Goal: Task Accomplishment & Management: Complete application form

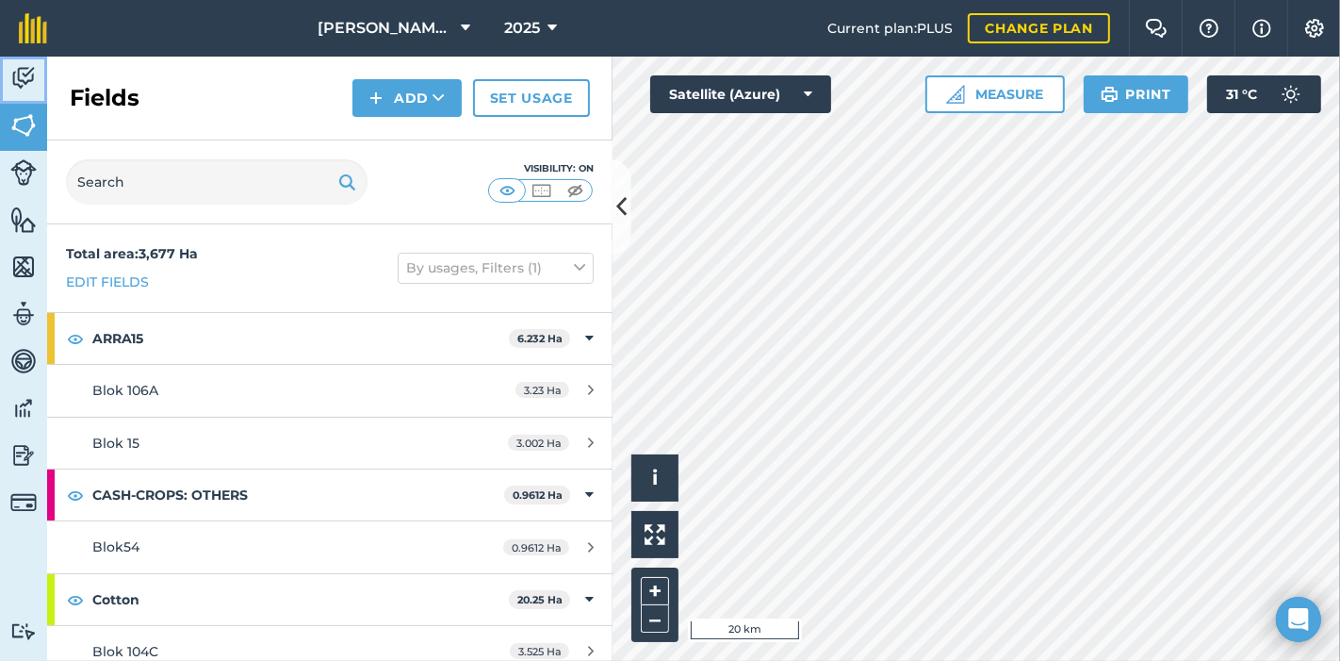
click at [32, 73] on img at bounding box center [23, 78] width 26 height 28
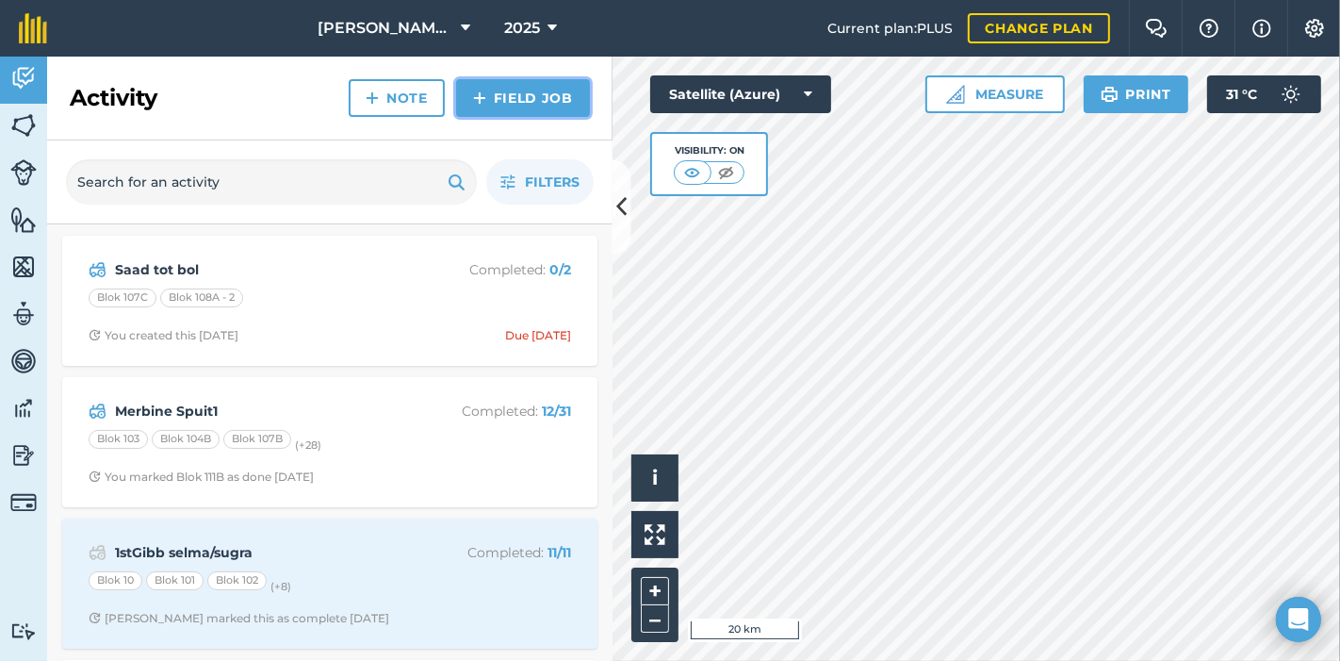
click at [527, 87] on link "Field Job" at bounding box center [523, 98] width 134 height 38
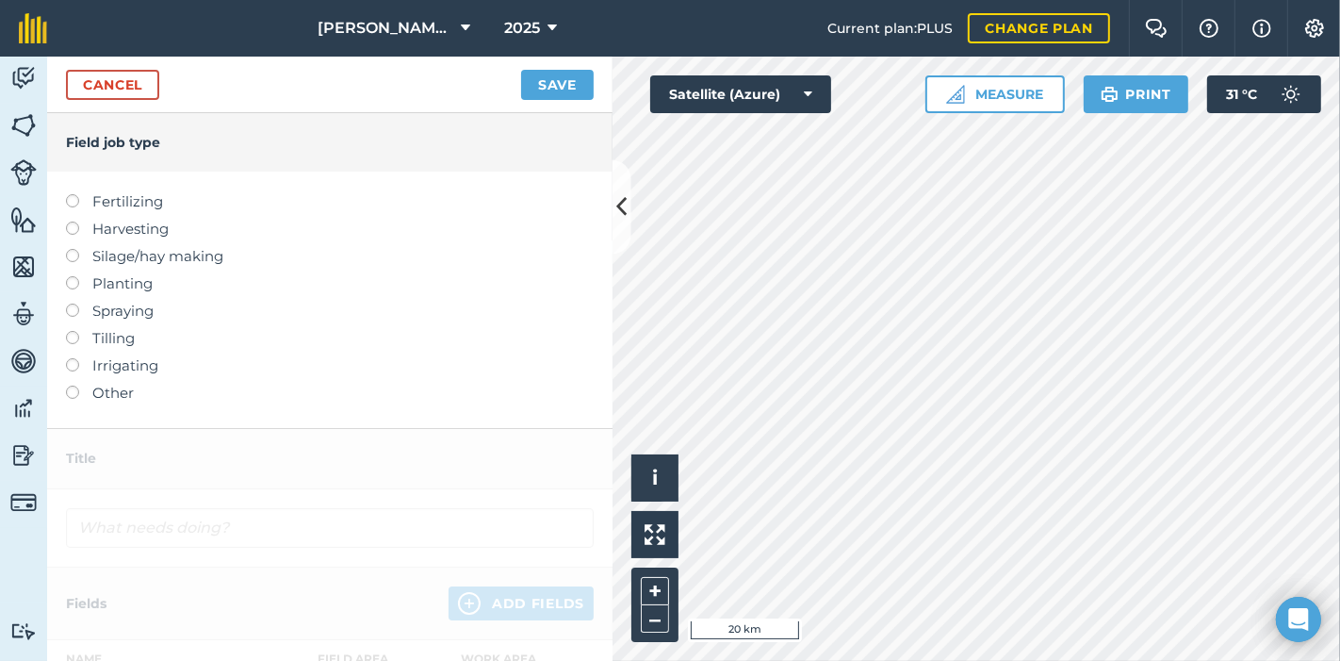
click at [74, 194] on label at bounding box center [79, 194] width 26 height 0
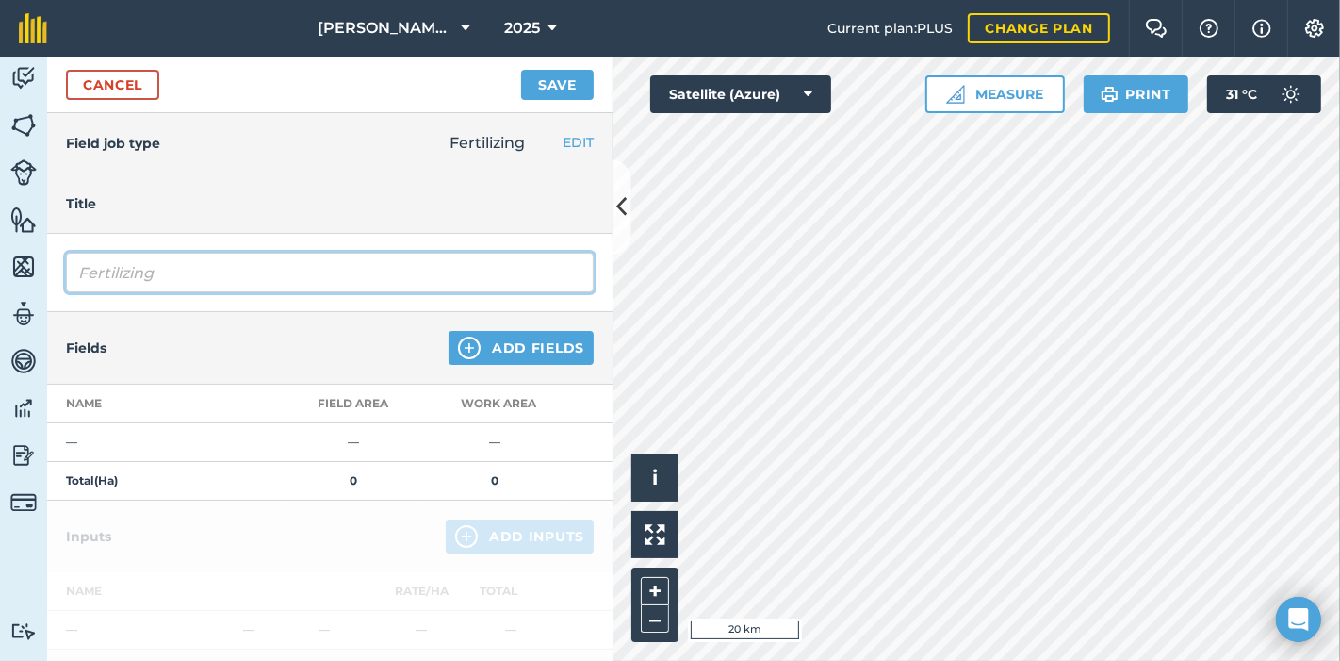
click at [191, 270] on input "Fertilizing" at bounding box center [330, 273] width 528 height 40
drag, startPoint x: 191, startPoint y: 270, endPoint x: 29, endPoint y: 290, distance: 163.4
click at [29, 290] on div "Activity Fields Livestock Features Maps Team Vehicles Data Reporting Billing Tu…" at bounding box center [670, 359] width 1340 height 604
type input "T"
type input "CATS toedien 1"
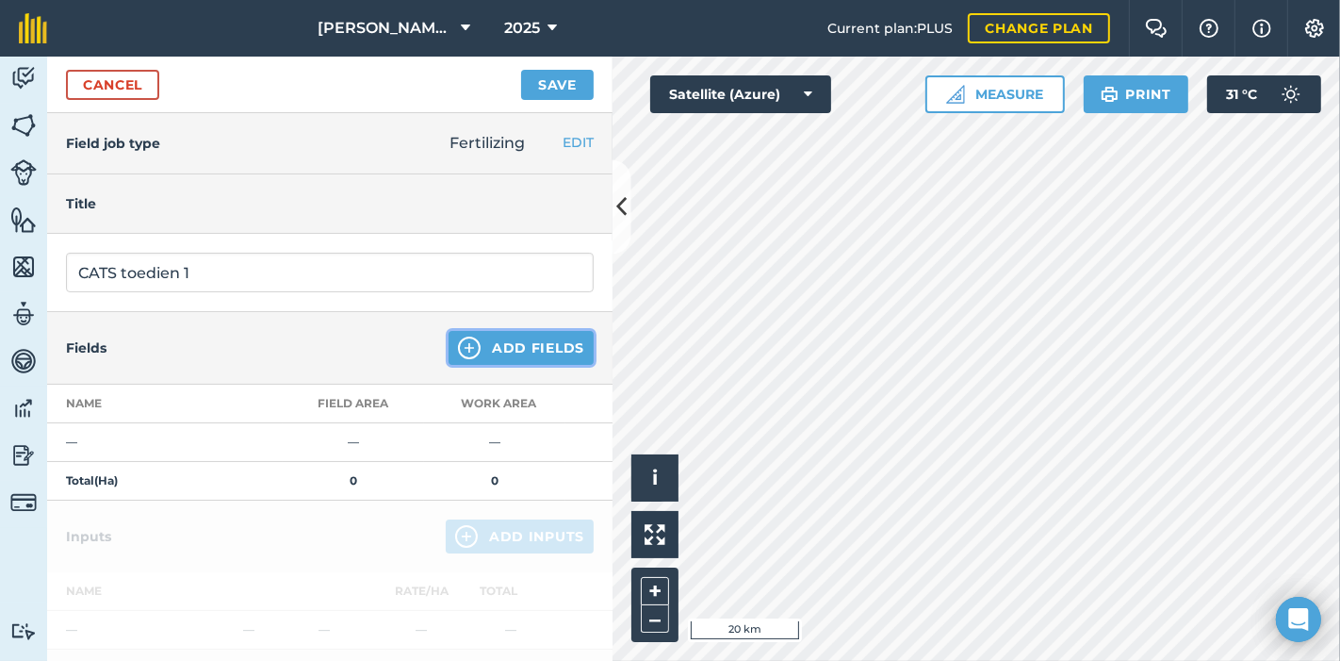
click at [487, 349] on button "Add Fields" at bounding box center [521, 348] width 145 height 34
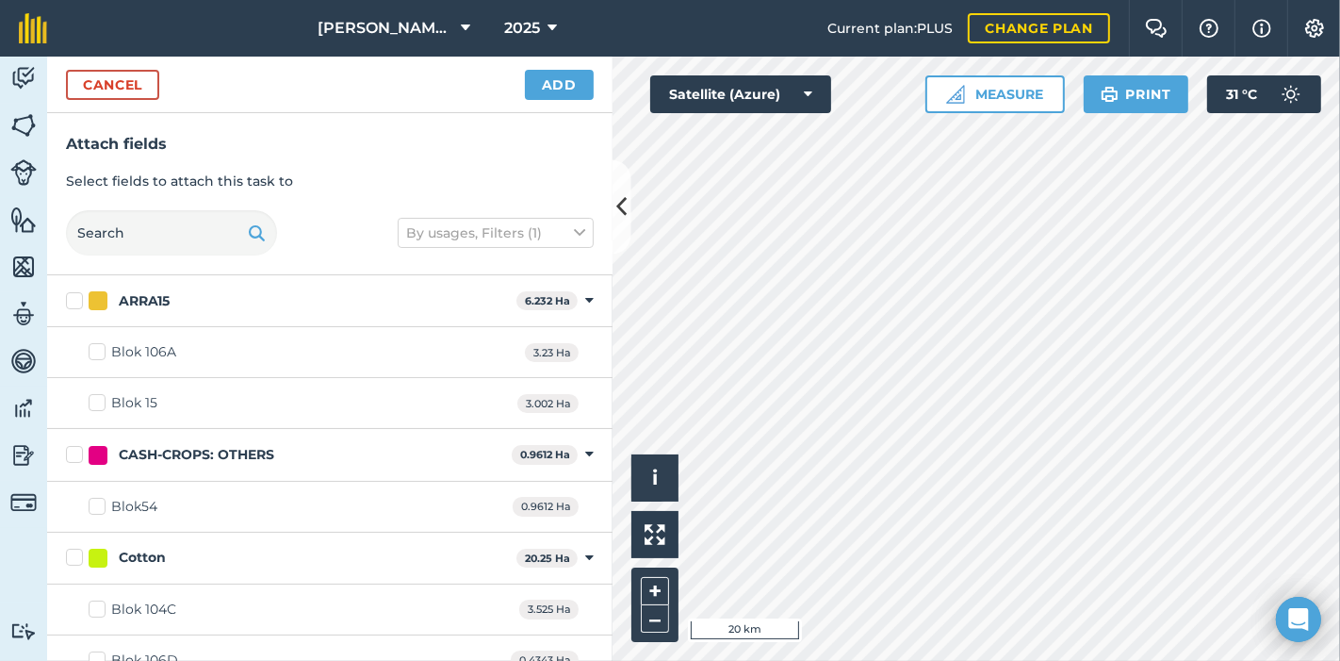
click at [70, 297] on label "ARRA15" at bounding box center [287, 301] width 443 height 20
click at [70, 297] on input "ARRA15" at bounding box center [72, 297] width 12 height 12
checkbox input "true"
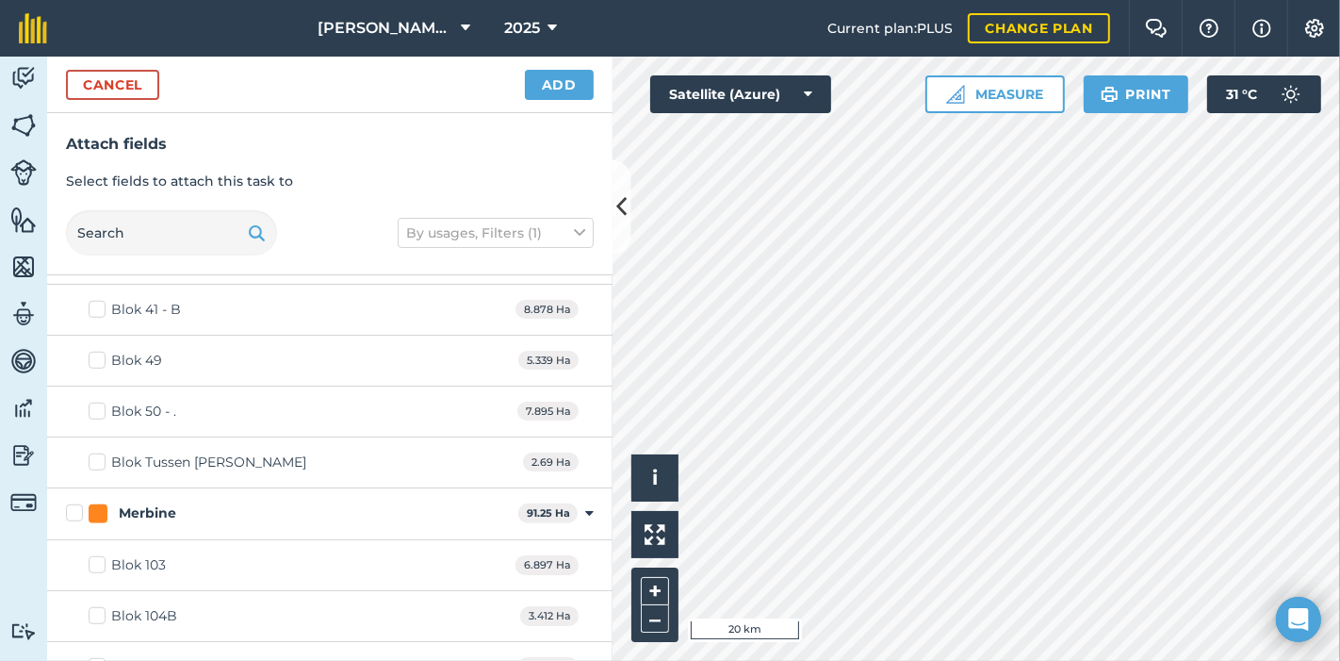
scroll to position [1152, 0]
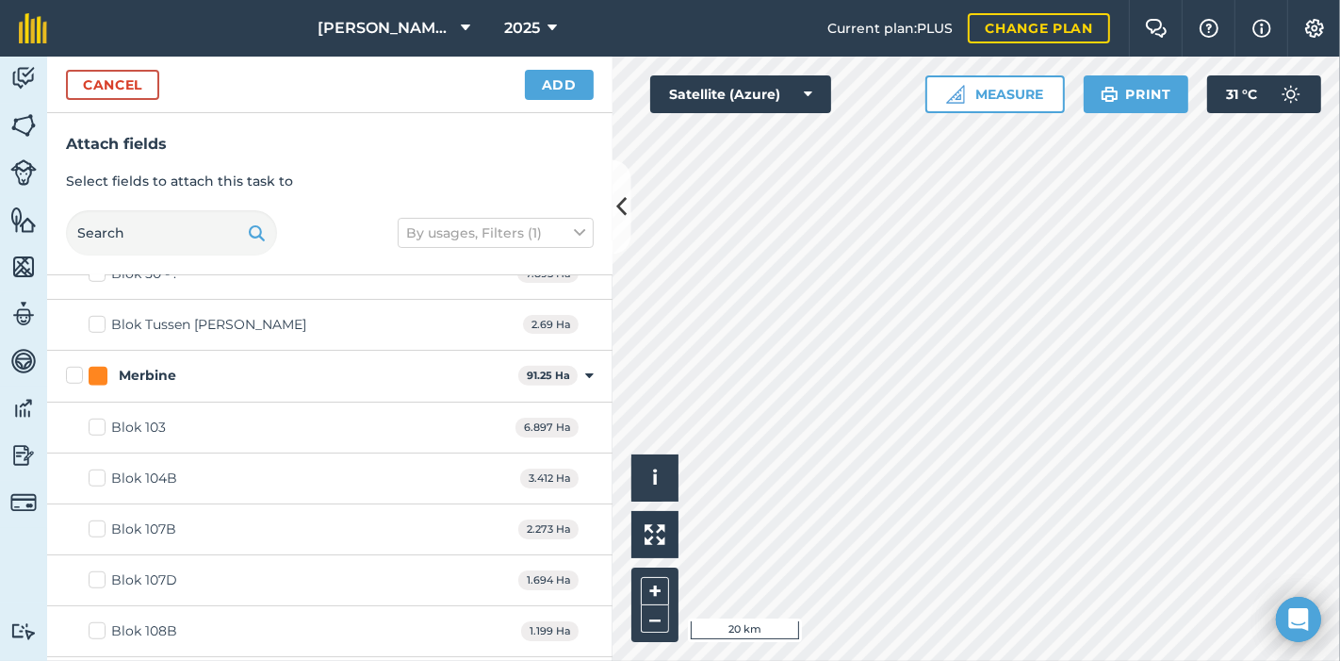
click at [74, 368] on label "Merbine" at bounding box center [288, 376] width 445 height 20
click at [74, 368] on input "Merbine" at bounding box center [72, 372] width 12 height 12
checkbox input "true"
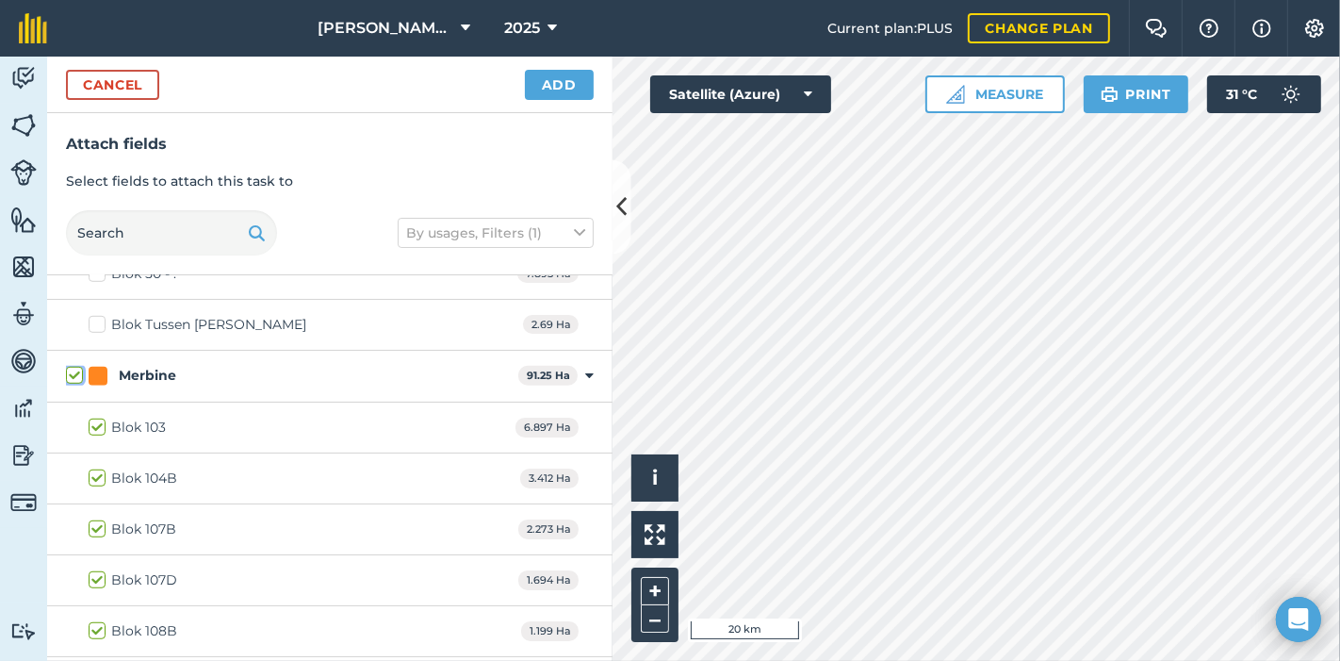
checkbox input "true"
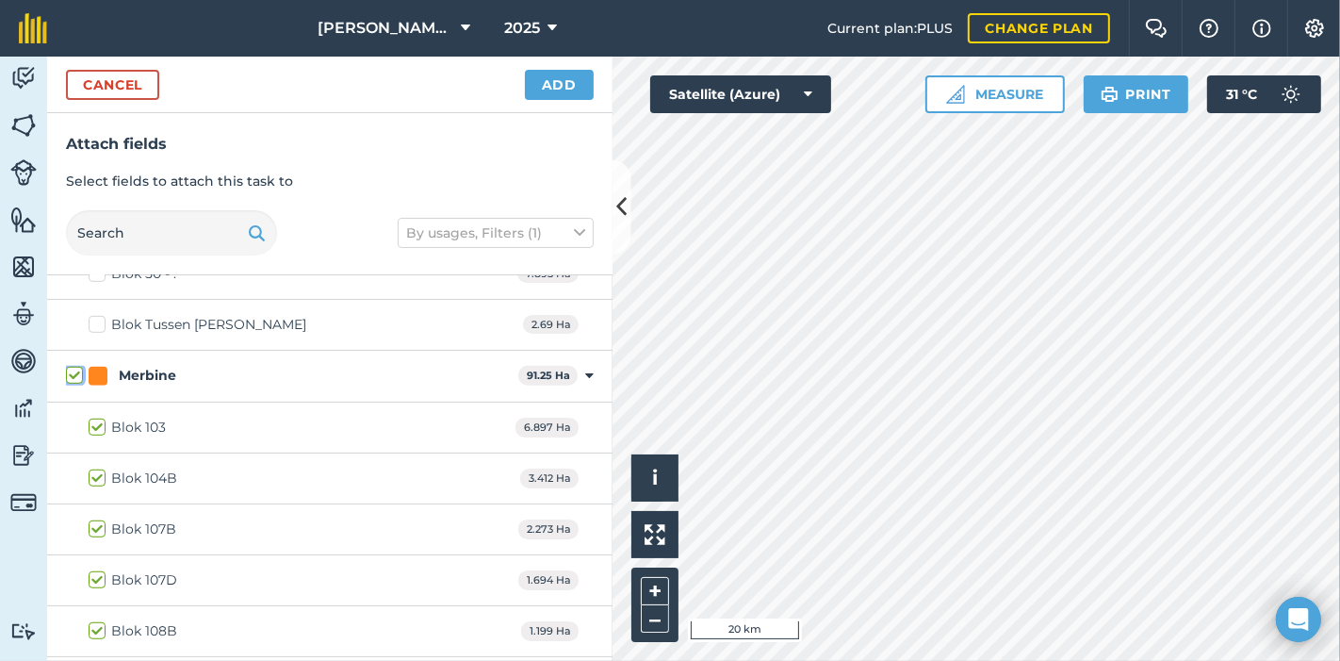
checkbox input "true"
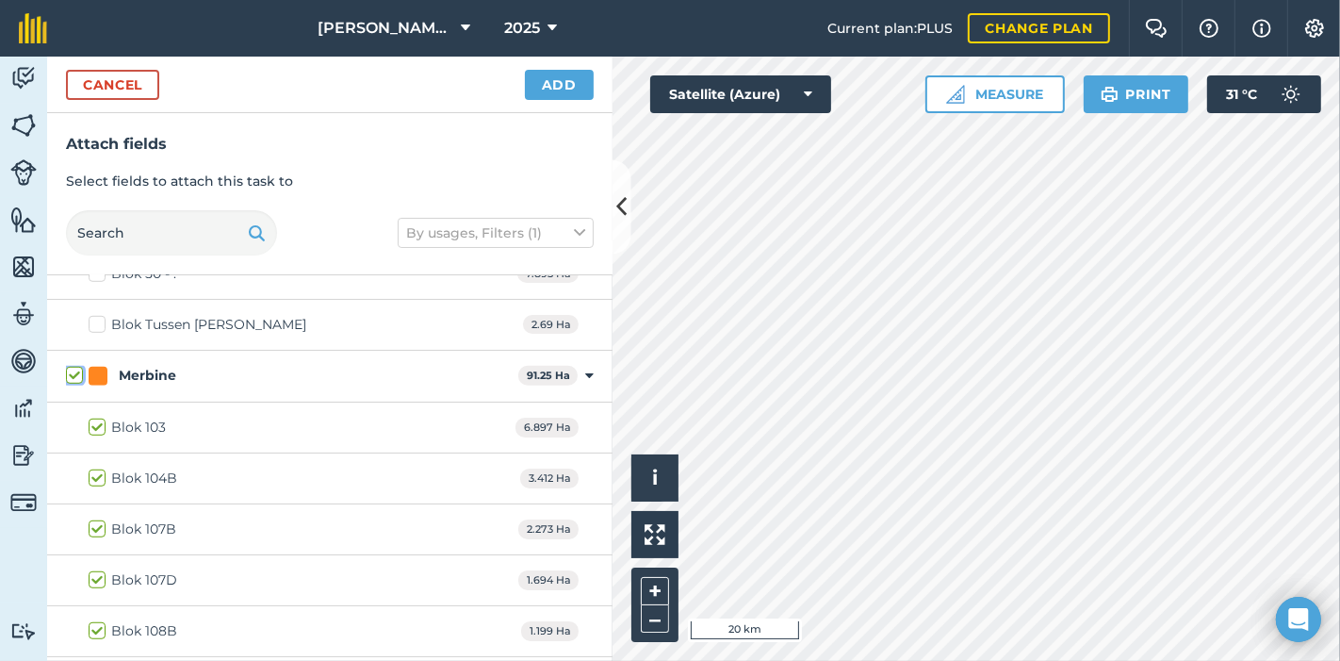
checkbox input "true"
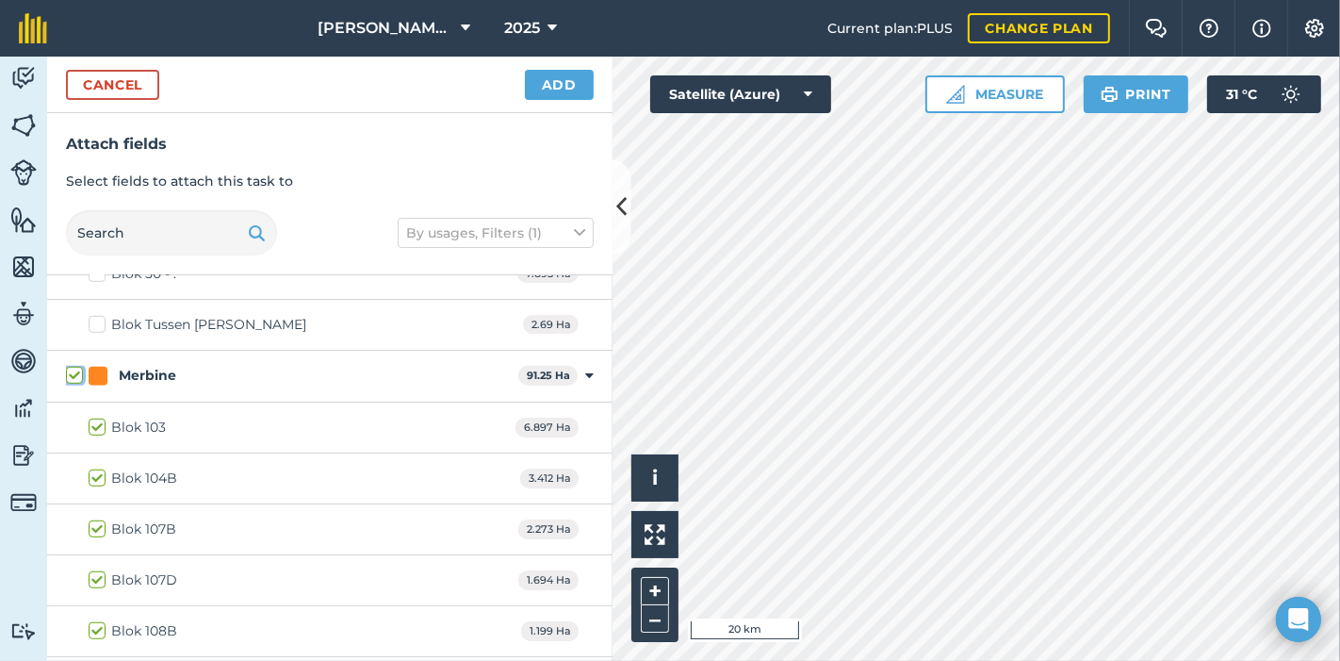
checkbox input "true"
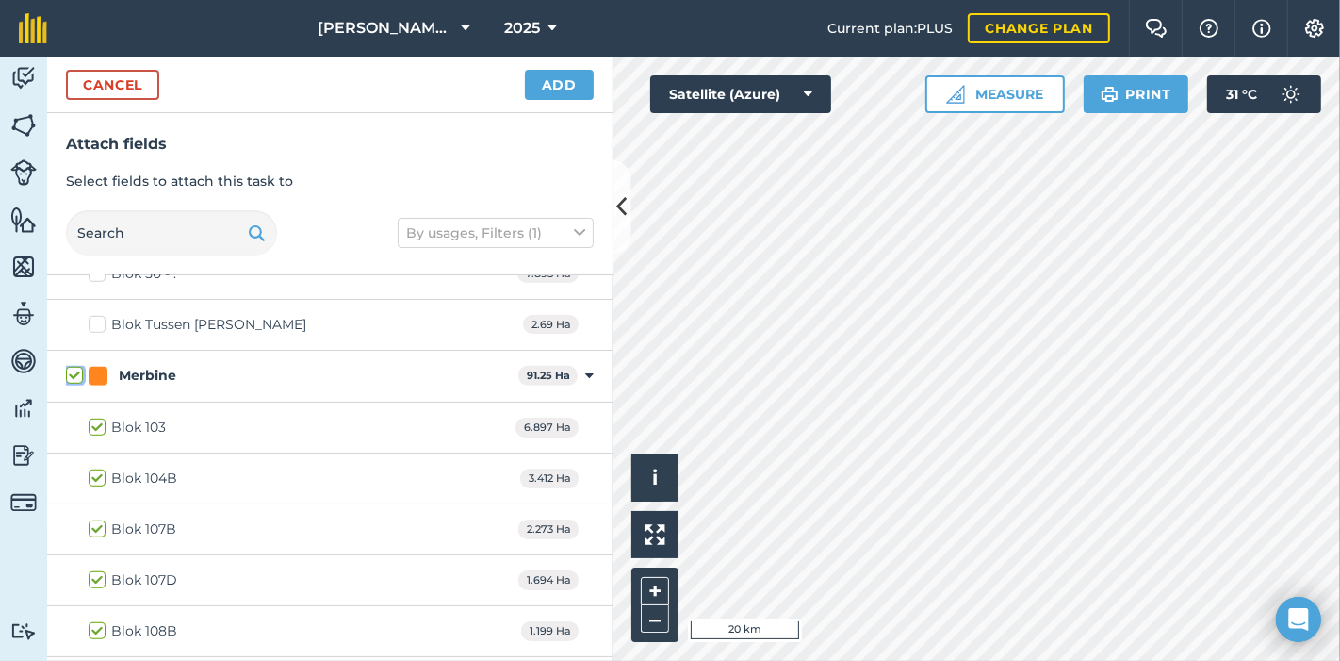
checkbox input "true"
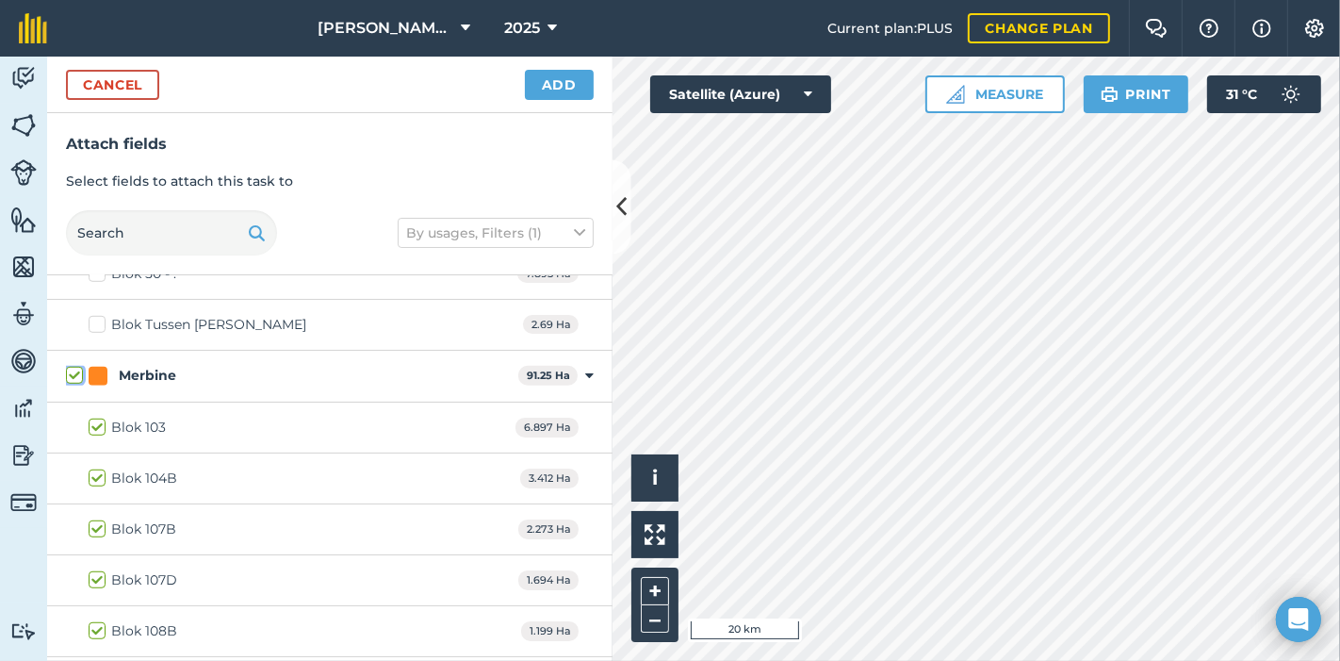
checkbox input "true"
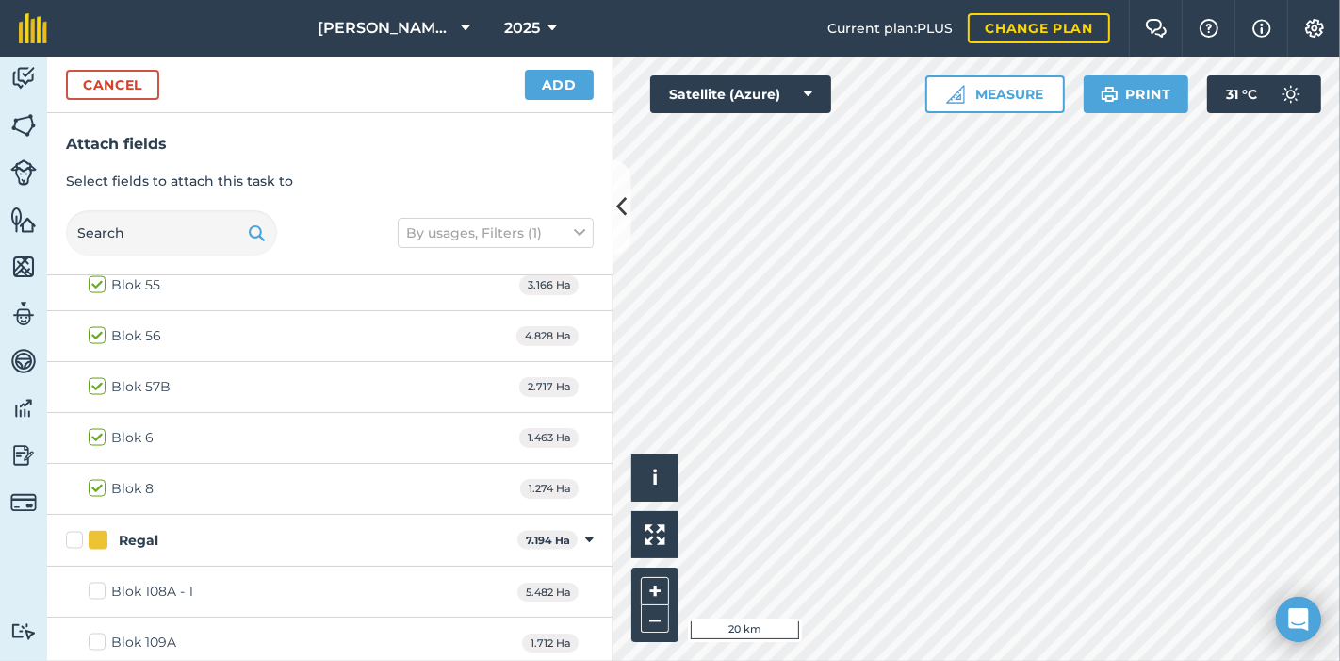
scroll to position [2722, 0]
click at [78, 426] on label "Regal" at bounding box center [288, 436] width 444 height 20
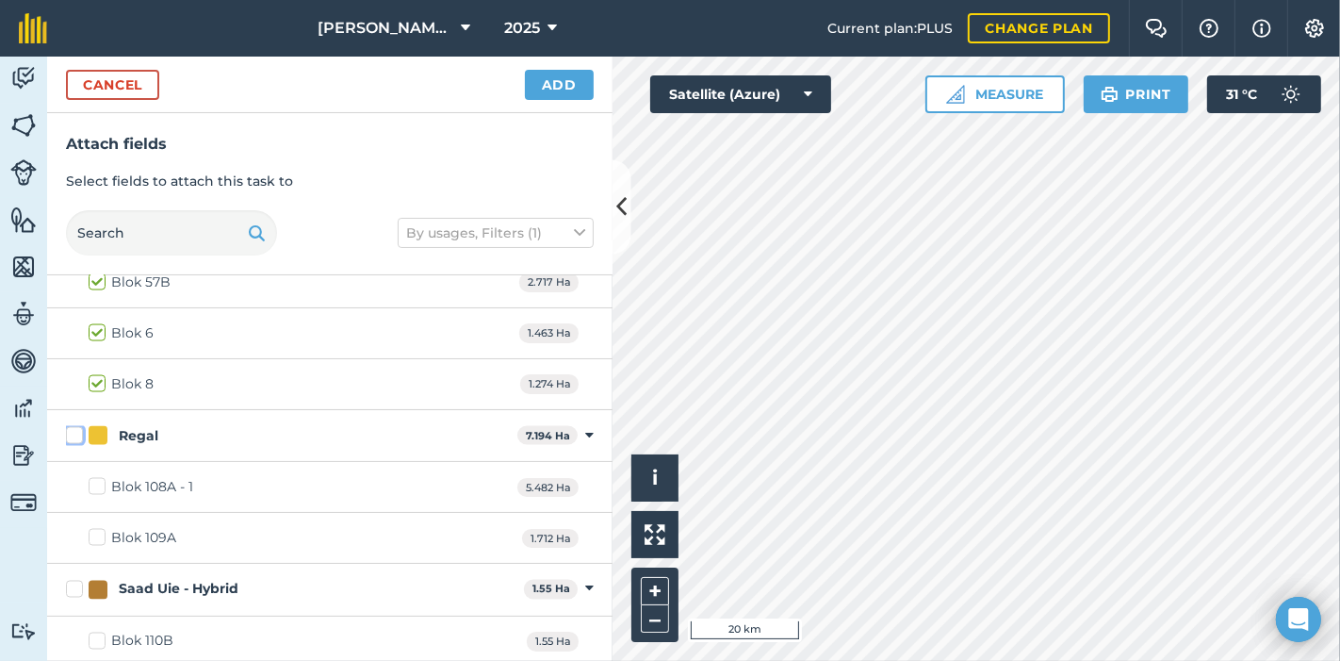
click at [78, 426] on input "Regal" at bounding box center [72, 432] width 12 height 12
checkbox input "true"
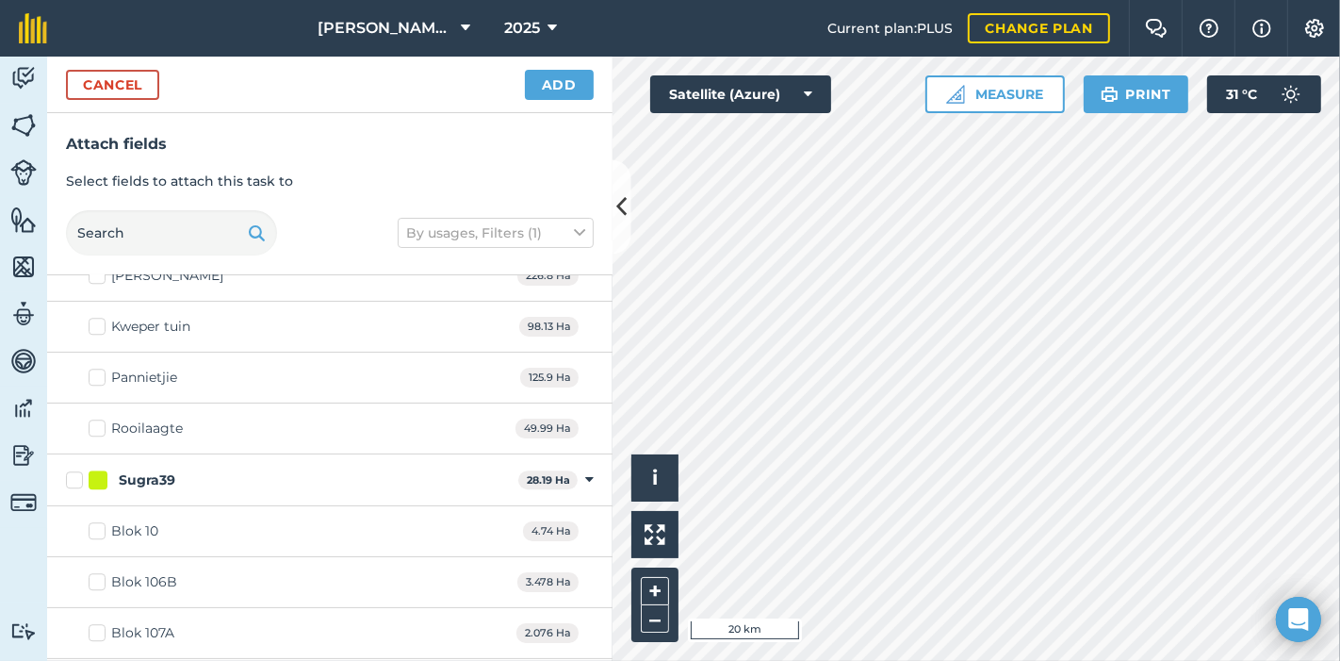
scroll to position [4292, 0]
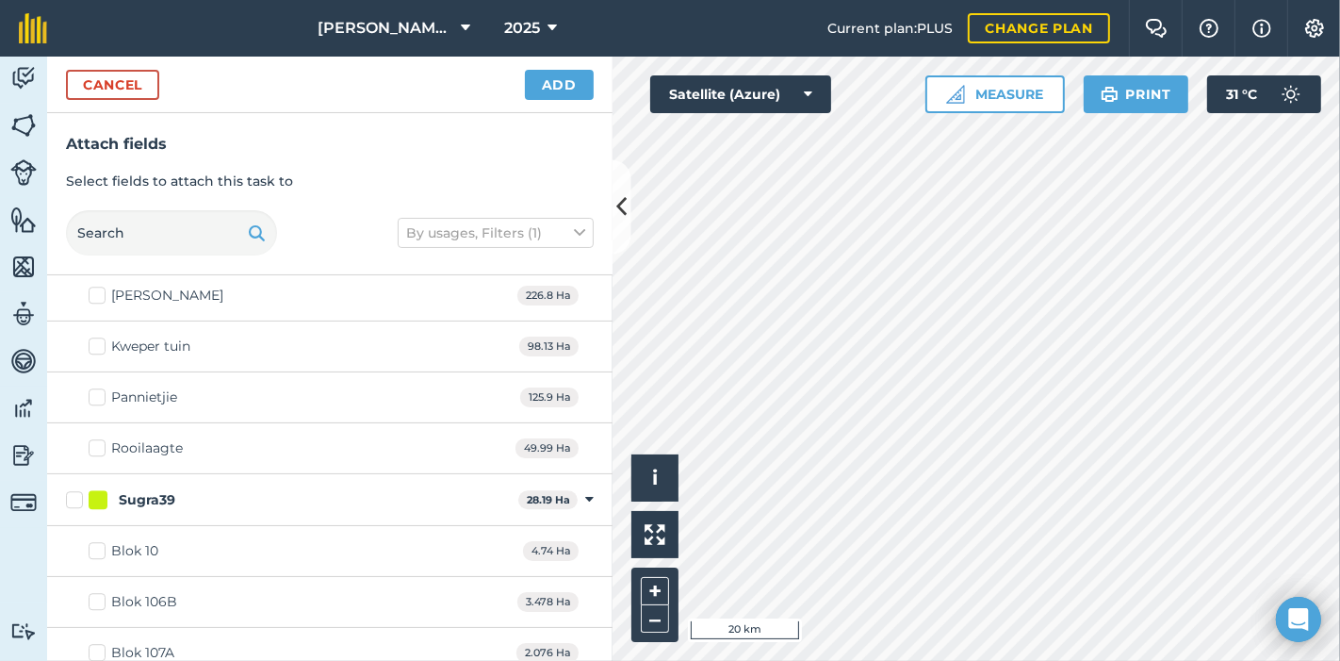
click at [72, 490] on label "Sugra39" at bounding box center [288, 500] width 445 height 20
click at [72, 490] on input "Sugra39" at bounding box center [72, 496] width 12 height 12
checkbox input "true"
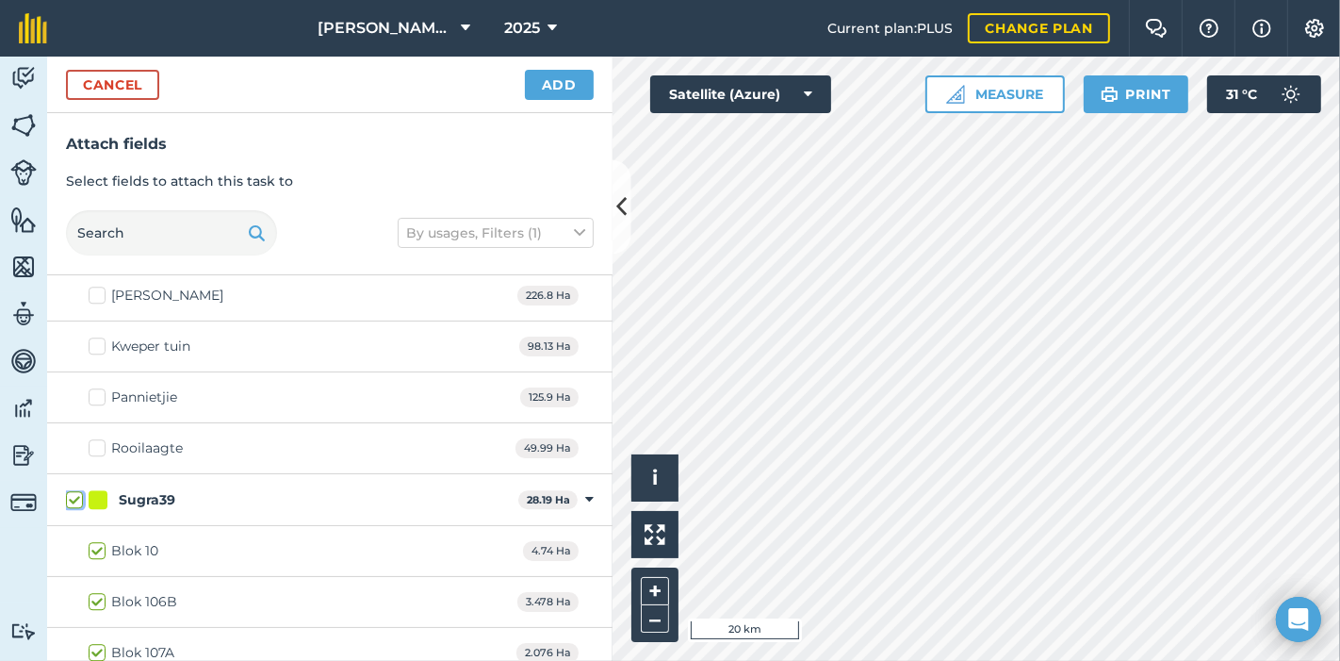
checkbox input "true"
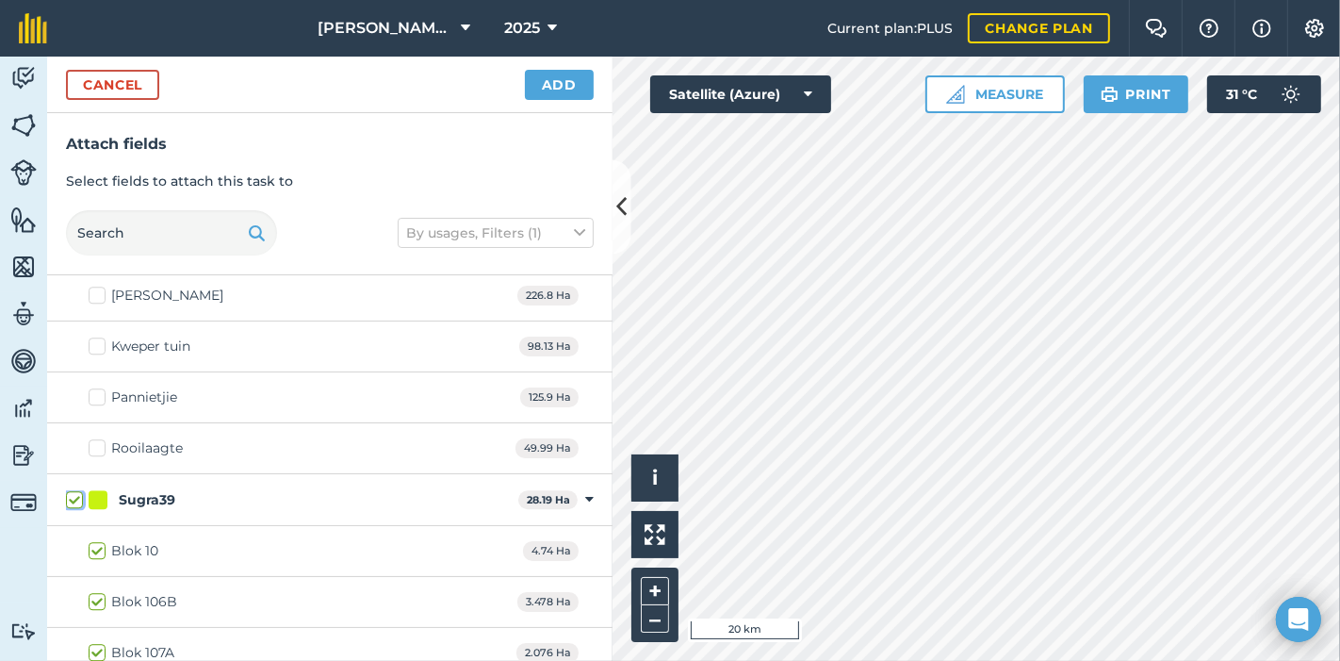
checkbox input "true"
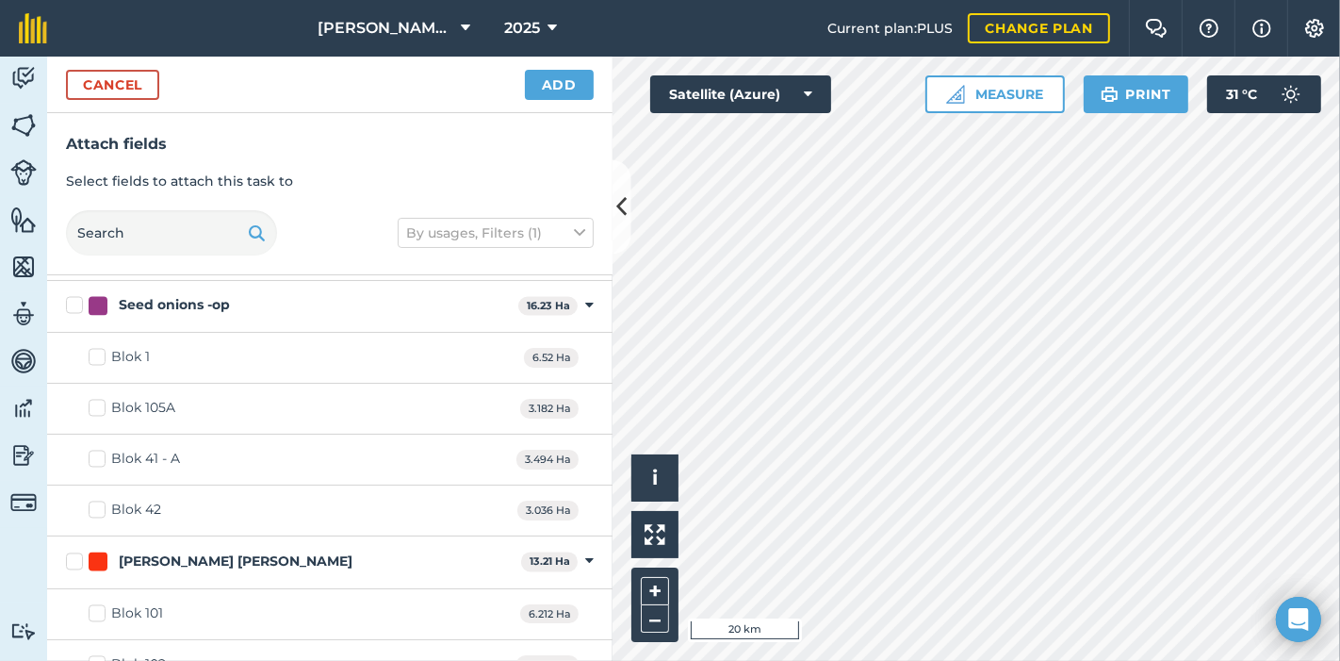
scroll to position [3141, 0]
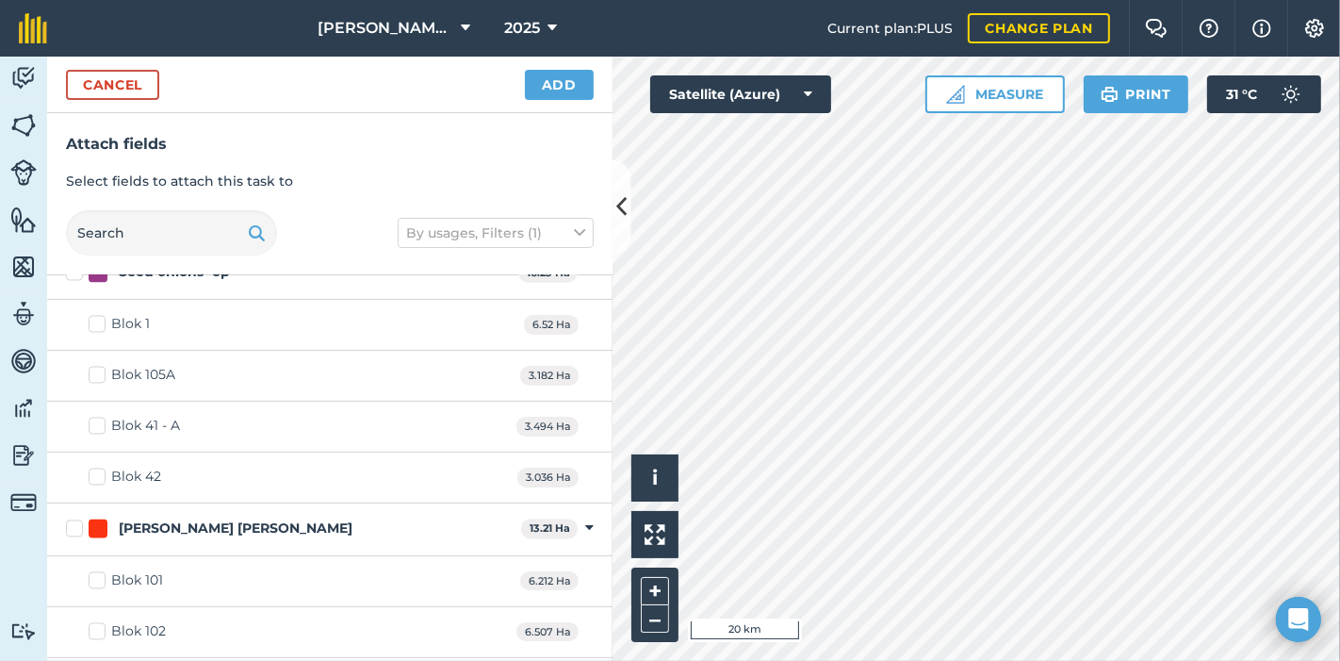
click at [73, 519] on label "[PERSON_NAME] [PERSON_NAME]" at bounding box center [290, 529] width 448 height 20
click at [73, 519] on input "[PERSON_NAME] [PERSON_NAME]" at bounding box center [72, 525] width 12 height 12
checkbox input "true"
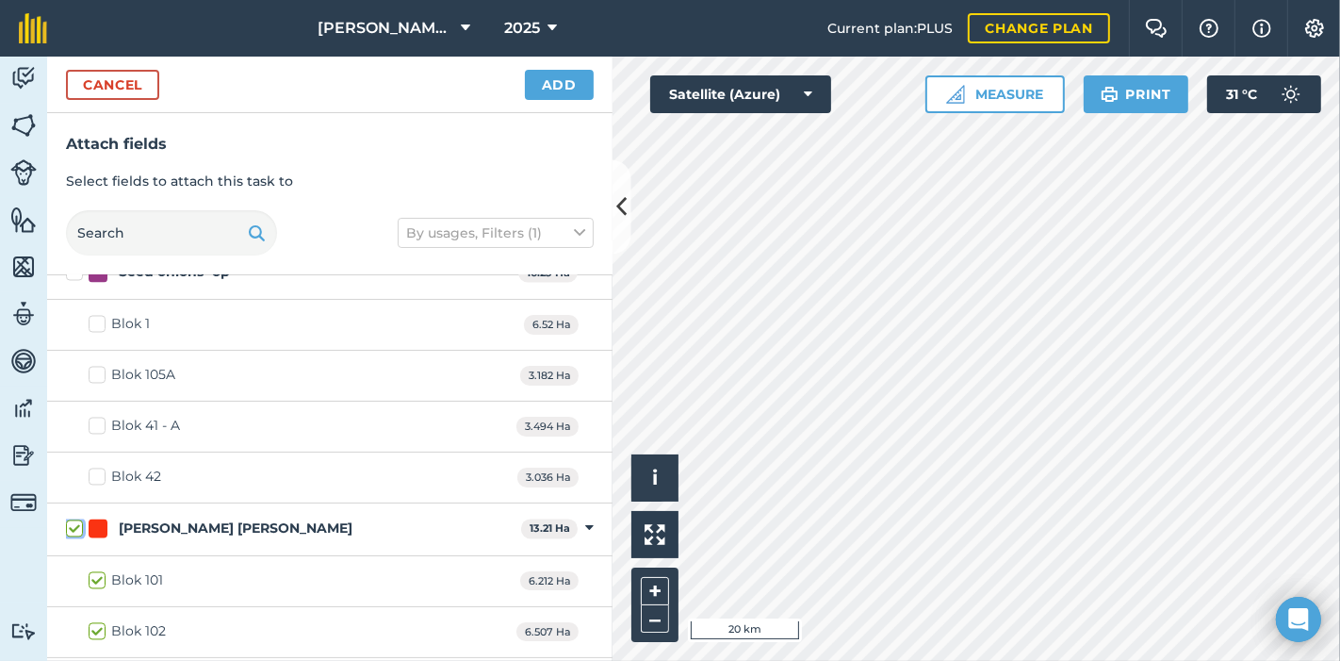
checkbox input "true"
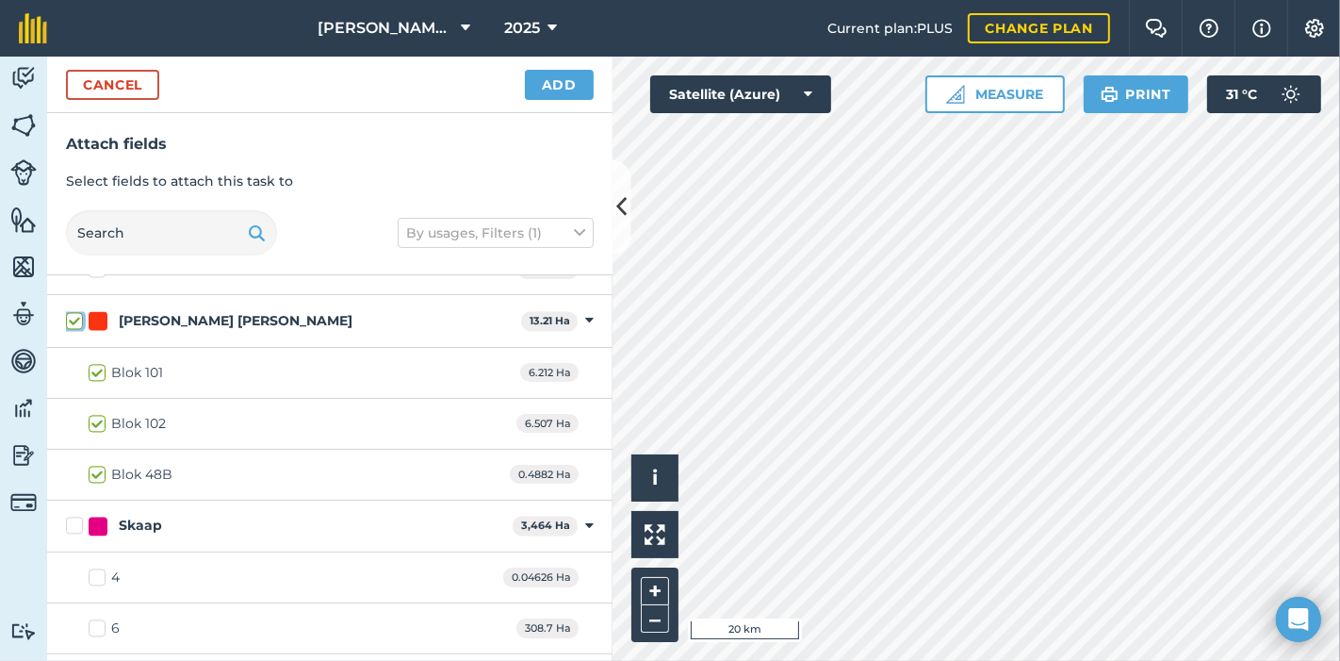
scroll to position [3350, 0]
click at [548, 80] on button "Add" at bounding box center [559, 85] width 69 height 30
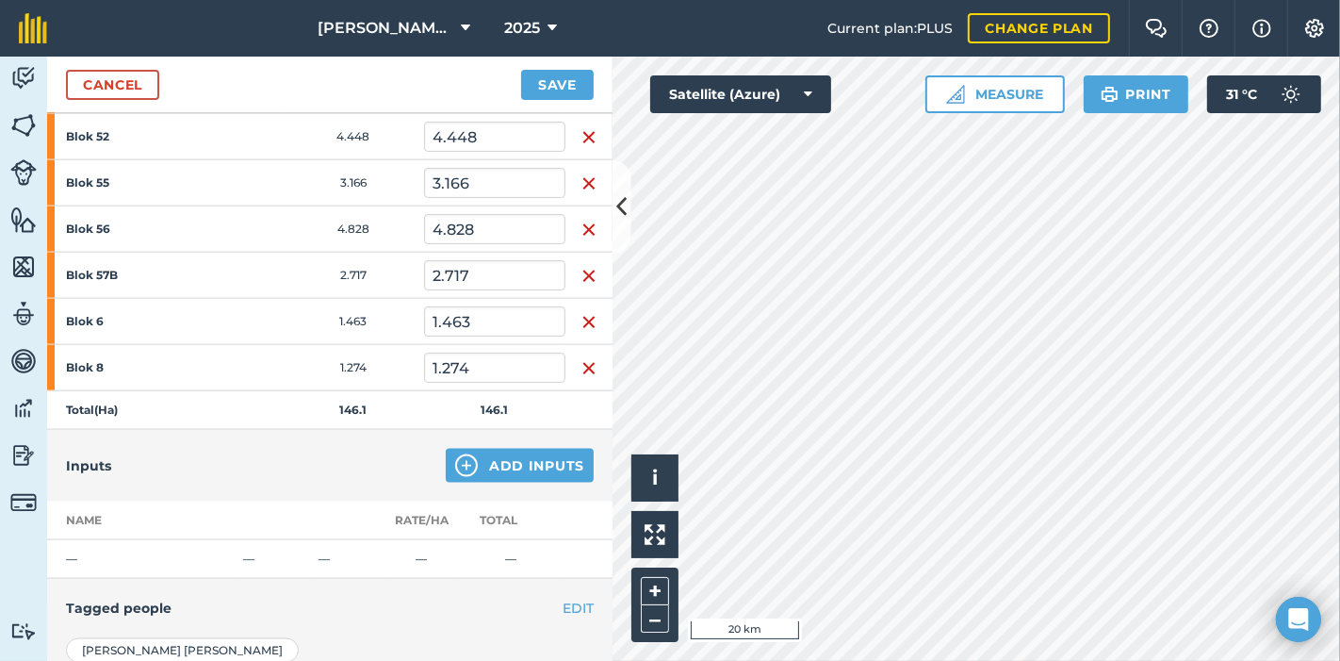
scroll to position [2404, 0]
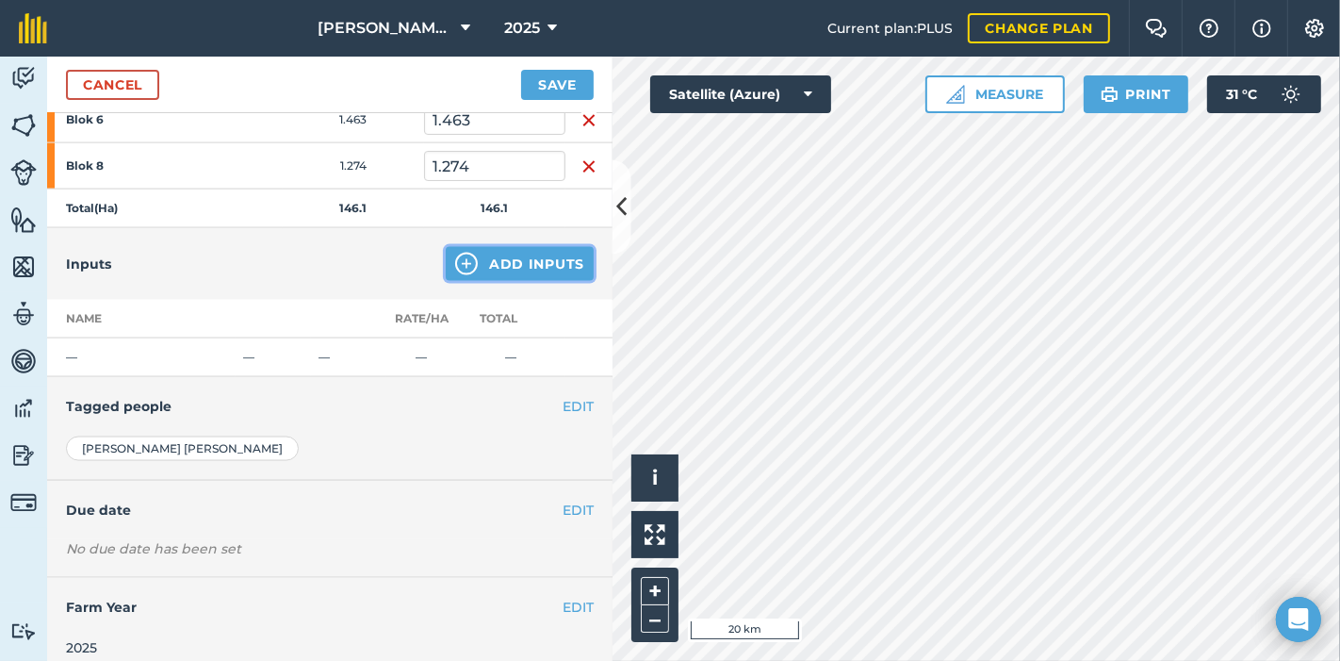
click at [499, 247] on button "Add Inputs" at bounding box center [520, 264] width 148 height 34
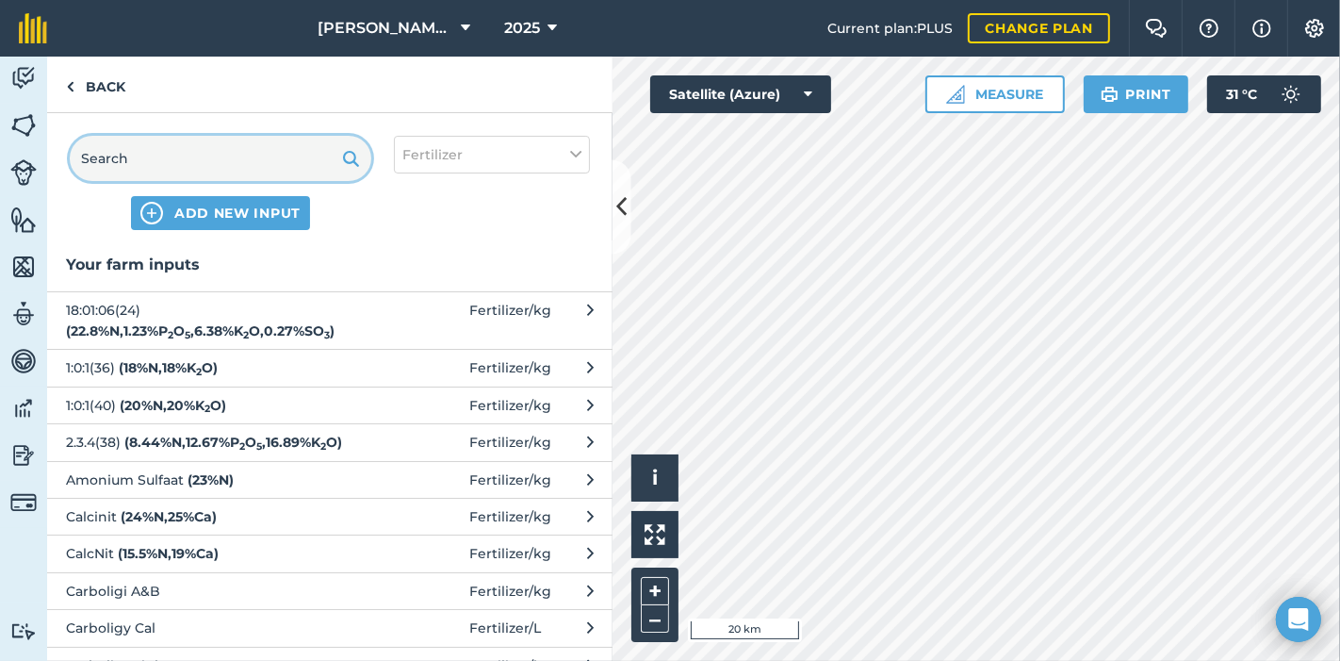
click at [170, 155] on input "text" at bounding box center [221, 158] width 302 height 45
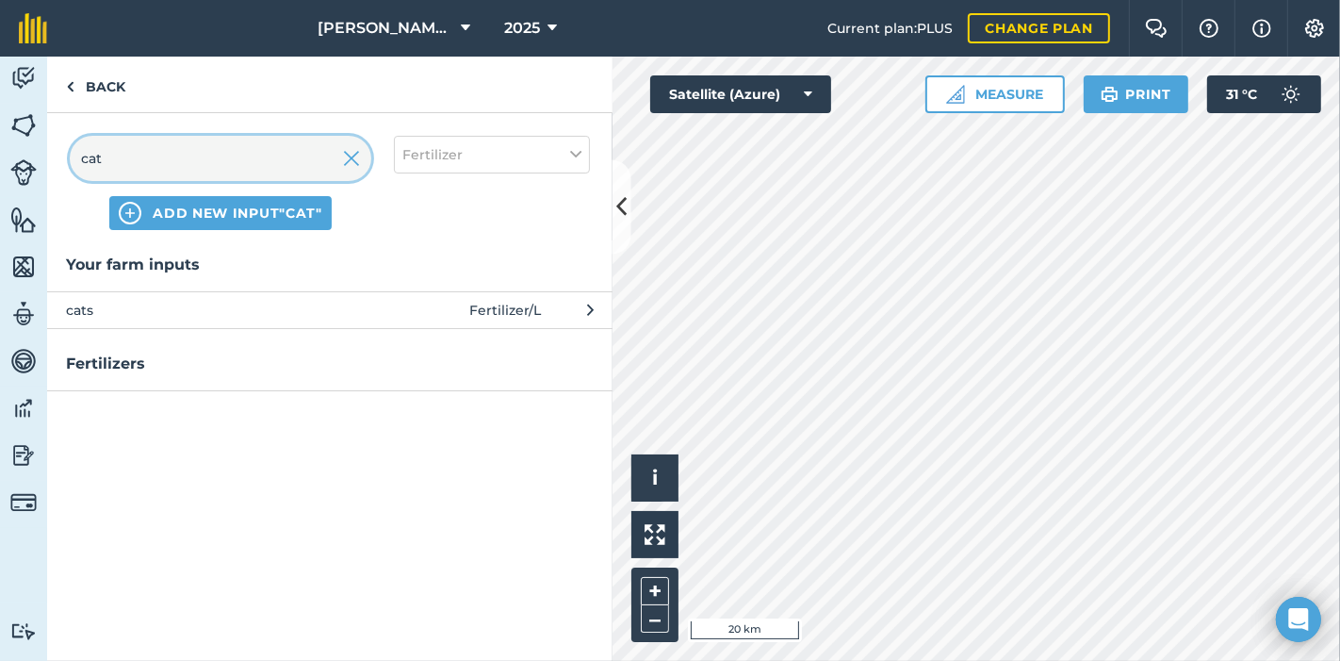
type input "cat"
click at [154, 311] on span "cats" at bounding box center [220, 310] width 308 height 21
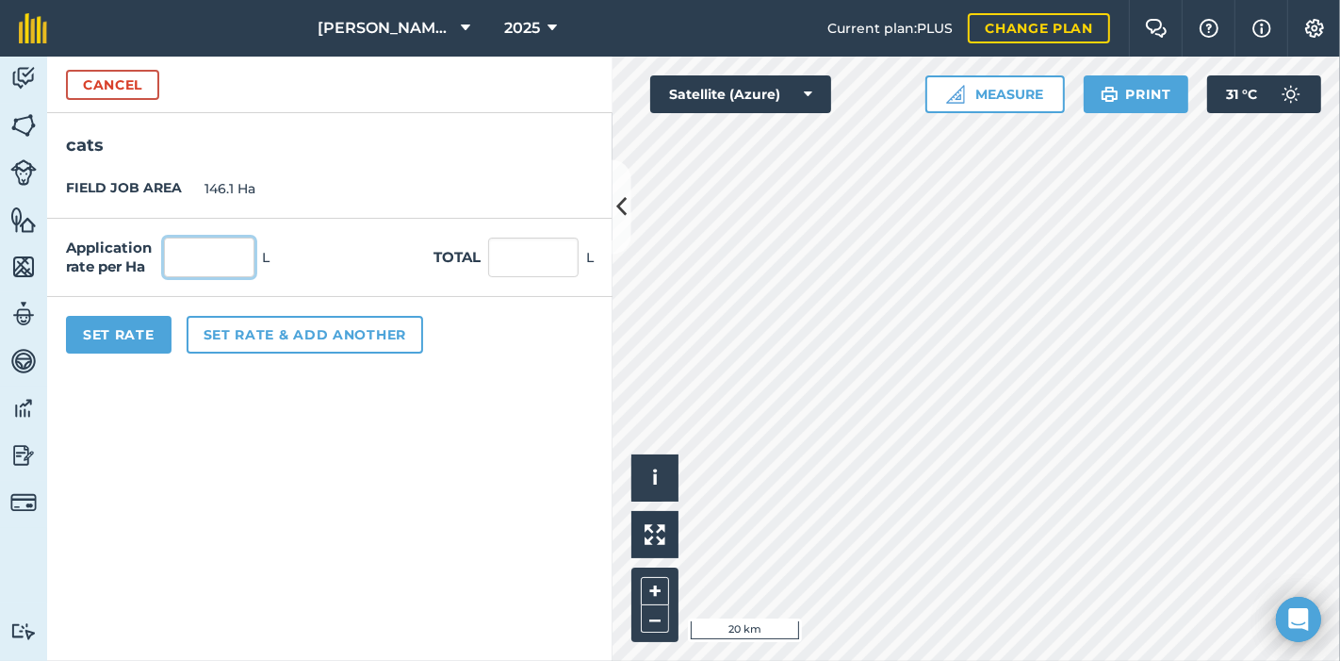
click at [212, 260] on input "text" at bounding box center [209, 257] width 90 height 40
type input "78"
type input "11,395.8"
click at [138, 328] on button "Set Rate" at bounding box center [119, 335] width 106 height 38
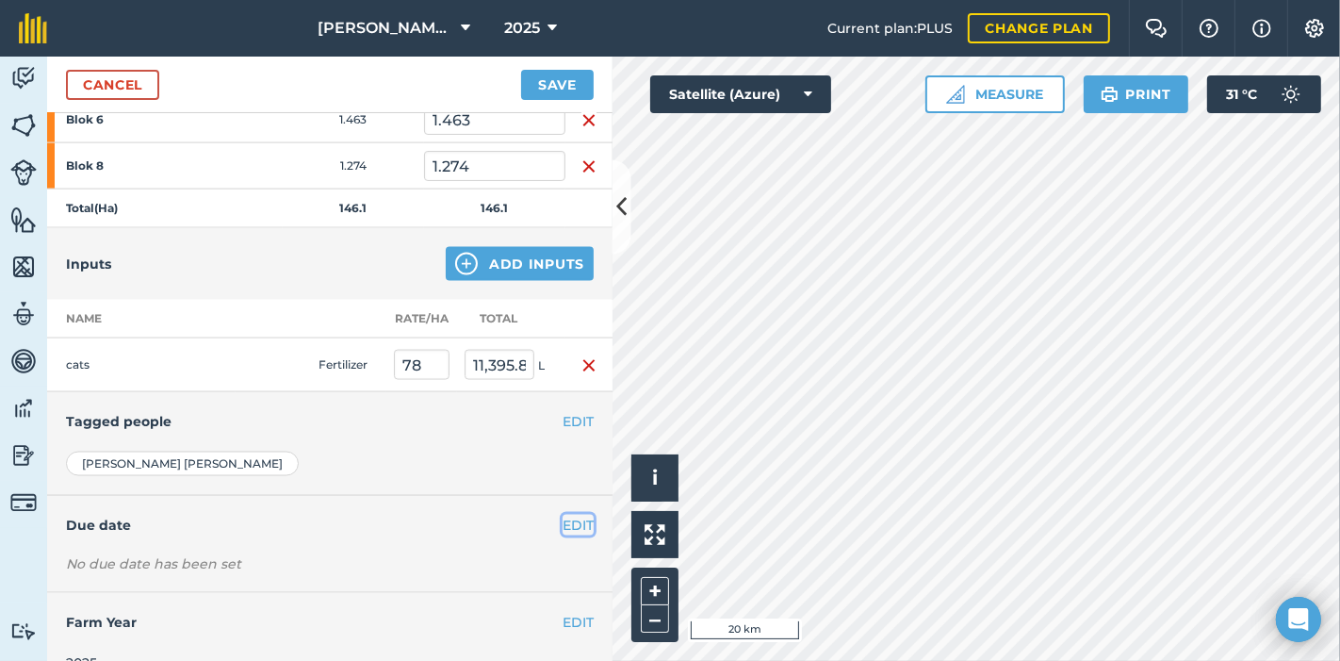
click at [563, 515] on button "EDIT" at bounding box center [578, 525] width 31 height 21
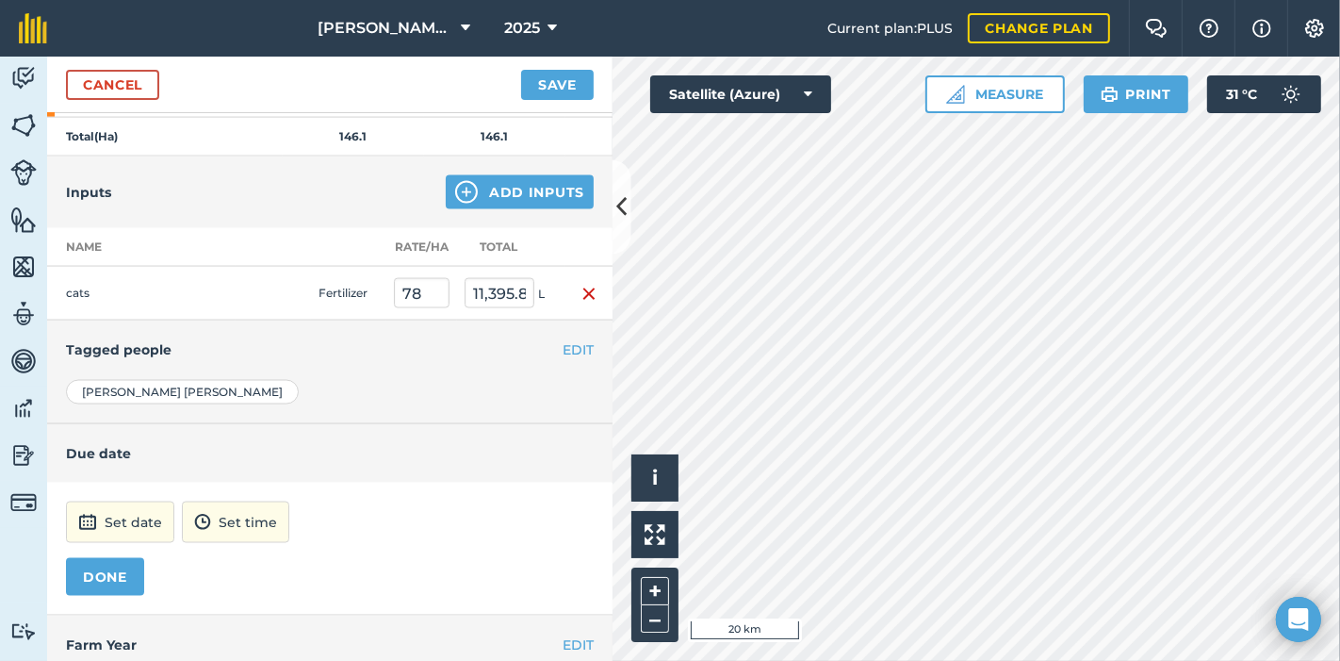
scroll to position [2511, 0]
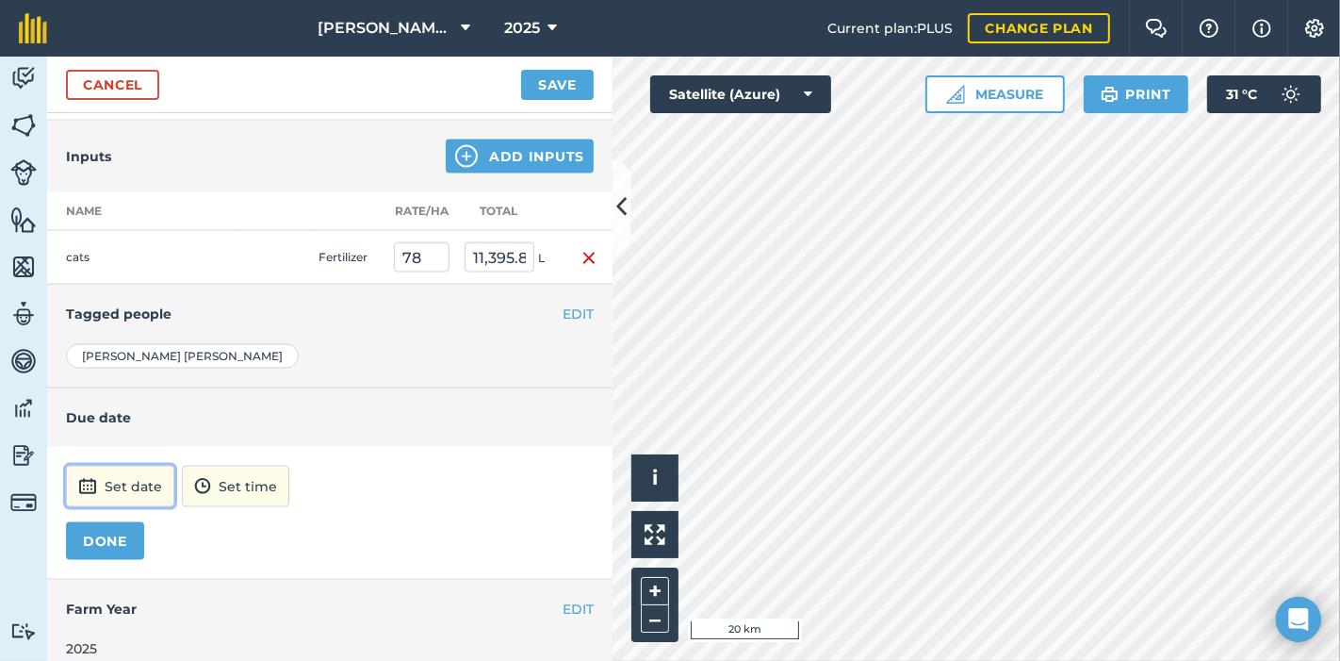
click at [135, 470] on button "Set date" at bounding box center [120, 486] width 108 height 41
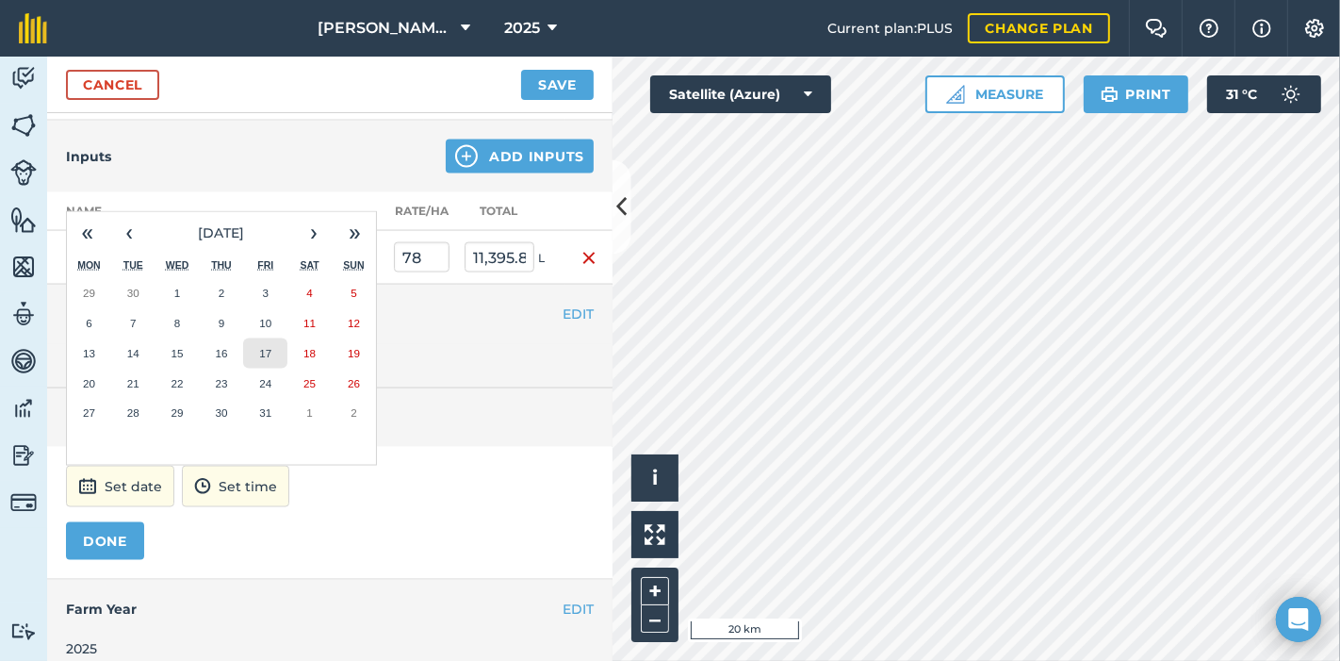
click at [274, 338] on button "17" at bounding box center [265, 353] width 44 height 30
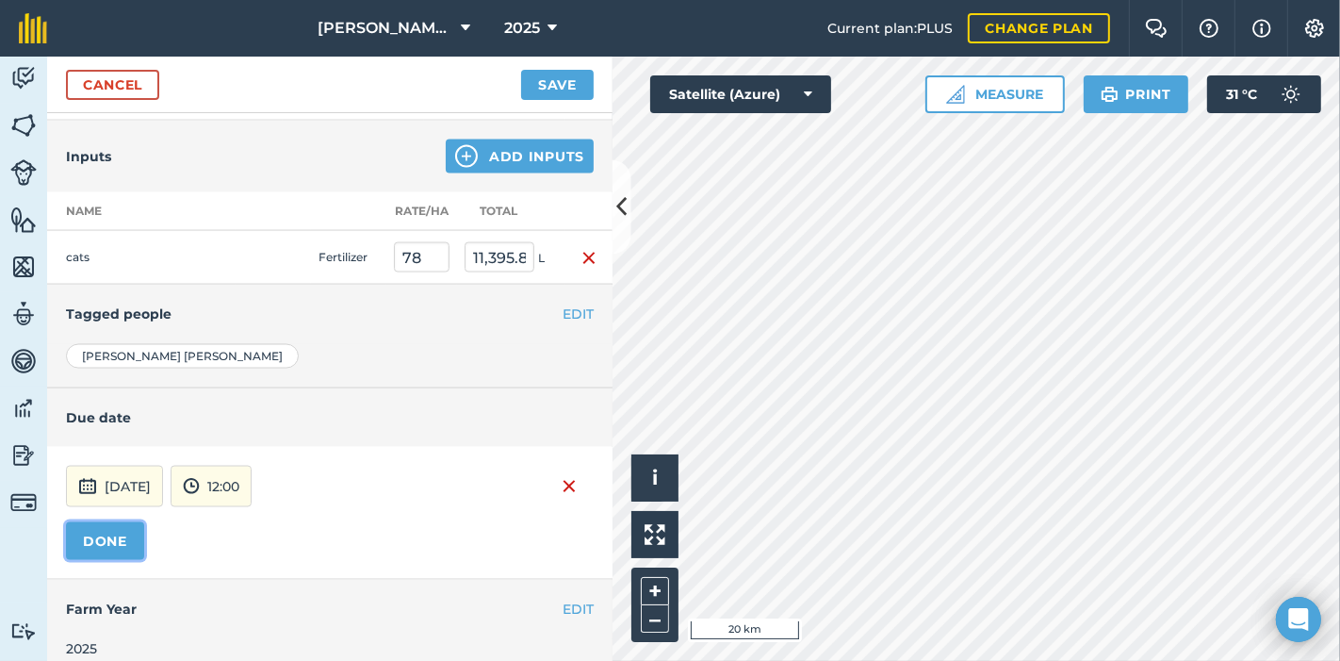
click at [110, 531] on button "DONE" at bounding box center [105, 541] width 78 height 38
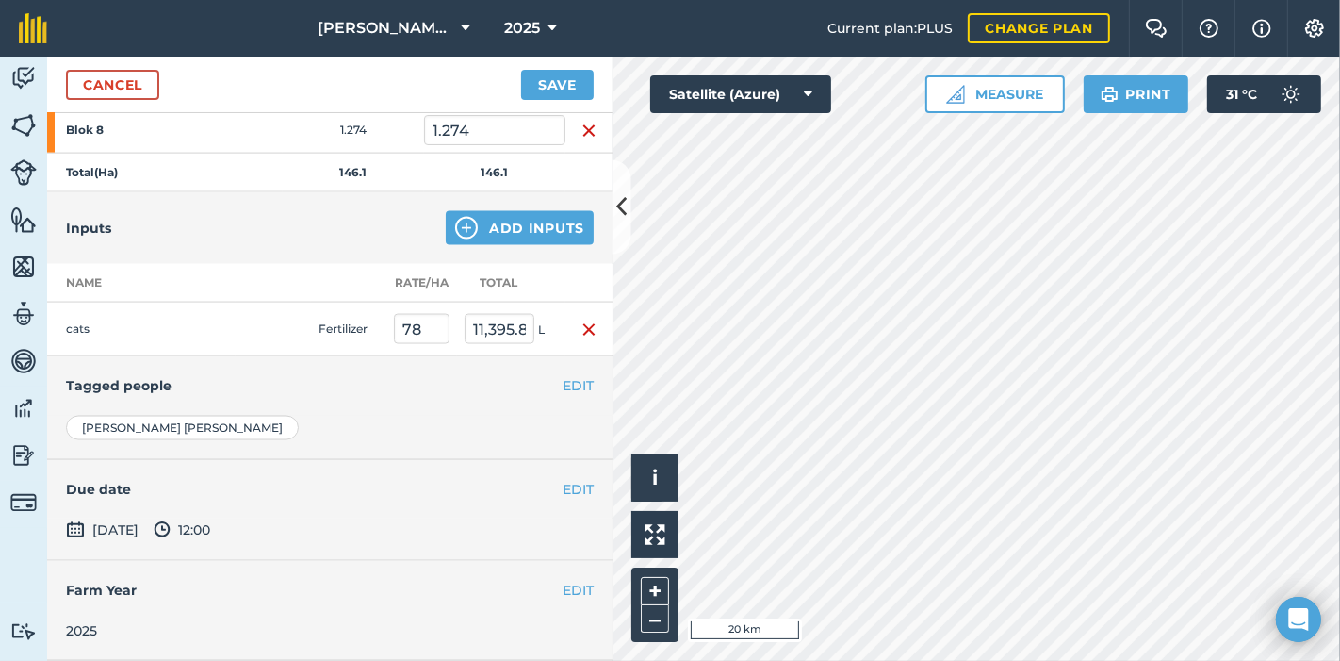
scroll to position [2423, 0]
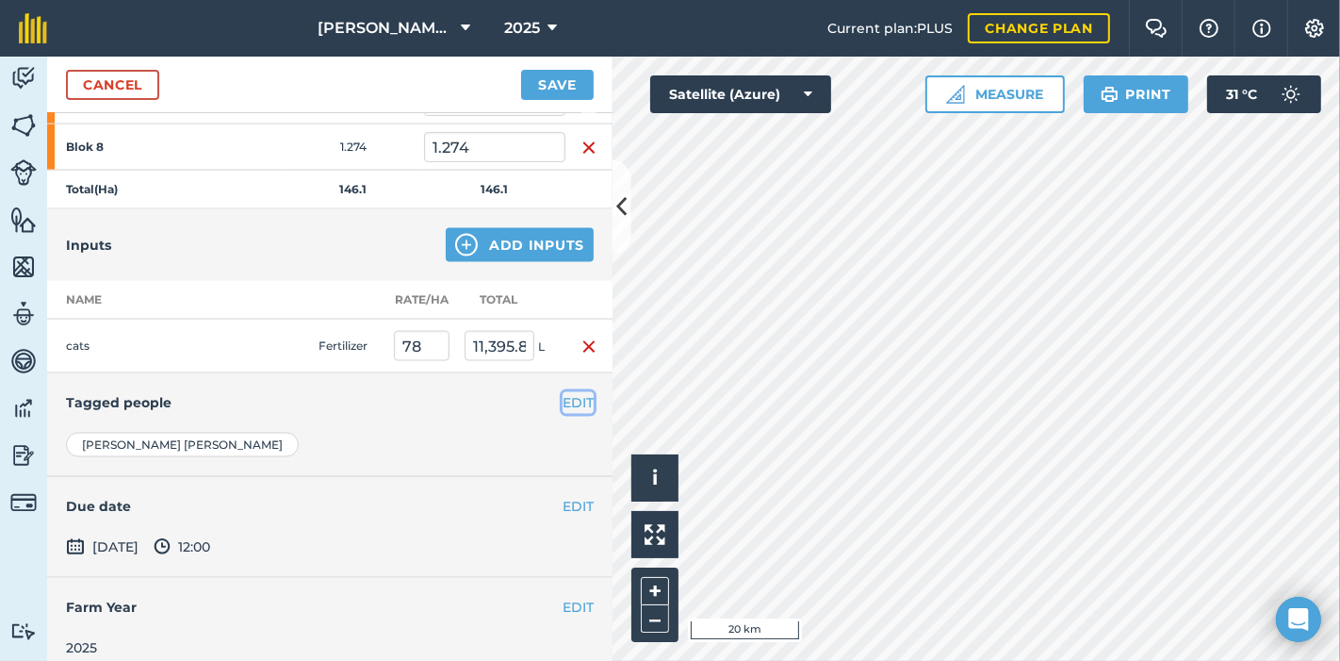
click at [563, 392] on button "EDIT" at bounding box center [578, 402] width 31 height 21
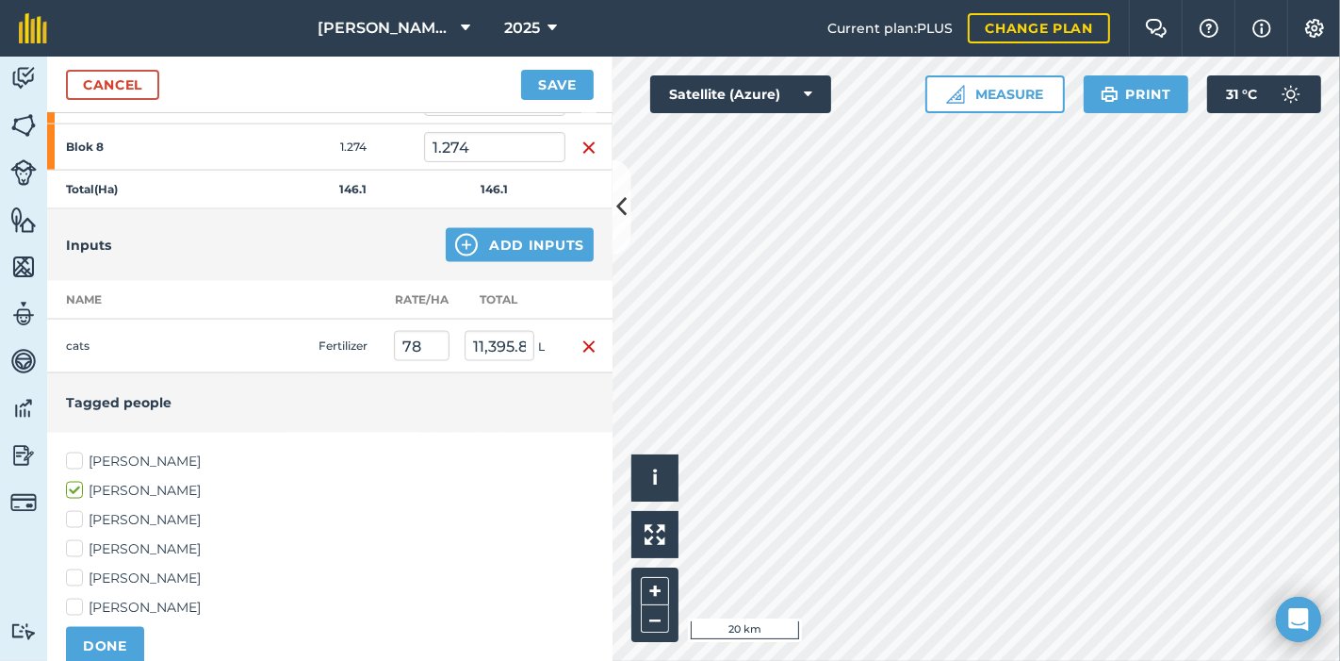
click at [69, 510] on label "[PERSON_NAME]" at bounding box center [330, 520] width 528 height 20
click at [69, 510] on input "[PERSON_NAME]" at bounding box center [72, 516] width 12 height 12
checkbox input "true"
click at [74, 451] on label "[PERSON_NAME]" at bounding box center [330, 461] width 528 height 20
click at [74, 451] on input "[PERSON_NAME]" at bounding box center [72, 457] width 12 height 12
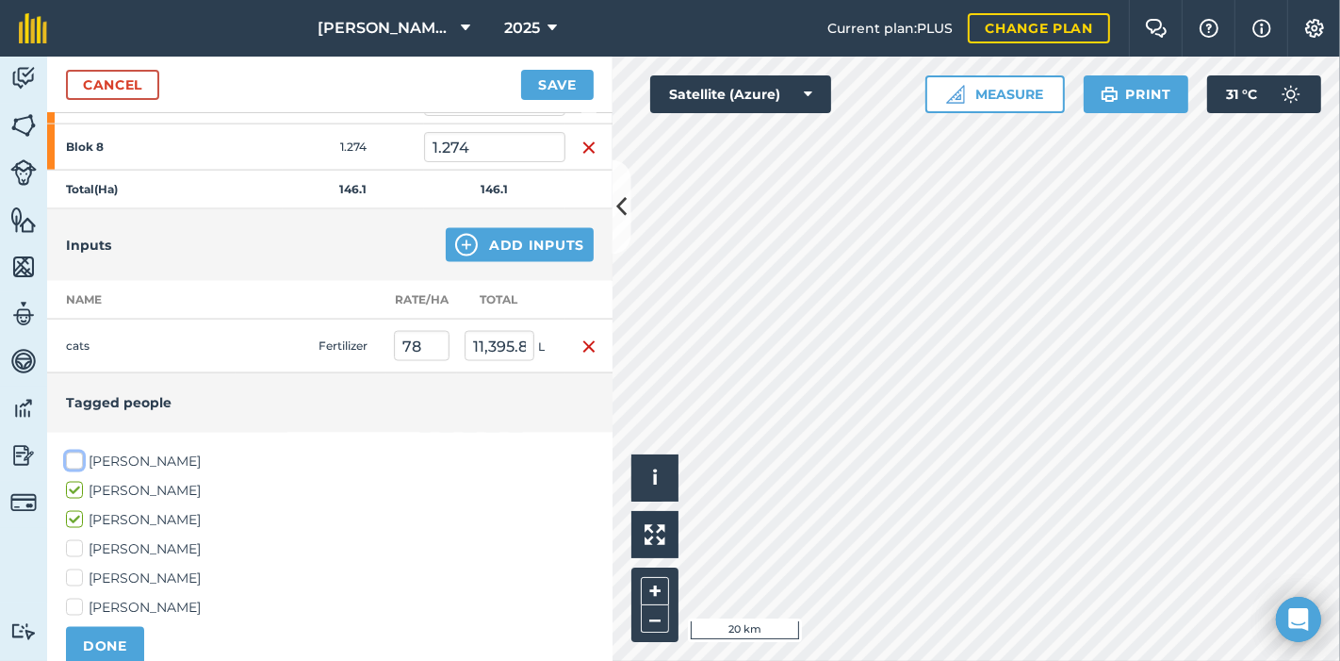
checkbox input "true"
click at [80, 539] on label "[PERSON_NAME]" at bounding box center [330, 549] width 528 height 20
click at [78, 539] on input "[PERSON_NAME]" at bounding box center [72, 545] width 12 height 12
checkbox input "true"
click at [96, 627] on button "DONE" at bounding box center [105, 646] width 78 height 38
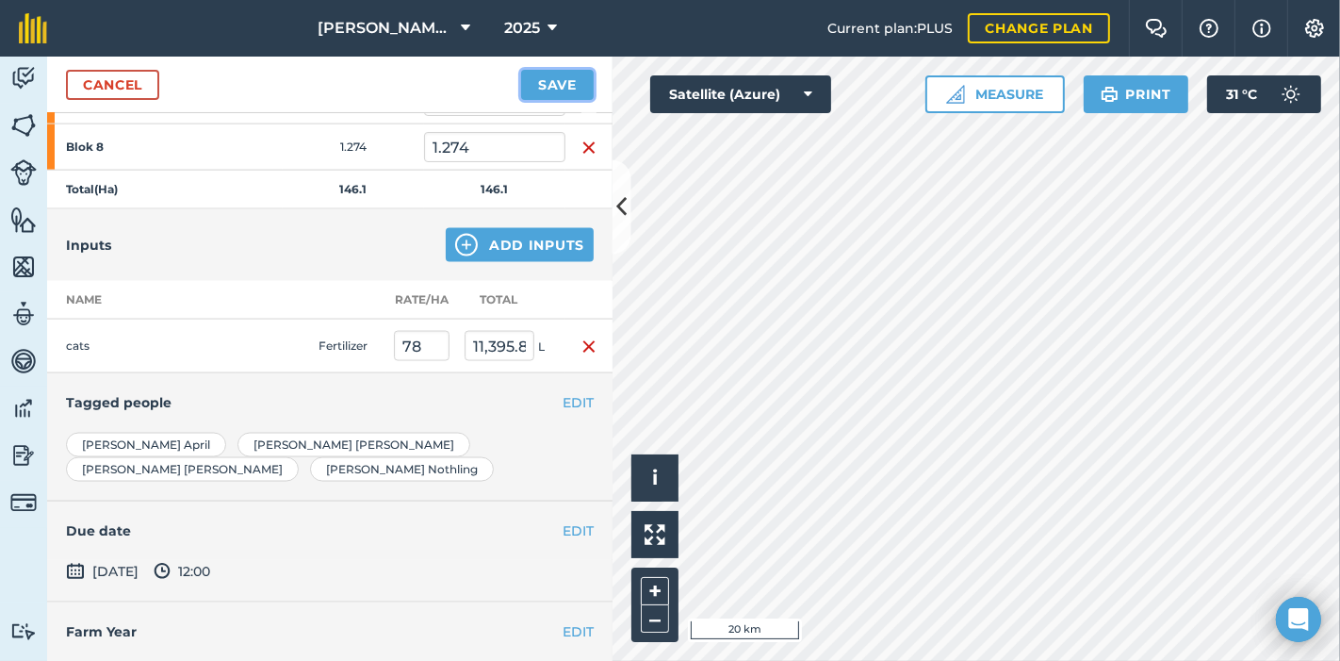
click at [563, 84] on button "Save" at bounding box center [557, 85] width 73 height 30
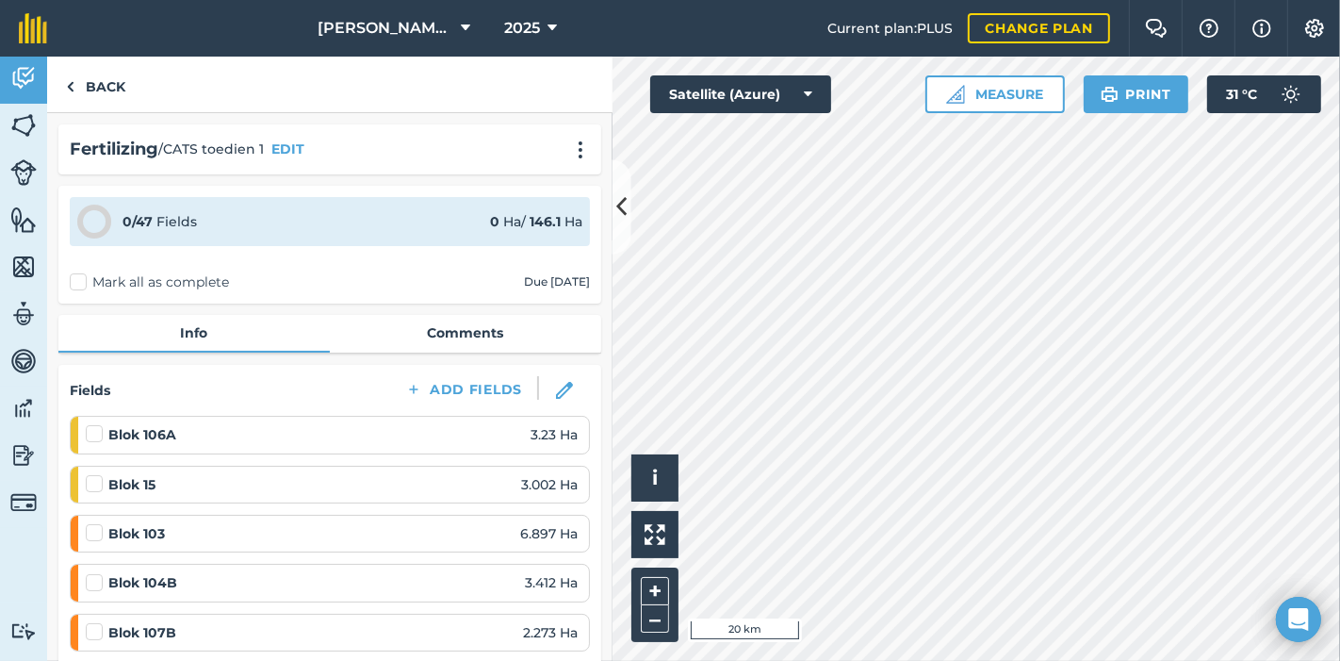
click at [94, 474] on label at bounding box center [97, 474] width 23 height 0
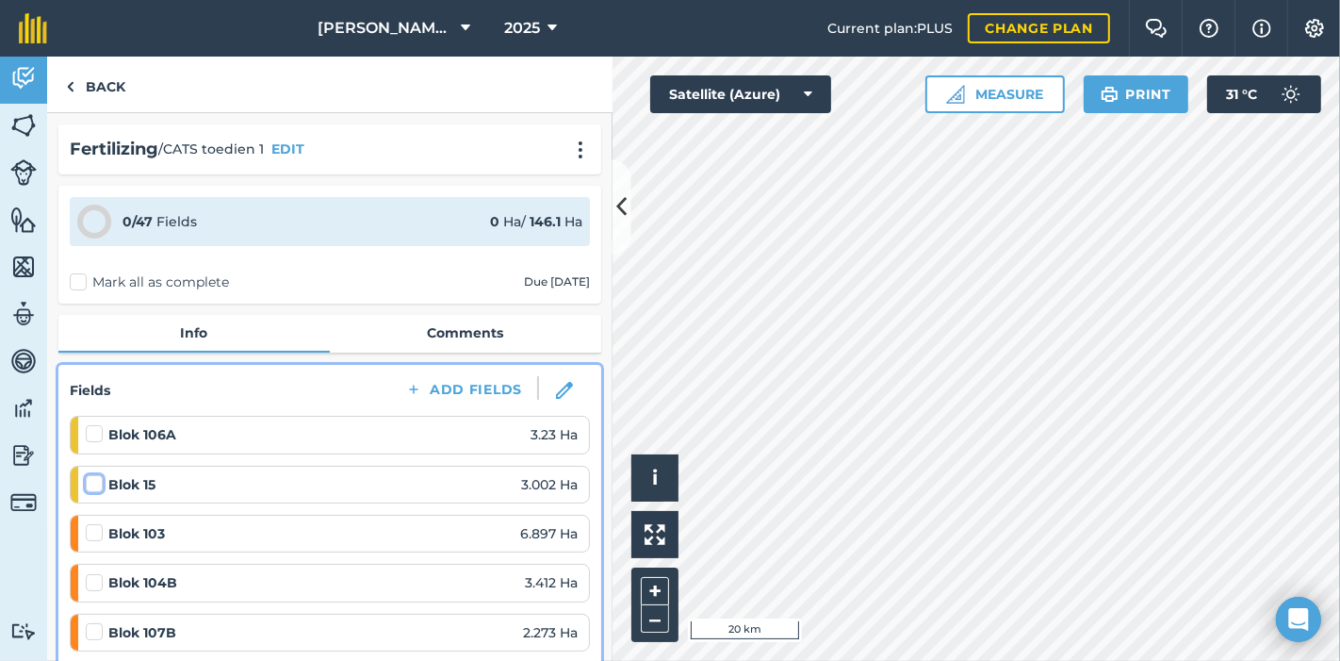
click at [94, 479] on input "checkbox" at bounding box center [92, 480] width 12 height 12
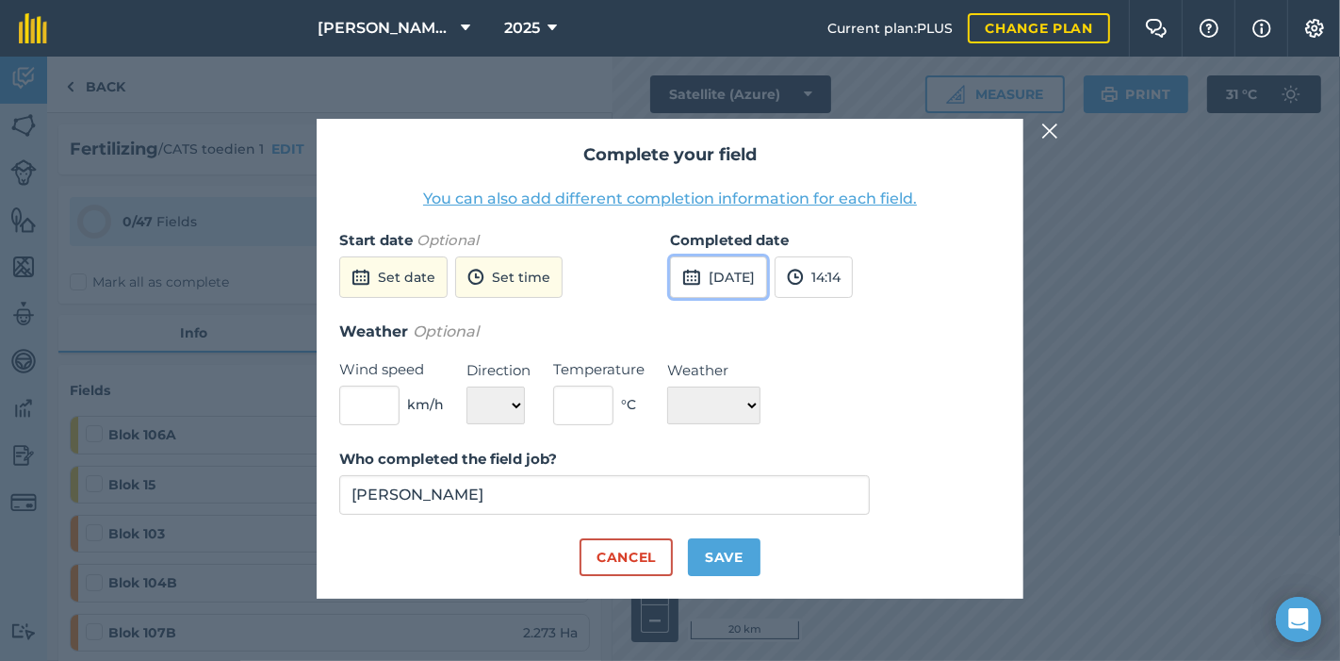
click at [759, 276] on button "[DATE]" at bounding box center [718, 276] width 97 height 41
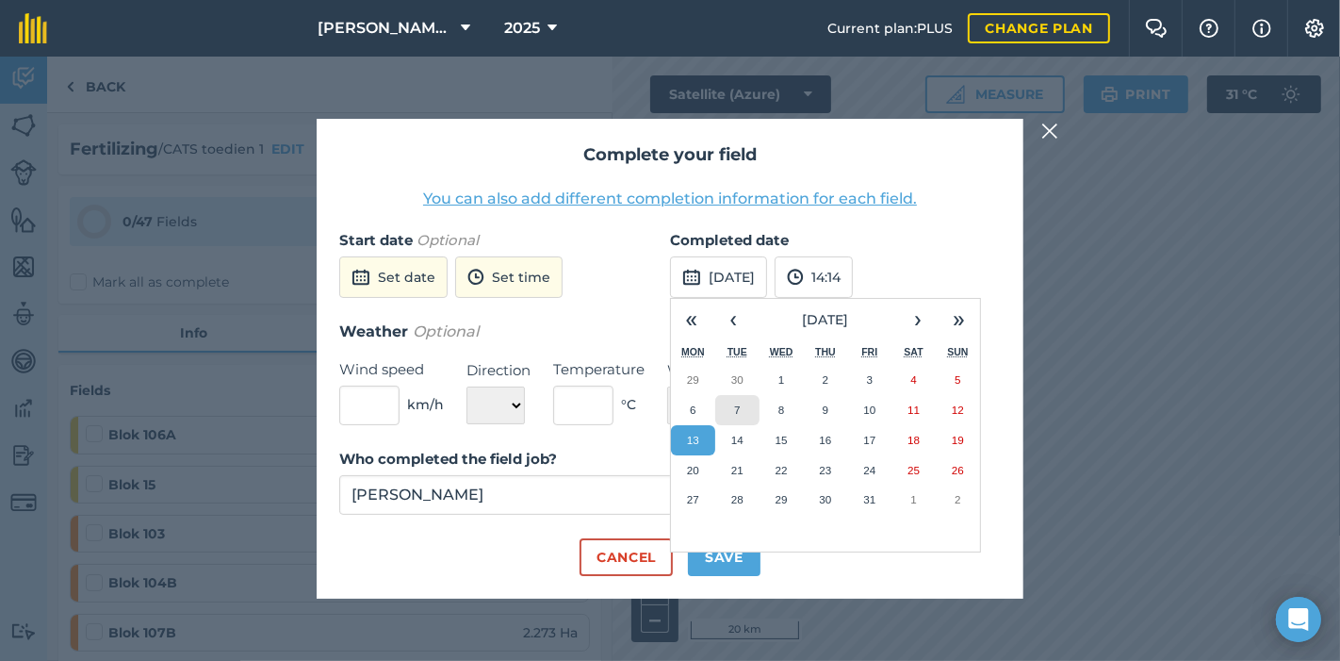
click at [743, 412] on button "7" at bounding box center [737, 410] width 44 height 30
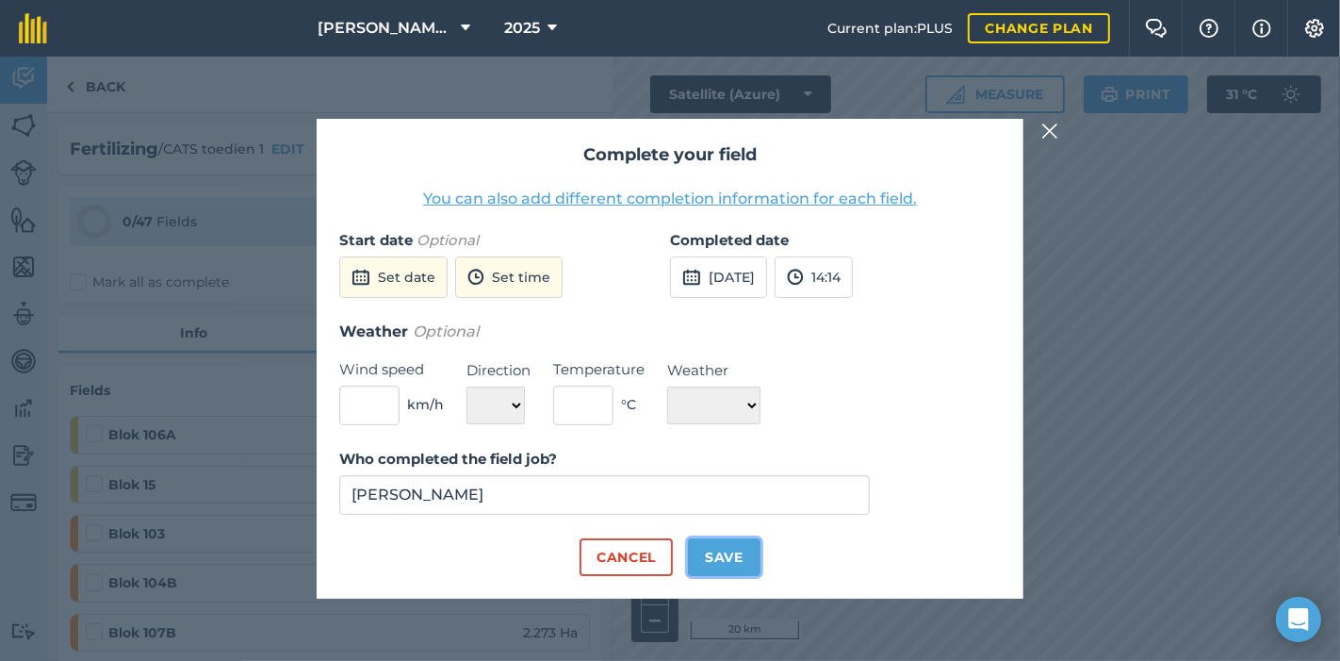
click at [715, 555] on button "Save" at bounding box center [724, 557] width 73 height 38
checkbox input "true"
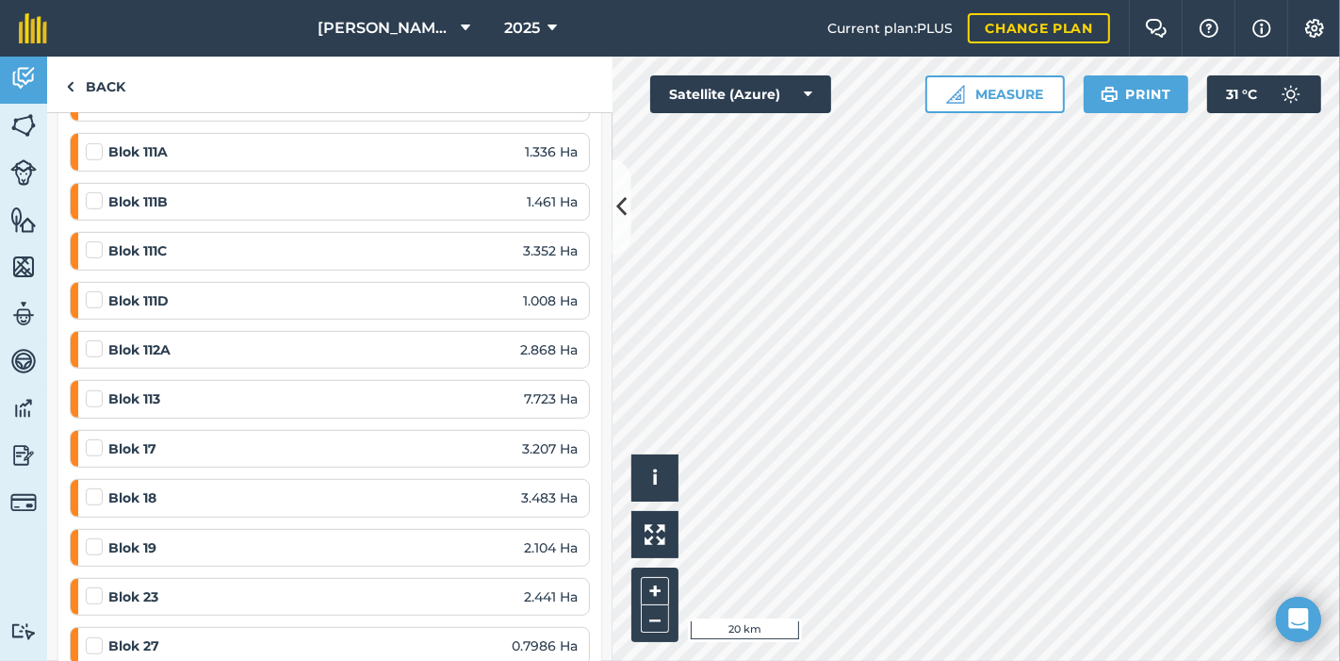
scroll to position [837, 0]
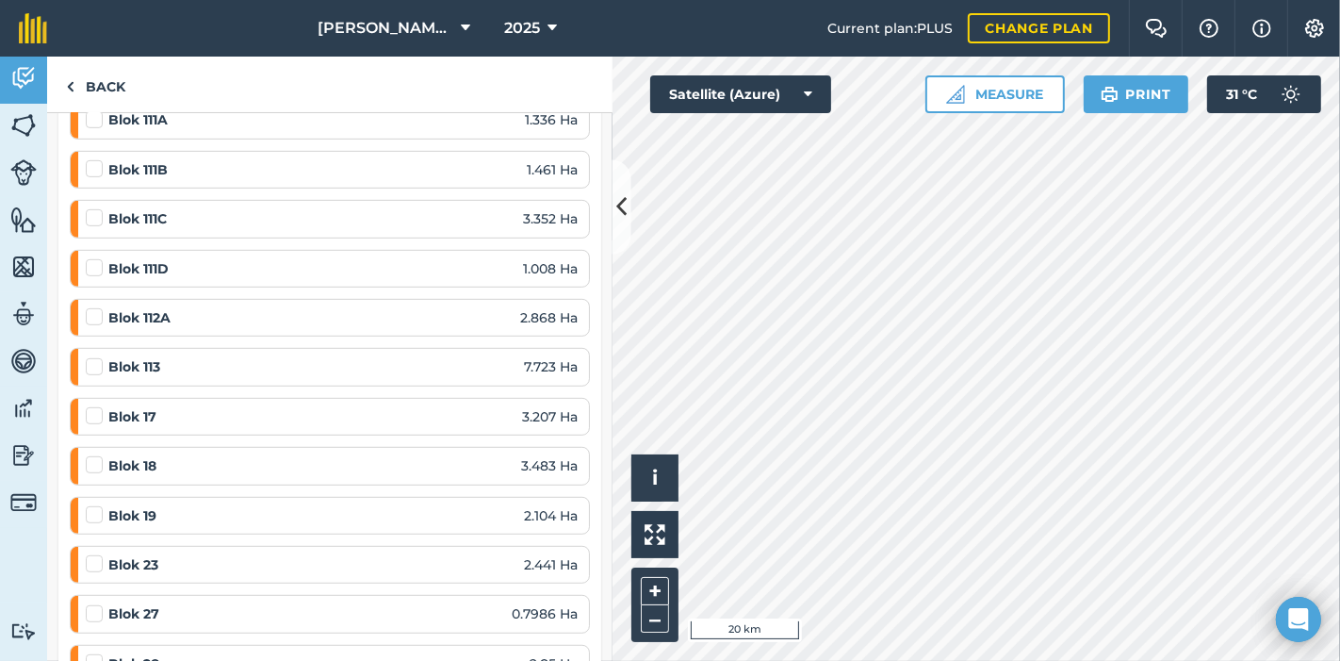
click at [94, 406] on label at bounding box center [97, 406] width 23 height 0
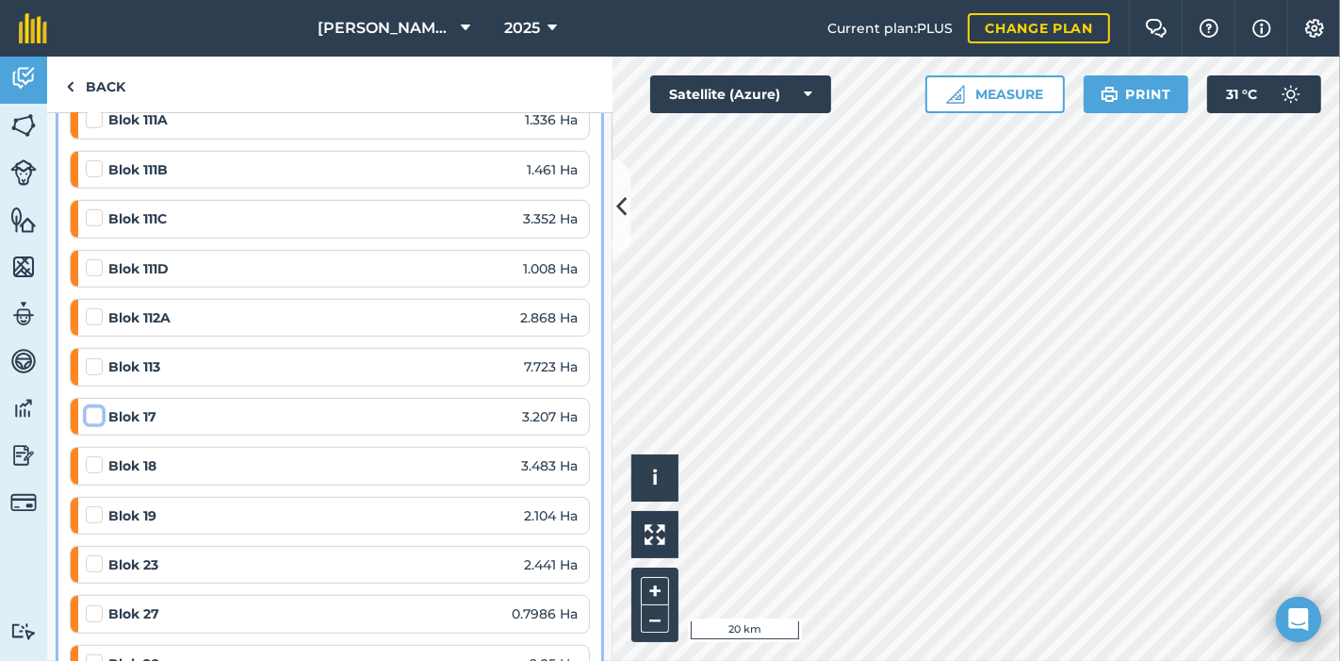
click at [94, 406] on input "checkbox" at bounding box center [92, 412] width 12 height 12
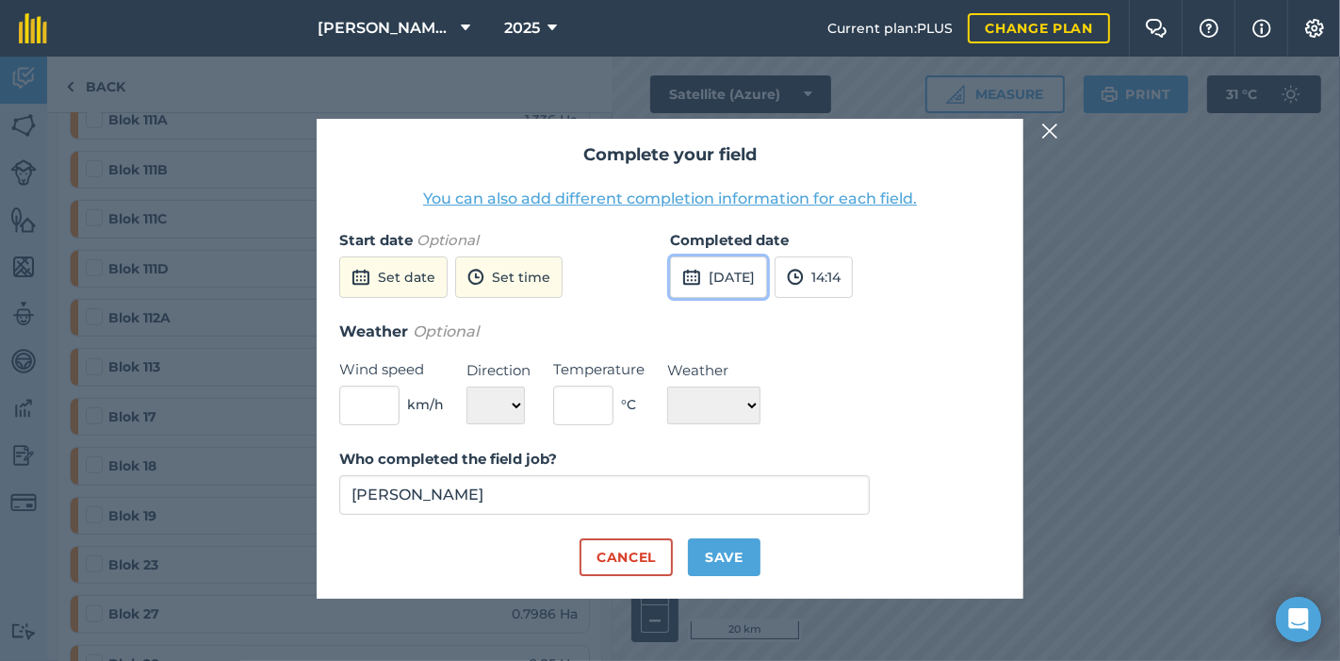
click at [745, 273] on button "[DATE]" at bounding box center [718, 276] width 97 height 41
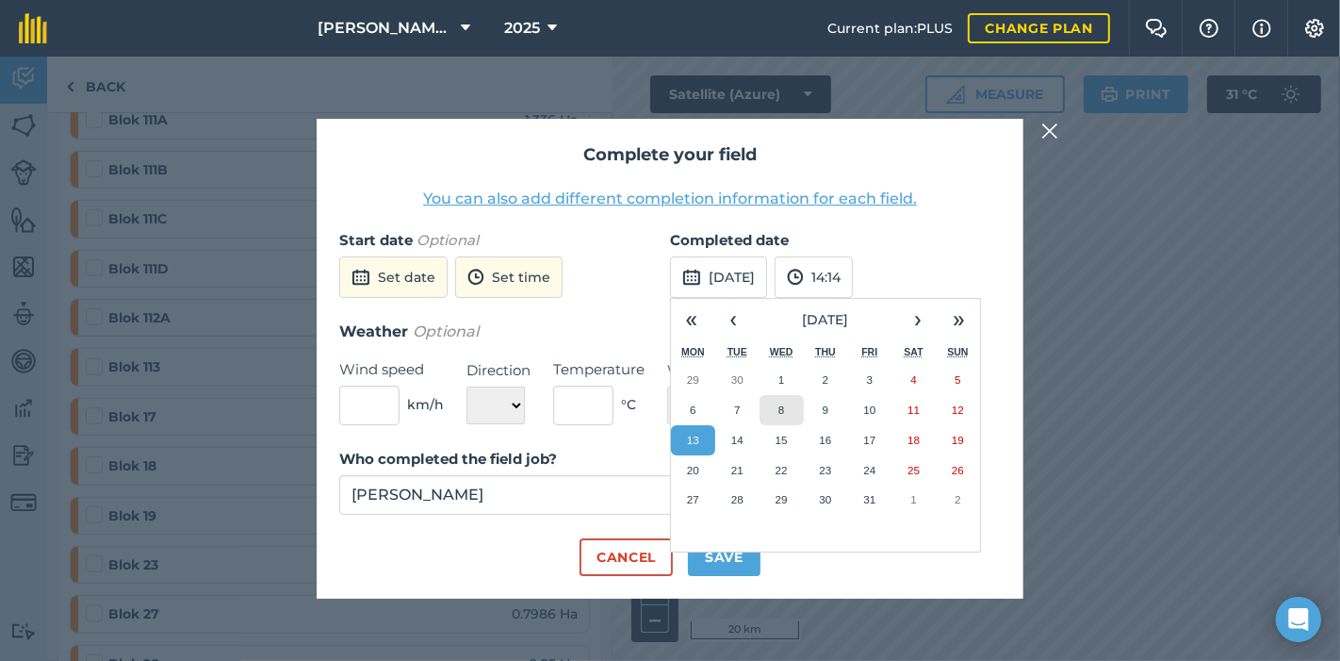
click at [777, 402] on button "8" at bounding box center [782, 410] width 44 height 30
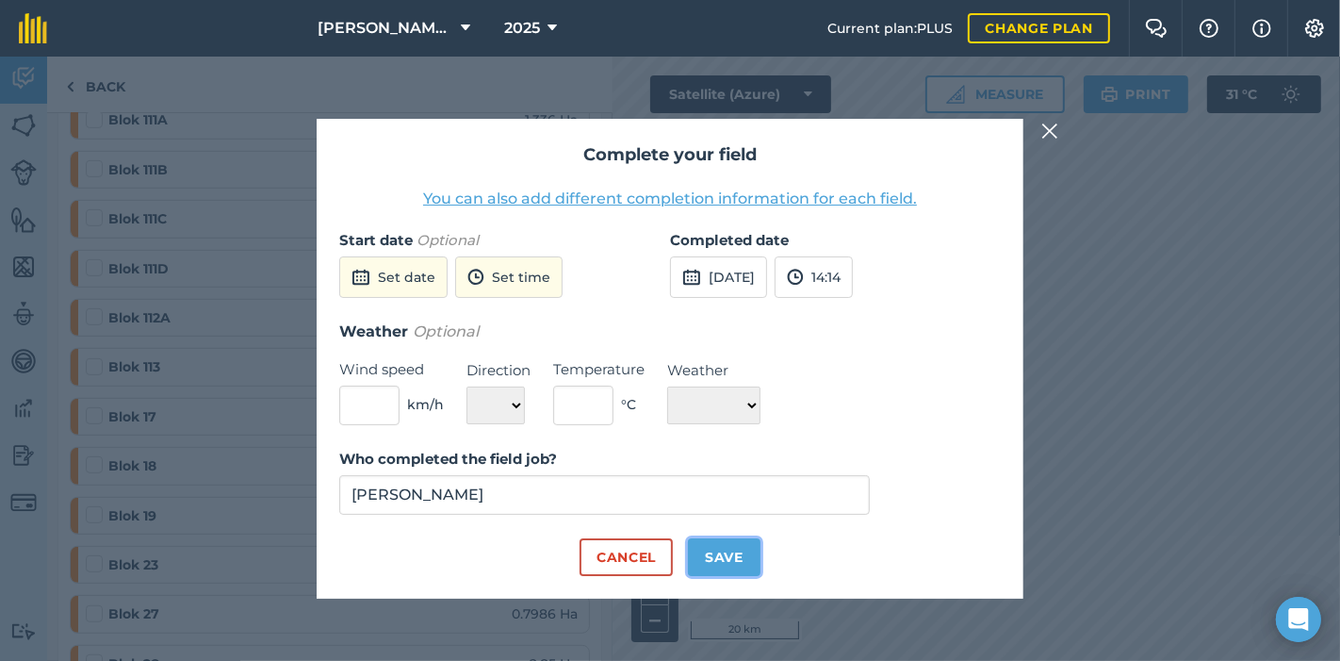
drag, startPoint x: 718, startPoint y: 552, endPoint x: 705, endPoint y: 554, distance: 13.3
click at [716, 550] on button "Save" at bounding box center [724, 557] width 73 height 38
checkbox input "true"
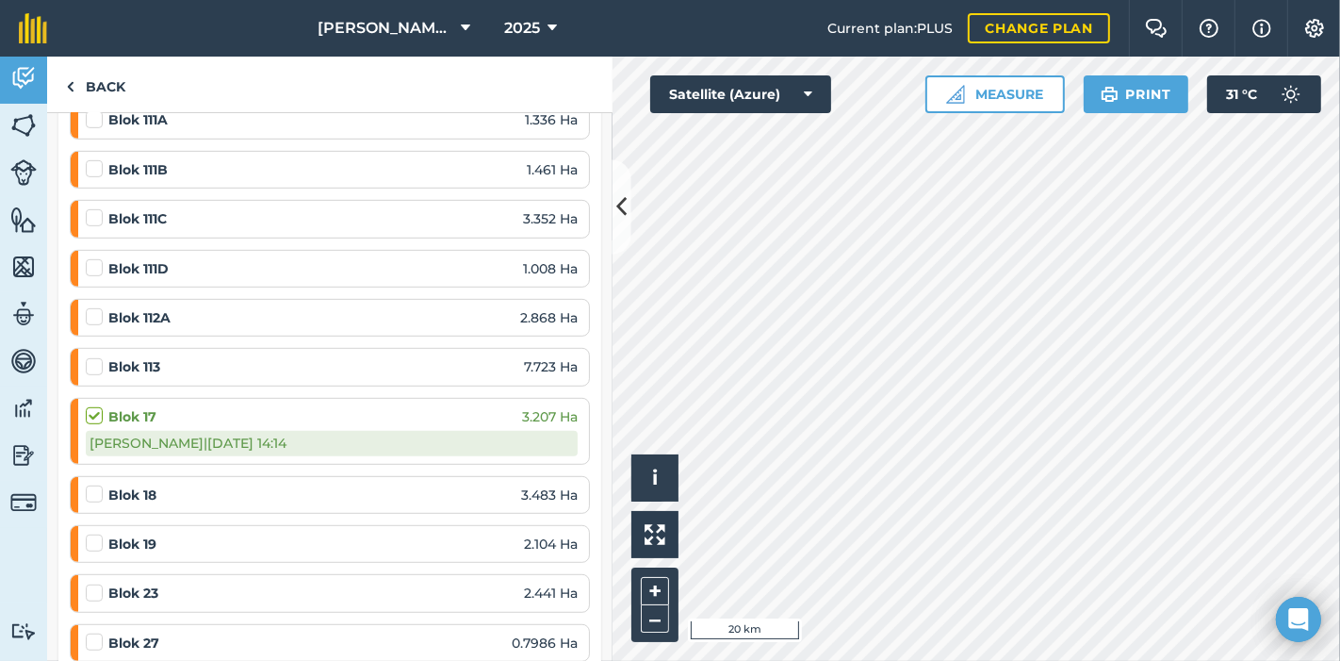
click at [92, 484] on label at bounding box center [97, 484] width 23 height 0
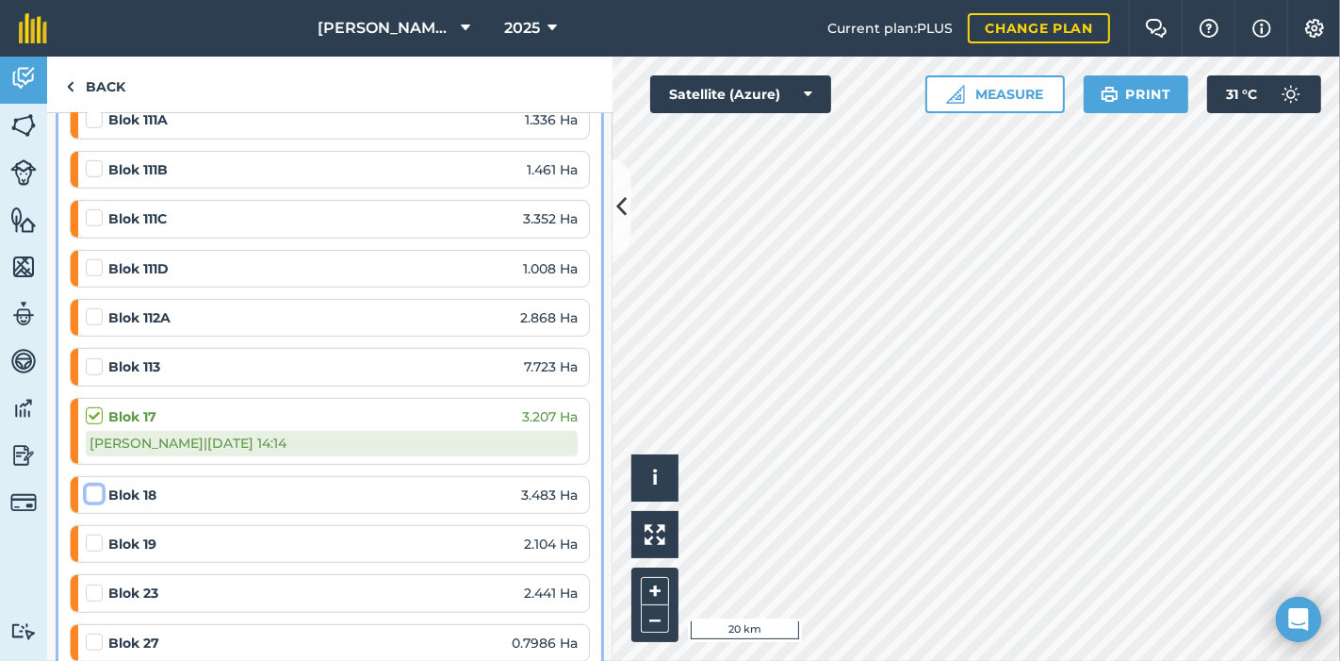
click at [92, 484] on input "checkbox" at bounding box center [92, 490] width 12 height 12
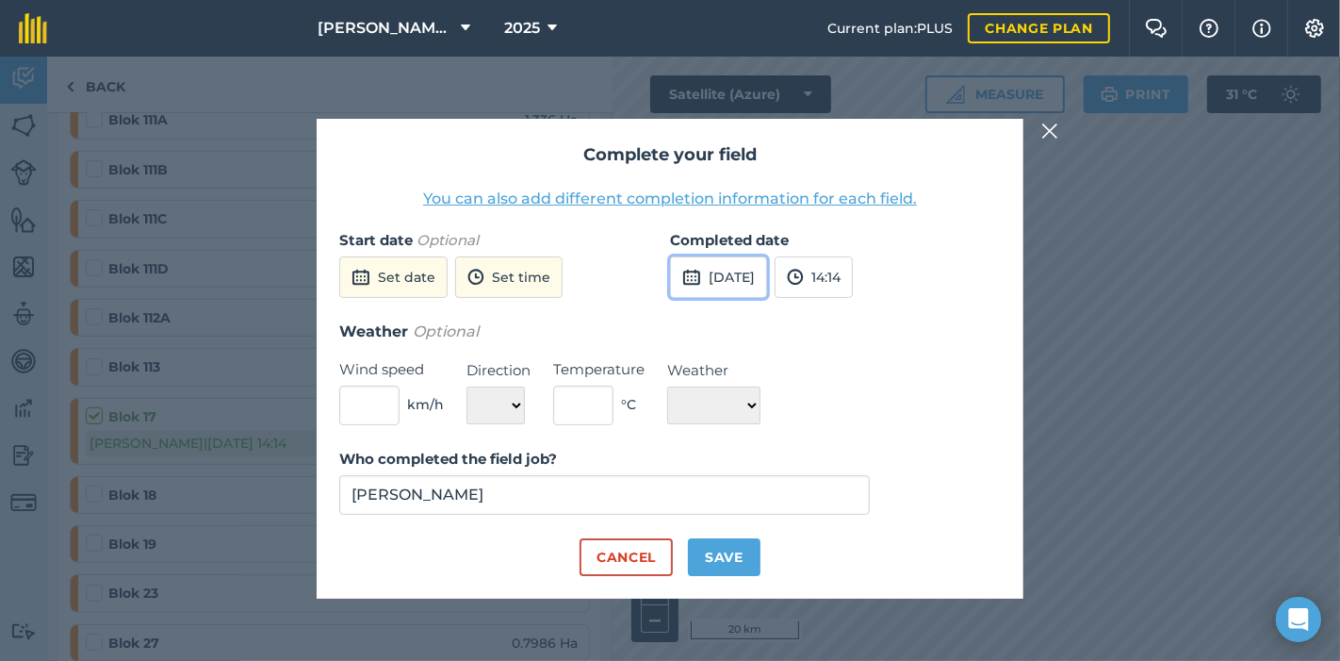
click at [737, 279] on button "[DATE]" at bounding box center [718, 276] width 97 height 41
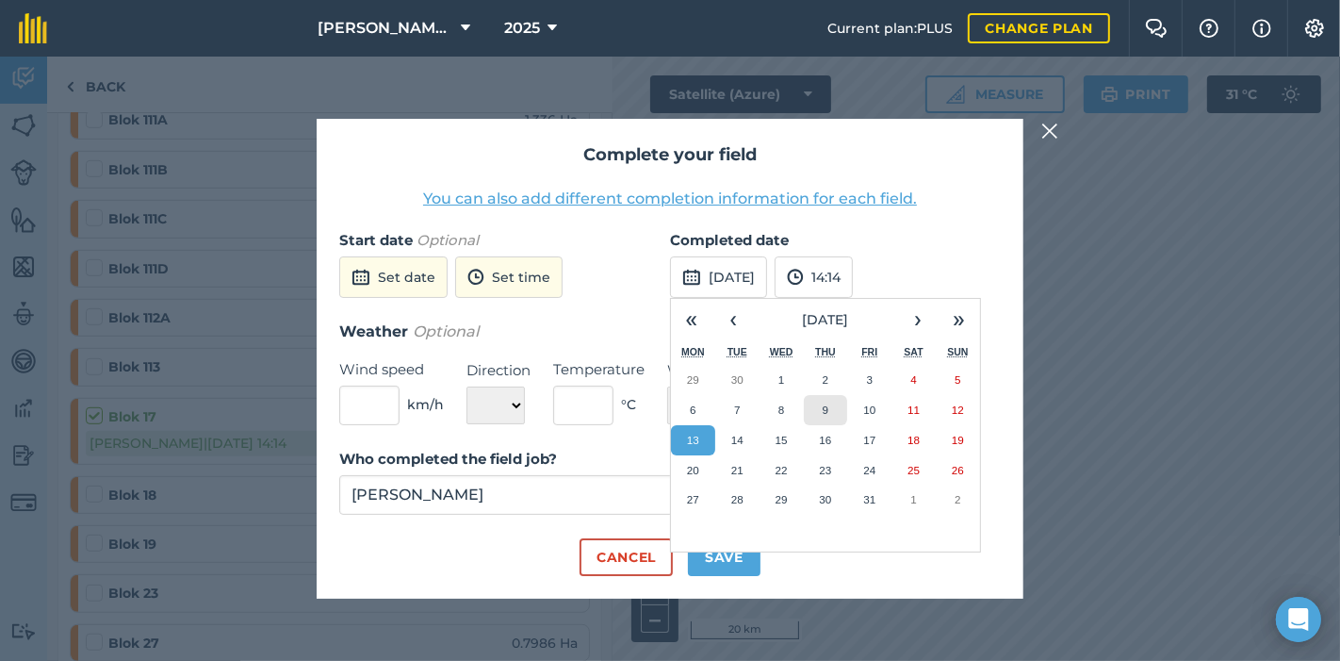
click at [821, 410] on button "9" at bounding box center [826, 410] width 44 height 30
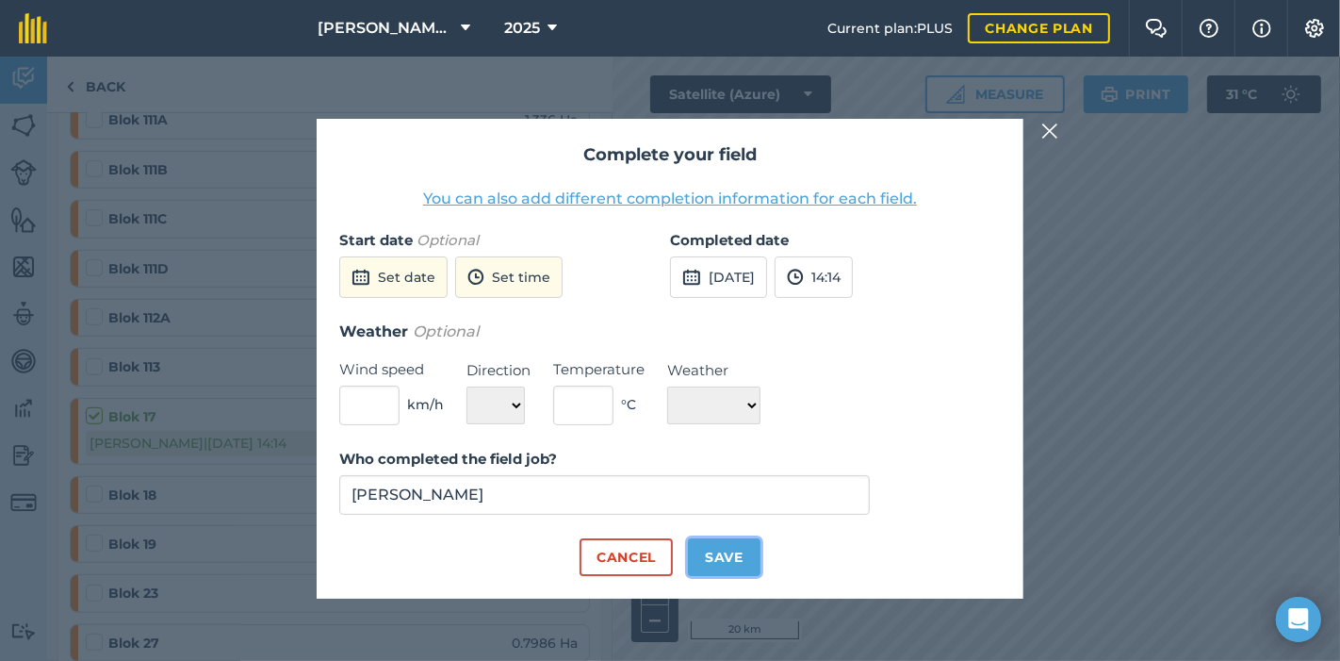
drag, startPoint x: 732, startPoint y: 552, endPoint x: 722, endPoint y: 552, distance: 10.4
click at [729, 552] on button "Save" at bounding box center [724, 557] width 73 height 38
checkbox input "true"
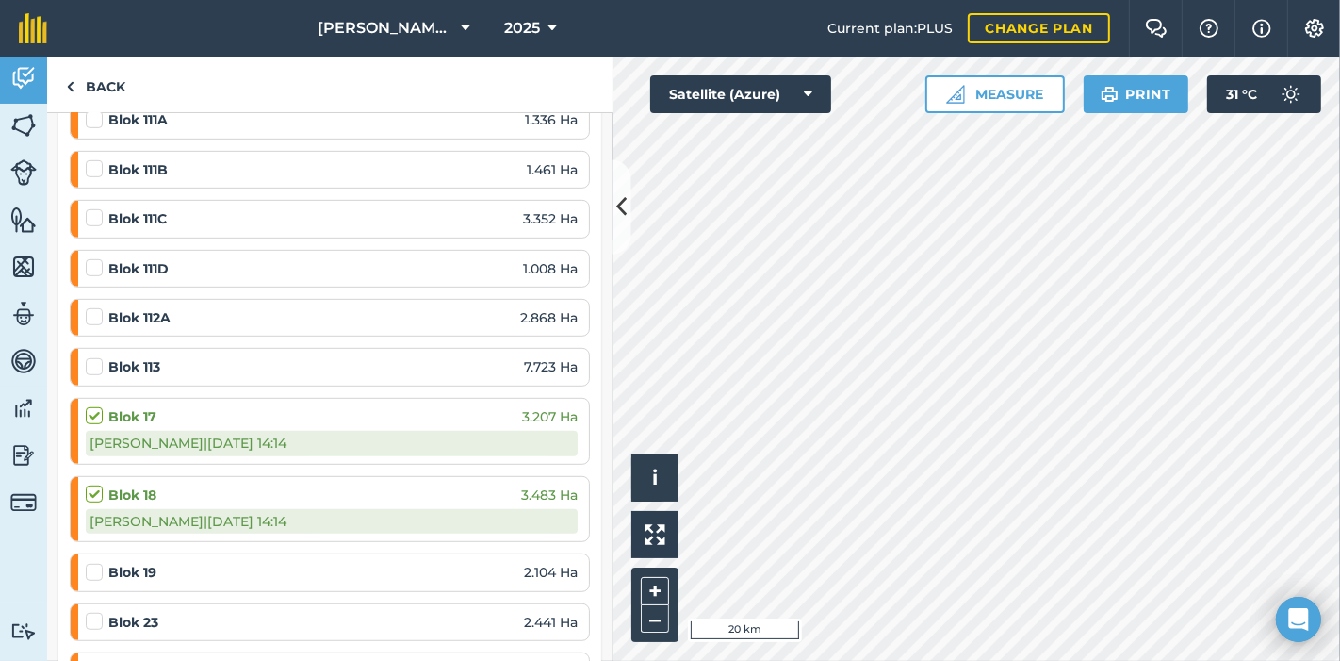
click at [91, 563] on label at bounding box center [97, 563] width 23 height 0
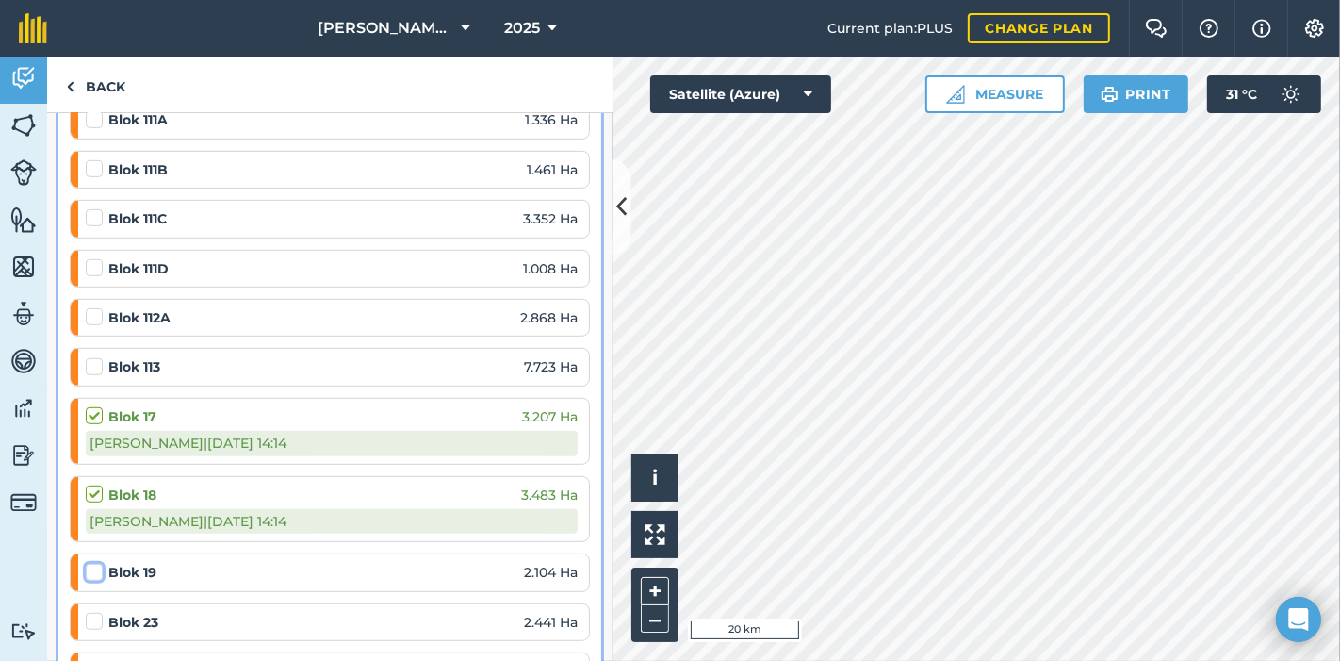
click at [91, 563] on input "checkbox" at bounding box center [92, 569] width 12 height 12
checkbox input "false"
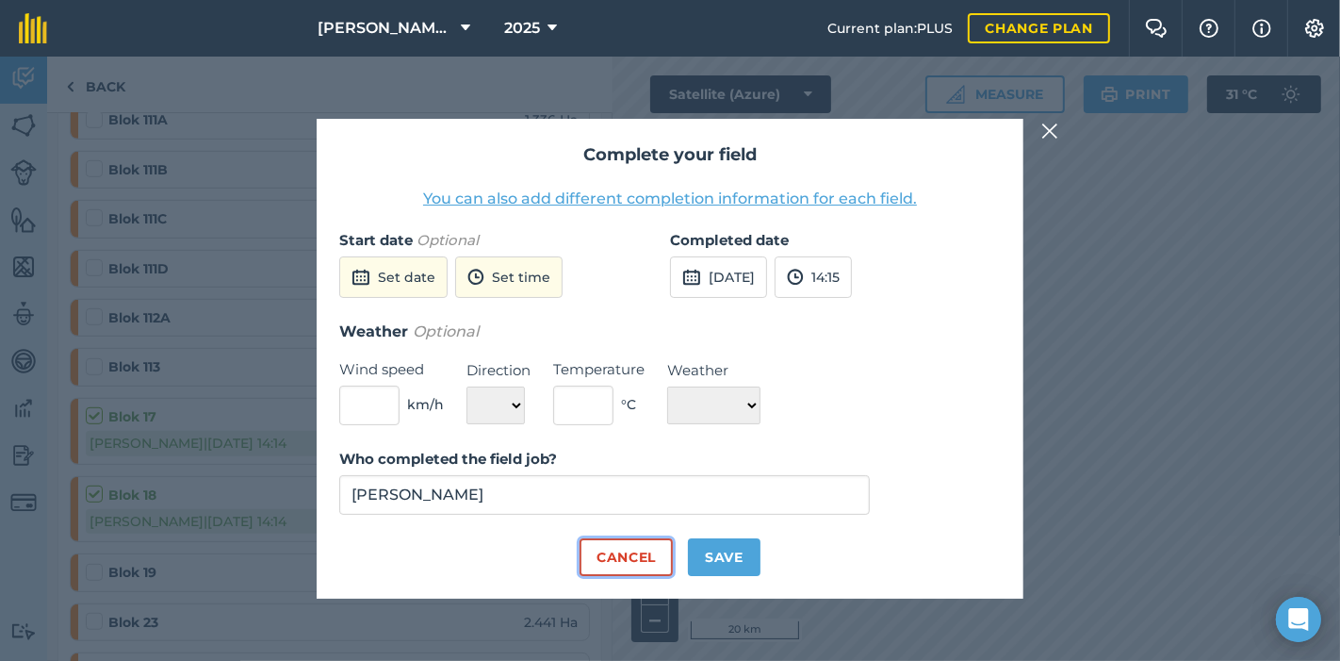
click at [638, 545] on button "Cancel" at bounding box center [626, 557] width 93 height 38
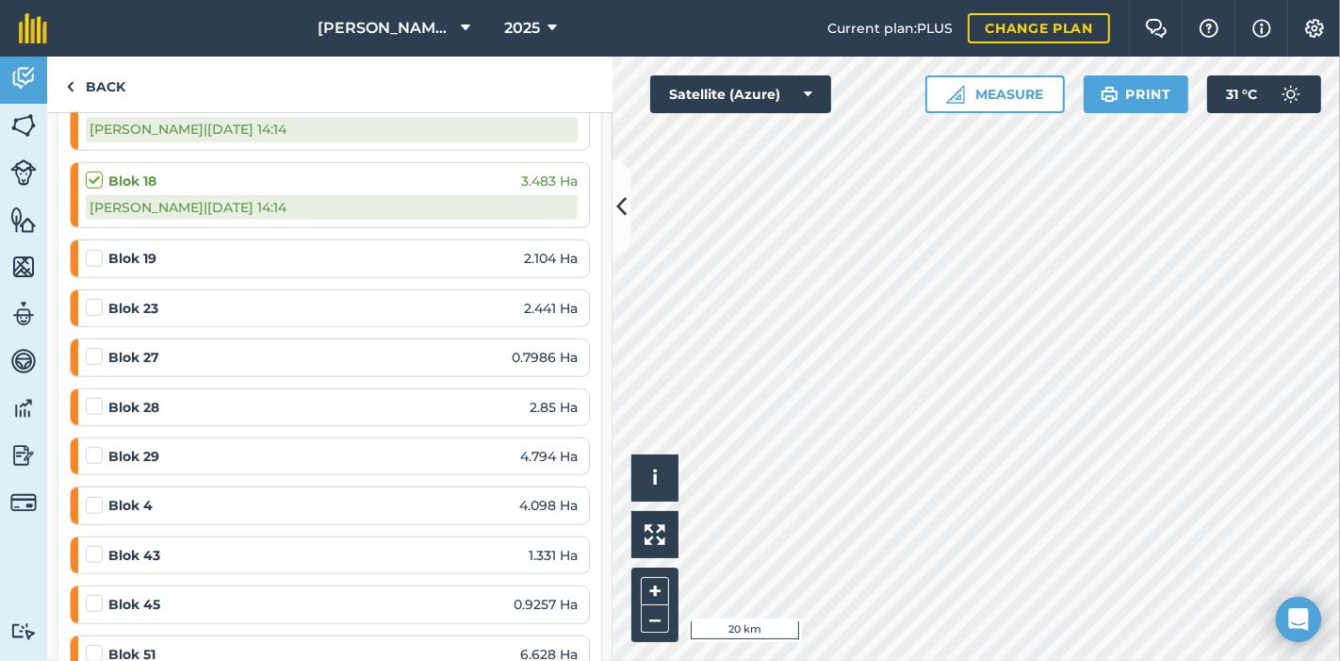
scroll to position [1152, 0]
click at [97, 297] on label at bounding box center [97, 297] width 23 height 0
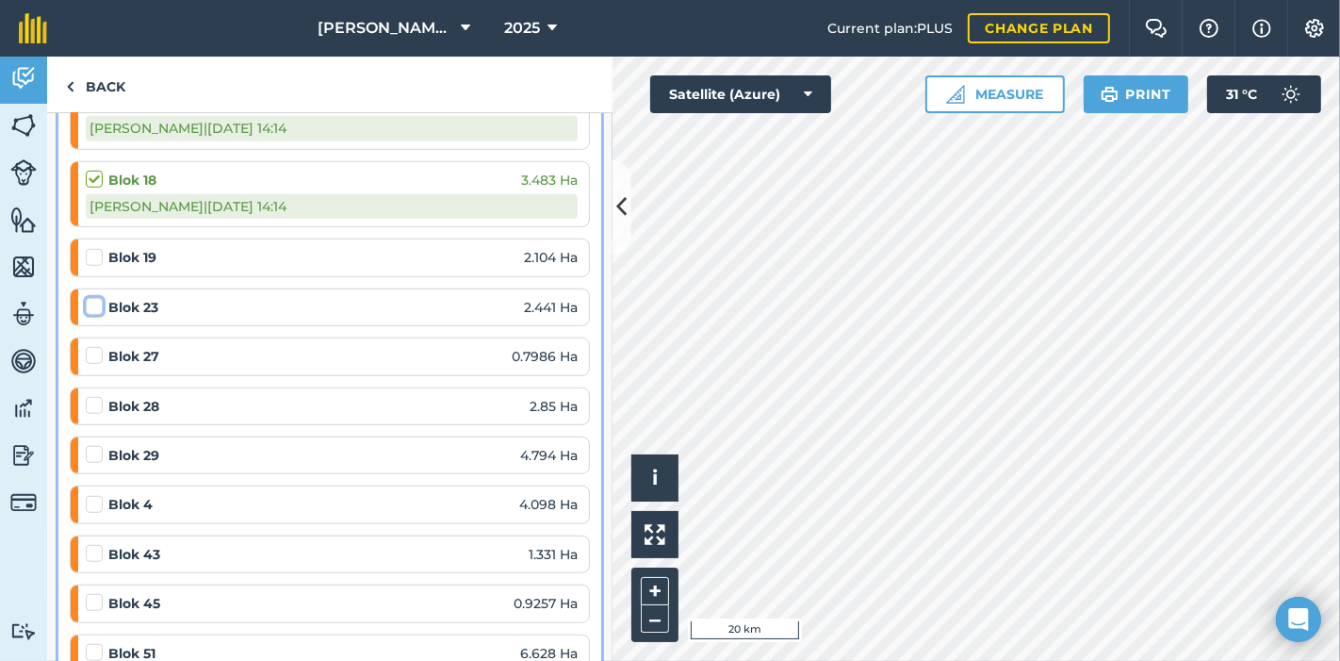
click at [97, 297] on input "checkbox" at bounding box center [92, 303] width 12 height 12
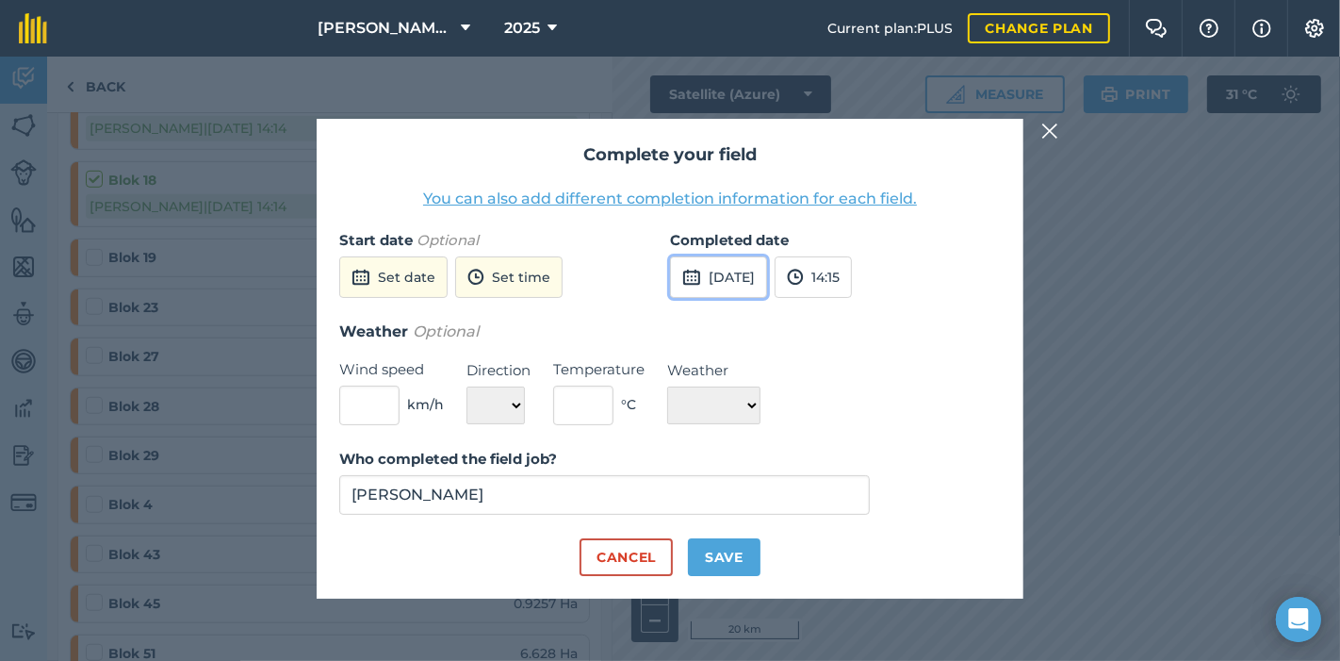
click at [758, 273] on button "[DATE]" at bounding box center [718, 276] width 97 height 41
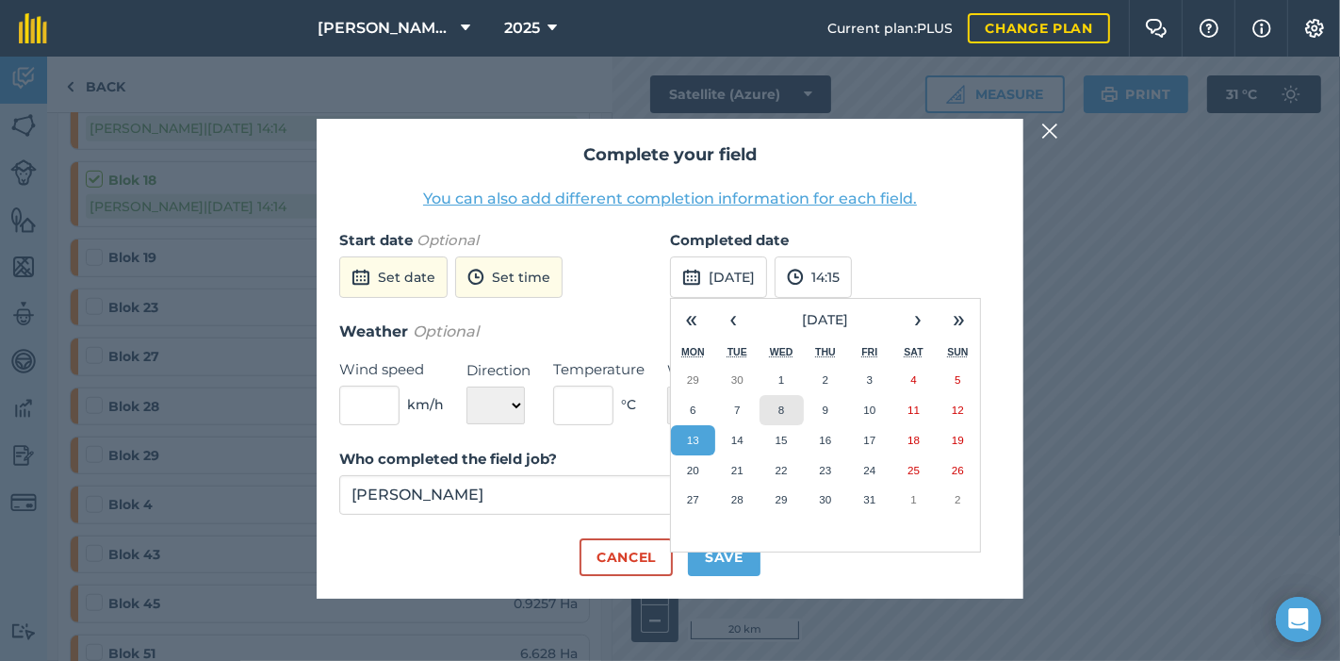
click at [786, 413] on button "8" at bounding box center [782, 410] width 44 height 30
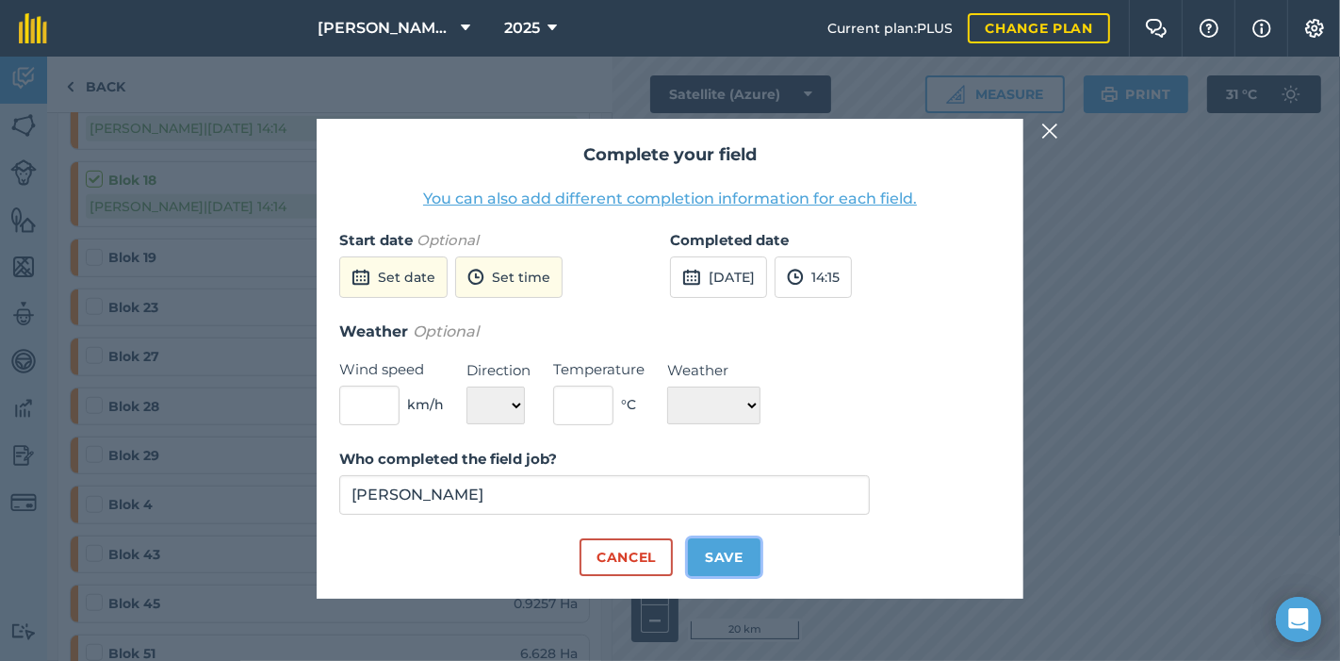
click at [724, 560] on button "Save" at bounding box center [724, 557] width 73 height 38
checkbox input "true"
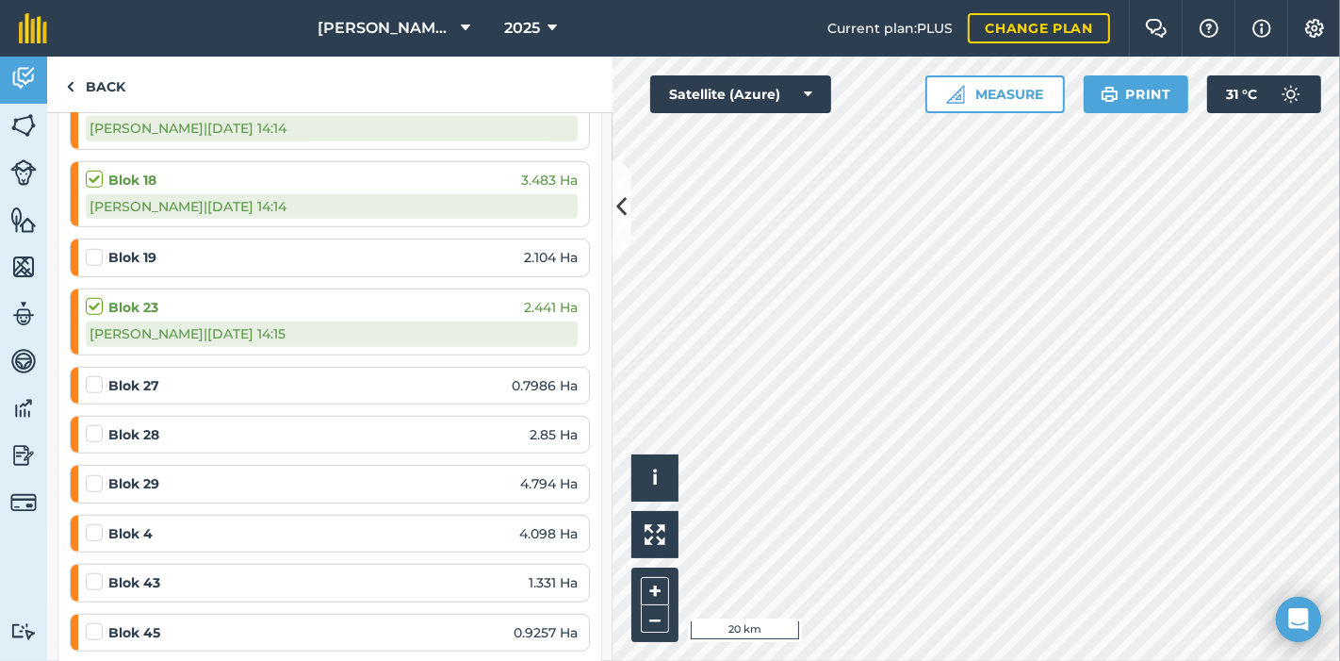
click at [172, 375] on div "Blok 27 0.7986 Ha" at bounding box center [332, 385] width 492 height 21
click at [99, 375] on label at bounding box center [97, 375] width 23 height 0
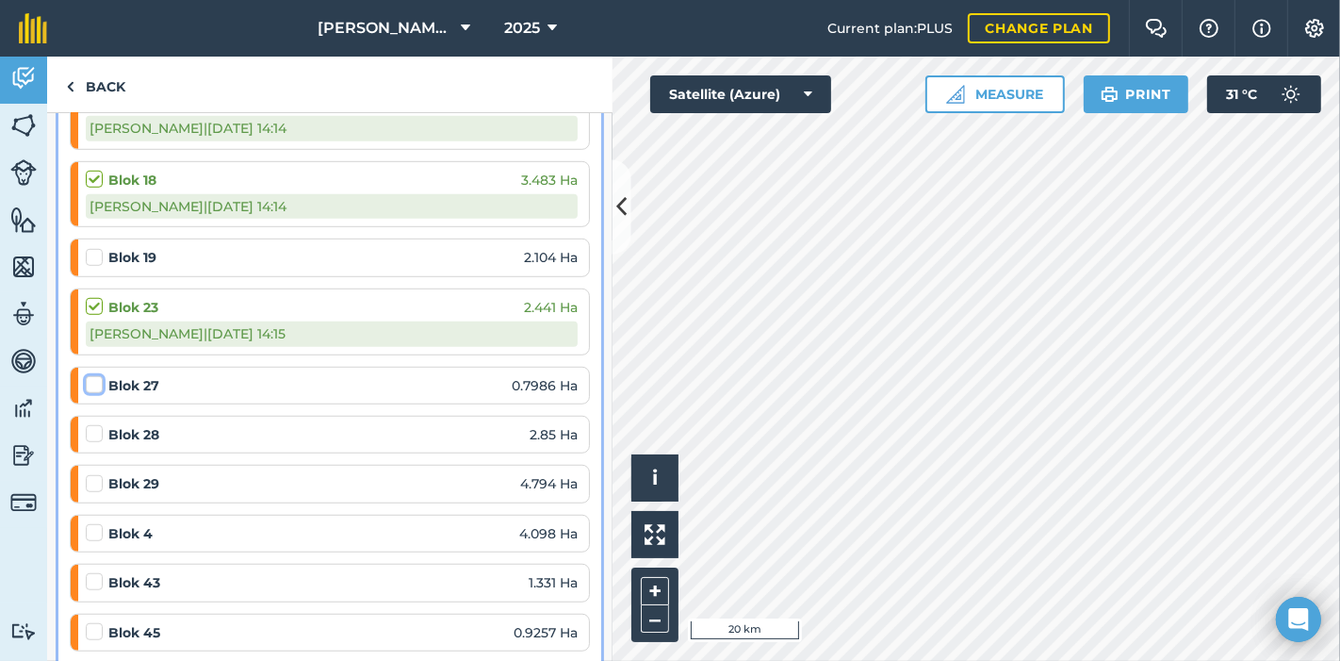
click at [98, 375] on input "checkbox" at bounding box center [92, 381] width 12 height 12
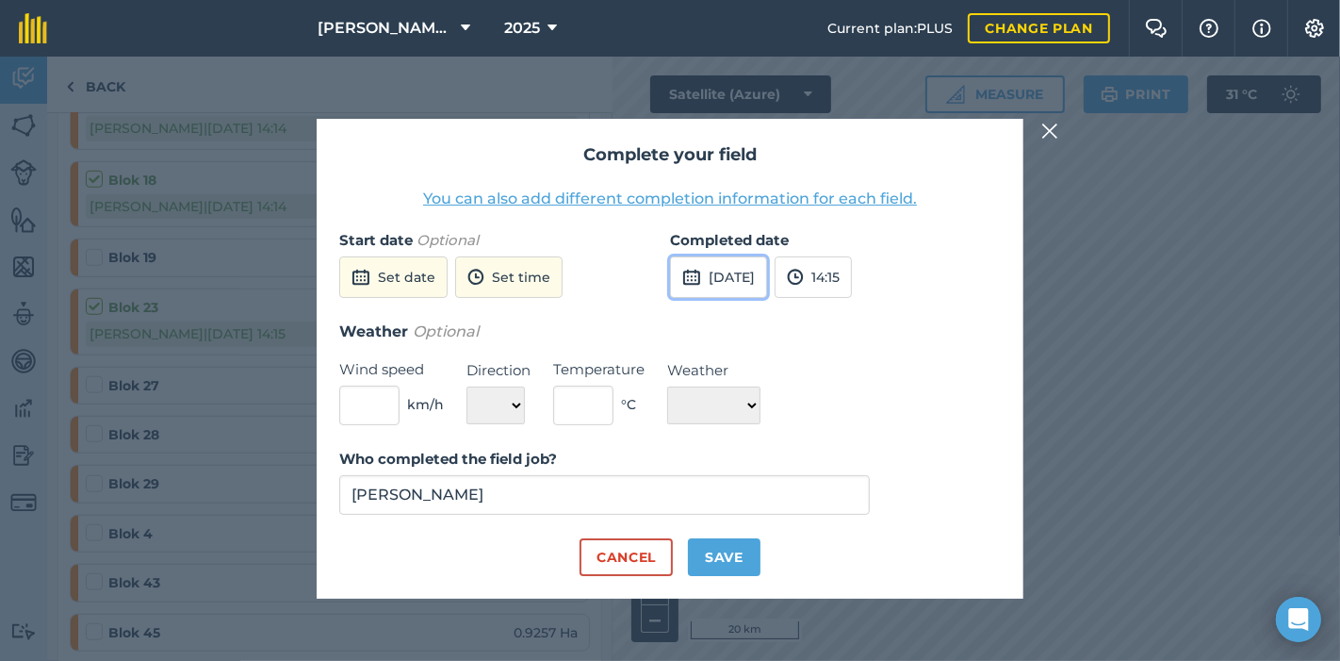
click at [764, 259] on button "[DATE]" at bounding box center [718, 276] width 97 height 41
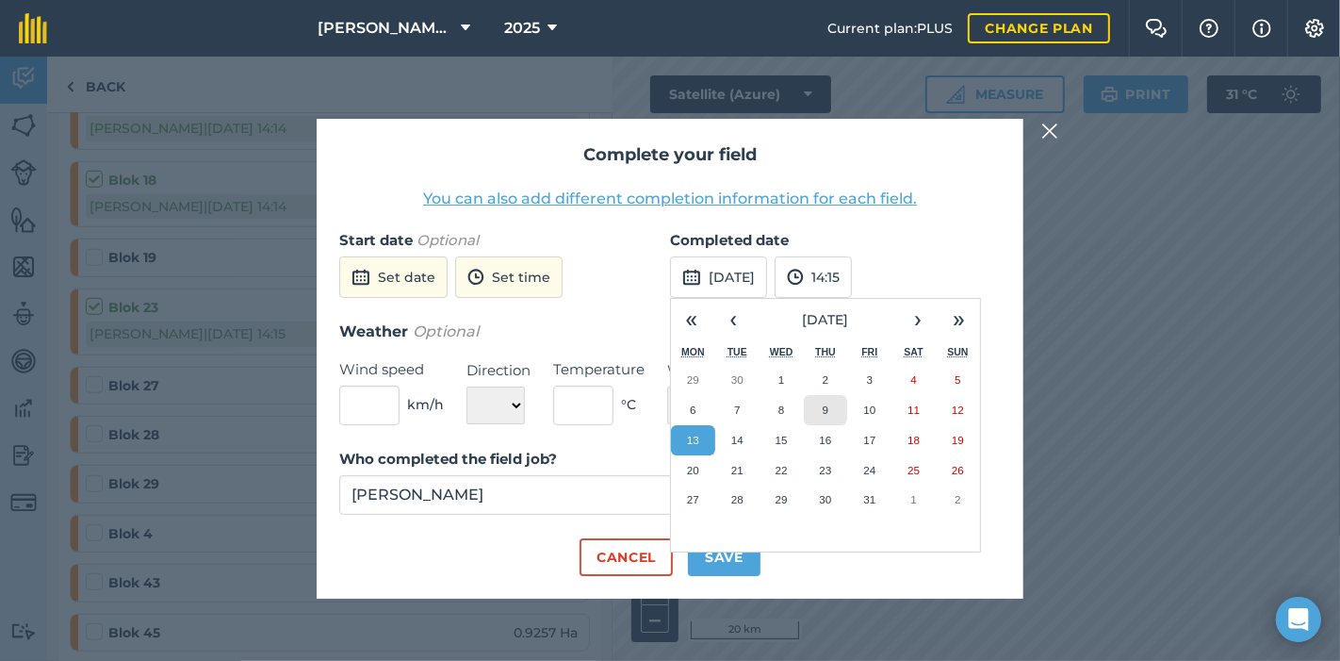
click at [815, 408] on button "9" at bounding box center [826, 410] width 44 height 30
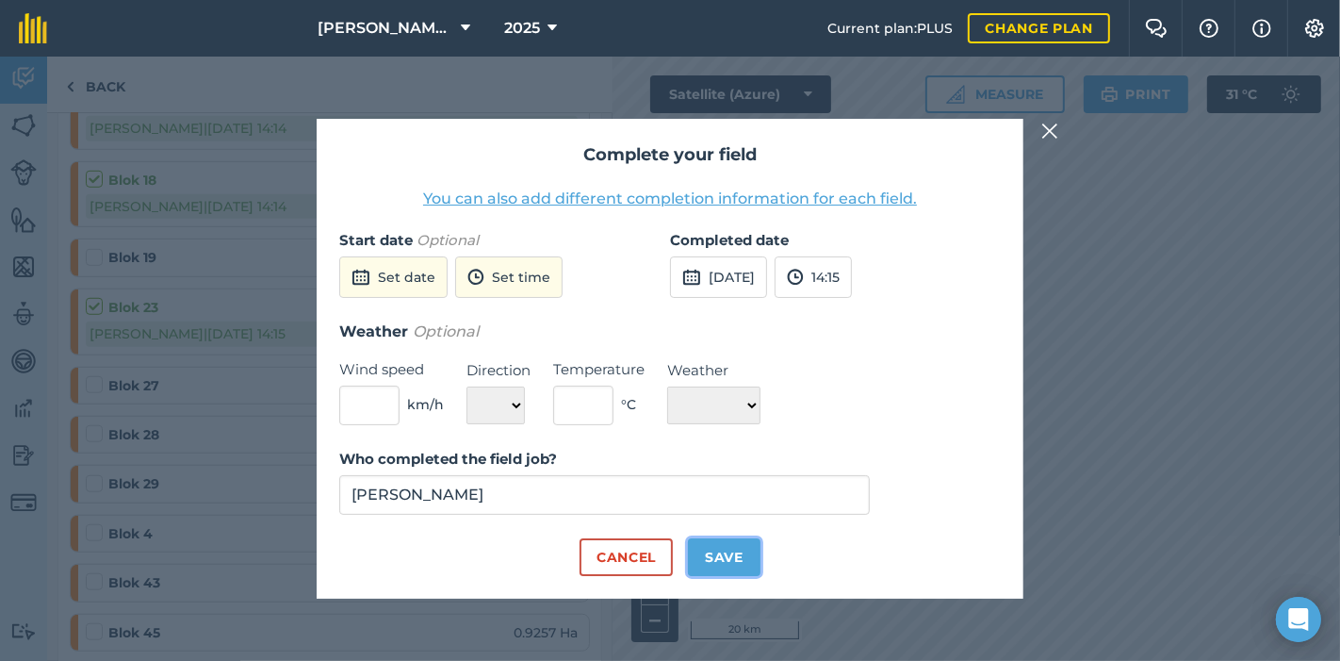
drag, startPoint x: 722, startPoint y: 548, endPoint x: 662, endPoint y: 548, distance: 59.4
click at [717, 548] on button "Save" at bounding box center [724, 557] width 73 height 38
checkbox input "true"
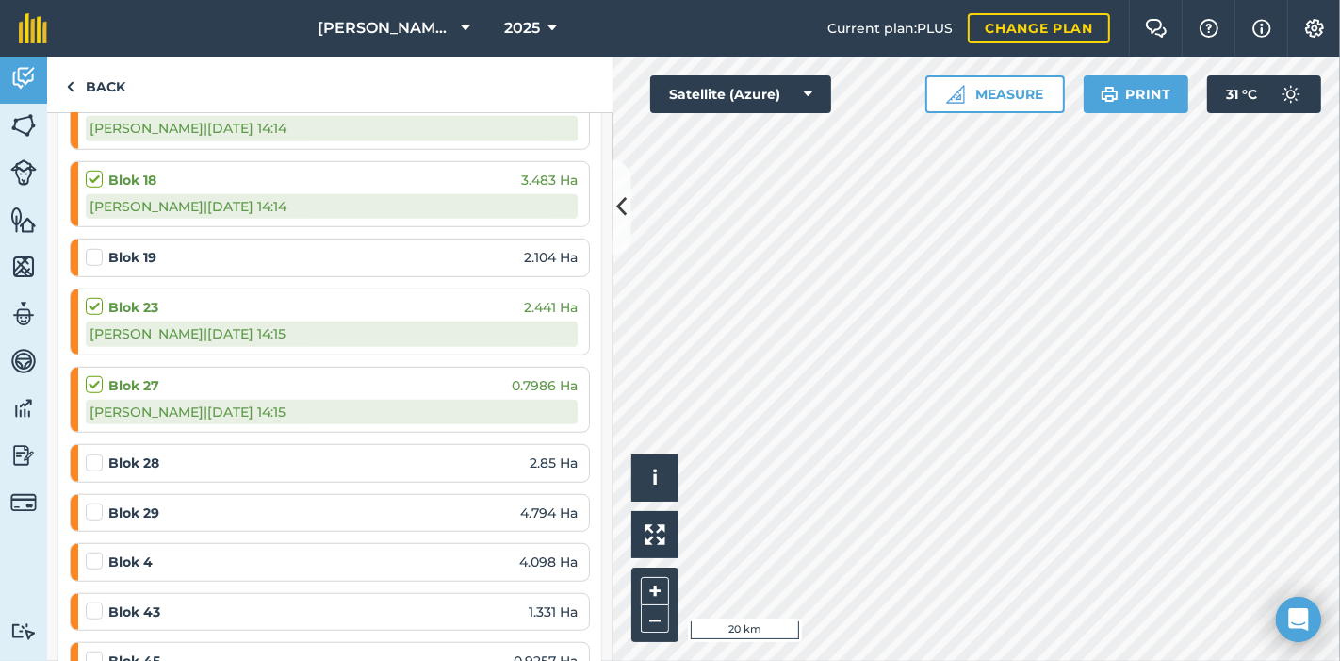
click at [96, 453] on label at bounding box center [97, 453] width 23 height 0
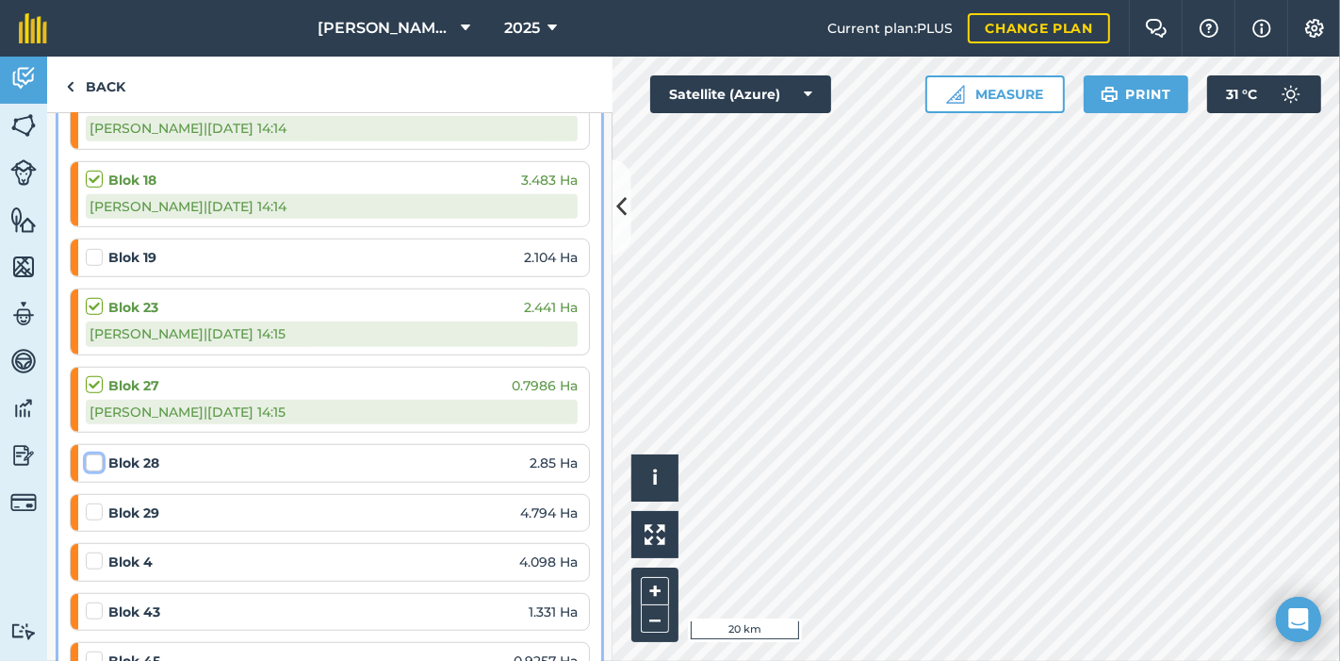
click at [96, 453] on input "checkbox" at bounding box center [92, 459] width 12 height 12
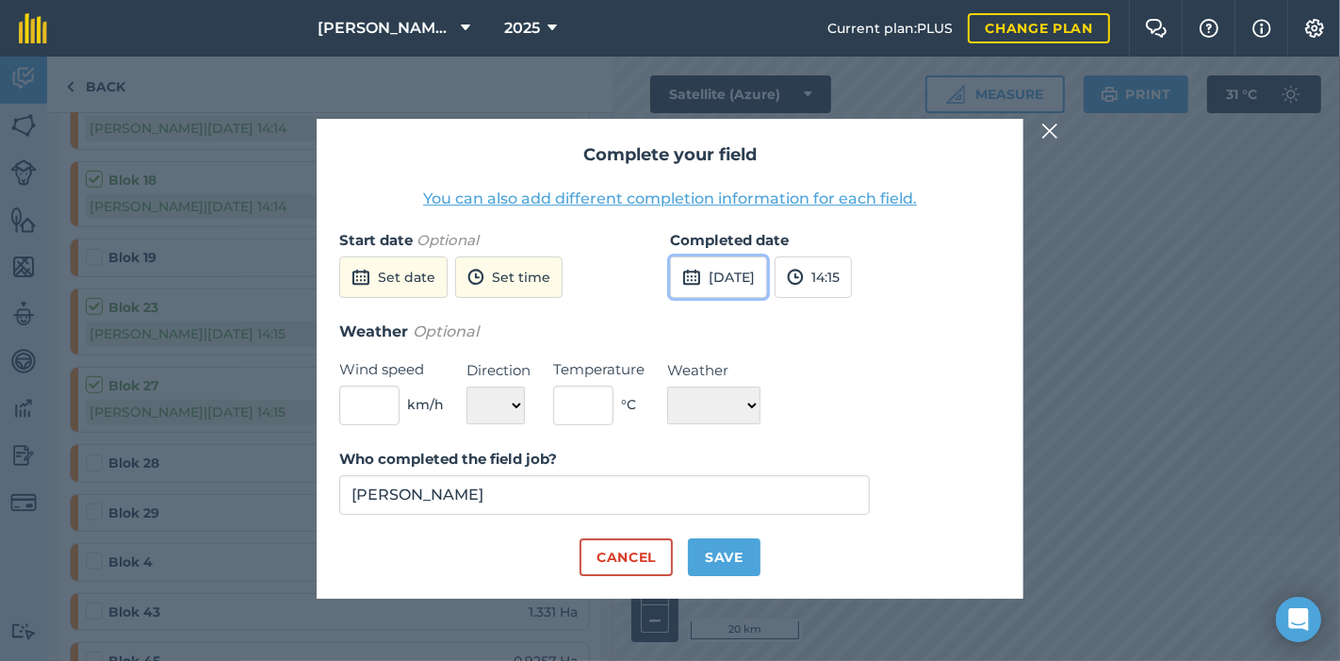
click at [747, 276] on button "[DATE]" at bounding box center [718, 276] width 97 height 41
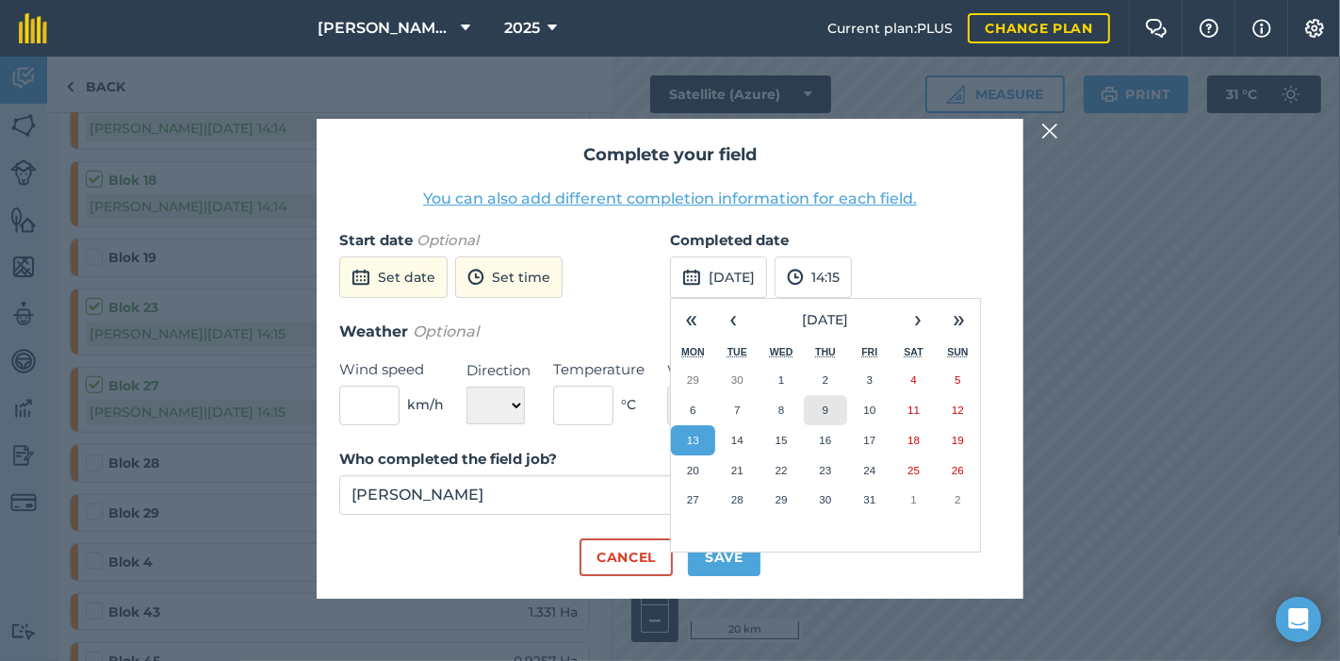
click at [823, 412] on abbr "9" at bounding box center [826, 409] width 6 height 12
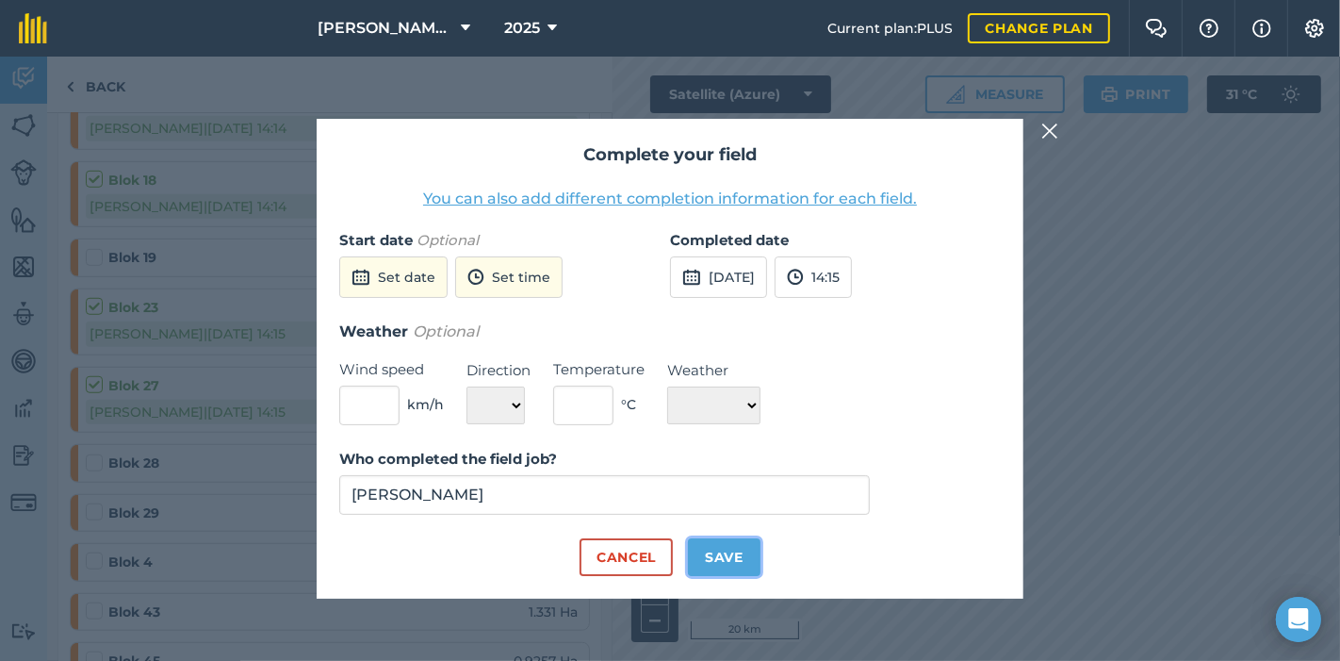
drag, startPoint x: 731, startPoint y: 549, endPoint x: 596, endPoint y: 566, distance: 136.8
click at [725, 550] on button "Save" at bounding box center [724, 557] width 73 height 38
checkbox input "true"
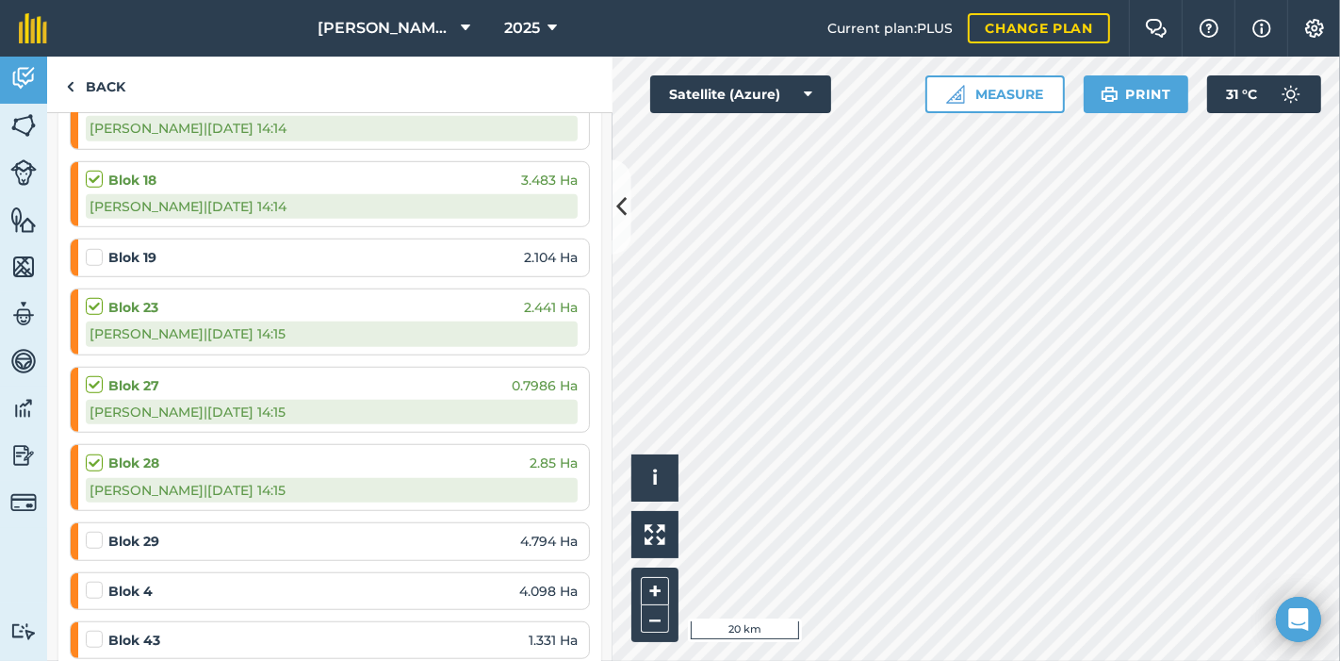
click at [96, 531] on label at bounding box center [97, 531] width 23 height 0
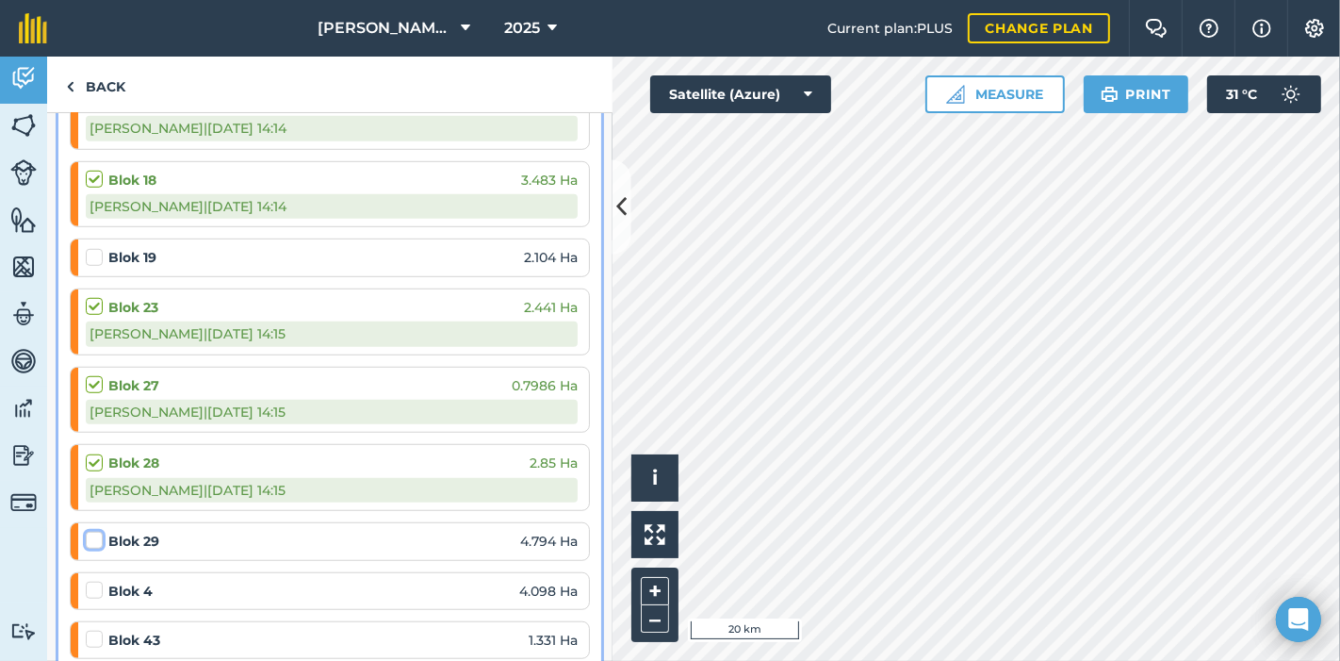
click at [96, 531] on input "checkbox" at bounding box center [92, 537] width 12 height 12
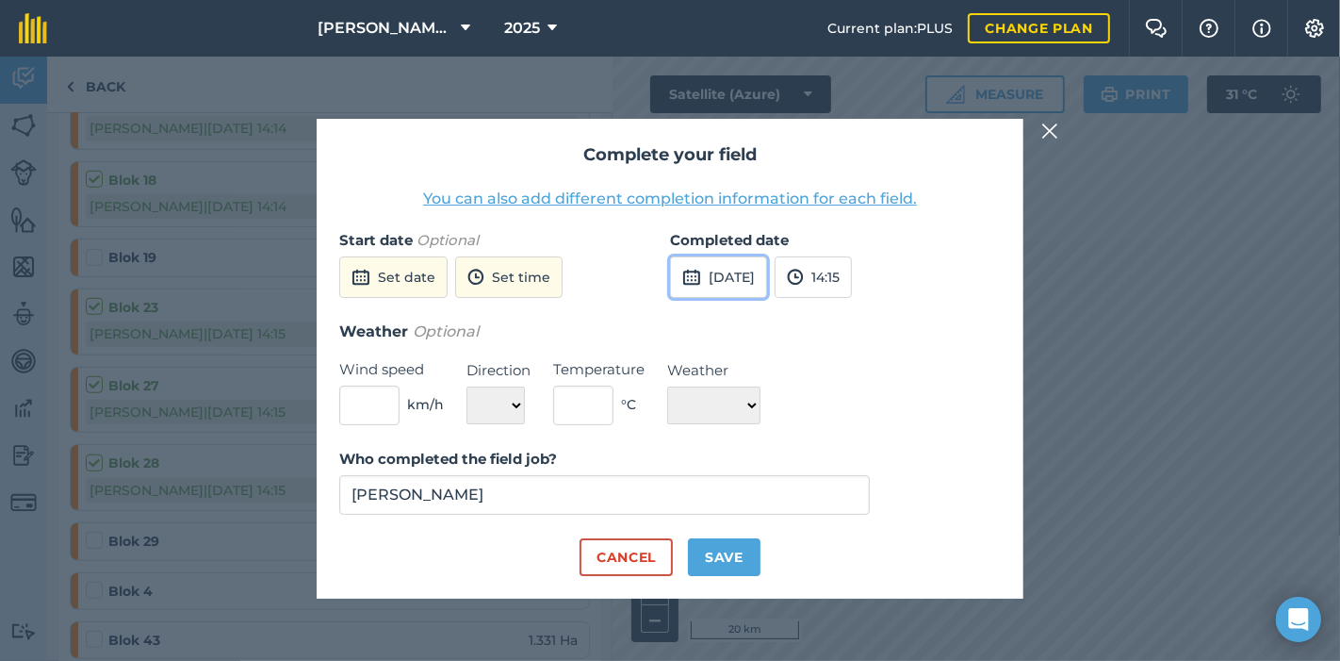
click at [733, 270] on button "[DATE]" at bounding box center [718, 276] width 97 height 41
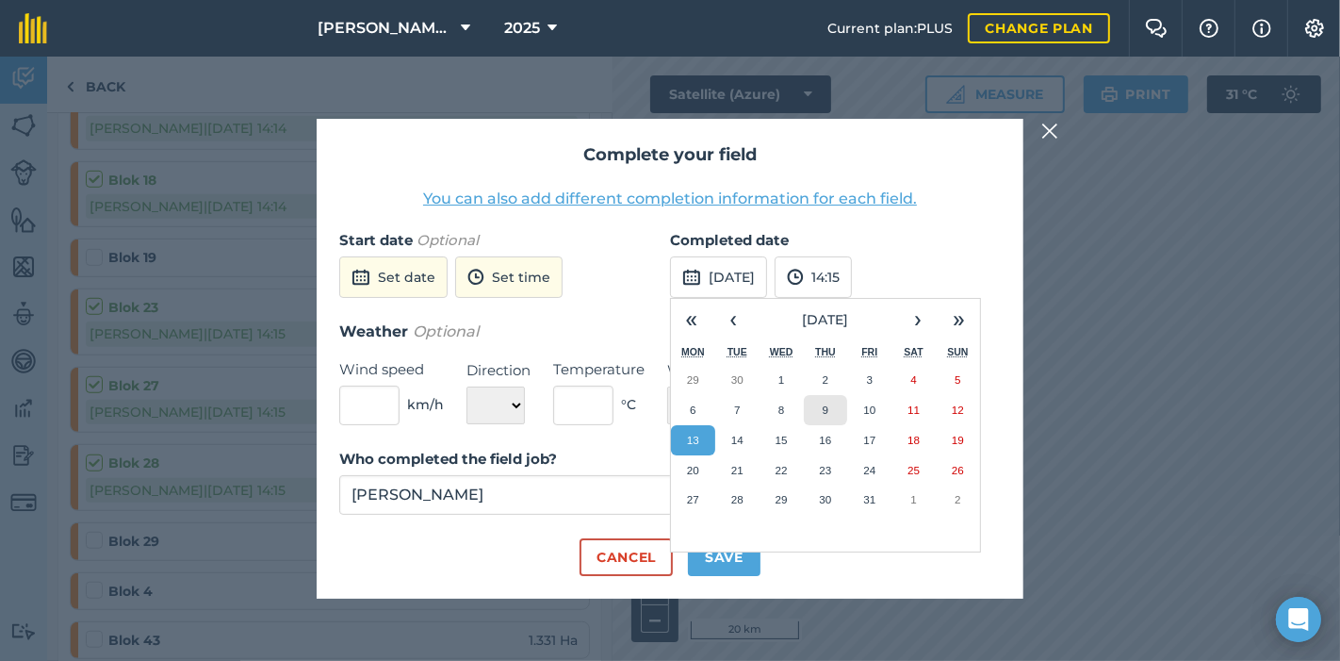
click at [827, 409] on abbr "9" at bounding box center [826, 409] width 6 height 12
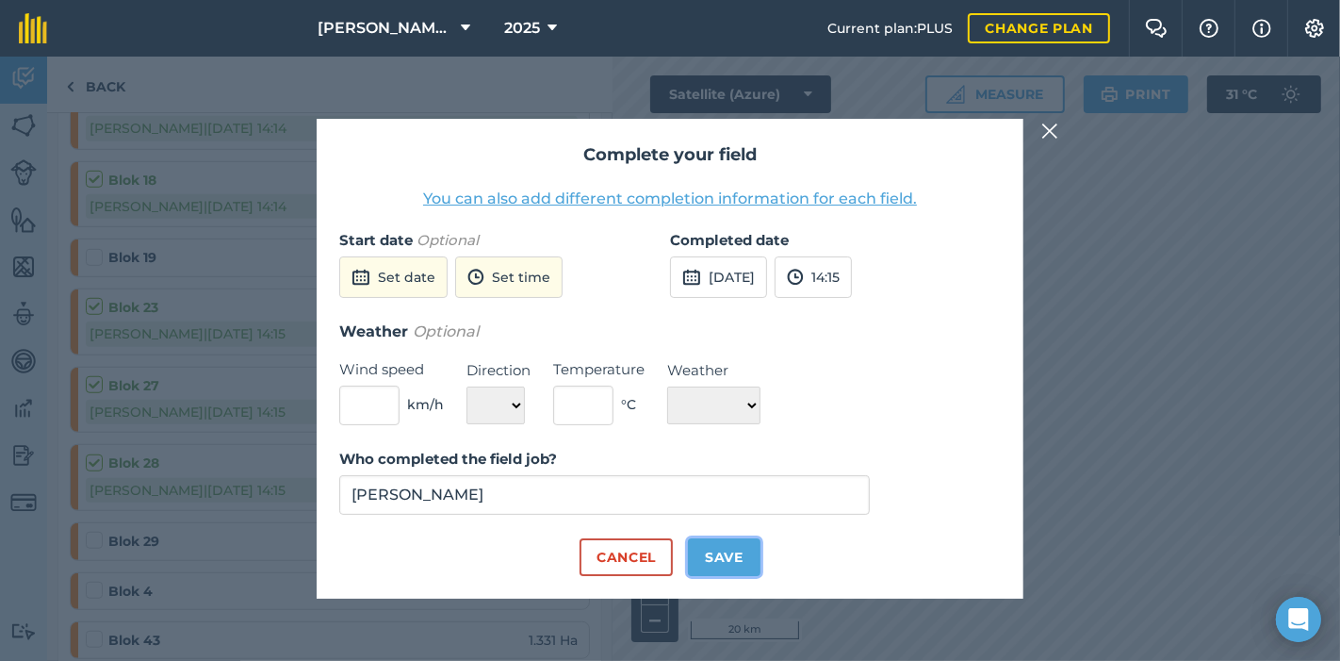
drag, startPoint x: 726, startPoint y: 540, endPoint x: 644, endPoint y: 545, distance: 82.1
click at [721, 542] on button "Save" at bounding box center [724, 557] width 73 height 38
checkbox input "true"
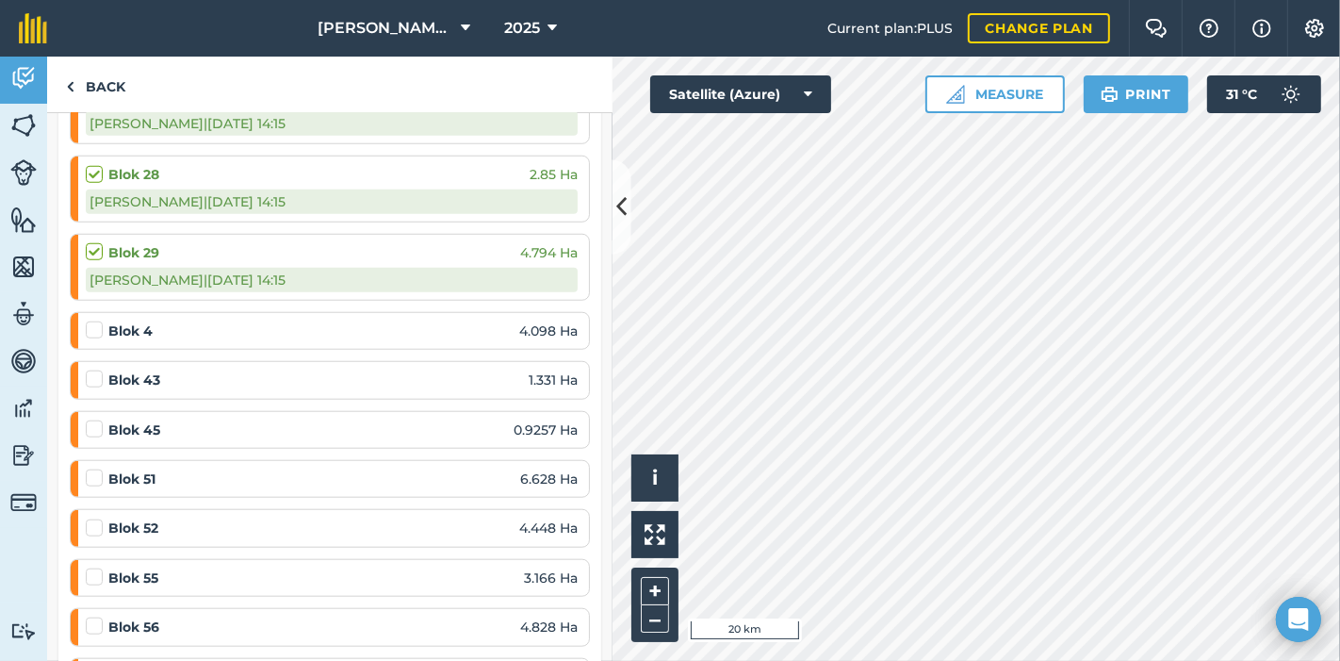
scroll to position [1465, 0]
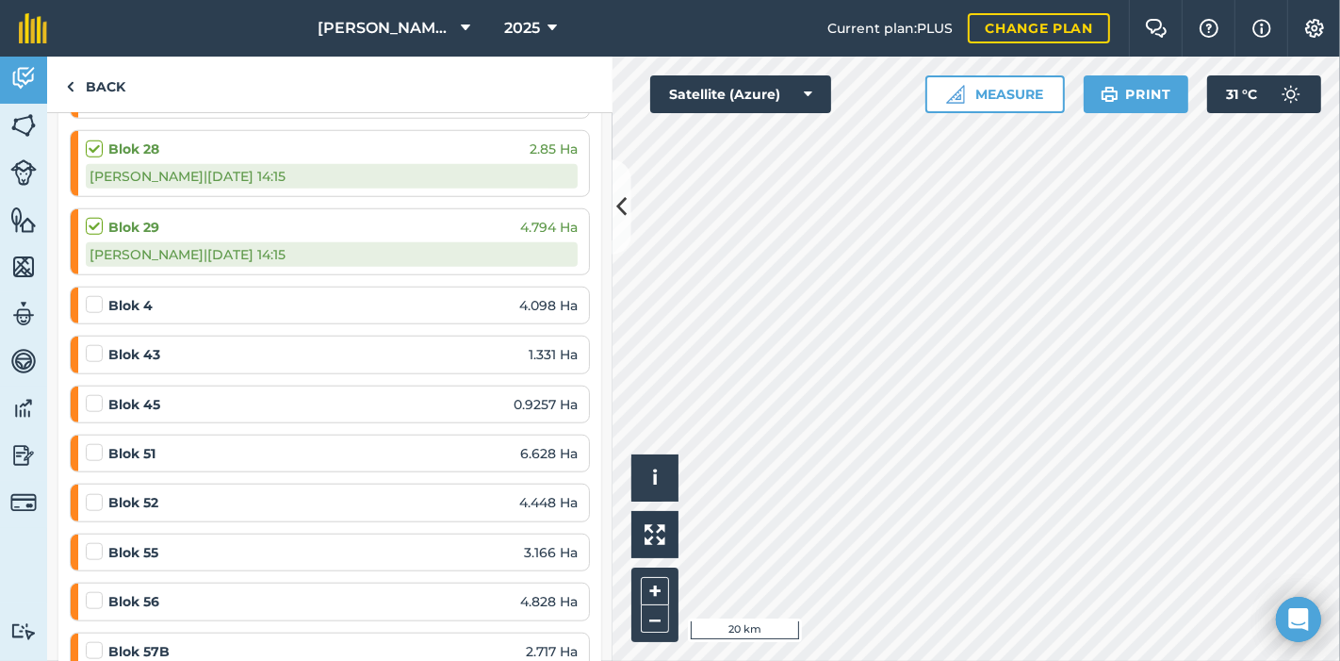
click at [87, 295] on label at bounding box center [97, 295] width 23 height 0
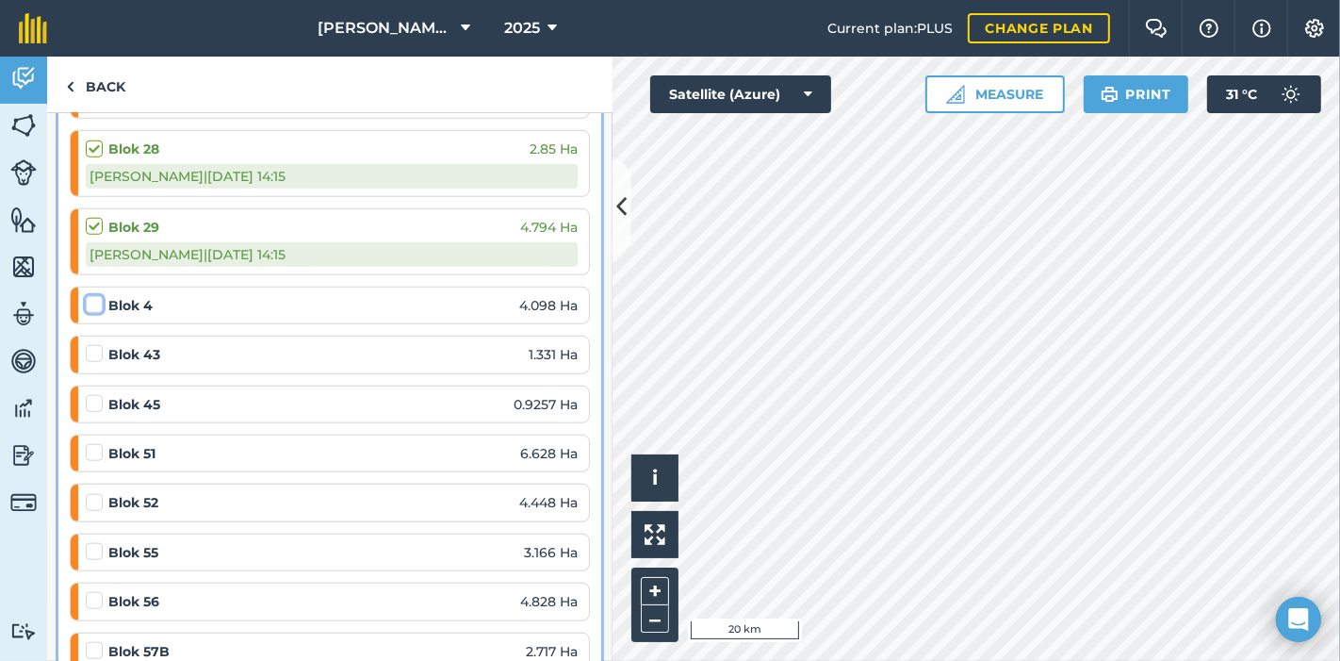
click at [87, 295] on input "checkbox" at bounding box center [92, 301] width 12 height 12
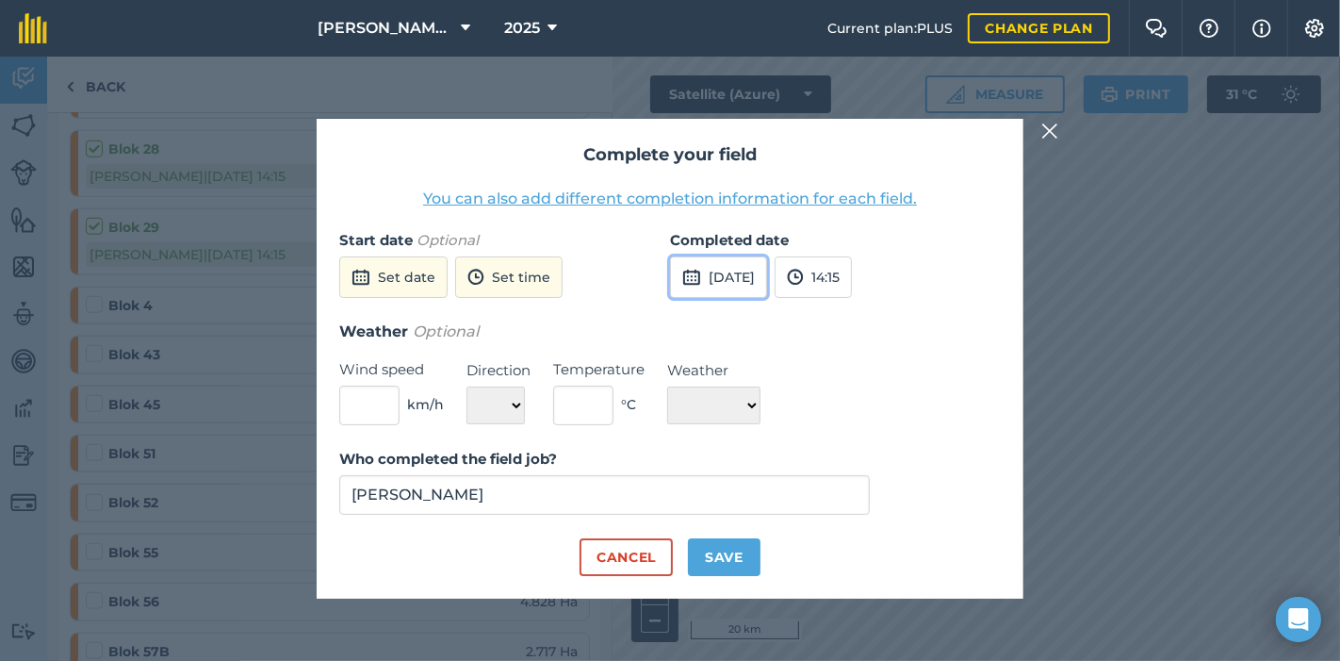
click at [767, 276] on button "[DATE]" at bounding box center [718, 276] width 97 height 41
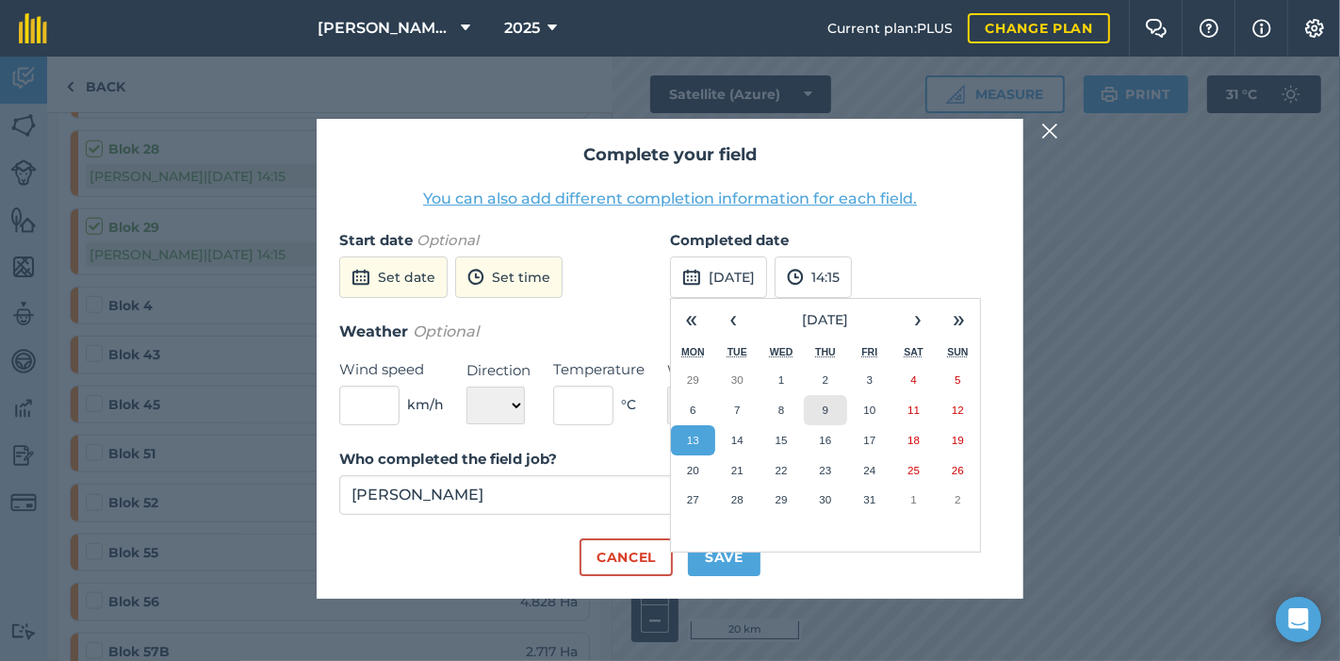
click at [828, 409] on abbr "9" at bounding box center [826, 409] width 6 height 12
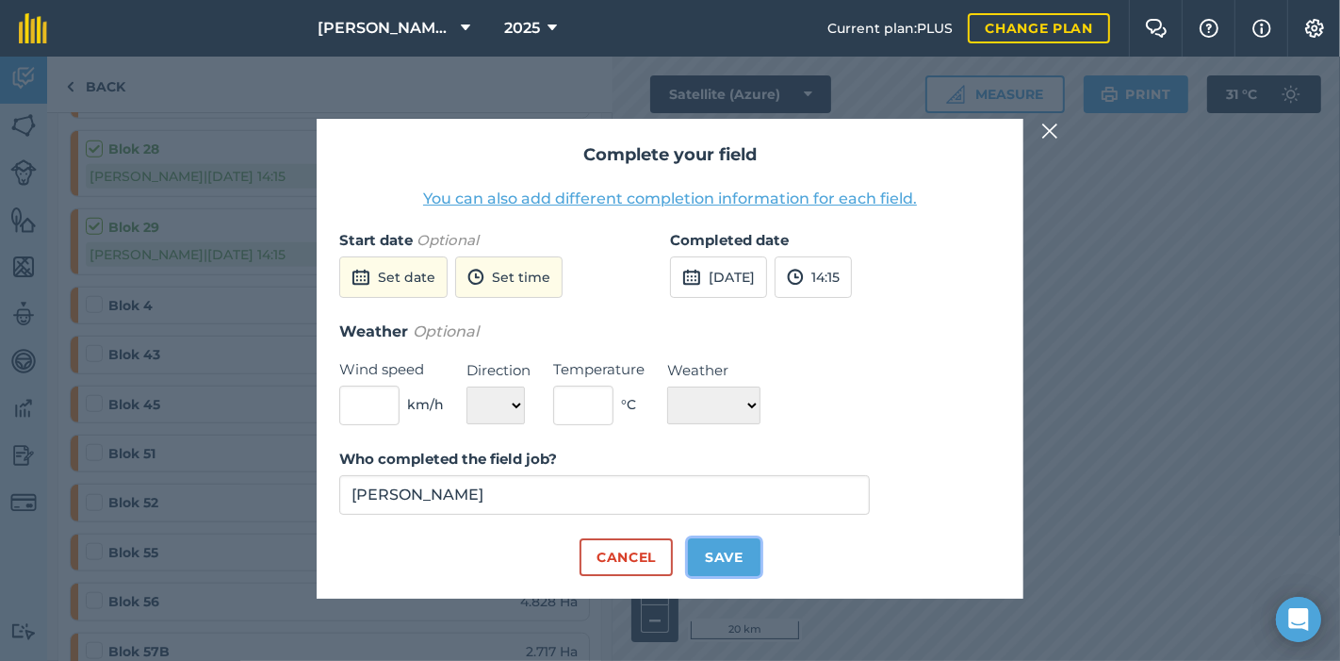
click at [731, 548] on button "Save" at bounding box center [724, 557] width 73 height 38
checkbox input "true"
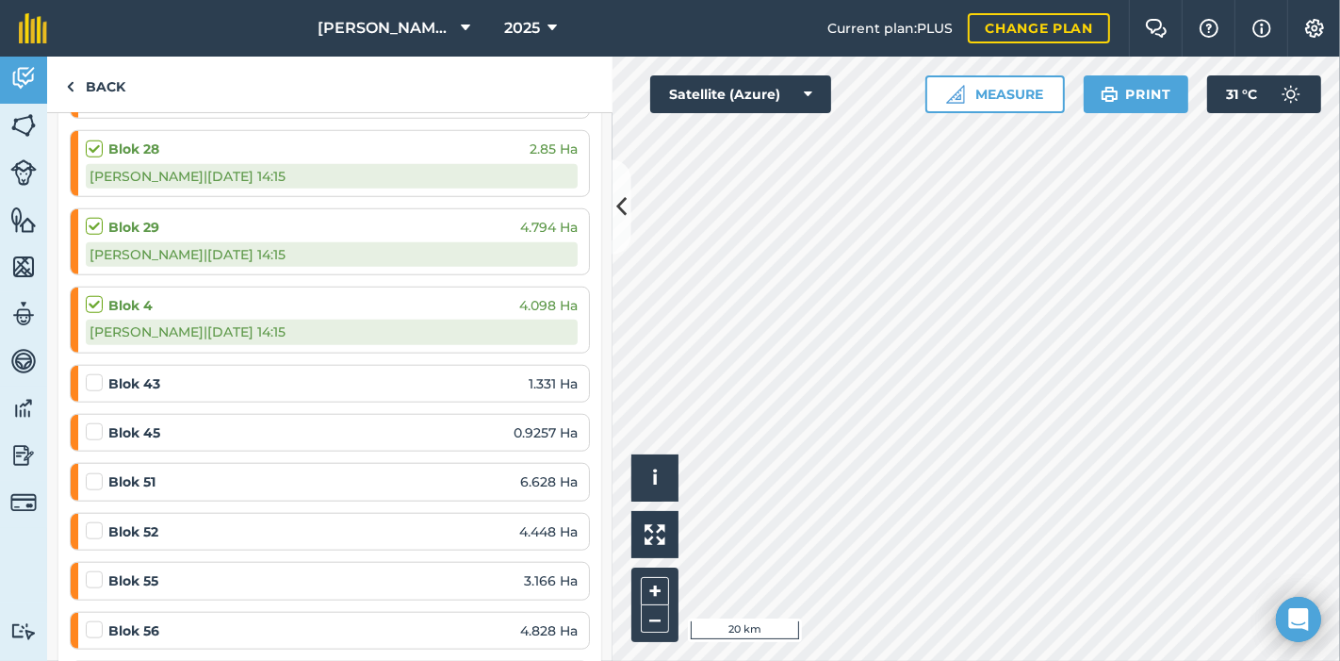
click at [92, 373] on label at bounding box center [97, 373] width 23 height 0
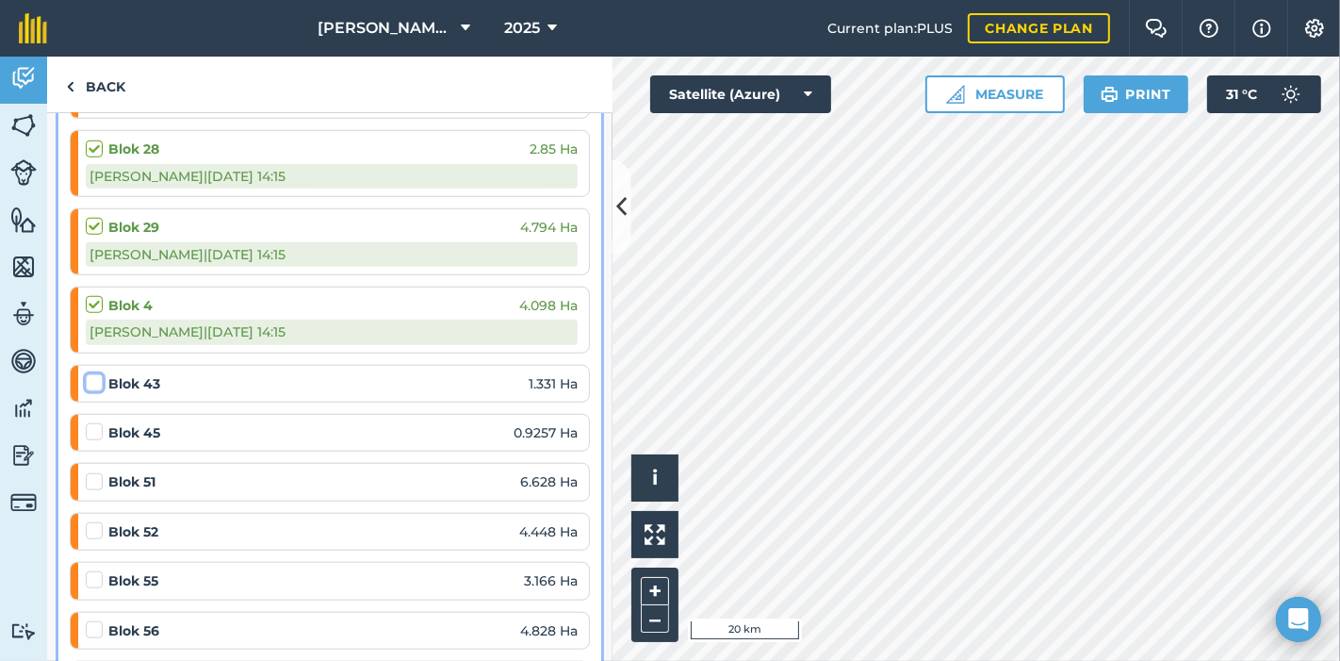
click at [92, 373] on input "checkbox" at bounding box center [92, 379] width 12 height 12
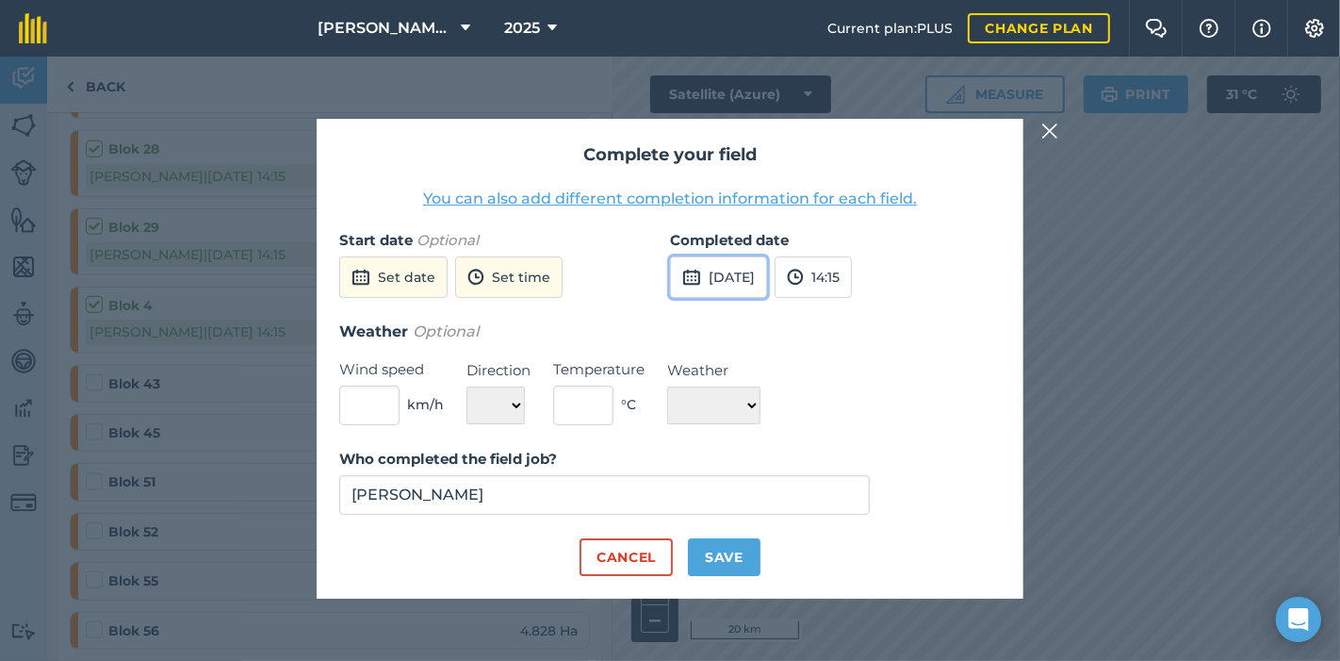
click at [745, 274] on button "[DATE]" at bounding box center [718, 276] width 97 height 41
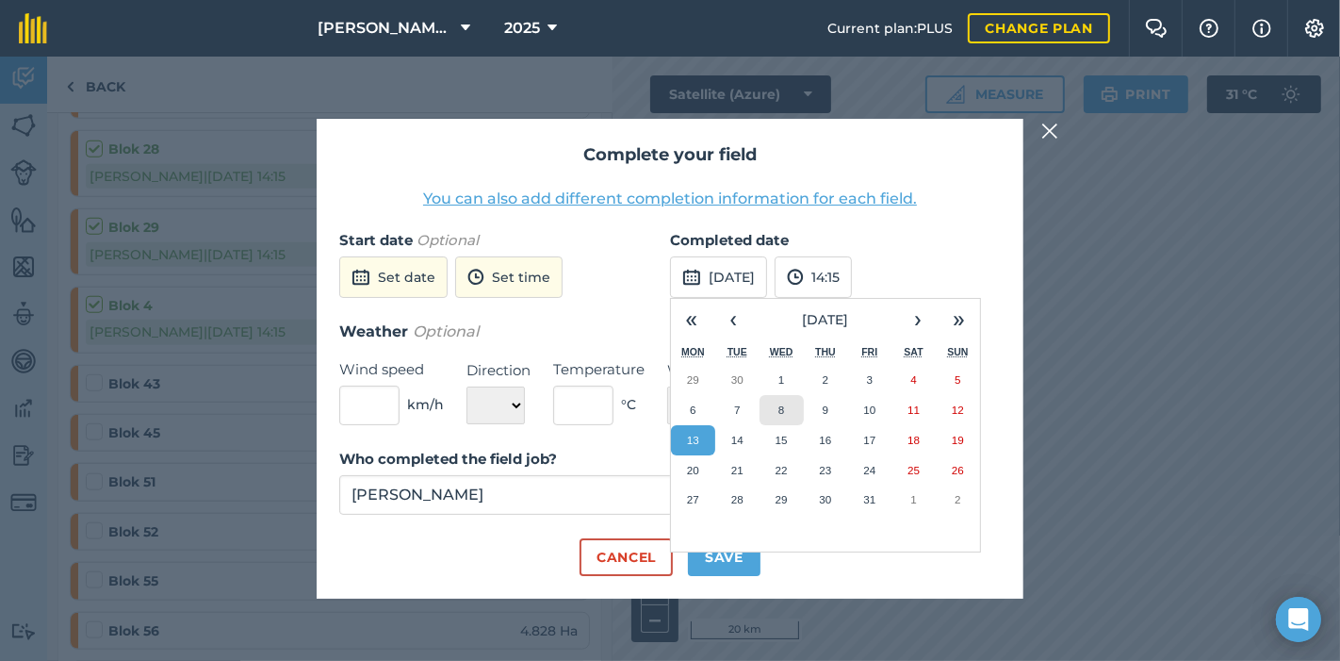
click at [784, 413] on button "8" at bounding box center [782, 410] width 44 height 30
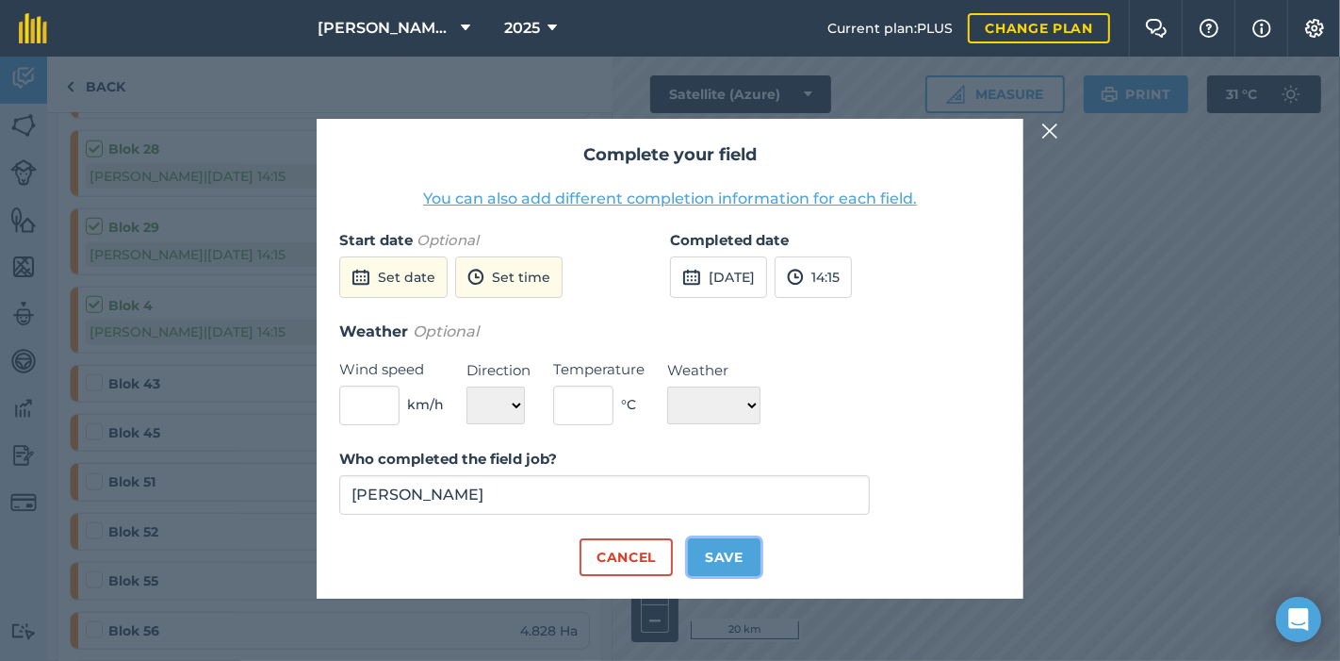
click at [722, 551] on button "Save" at bounding box center [724, 557] width 73 height 38
checkbox input "true"
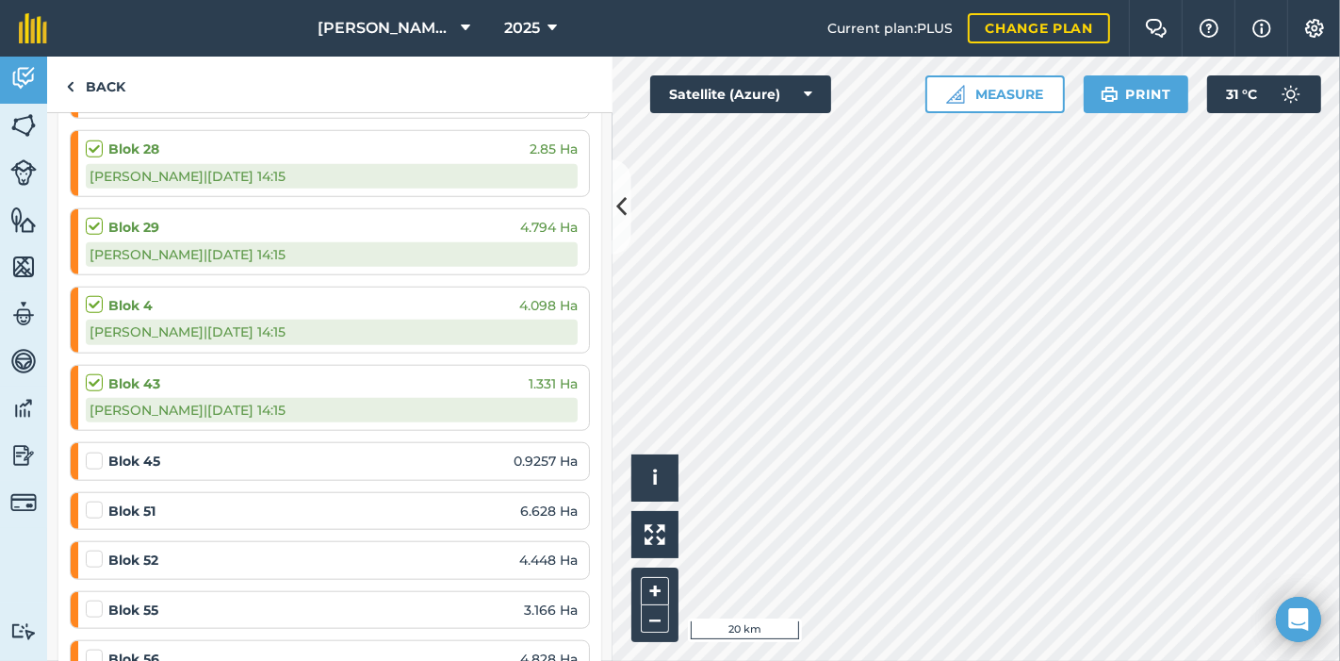
click at [94, 451] on label at bounding box center [97, 451] width 23 height 0
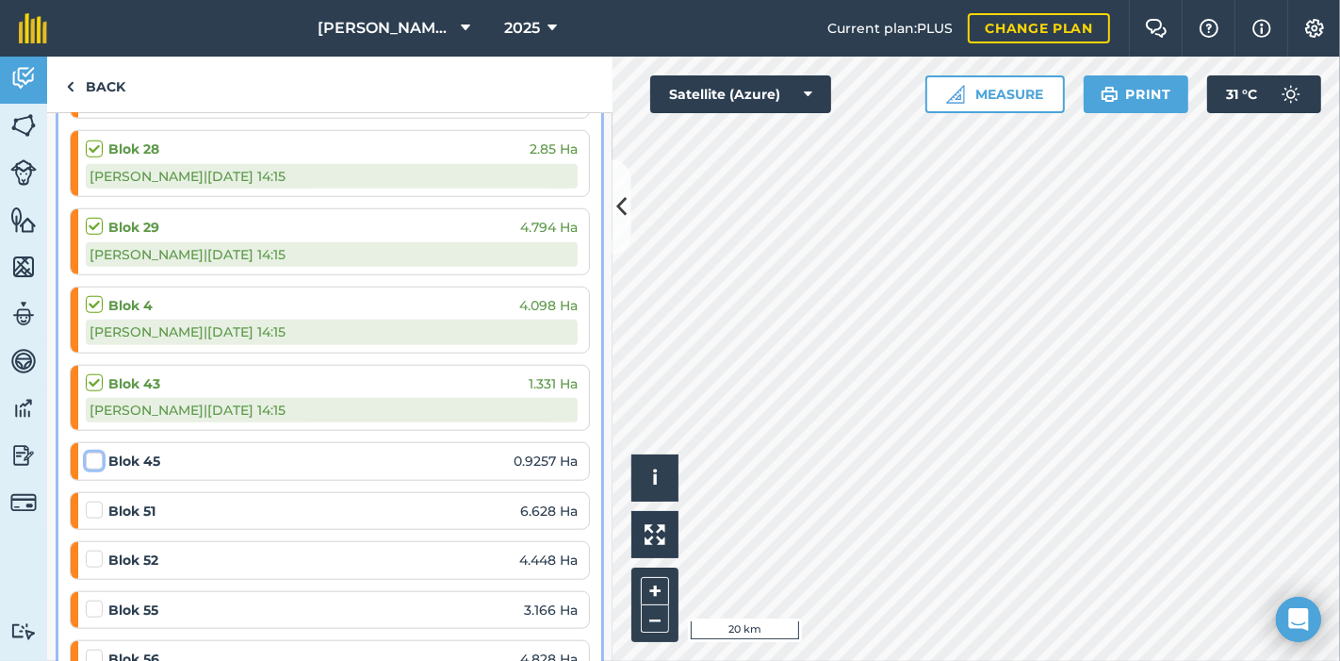
click at [94, 451] on input "checkbox" at bounding box center [92, 457] width 12 height 12
checkbox input "false"
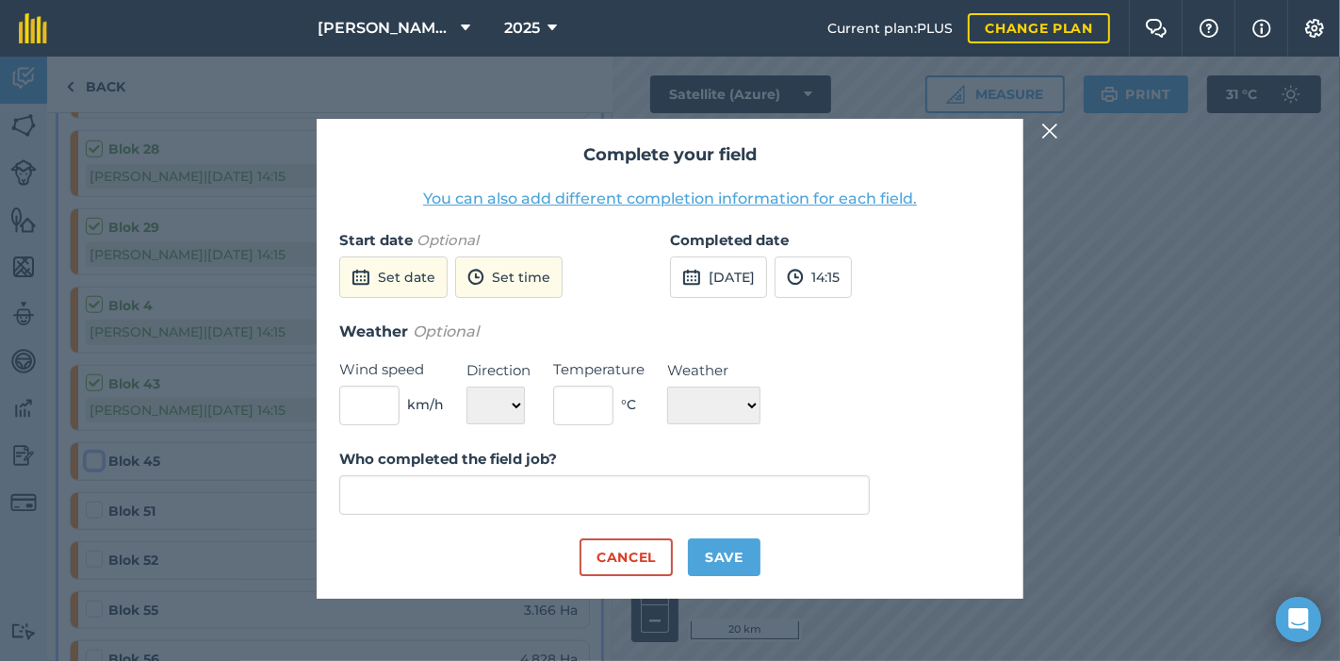
type input "[PERSON_NAME]"
click at [745, 275] on button "[DATE]" at bounding box center [718, 276] width 97 height 41
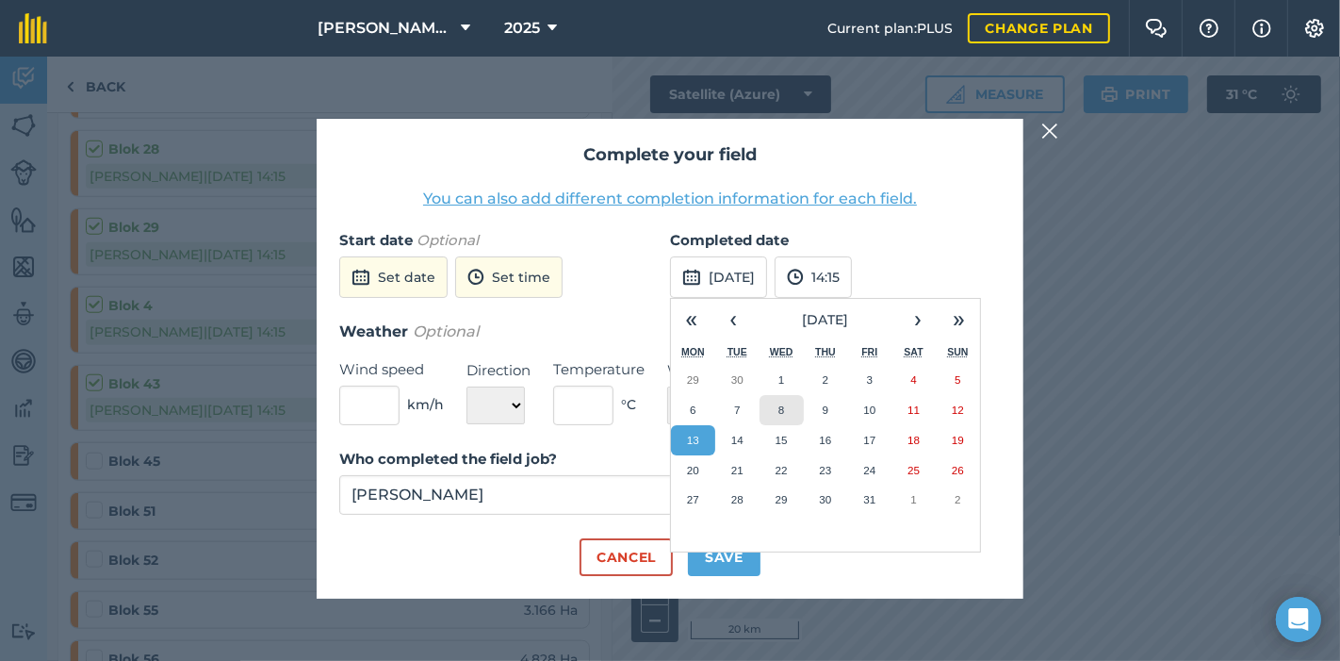
click at [783, 413] on abbr "8" at bounding box center [781, 409] width 6 height 12
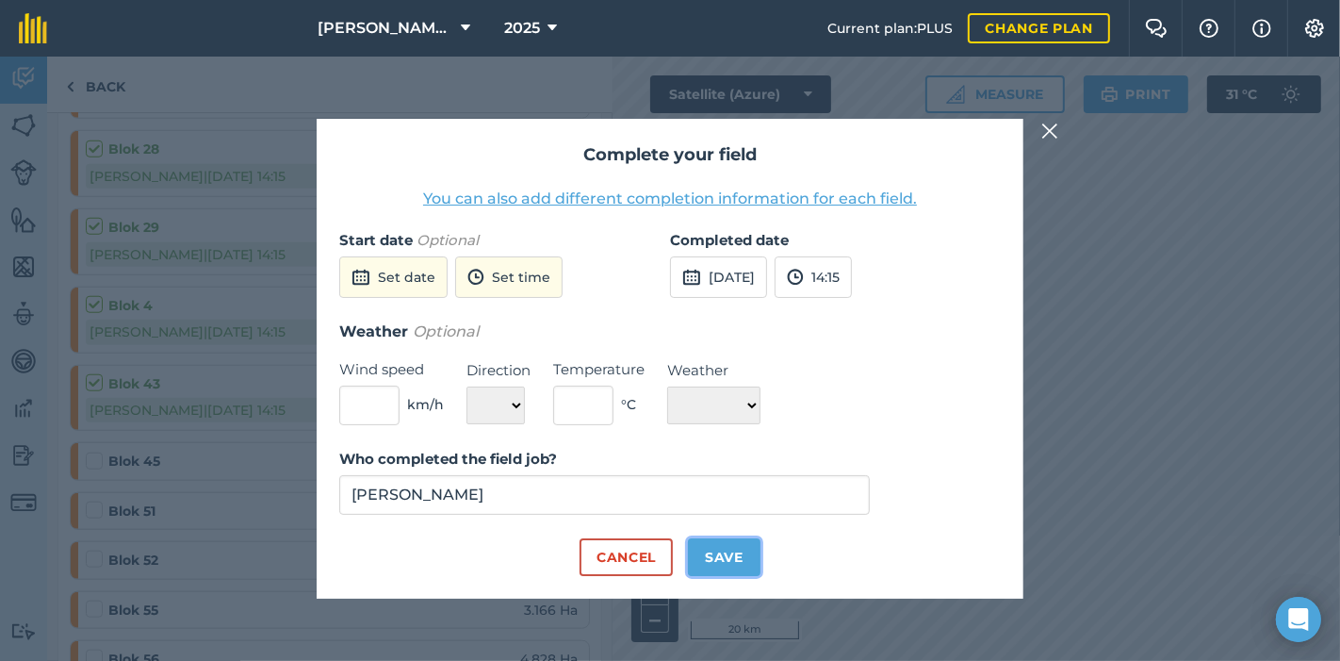
click at [725, 550] on button "Save" at bounding box center [724, 557] width 73 height 38
checkbox input "true"
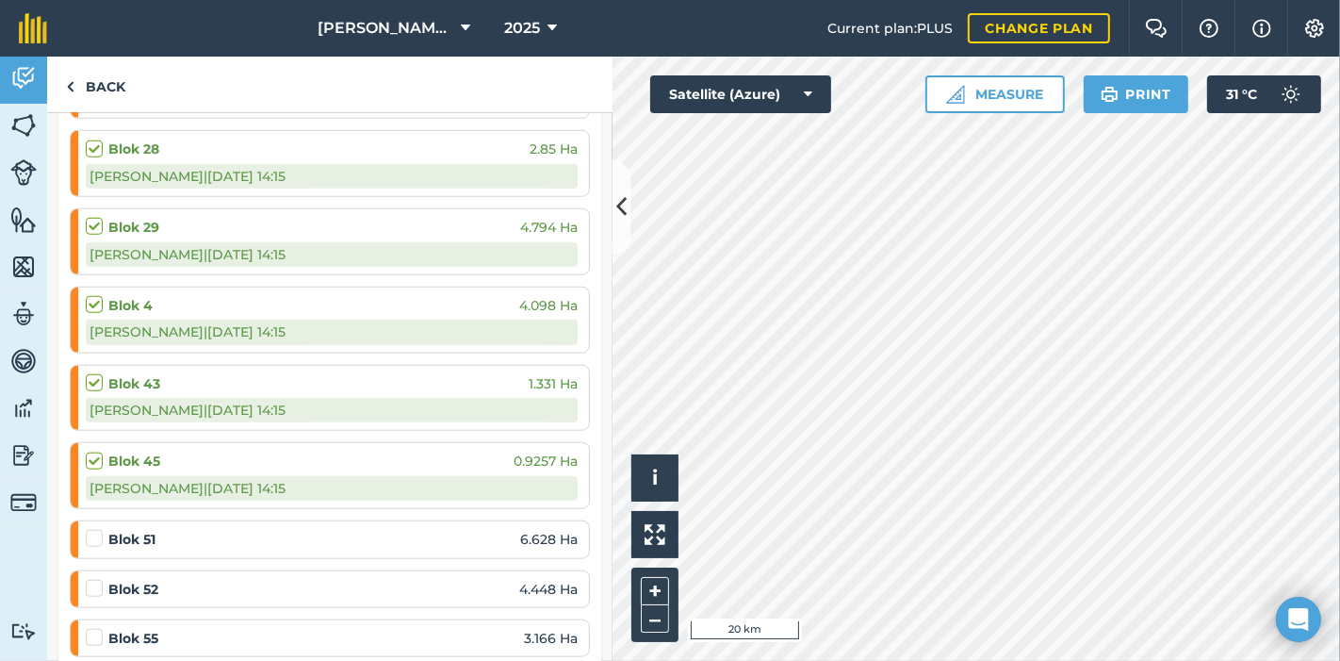
click at [94, 529] on label at bounding box center [97, 529] width 23 height 0
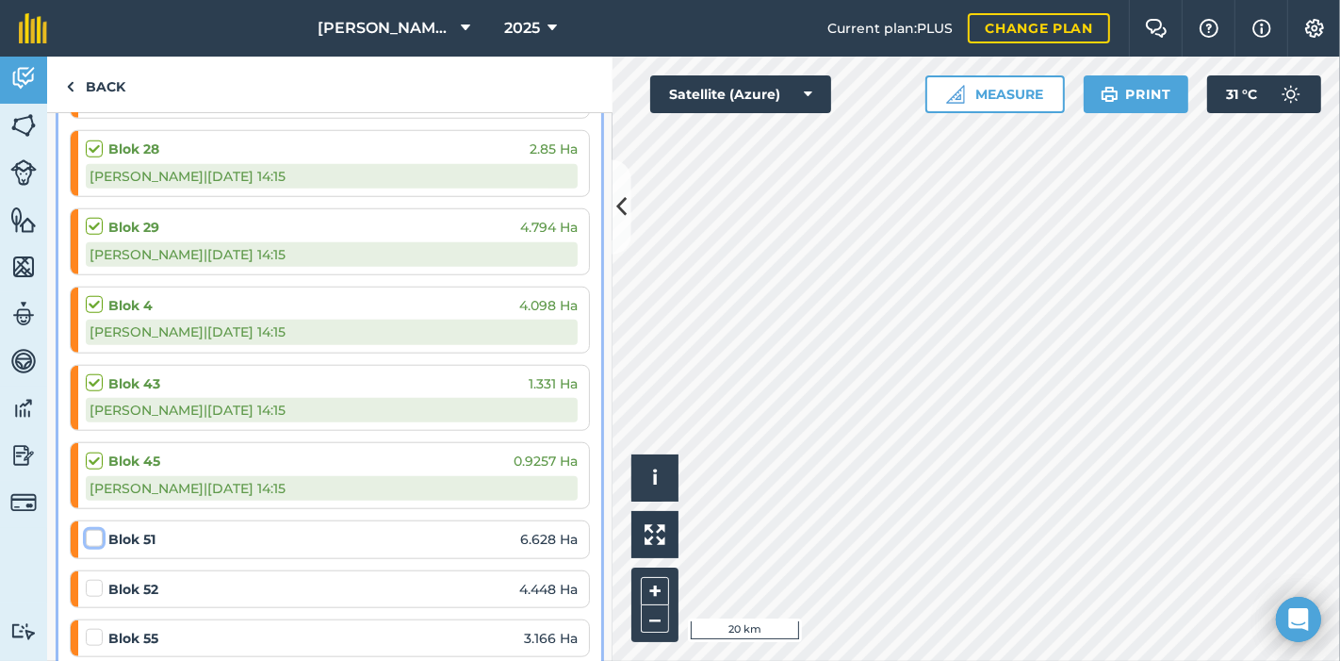
click at [94, 529] on input "checkbox" at bounding box center [92, 535] width 12 height 12
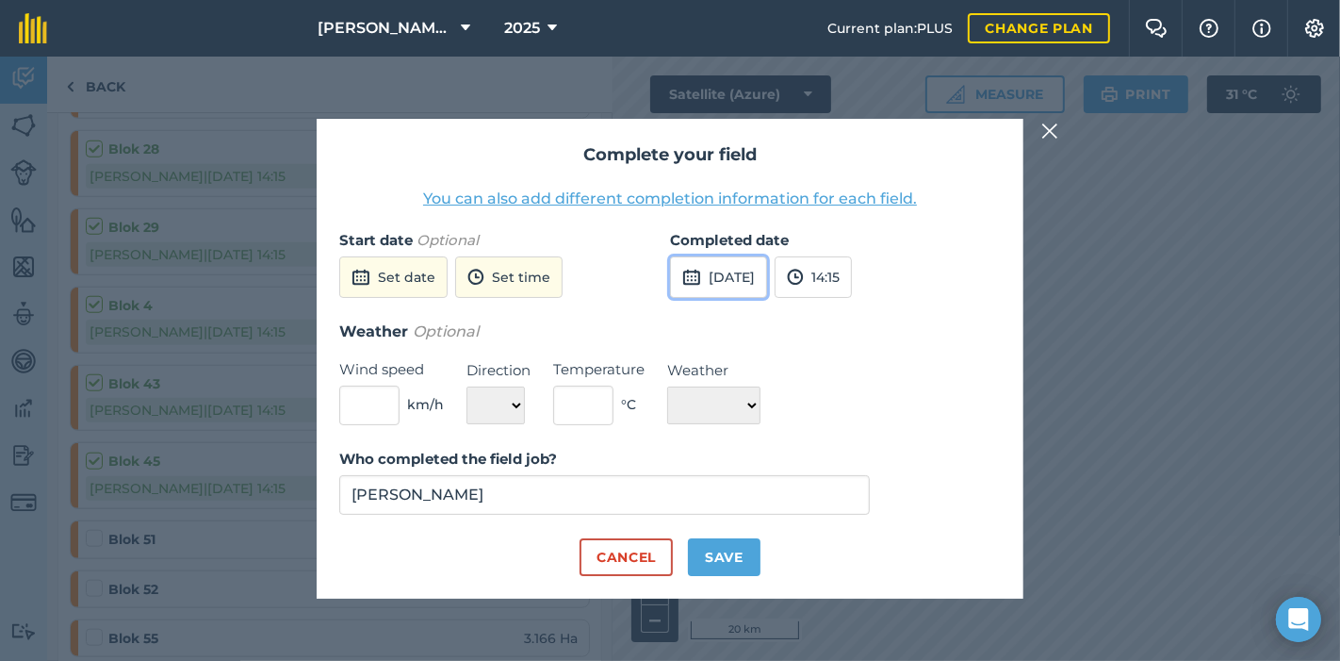
click at [722, 273] on button "[DATE]" at bounding box center [718, 276] width 97 height 41
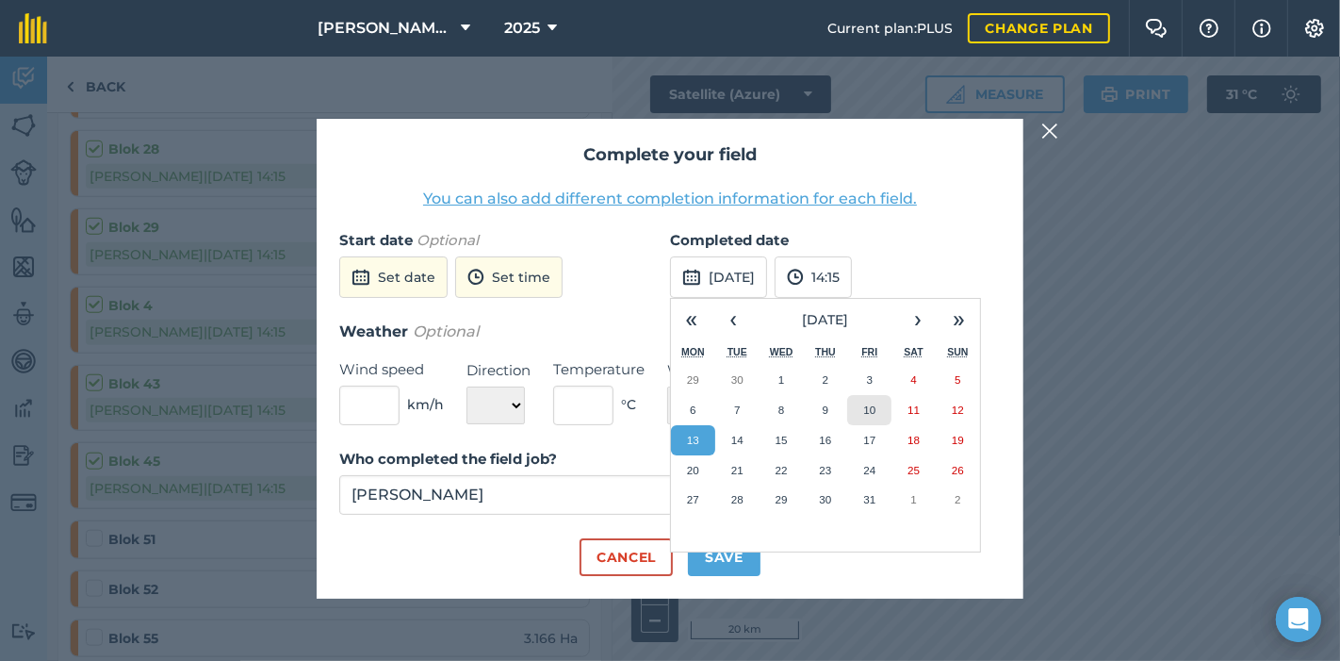
click at [874, 414] on abbr "10" at bounding box center [869, 409] width 12 height 12
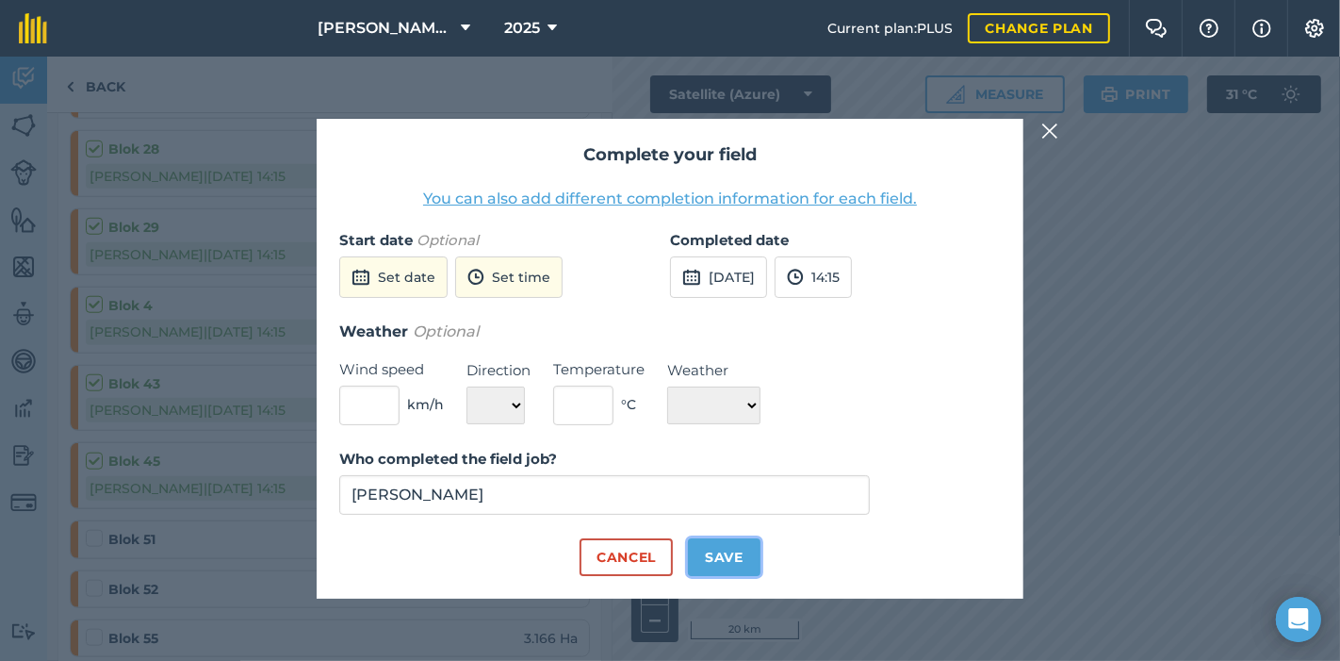
drag, startPoint x: 716, startPoint y: 548, endPoint x: 608, endPoint y: 564, distance: 109.4
click at [713, 550] on button "Save" at bounding box center [724, 557] width 73 height 38
checkbox input "true"
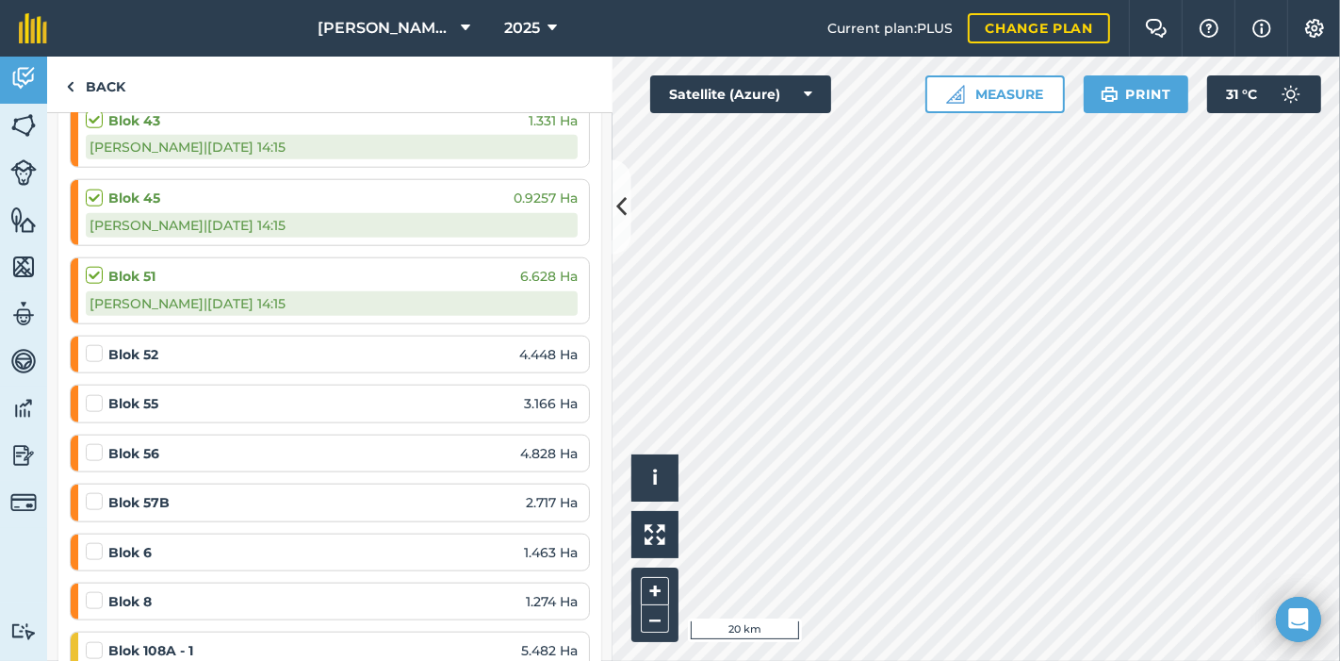
scroll to position [1779, 0]
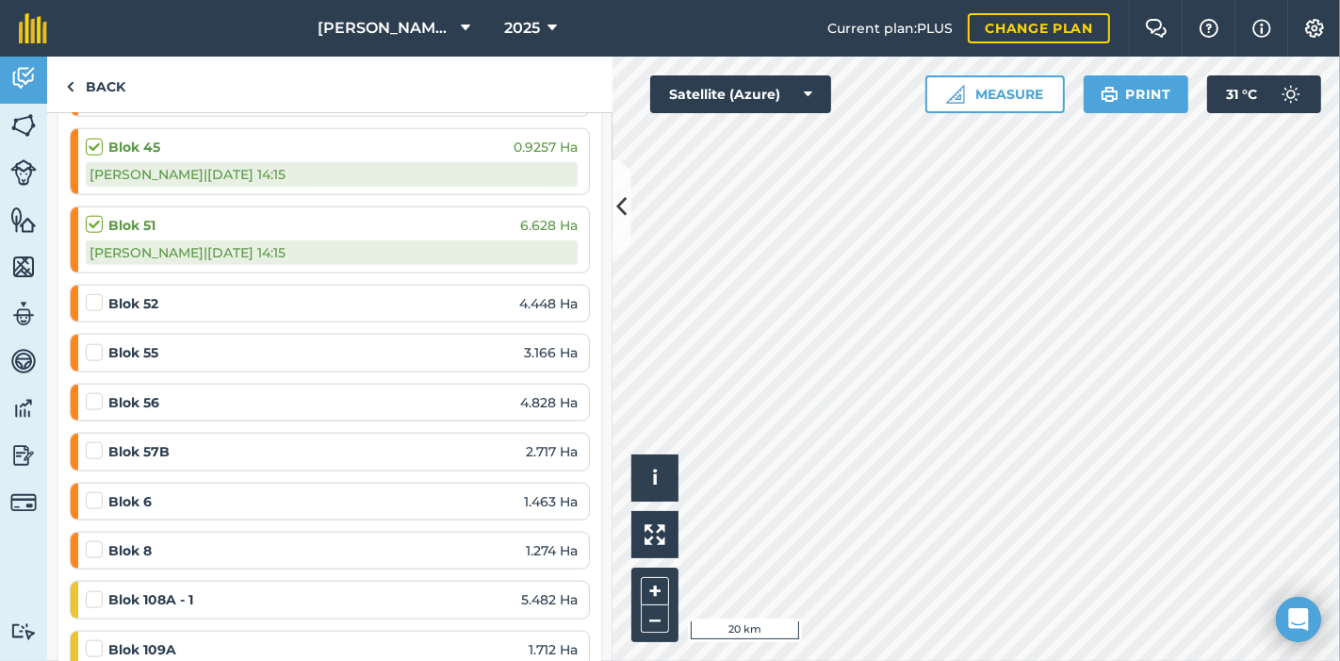
click at [100, 293] on label at bounding box center [97, 293] width 23 height 0
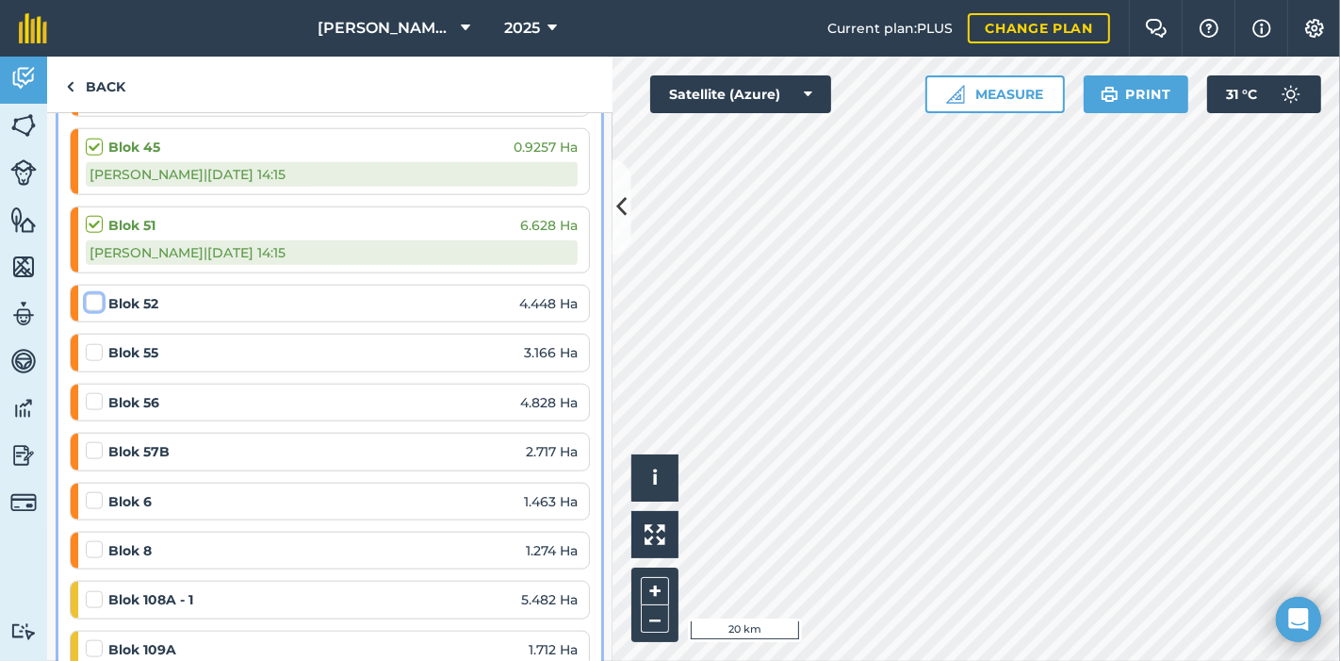
click at [98, 293] on input "checkbox" at bounding box center [92, 299] width 12 height 12
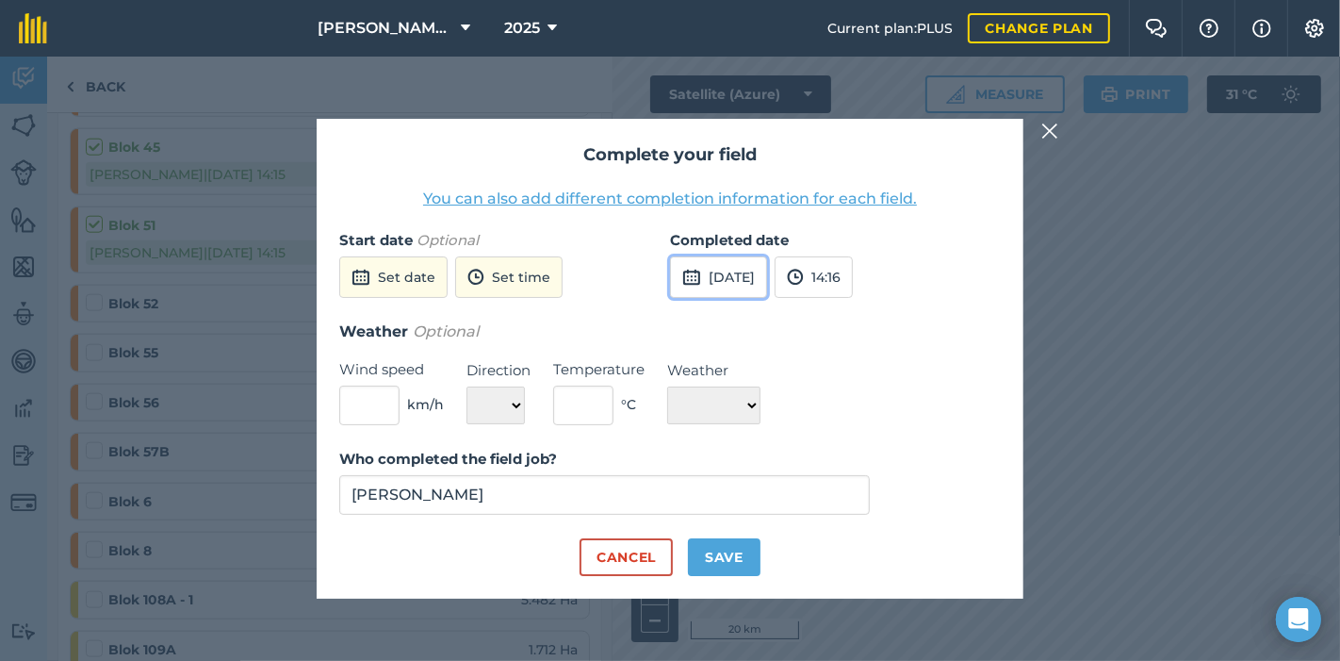
click at [714, 270] on button "[DATE]" at bounding box center [718, 276] width 97 height 41
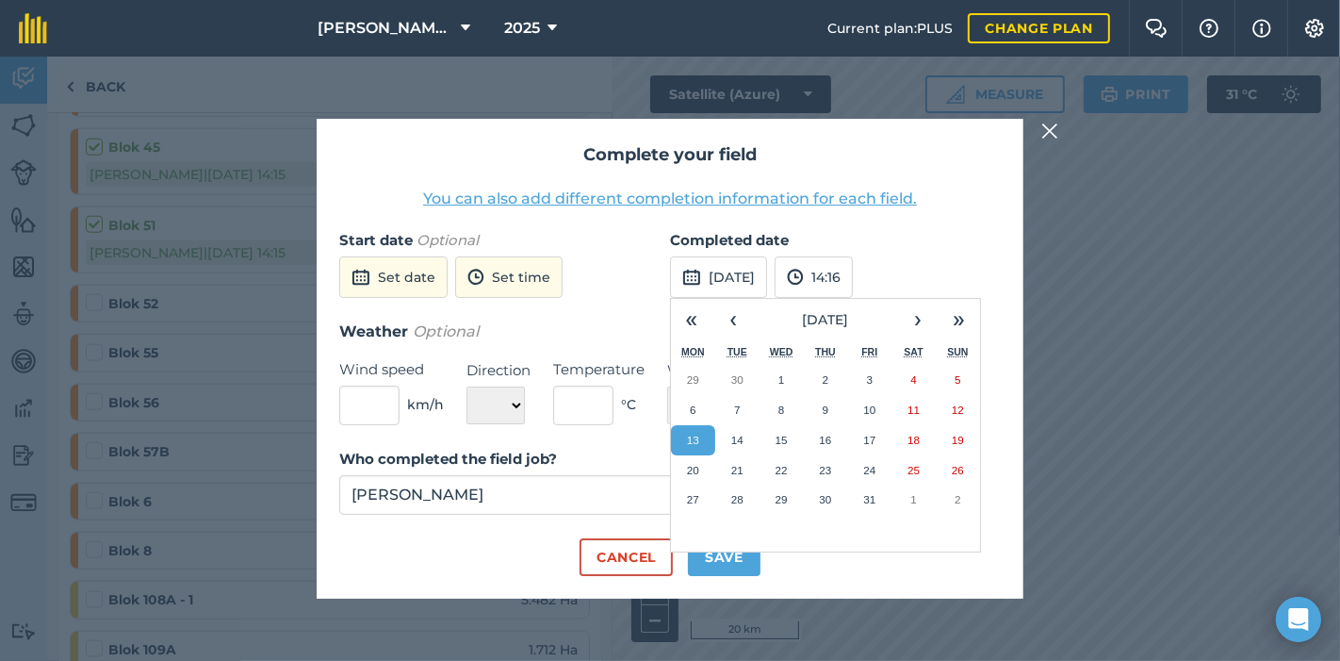
click at [687, 440] on abbr "13" at bounding box center [693, 439] width 12 height 12
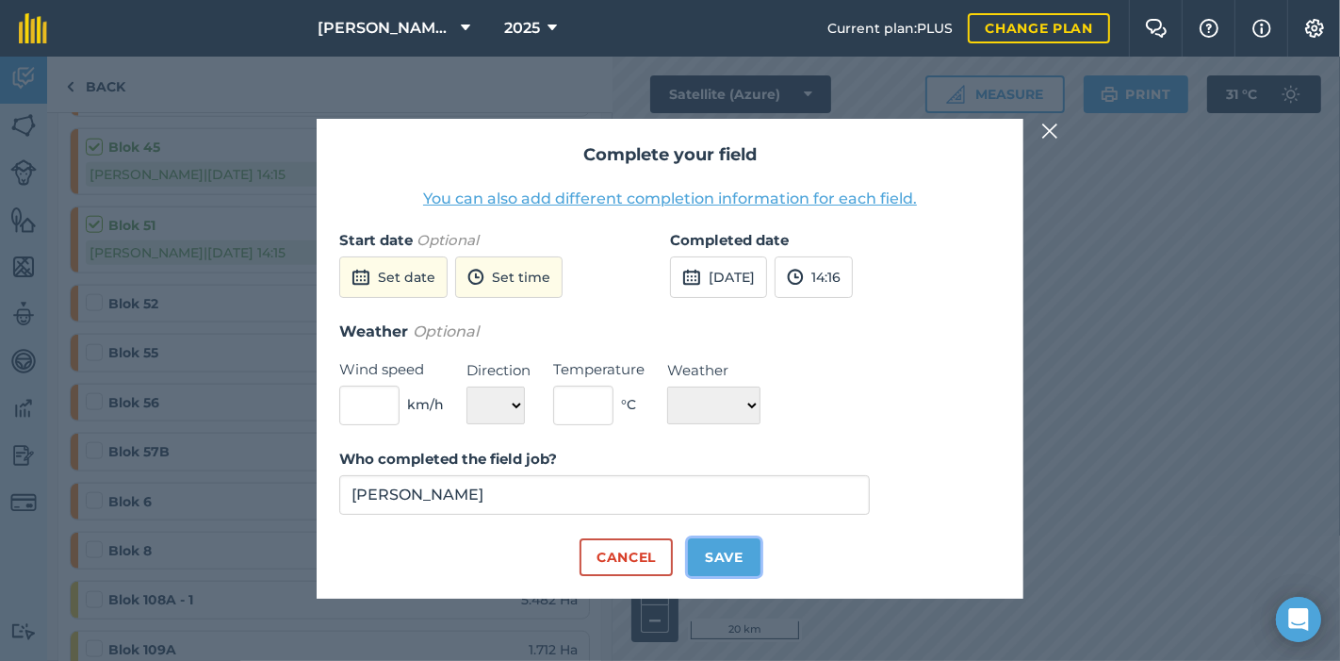
click at [720, 553] on button "Save" at bounding box center [724, 557] width 73 height 38
checkbox input "true"
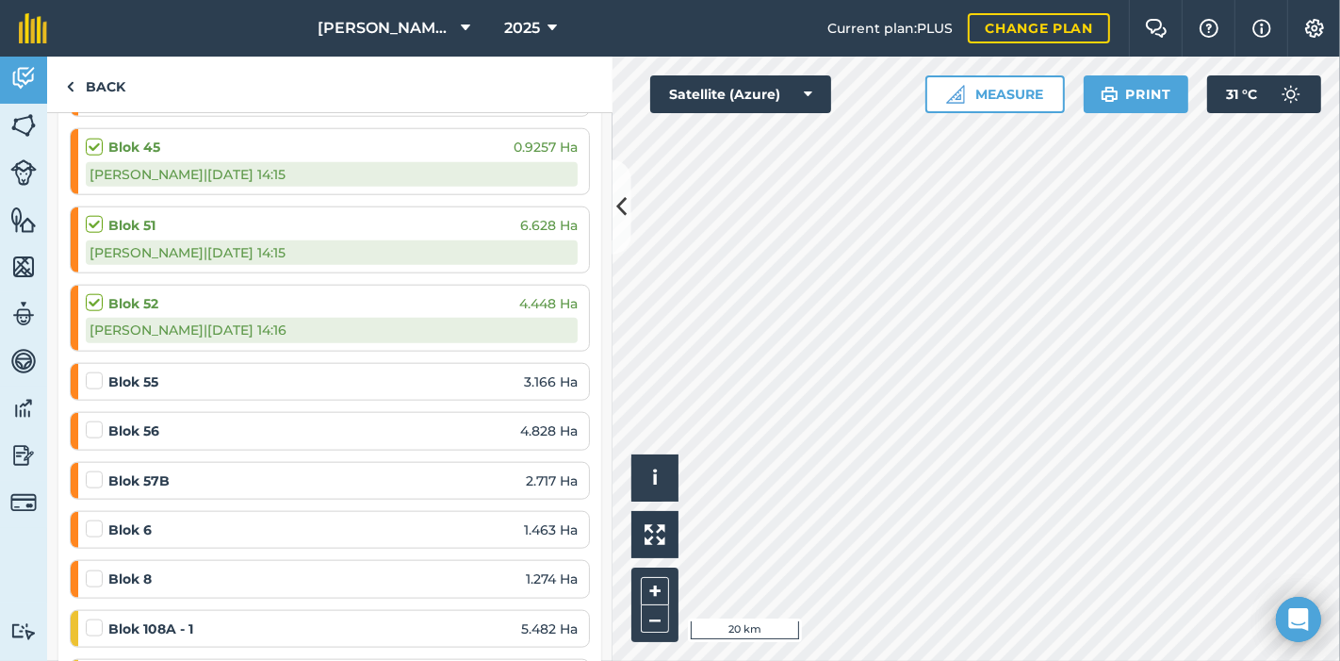
click at [90, 470] on label at bounding box center [97, 470] width 23 height 0
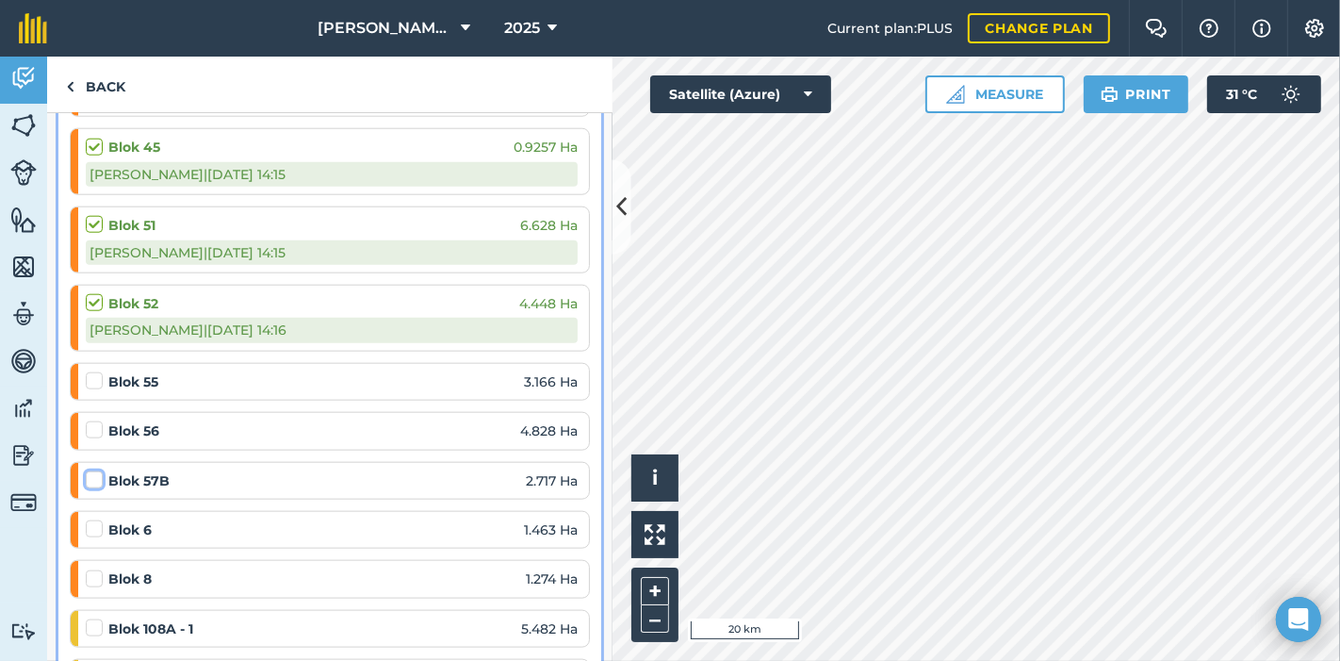
click at [90, 470] on input "checkbox" at bounding box center [92, 476] width 12 height 12
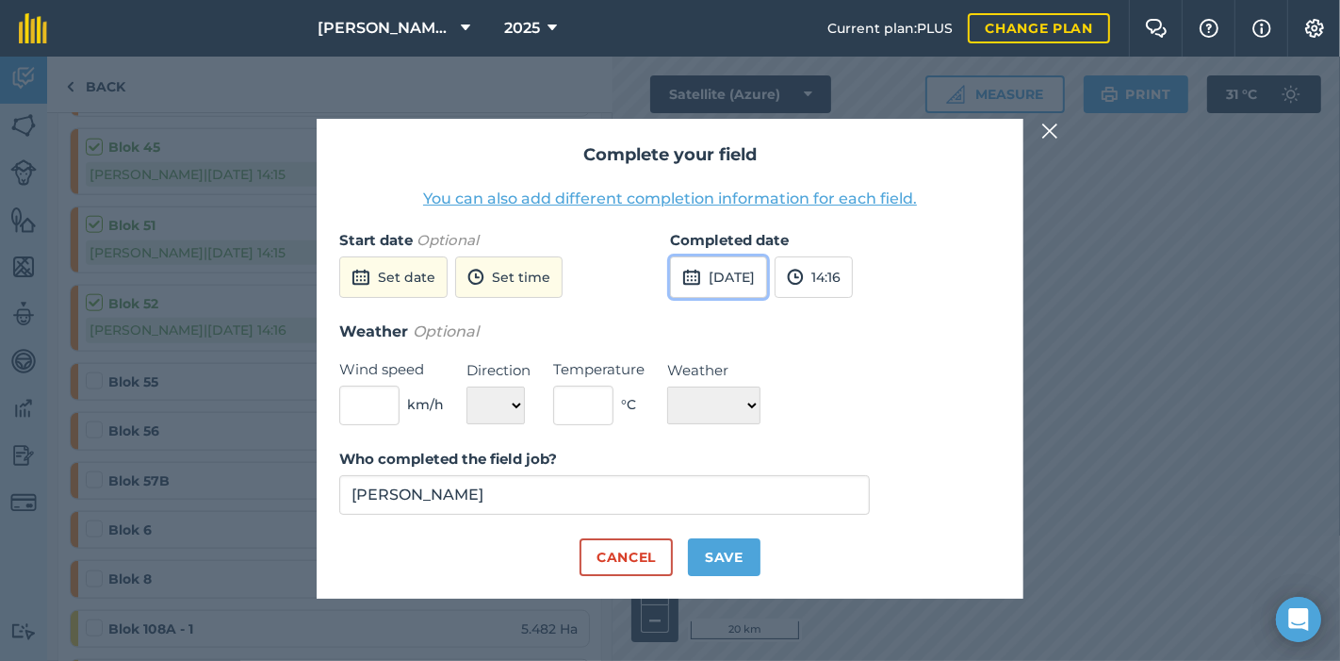
click at [756, 266] on button "[DATE]" at bounding box center [718, 276] width 97 height 41
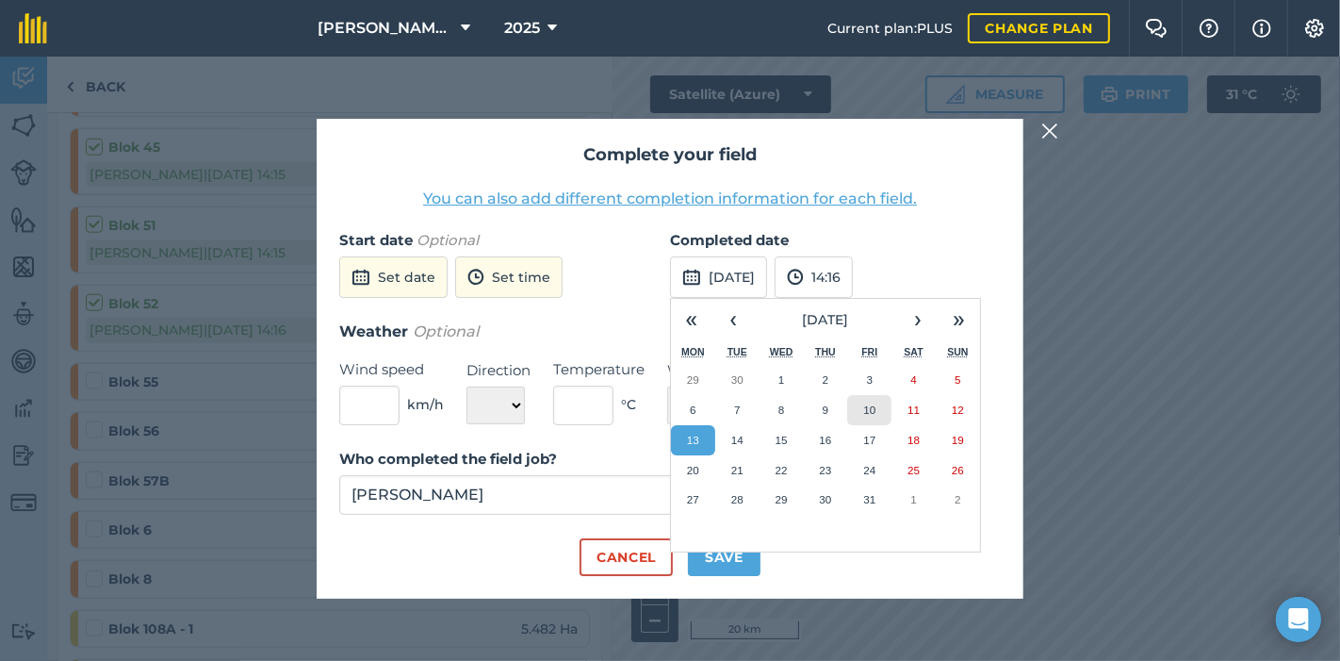
click at [876, 410] on button "10" at bounding box center [869, 410] width 44 height 30
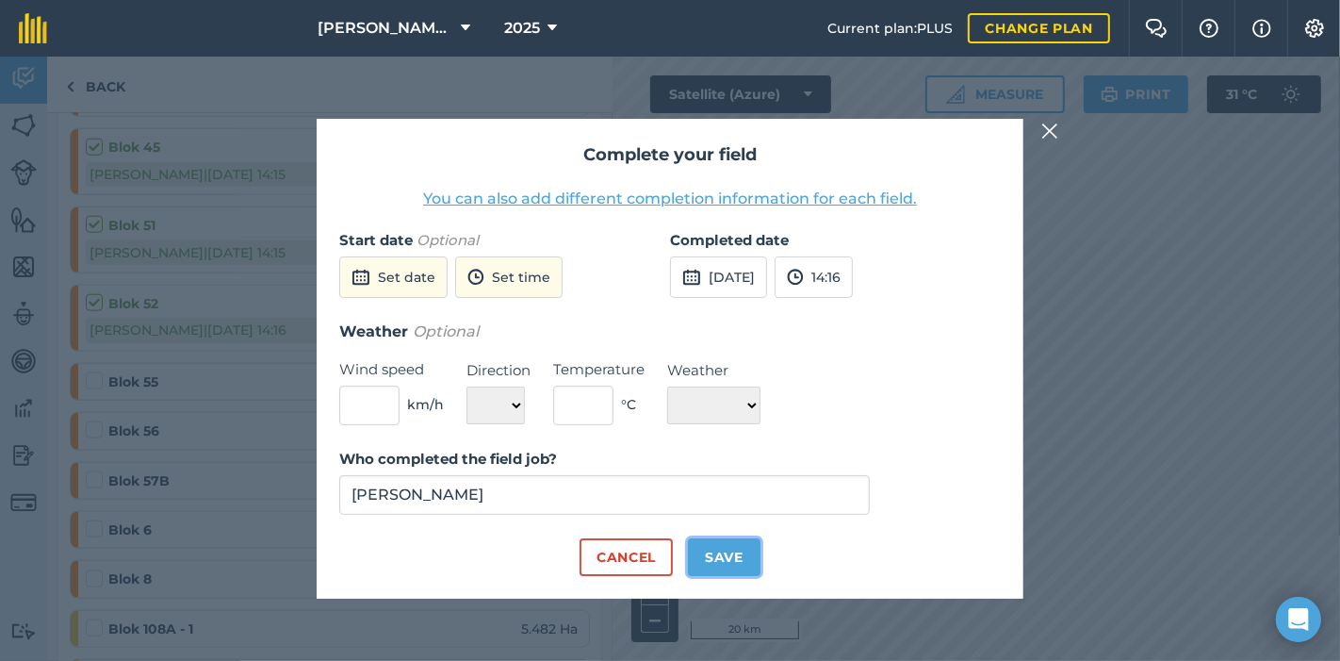
drag, startPoint x: 729, startPoint y: 548, endPoint x: 708, endPoint y: 548, distance: 21.7
click at [726, 548] on button "Save" at bounding box center [724, 557] width 73 height 38
checkbox input "true"
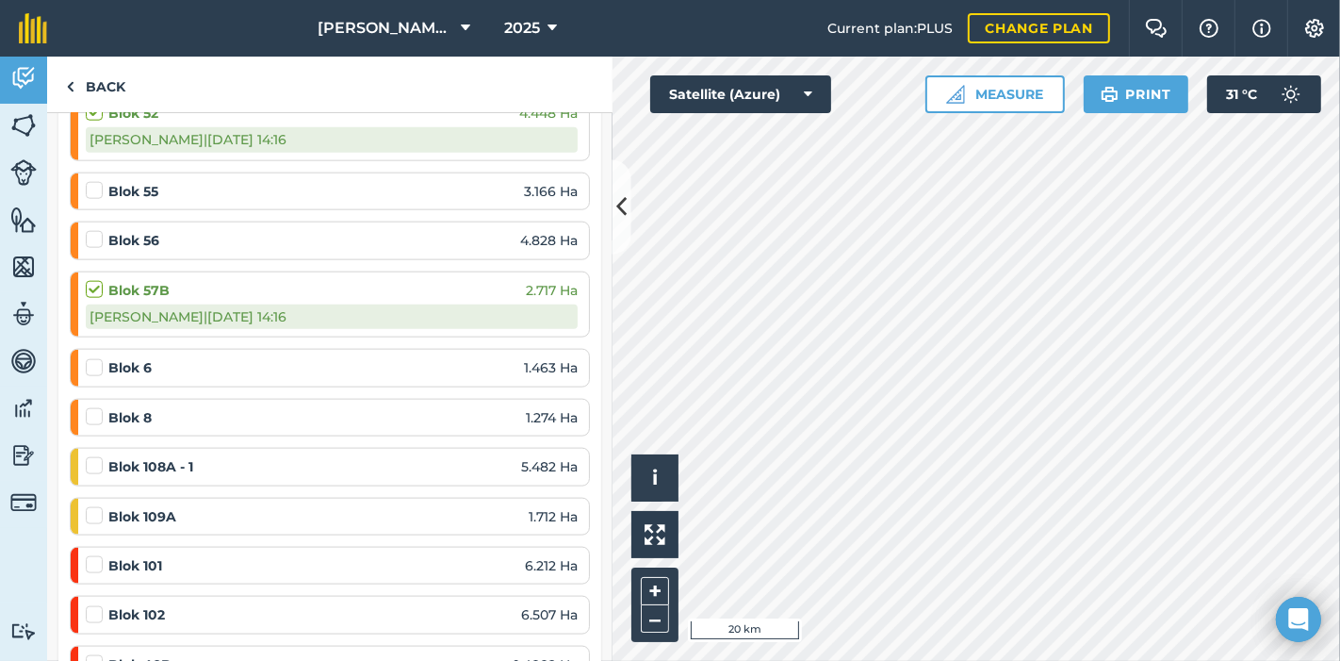
scroll to position [1989, 0]
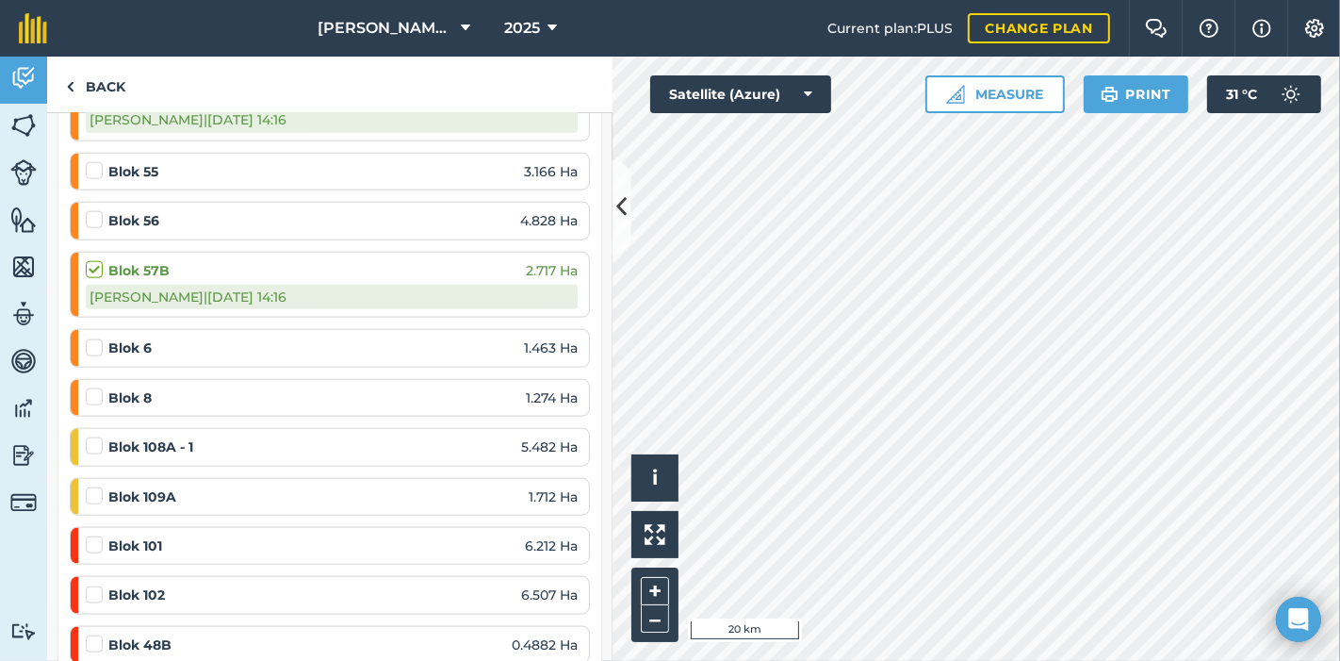
click at [89, 338] on label at bounding box center [97, 338] width 23 height 0
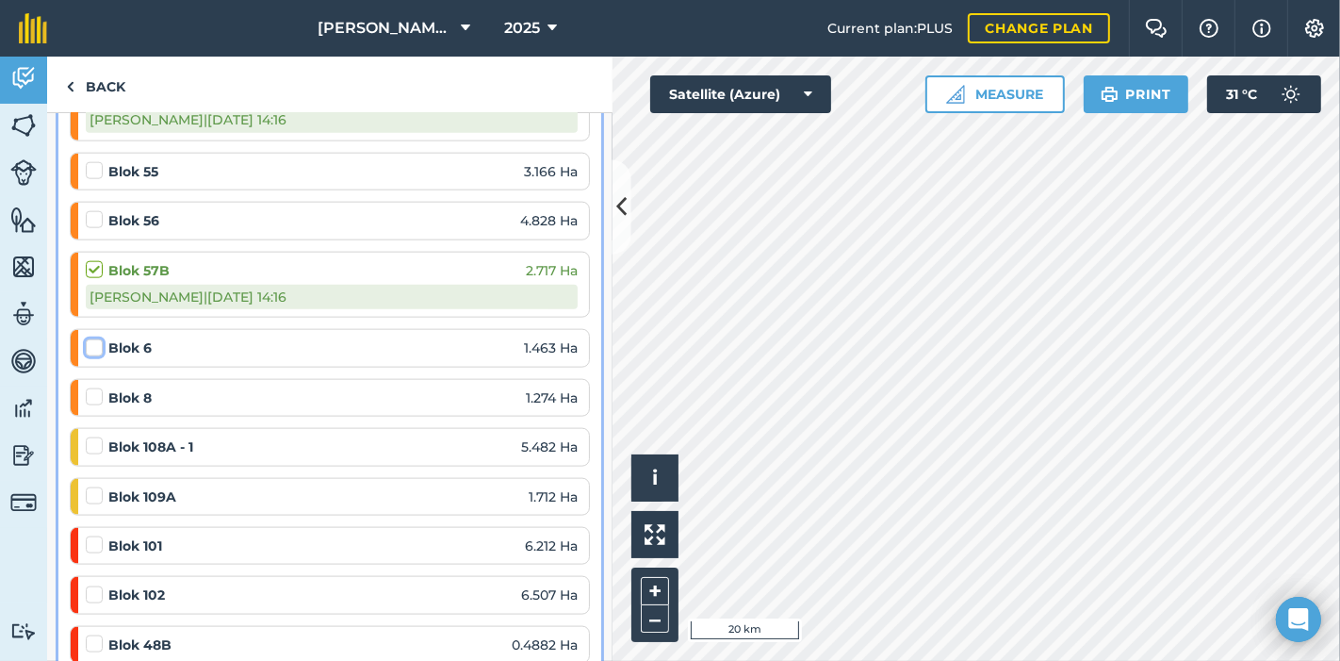
click at [89, 338] on input "checkbox" at bounding box center [92, 344] width 12 height 12
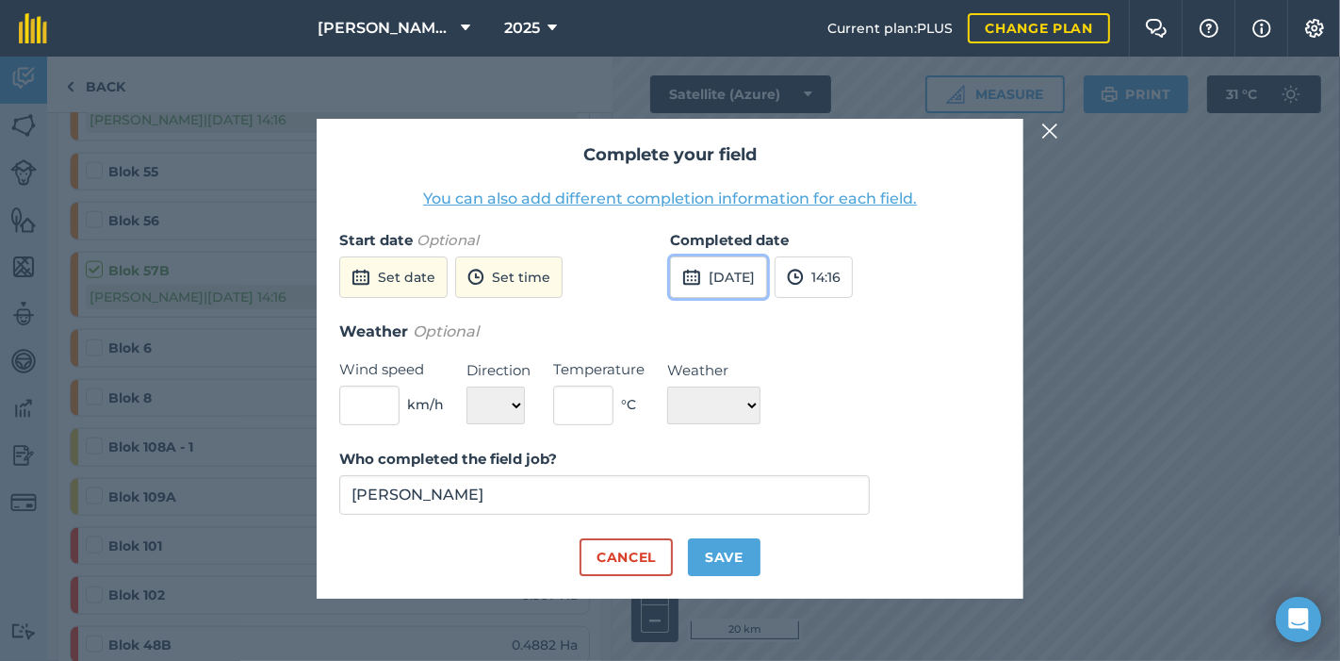
click at [738, 270] on button "[DATE]" at bounding box center [718, 276] width 97 height 41
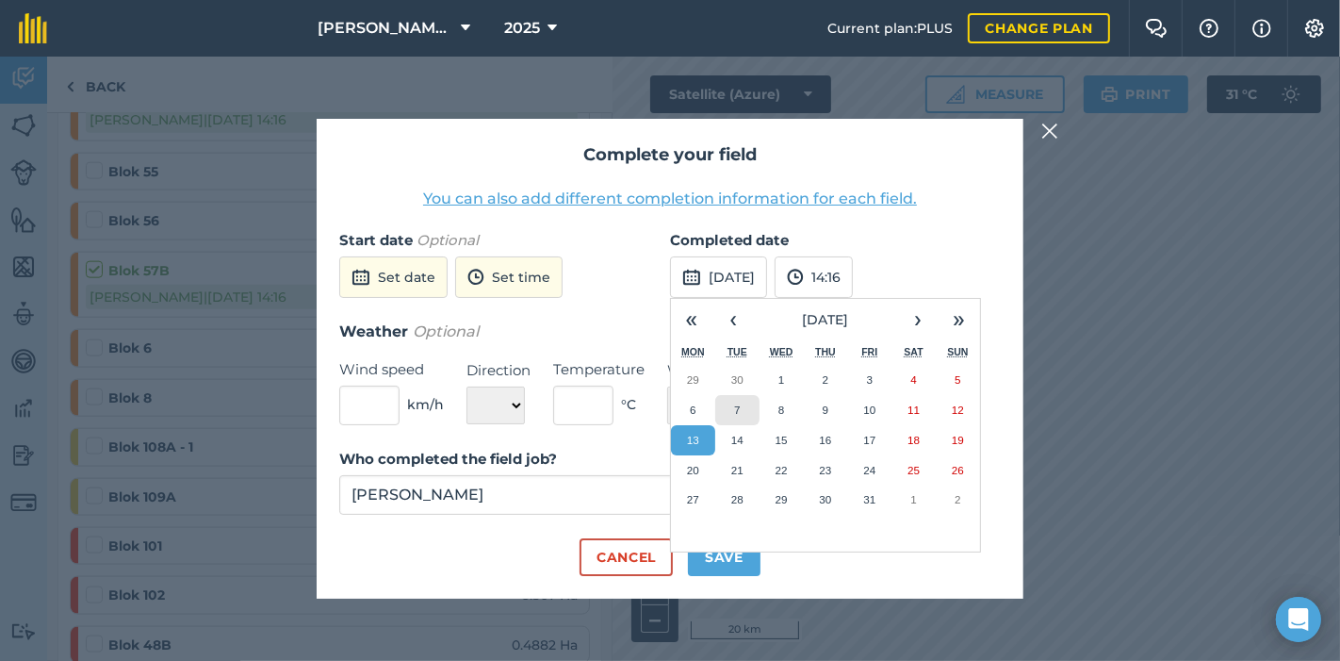
click at [740, 414] on abbr "7" at bounding box center [737, 409] width 6 height 12
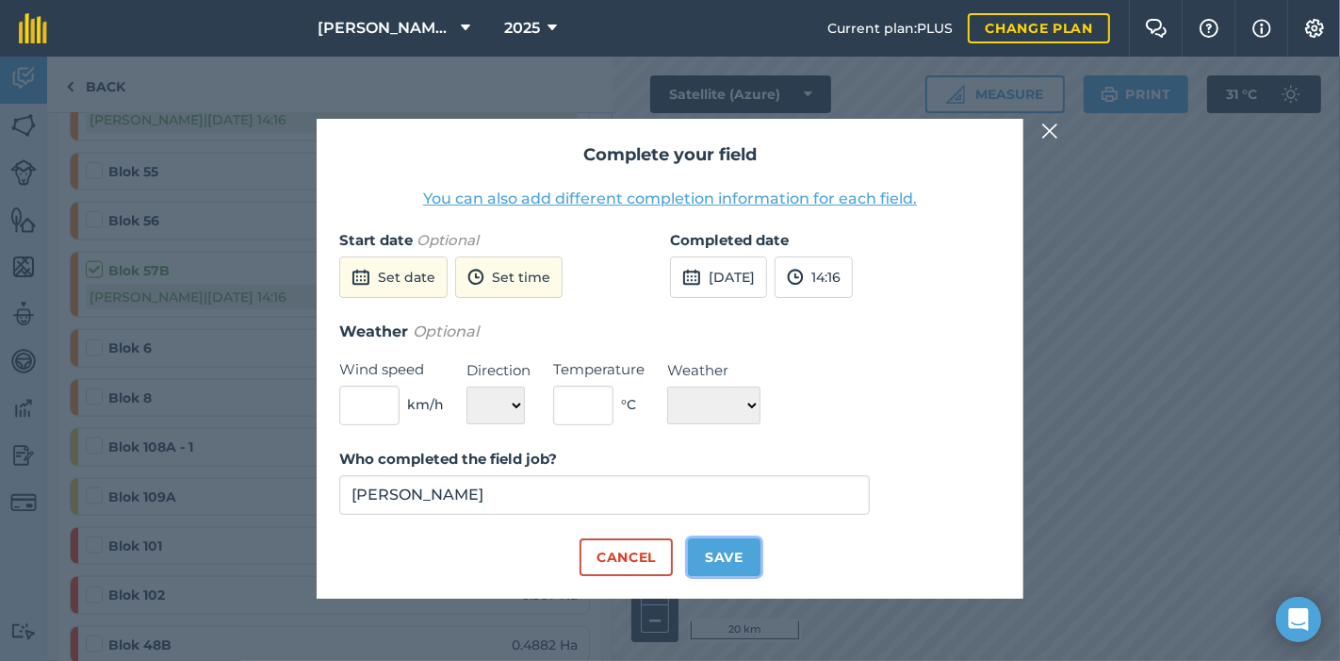
click at [731, 556] on button "Save" at bounding box center [724, 557] width 73 height 38
checkbox input "true"
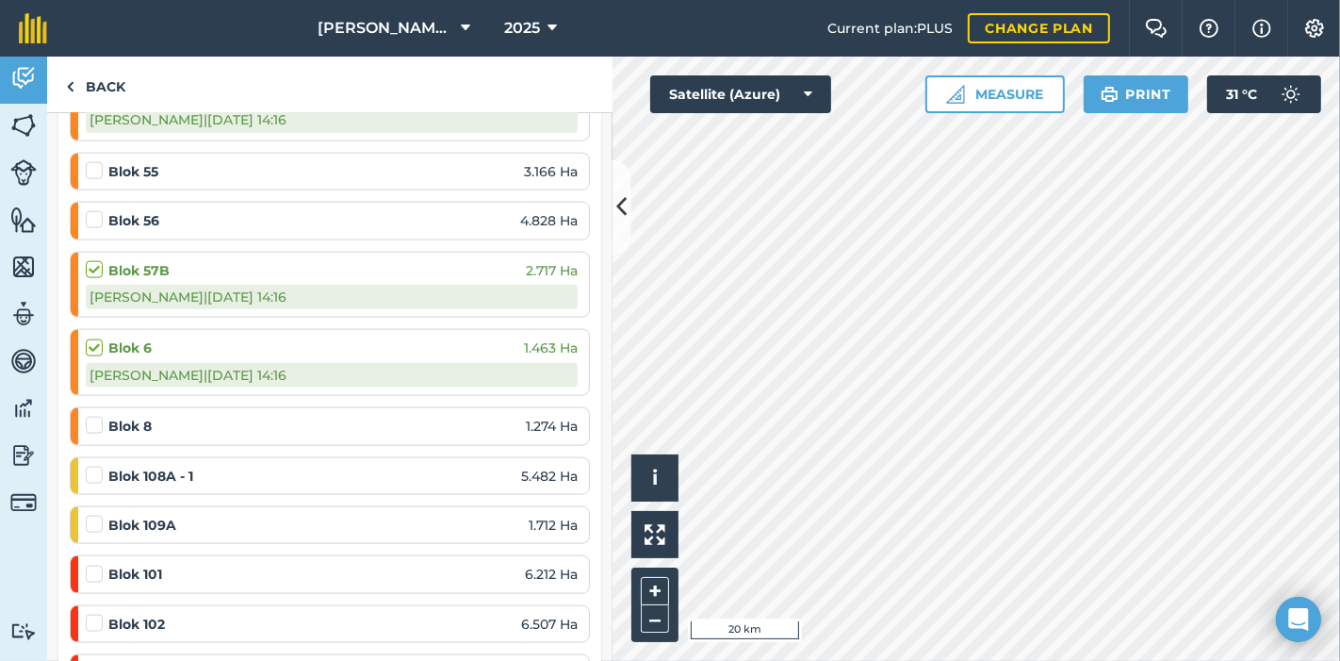
click at [104, 416] on div at bounding box center [97, 425] width 23 height 19
click at [94, 416] on label at bounding box center [97, 416] width 23 height 0
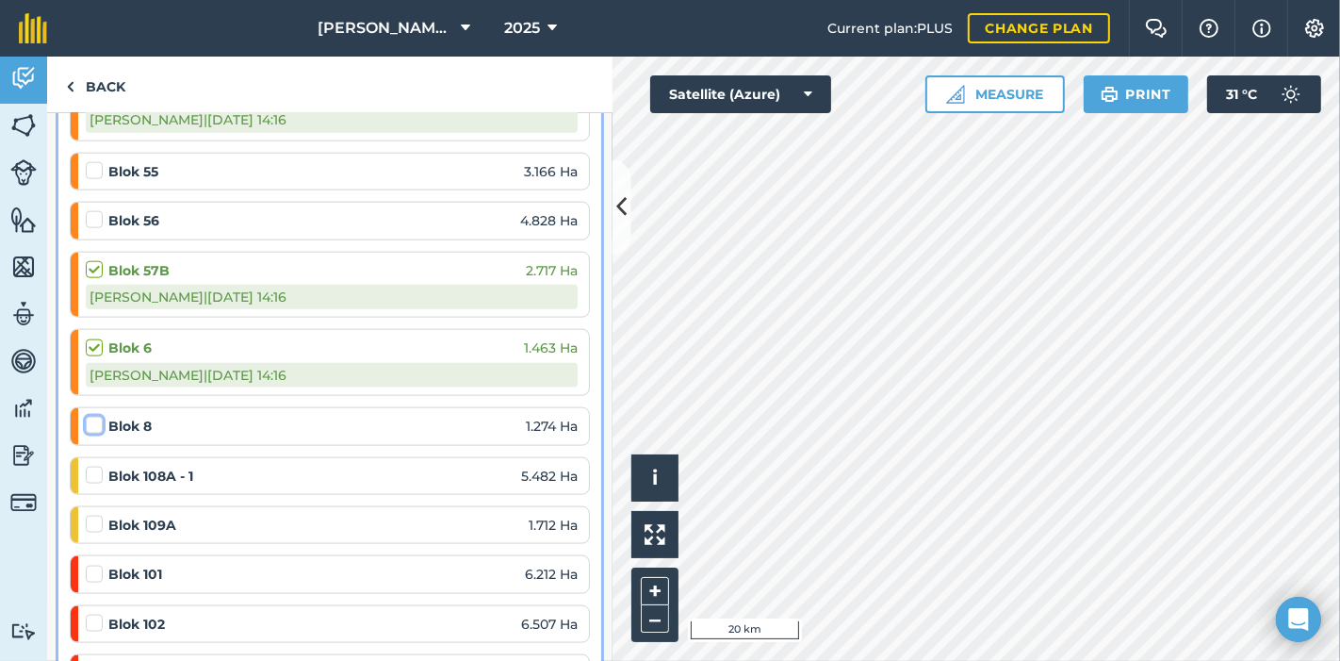
click at [94, 416] on input "checkbox" at bounding box center [92, 422] width 12 height 12
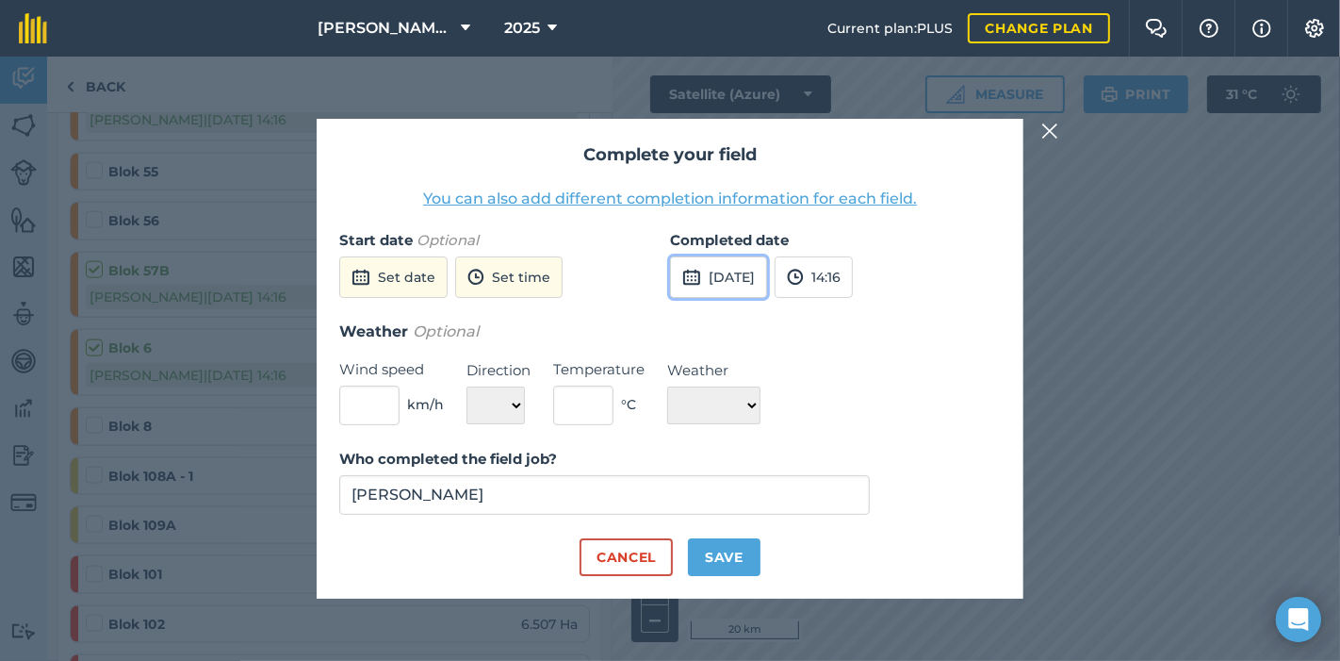
click at [732, 270] on button "[DATE]" at bounding box center [718, 276] width 97 height 41
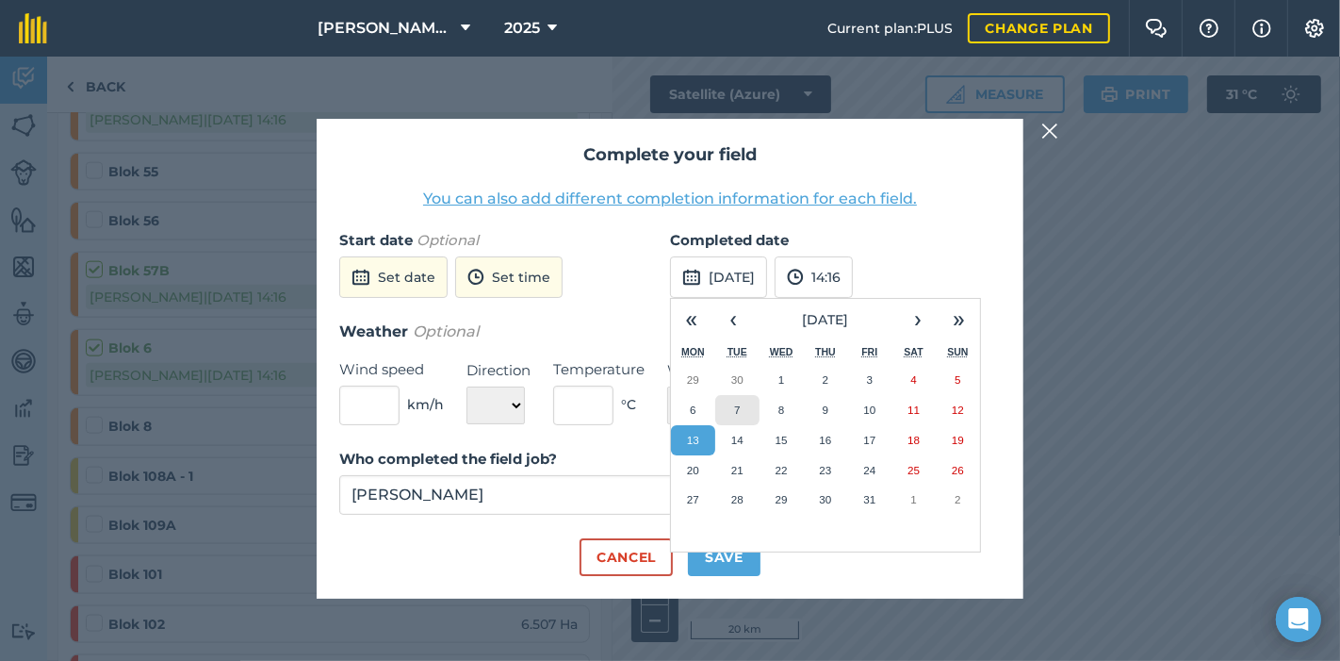
click at [738, 409] on abbr "7" at bounding box center [737, 409] width 6 height 12
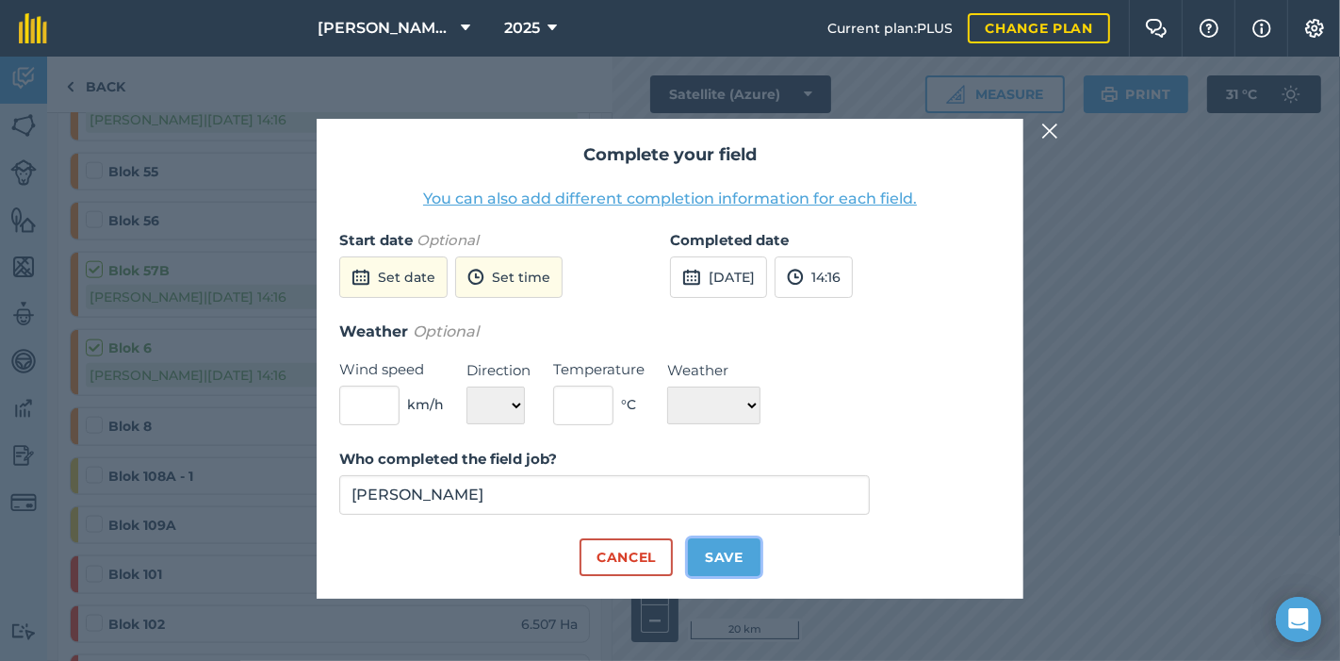
click at [731, 556] on button "Save" at bounding box center [724, 557] width 73 height 38
checkbox input "true"
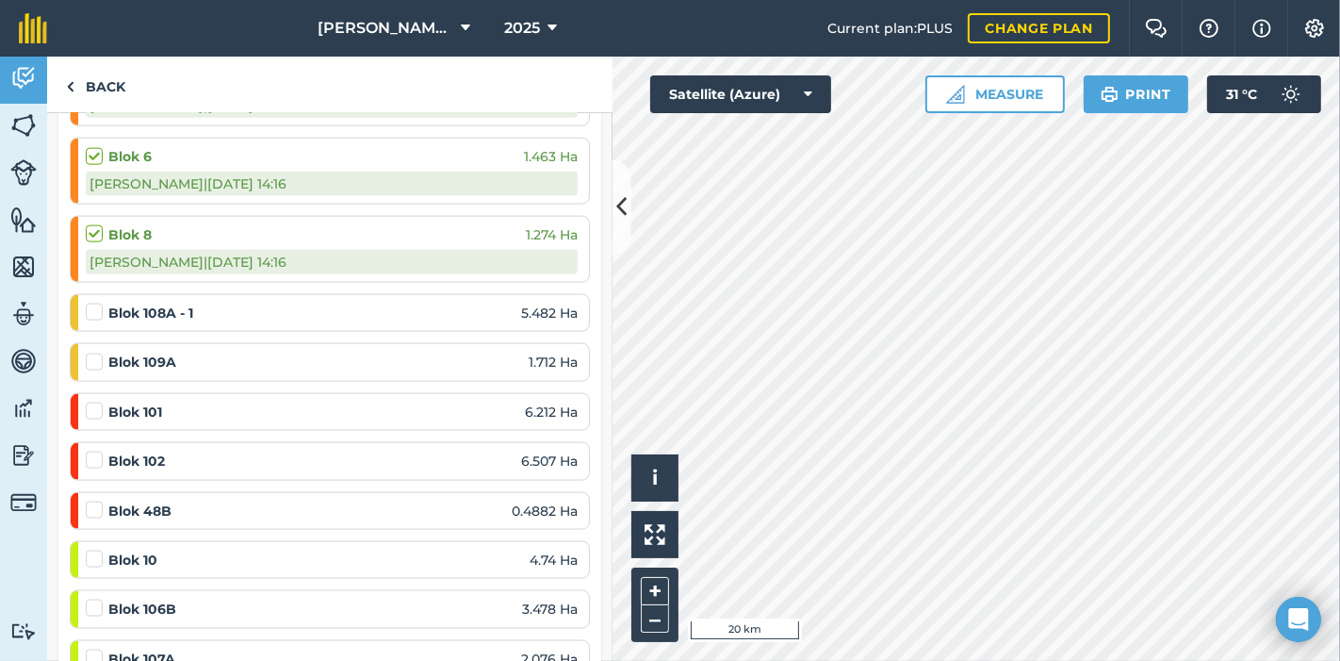
scroll to position [2199, 0]
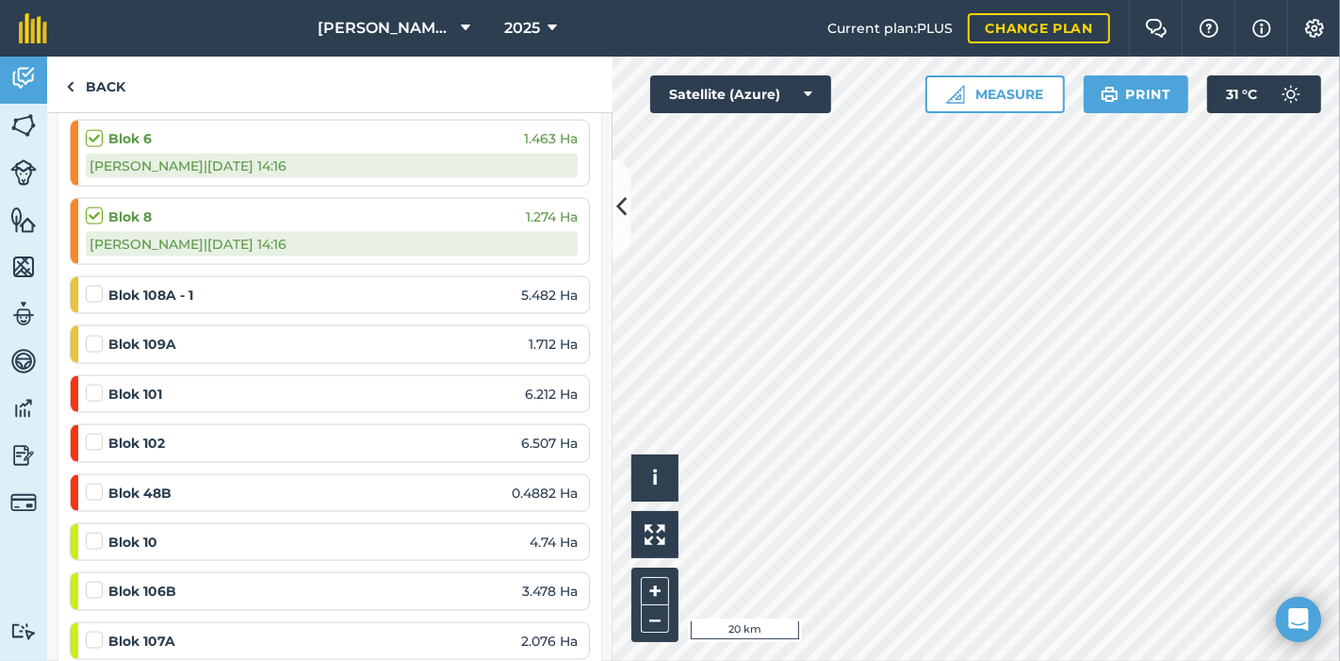
click at [93, 482] on label at bounding box center [97, 482] width 23 height 0
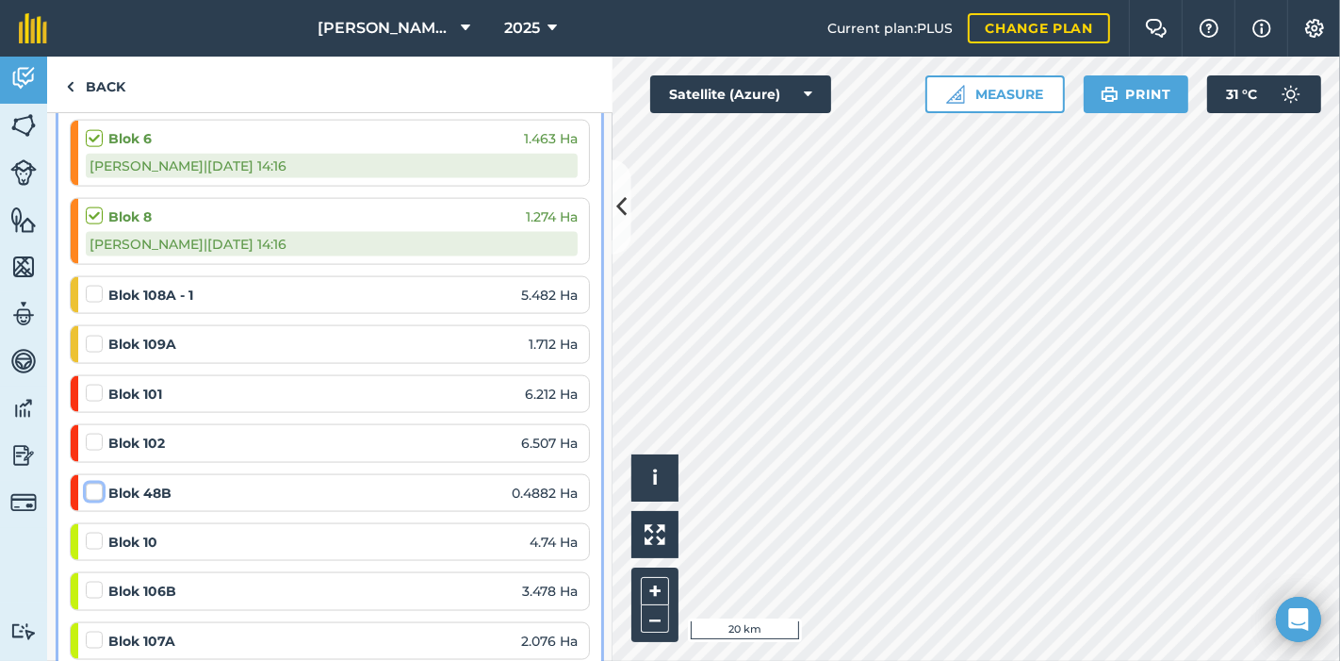
click at [93, 482] on input "checkbox" at bounding box center [92, 488] width 12 height 12
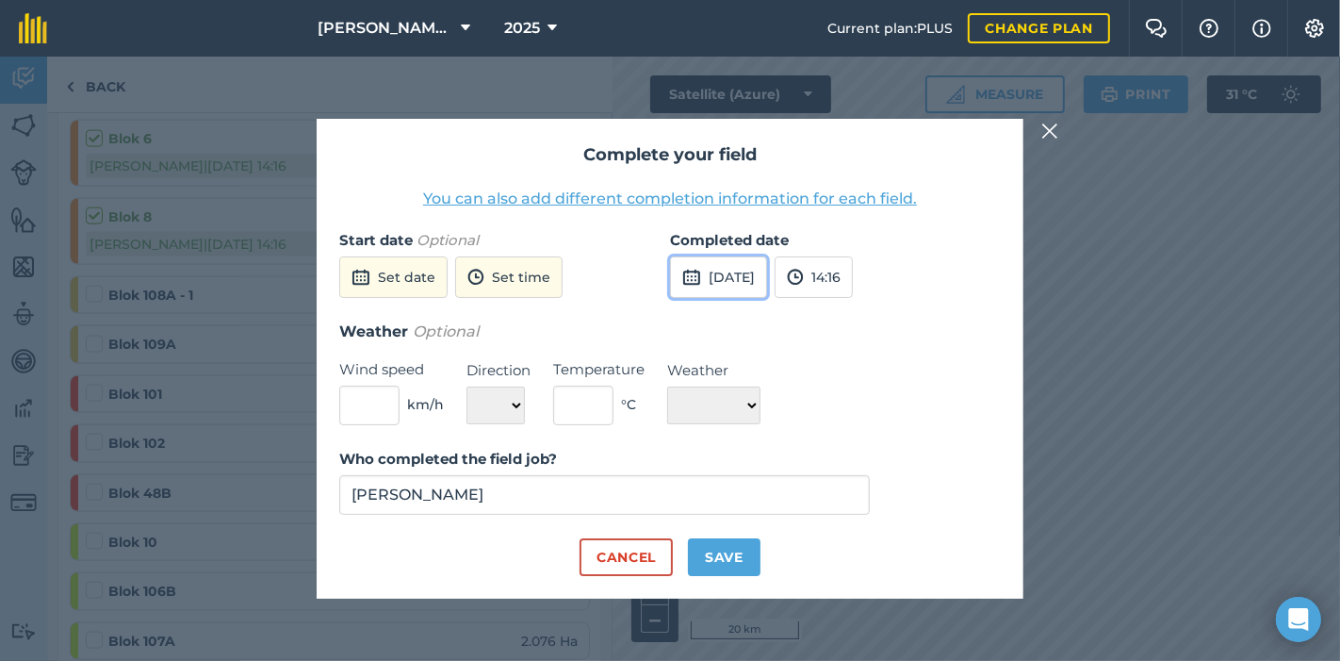
click at [731, 278] on button "[DATE]" at bounding box center [718, 276] width 97 height 41
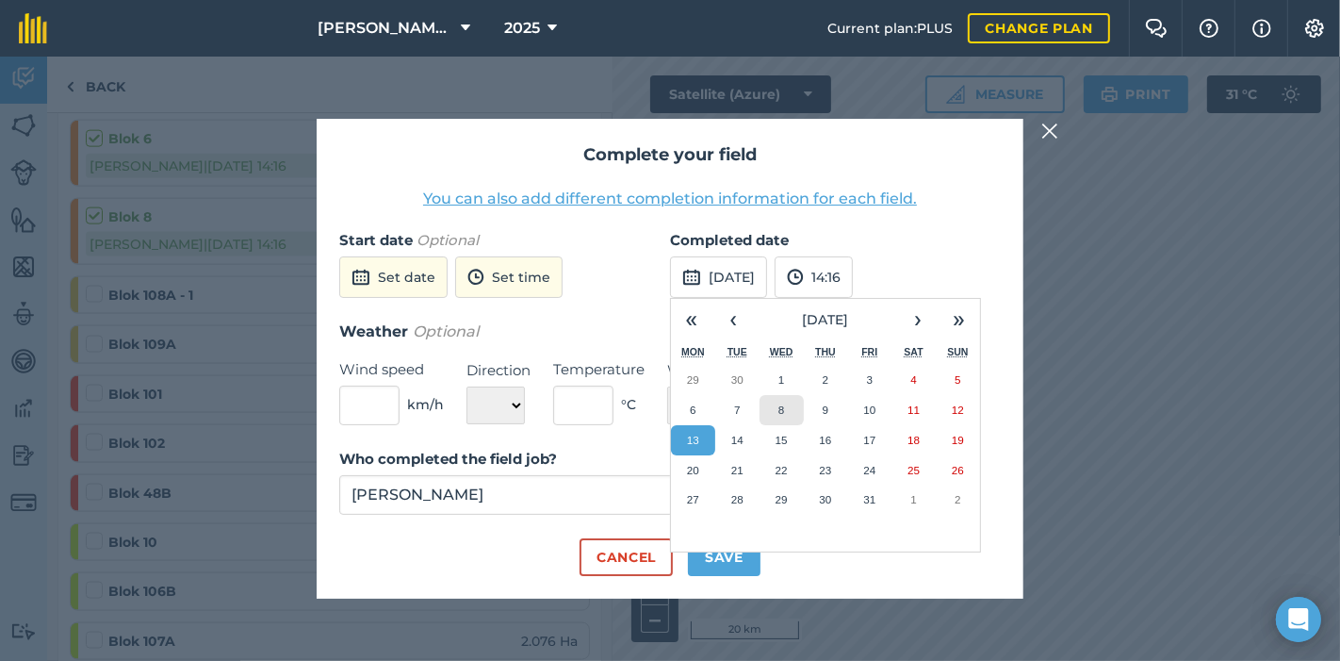
click at [781, 406] on abbr "8" at bounding box center [781, 409] width 6 height 12
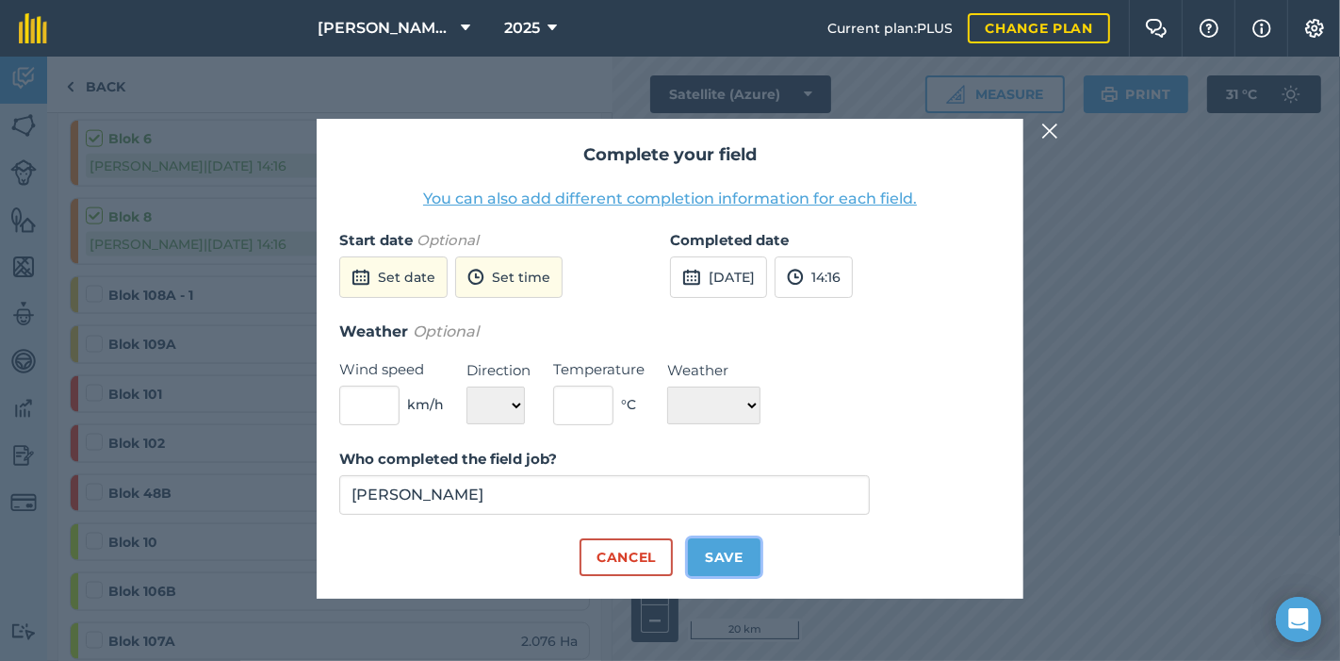
click at [722, 548] on button "Save" at bounding box center [724, 557] width 73 height 38
checkbox input "true"
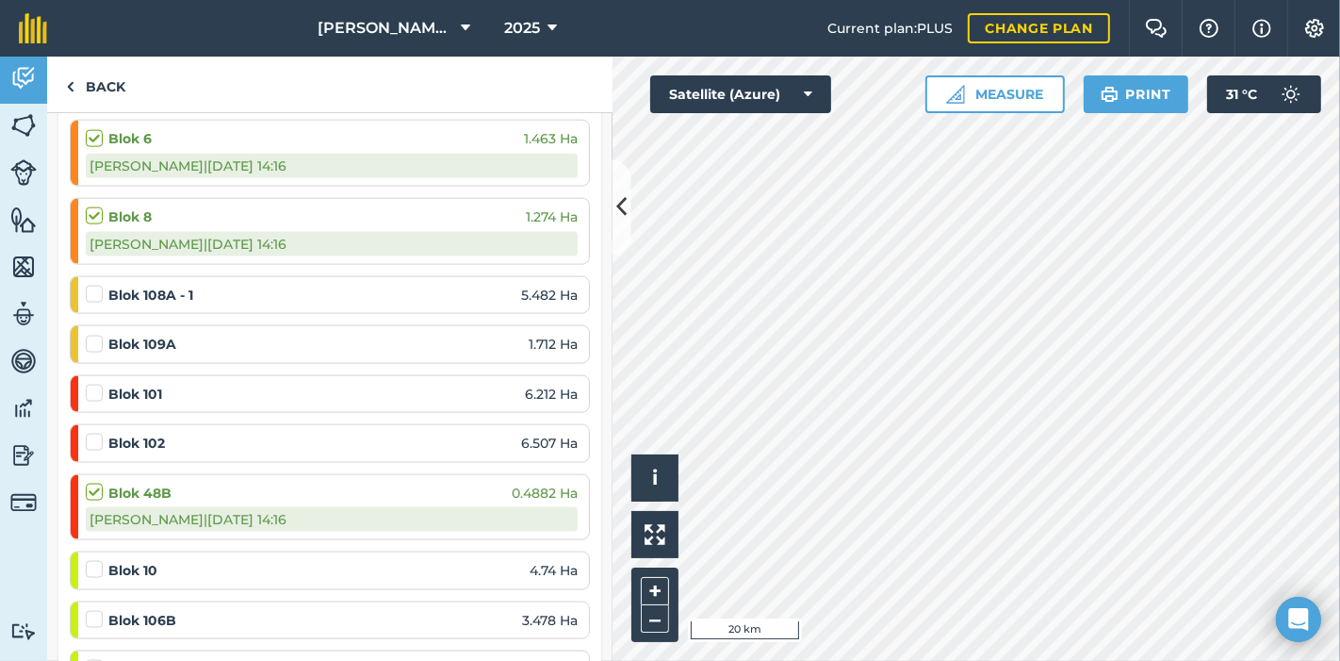
click at [100, 560] on label at bounding box center [97, 560] width 23 height 0
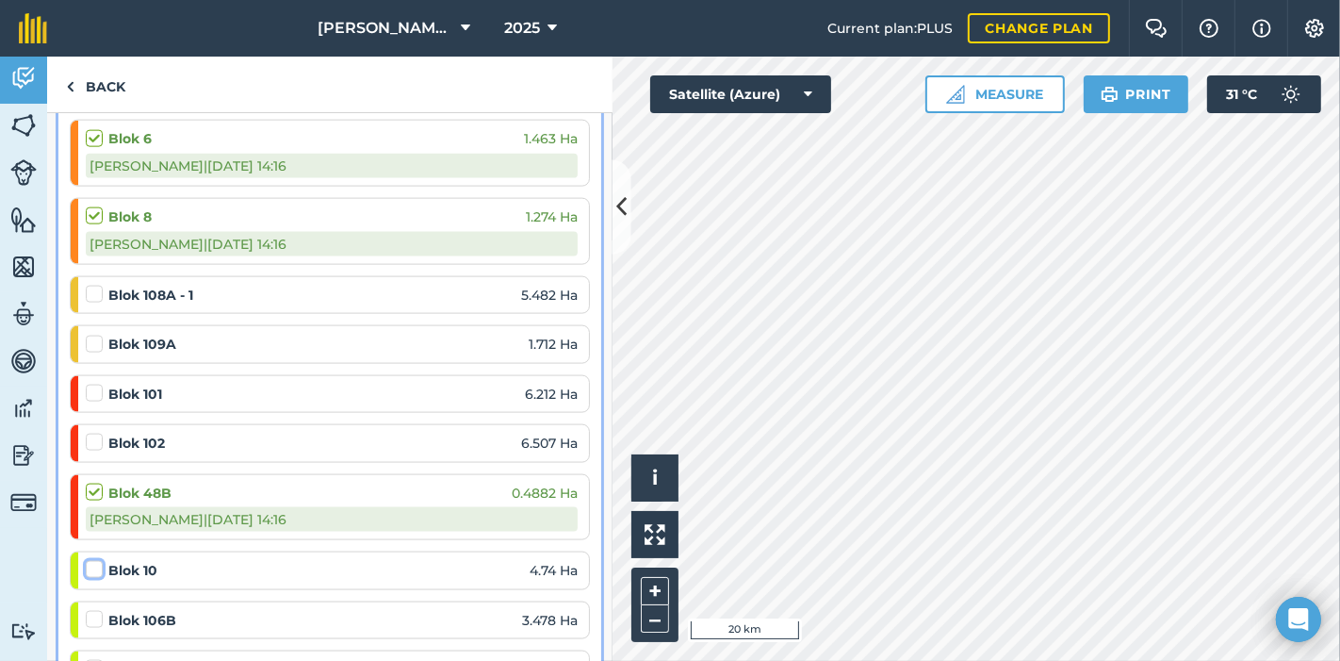
click at [98, 560] on input "checkbox" at bounding box center [92, 566] width 12 height 12
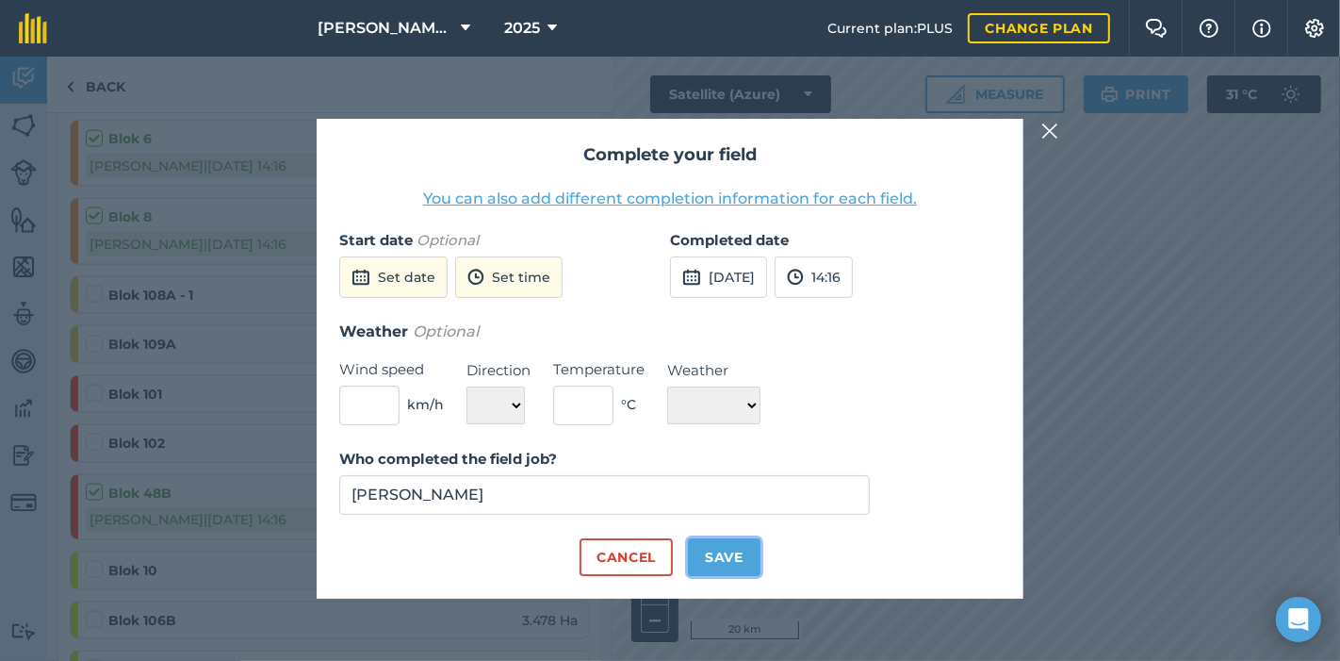
click at [744, 557] on button "Save" at bounding box center [724, 557] width 73 height 38
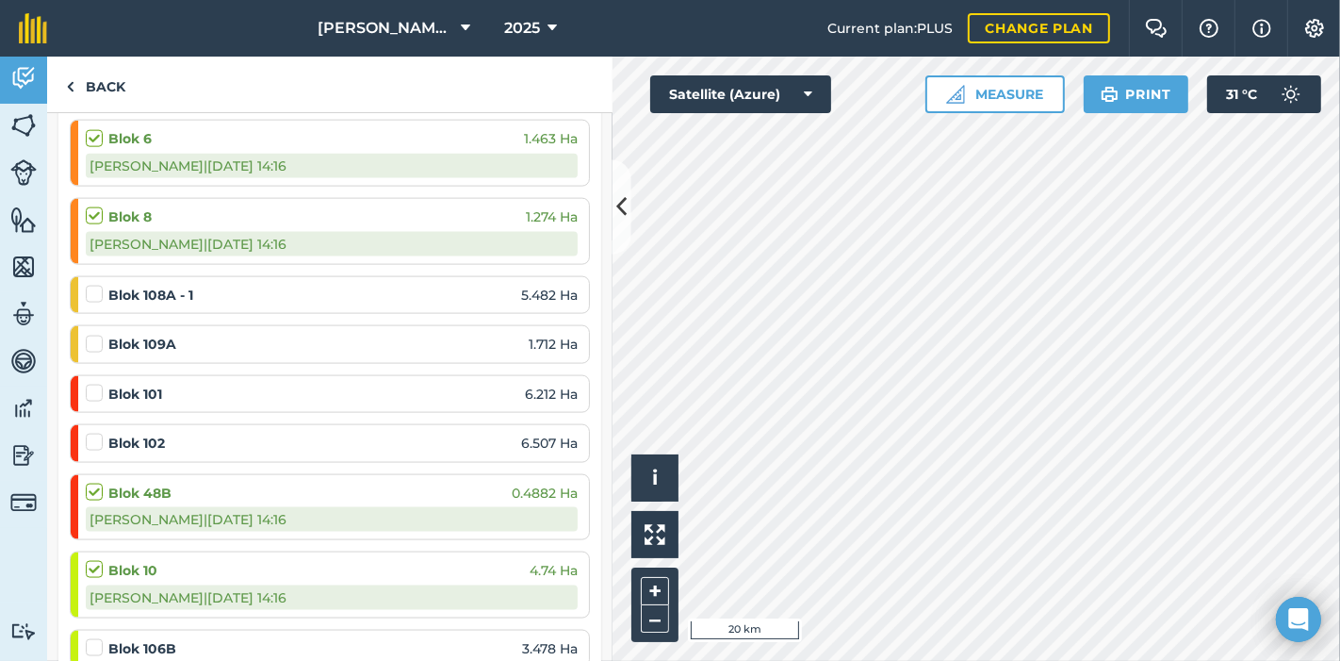
click at [101, 560] on label at bounding box center [97, 560] width 23 height 0
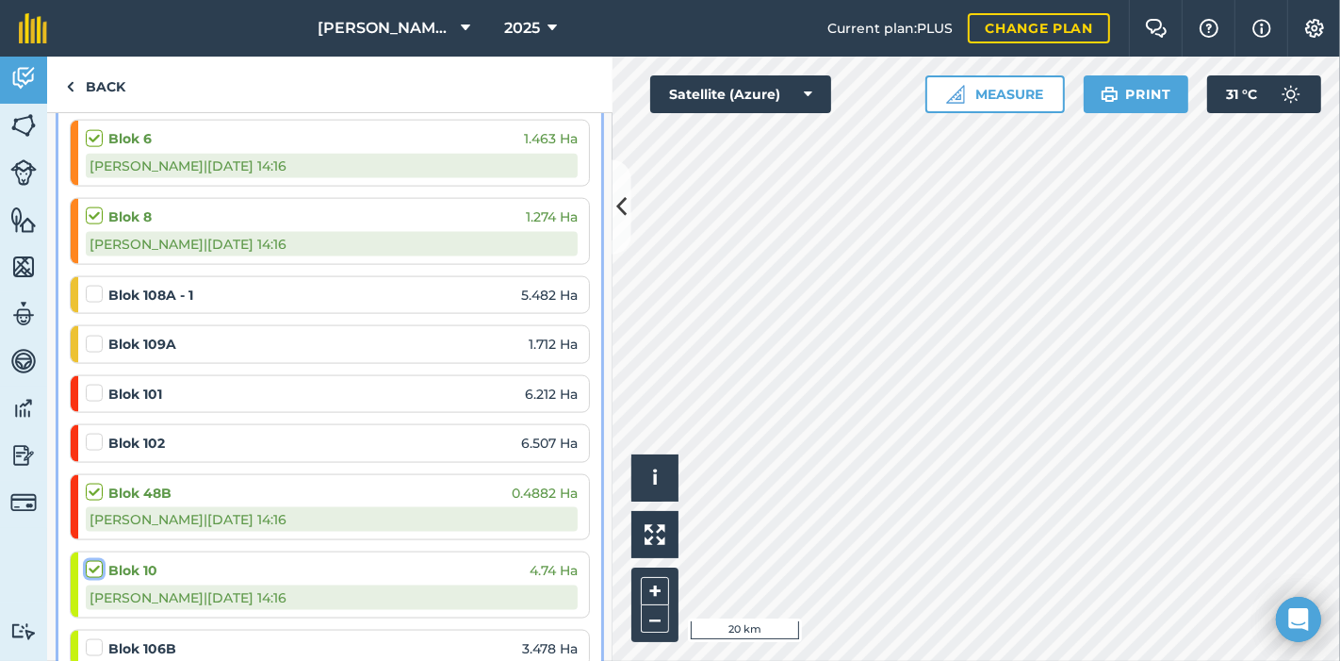
click at [98, 560] on input "checkbox" at bounding box center [92, 566] width 12 height 12
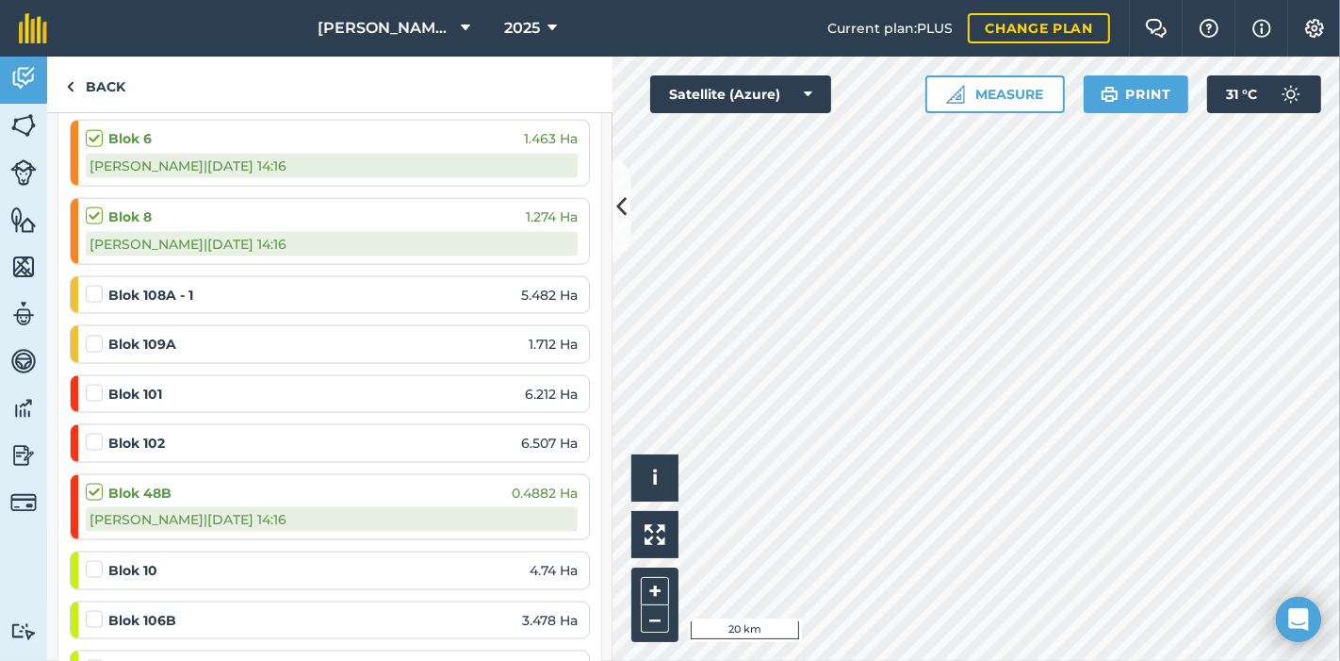
click at [101, 560] on label at bounding box center [97, 560] width 23 height 0
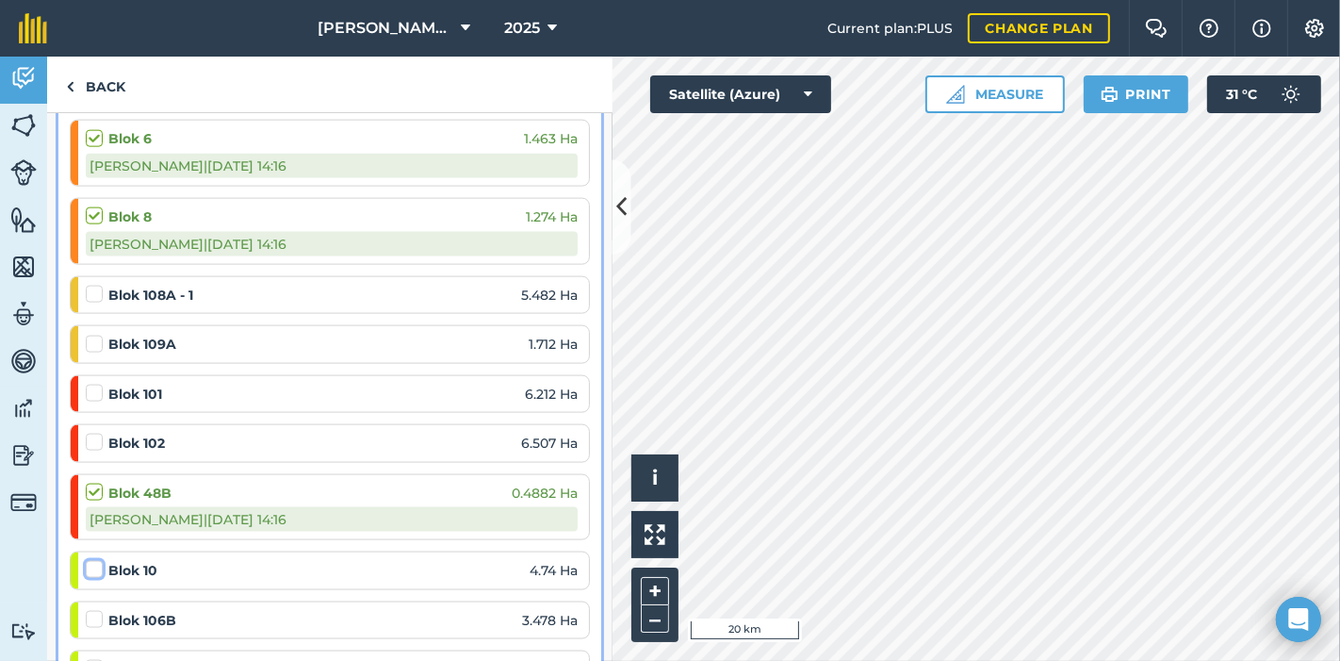
click at [98, 560] on input "checkbox" at bounding box center [92, 566] width 12 height 12
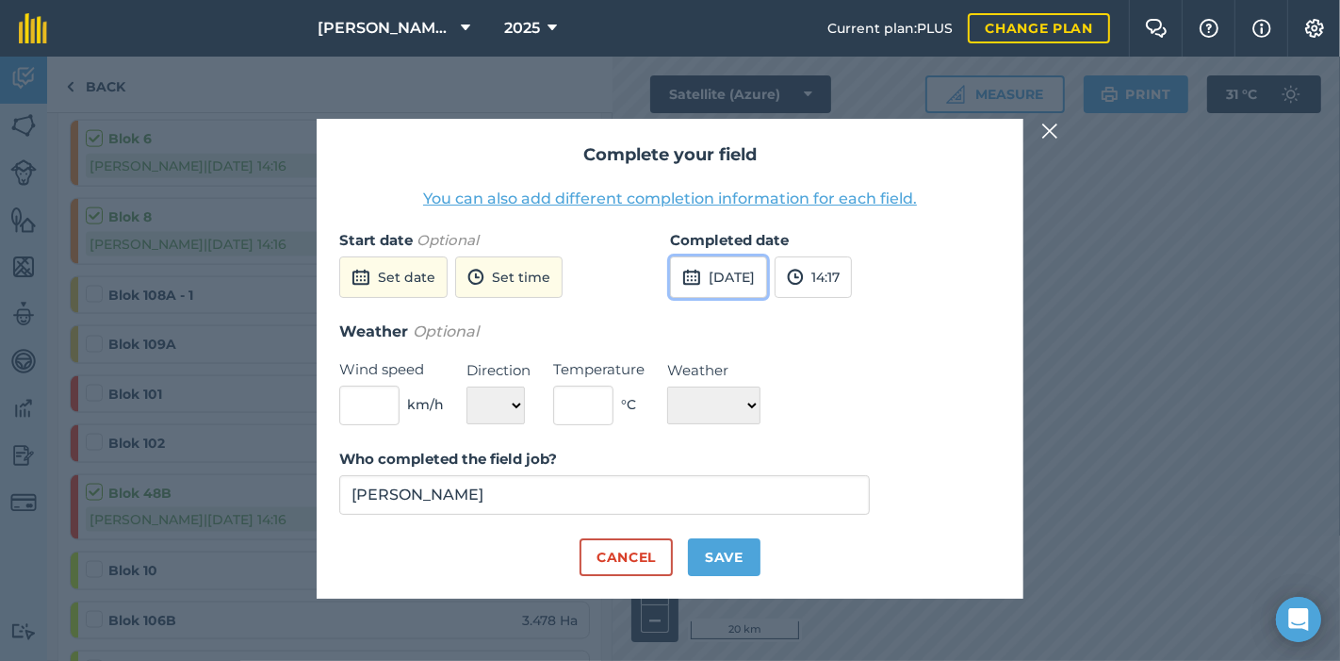
click at [767, 267] on button "[DATE]" at bounding box center [718, 276] width 97 height 41
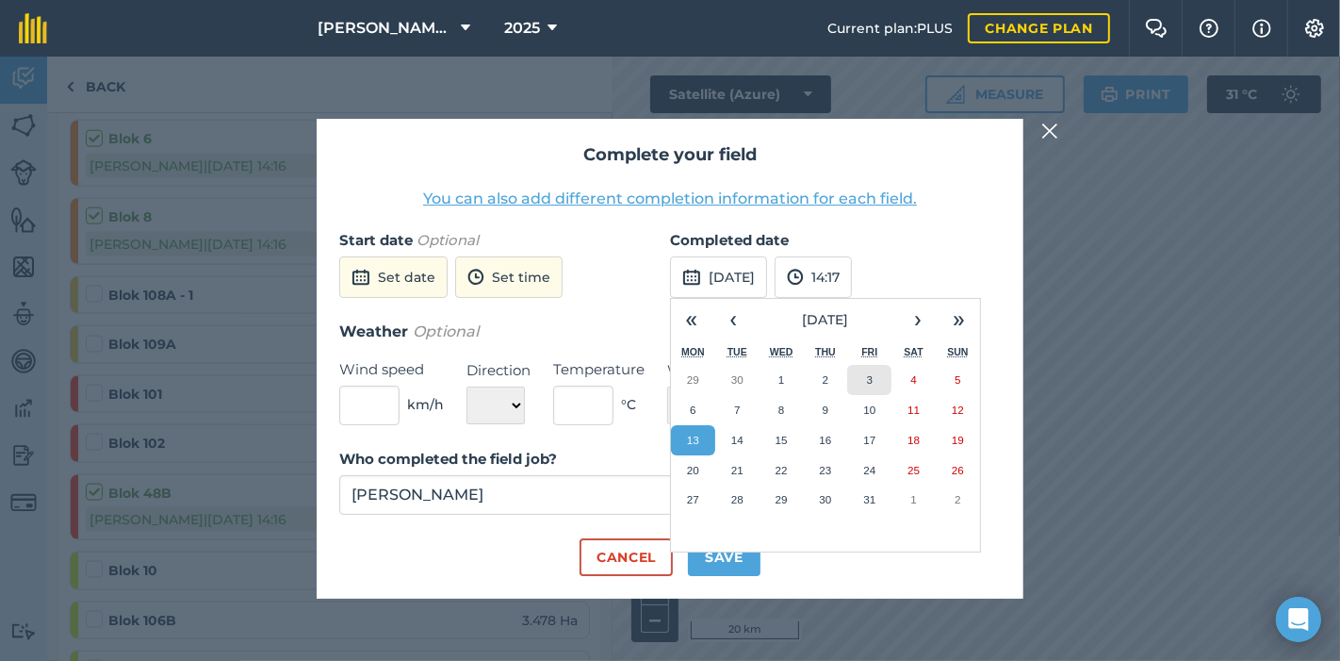
click at [864, 375] on button "3" at bounding box center [869, 380] width 44 height 30
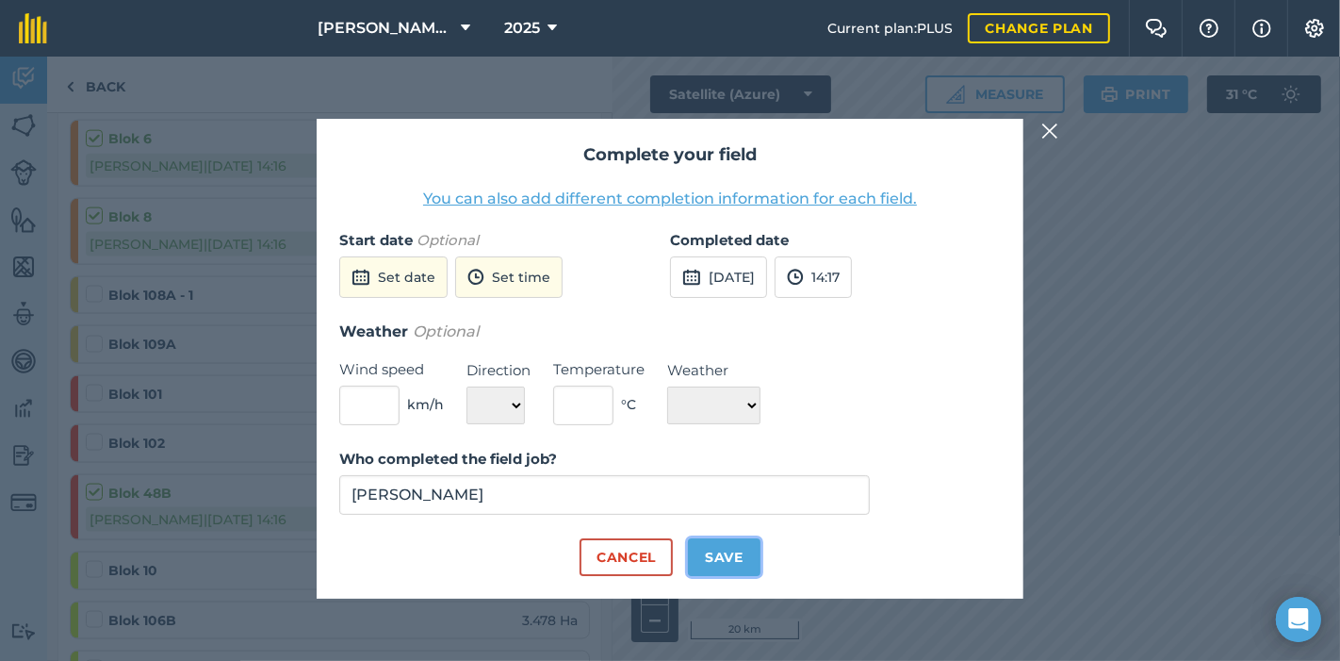
click at [729, 559] on button "Save" at bounding box center [724, 557] width 73 height 38
checkbox input "true"
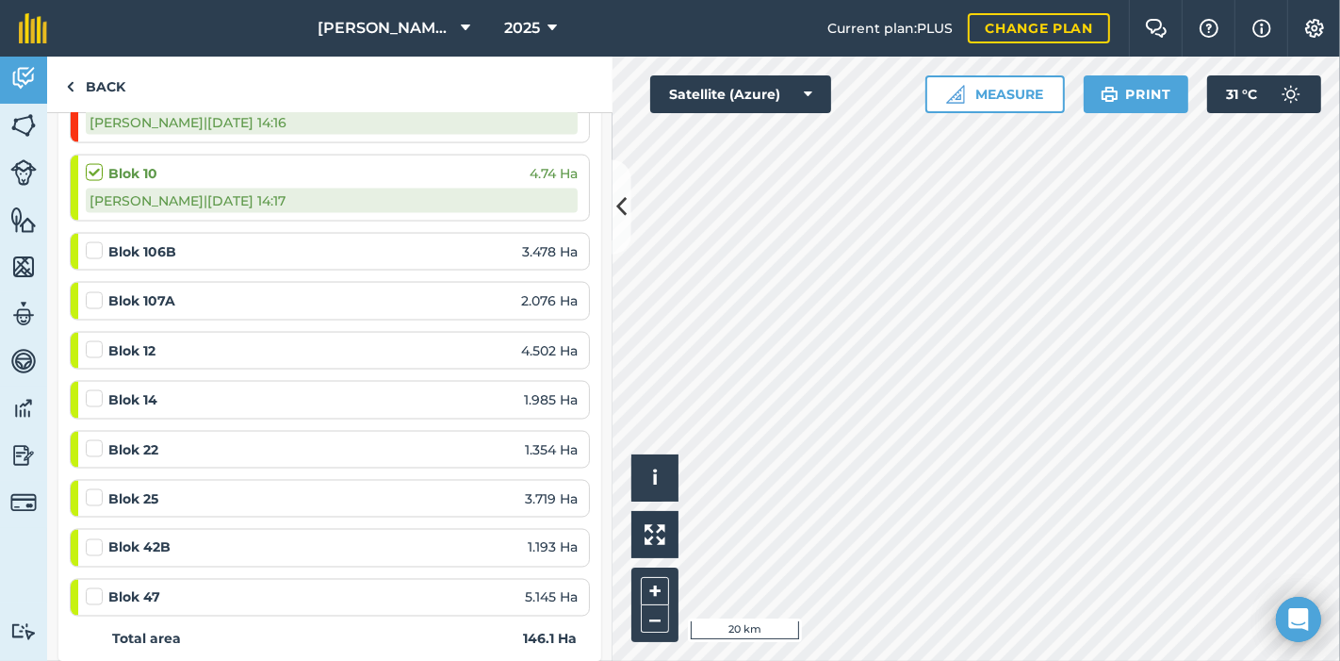
scroll to position [2617, 0]
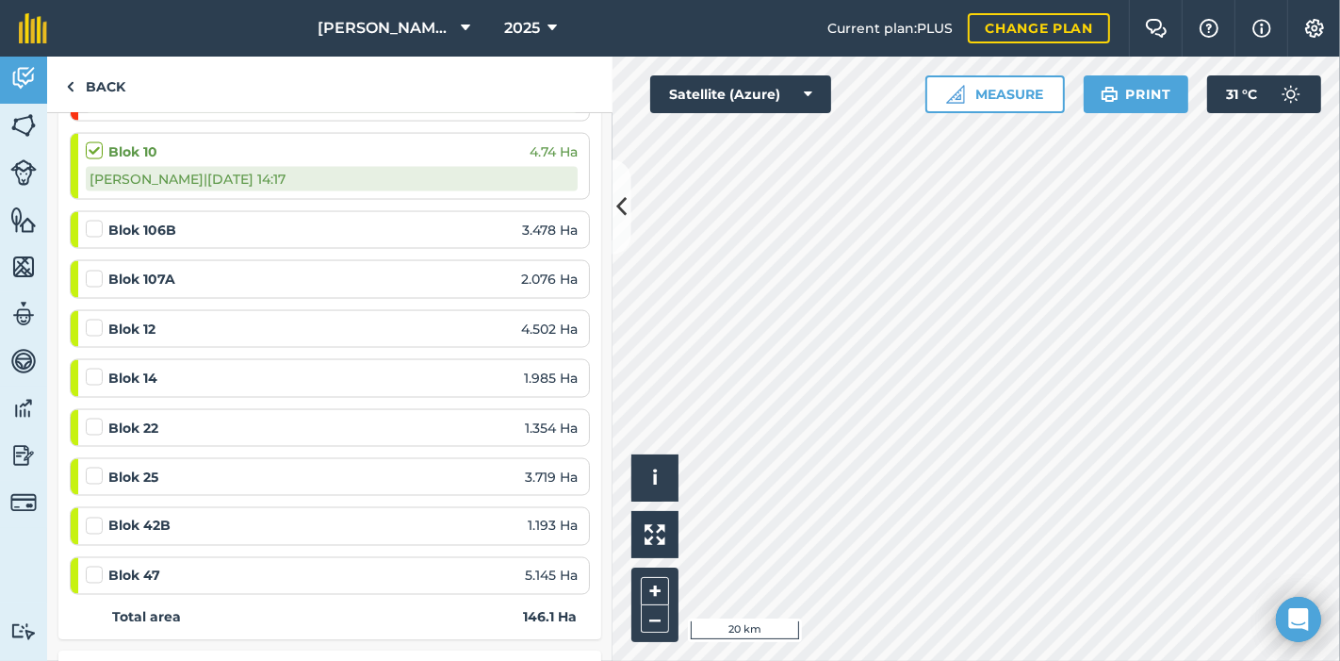
click at [93, 319] on label at bounding box center [97, 319] width 23 height 0
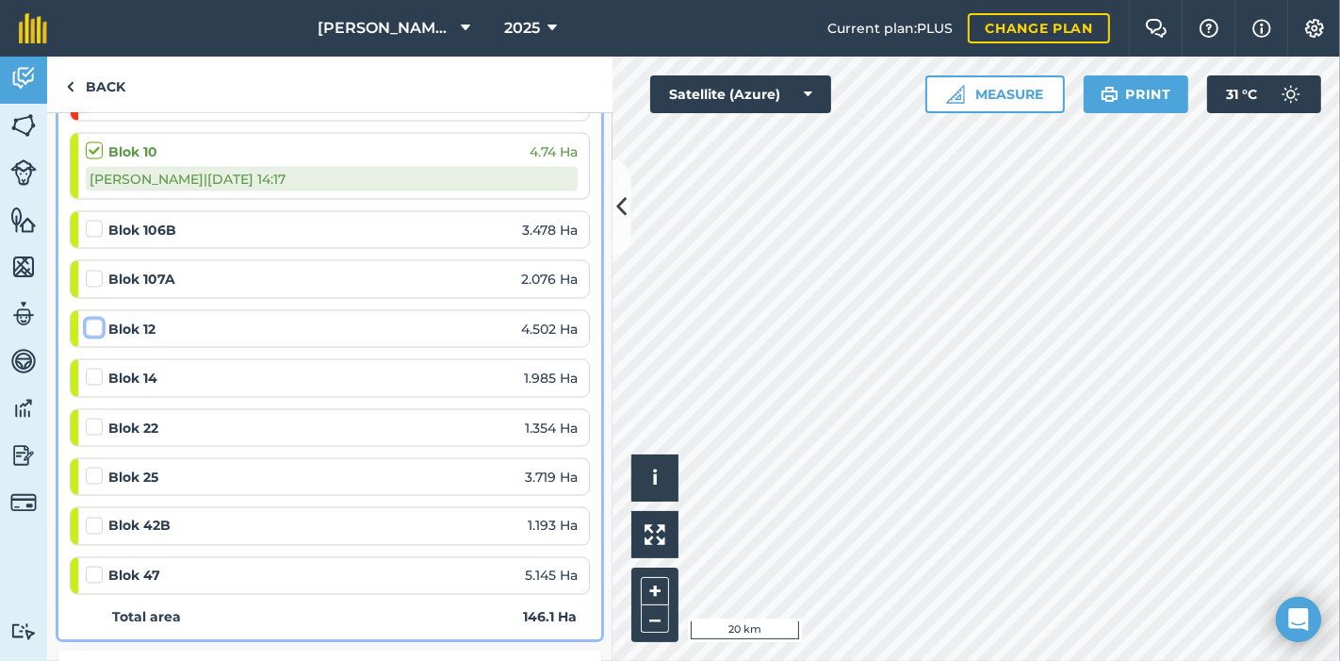
click at [93, 319] on input "checkbox" at bounding box center [92, 325] width 12 height 12
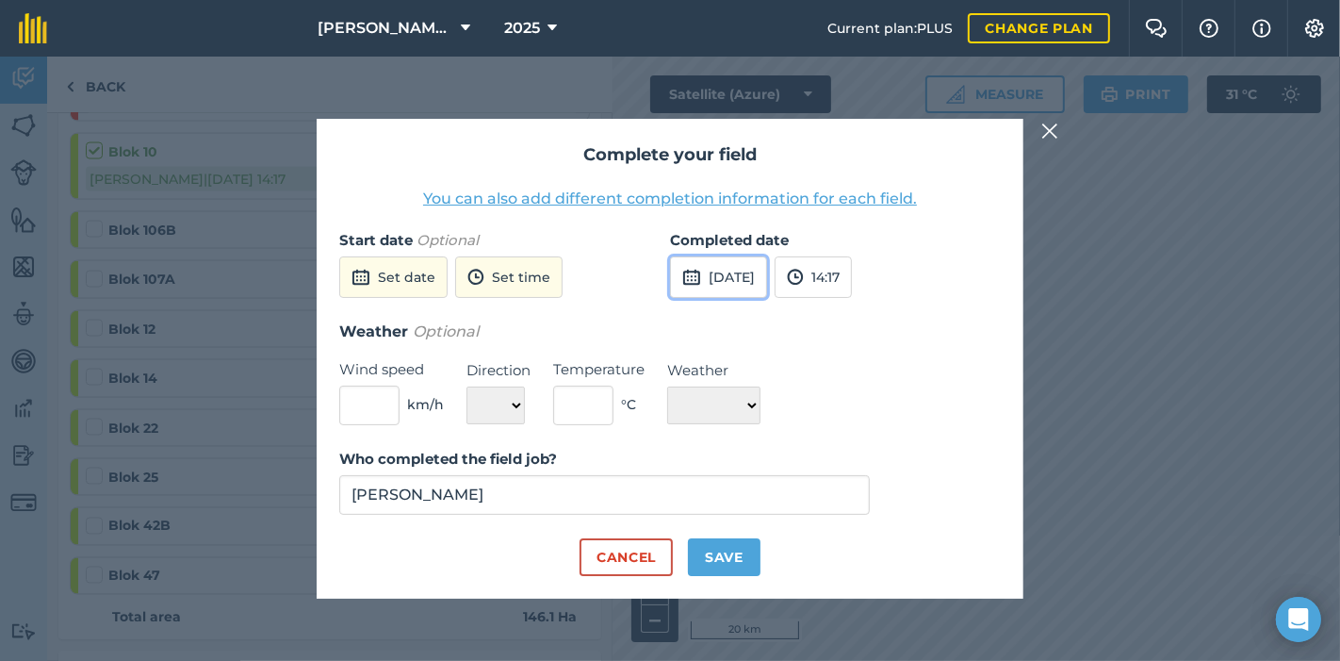
click at [767, 275] on button "[DATE]" at bounding box center [718, 276] width 97 height 41
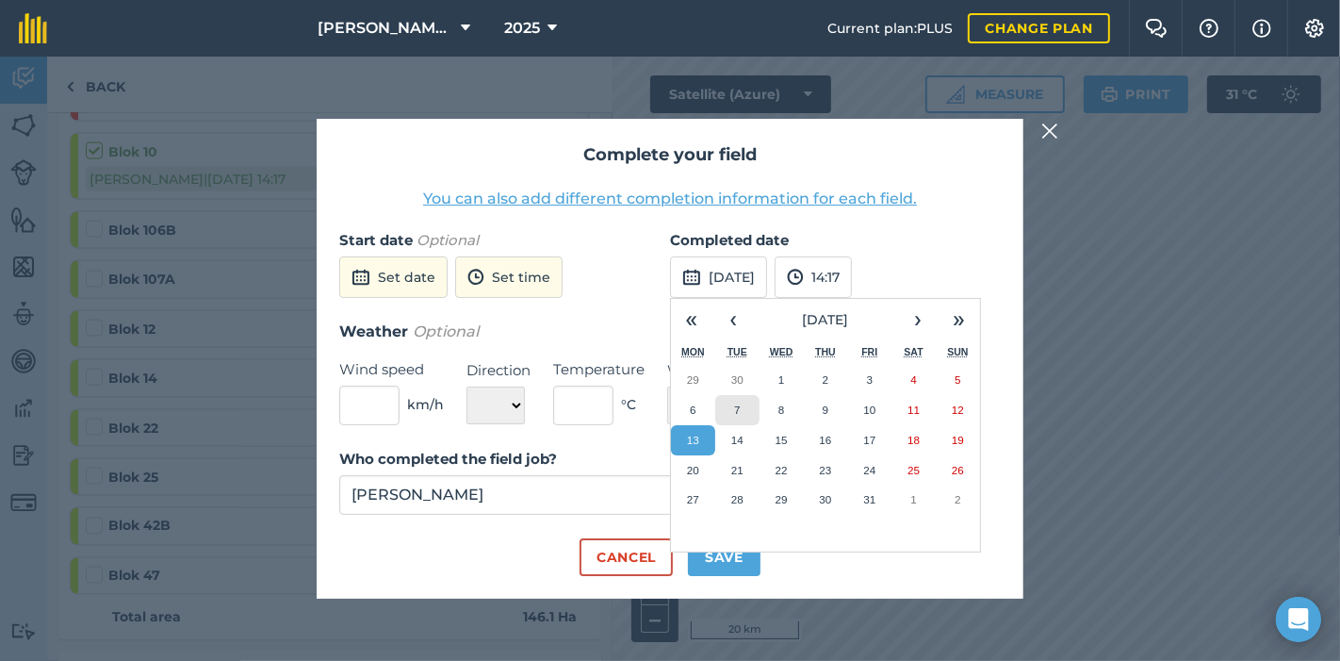
click at [734, 405] on abbr "7" at bounding box center [737, 409] width 6 height 12
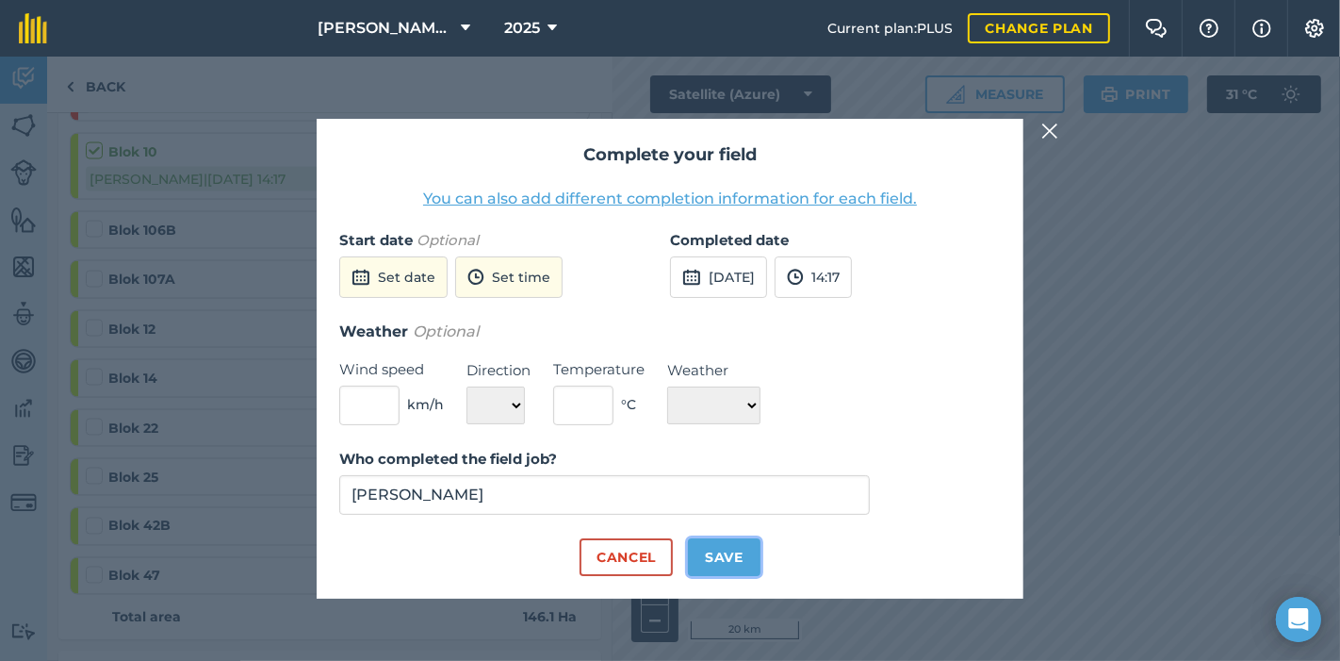
click at [728, 551] on button "Save" at bounding box center [724, 557] width 73 height 38
checkbox input "true"
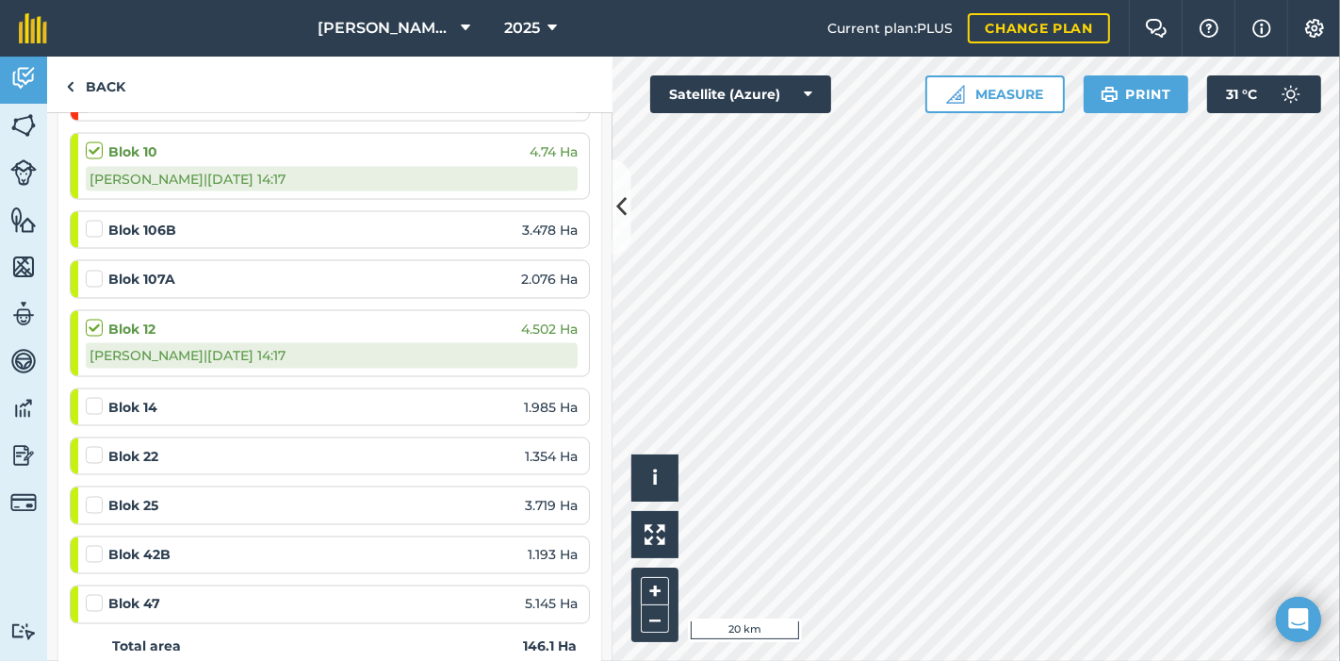
click at [90, 397] on label at bounding box center [97, 397] width 23 height 0
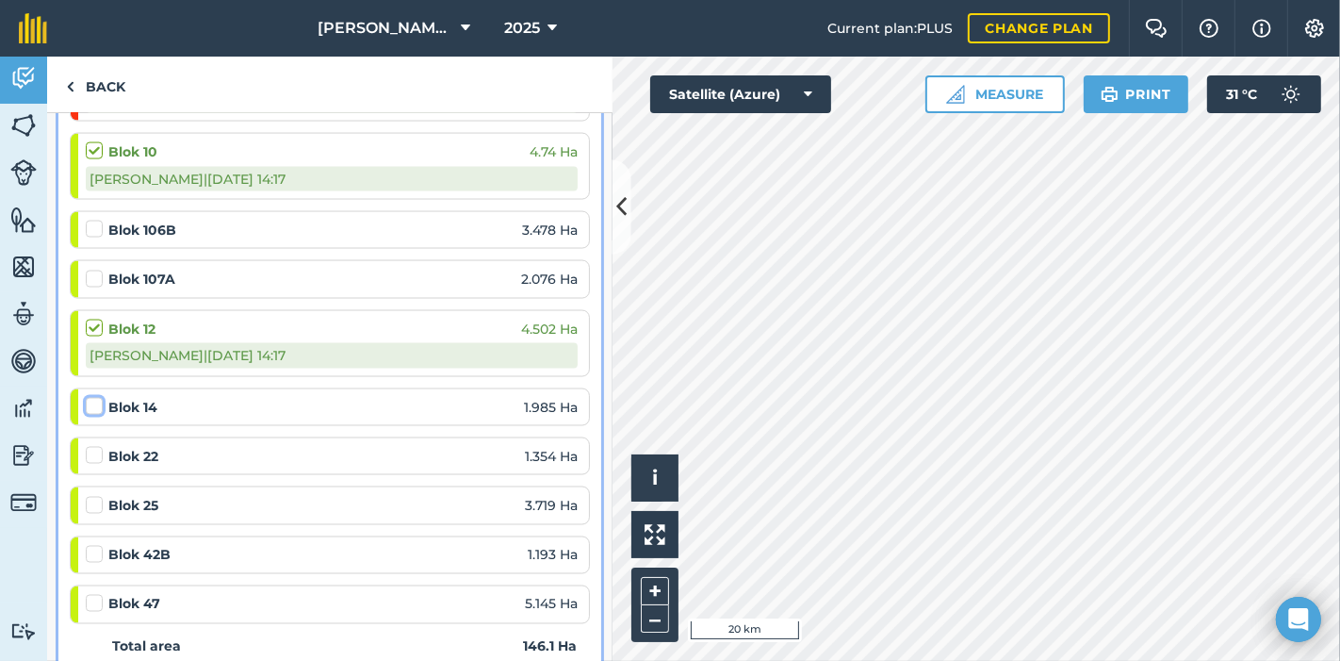
click at [90, 397] on input "checkbox" at bounding box center [92, 403] width 12 height 12
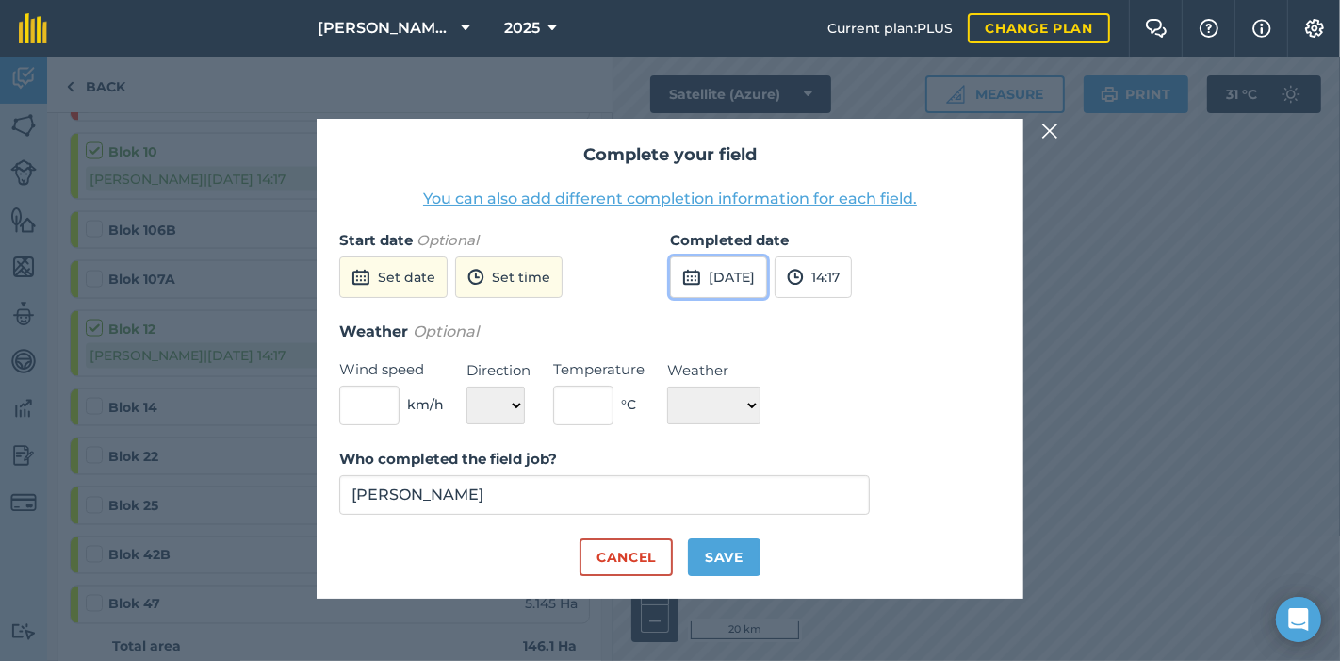
click at [739, 280] on button "[DATE]" at bounding box center [718, 276] width 97 height 41
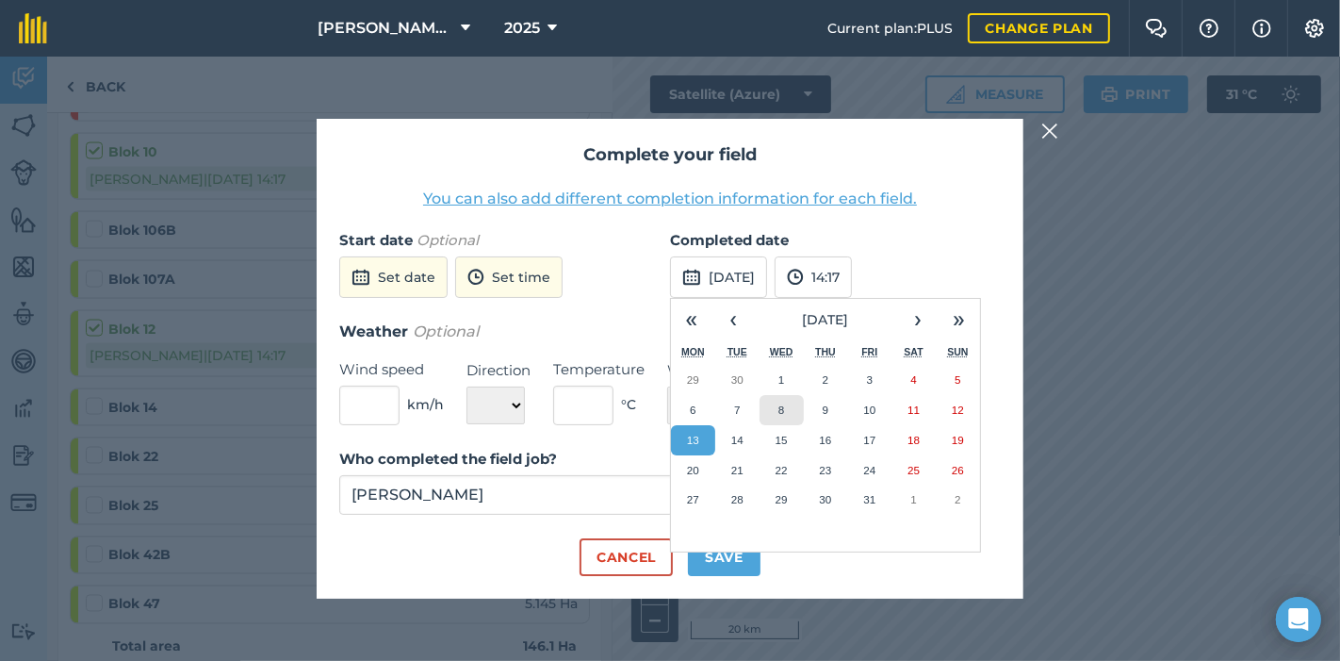
click at [778, 405] on abbr "8" at bounding box center [781, 409] width 6 height 12
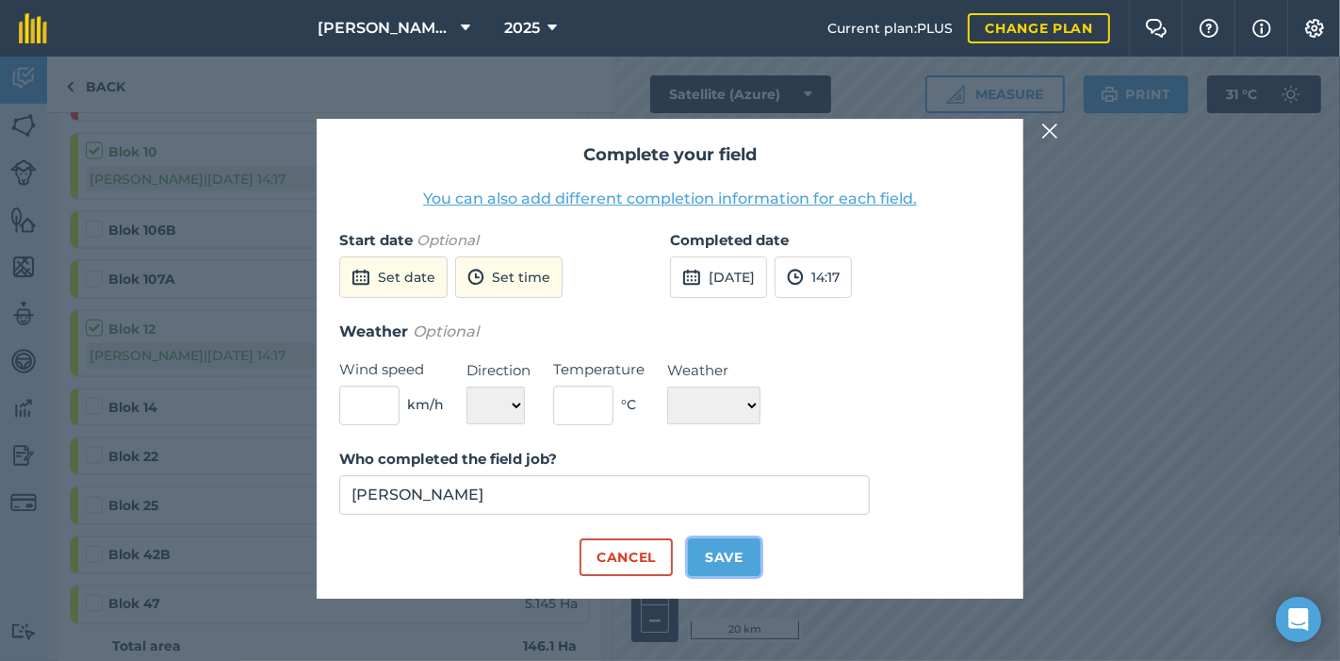
click at [743, 557] on button "Save" at bounding box center [724, 557] width 73 height 38
checkbox input "true"
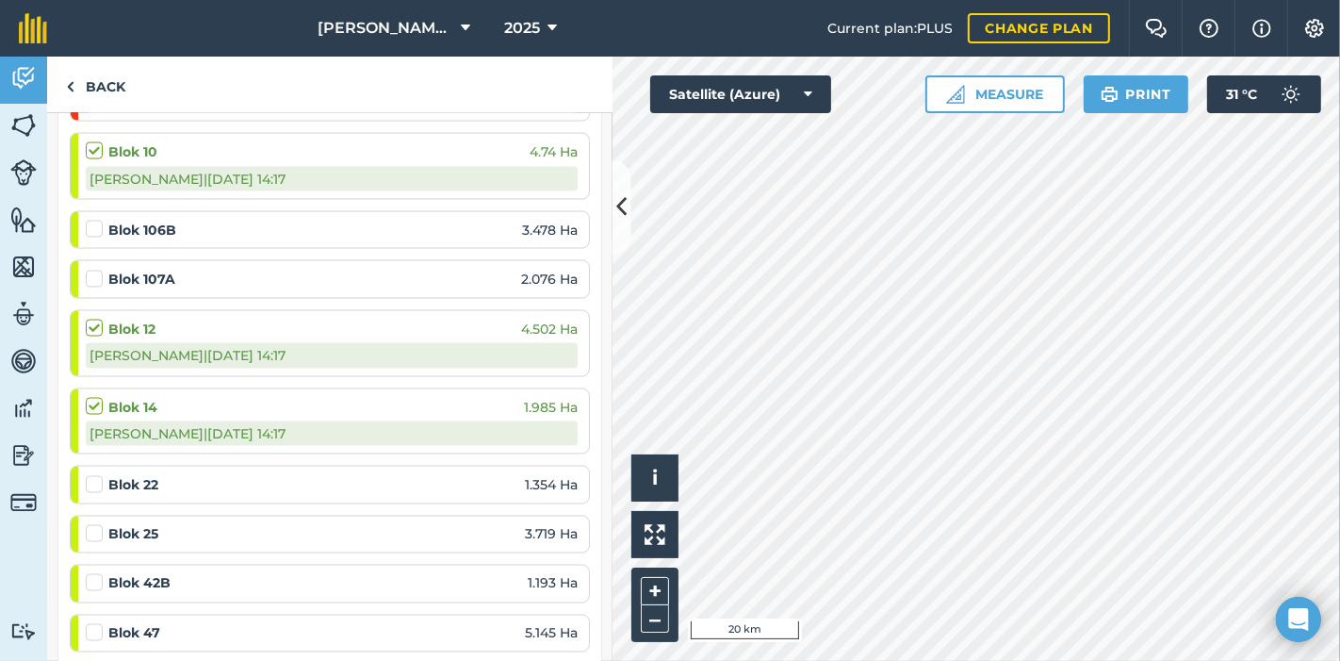
click at [88, 475] on label at bounding box center [97, 475] width 23 height 0
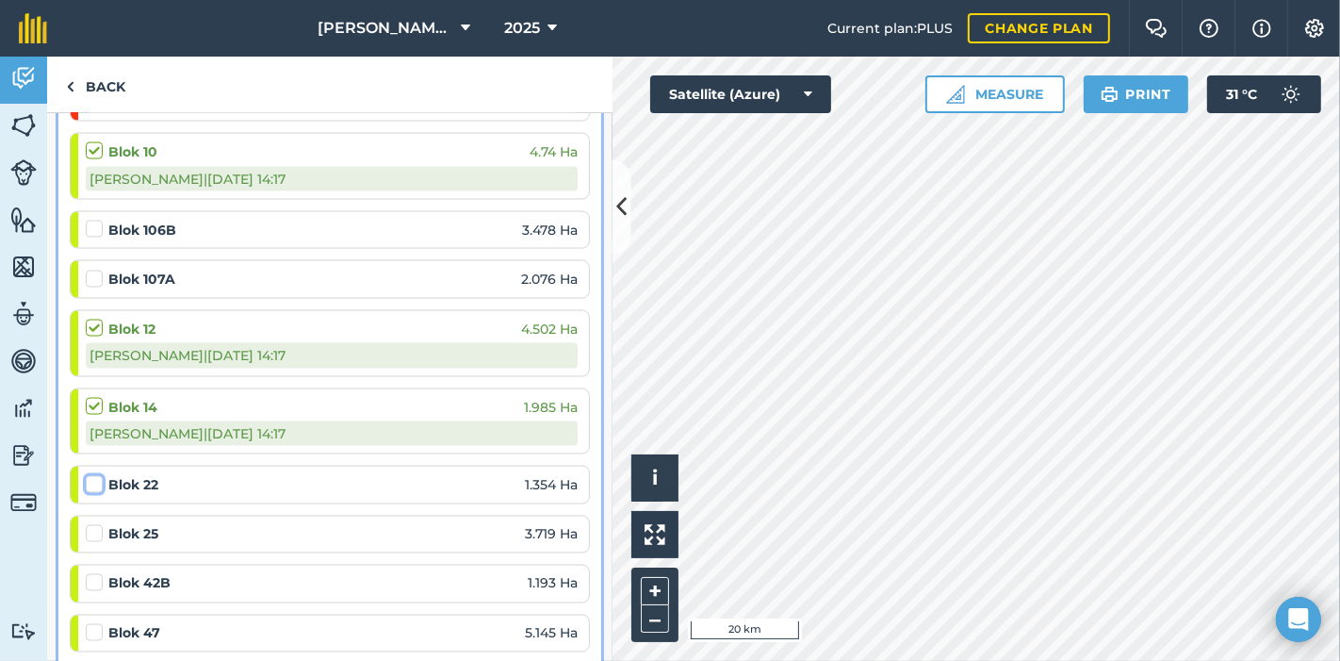
click at [88, 475] on input "checkbox" at bounding box center [92, 481] width 12 height 12
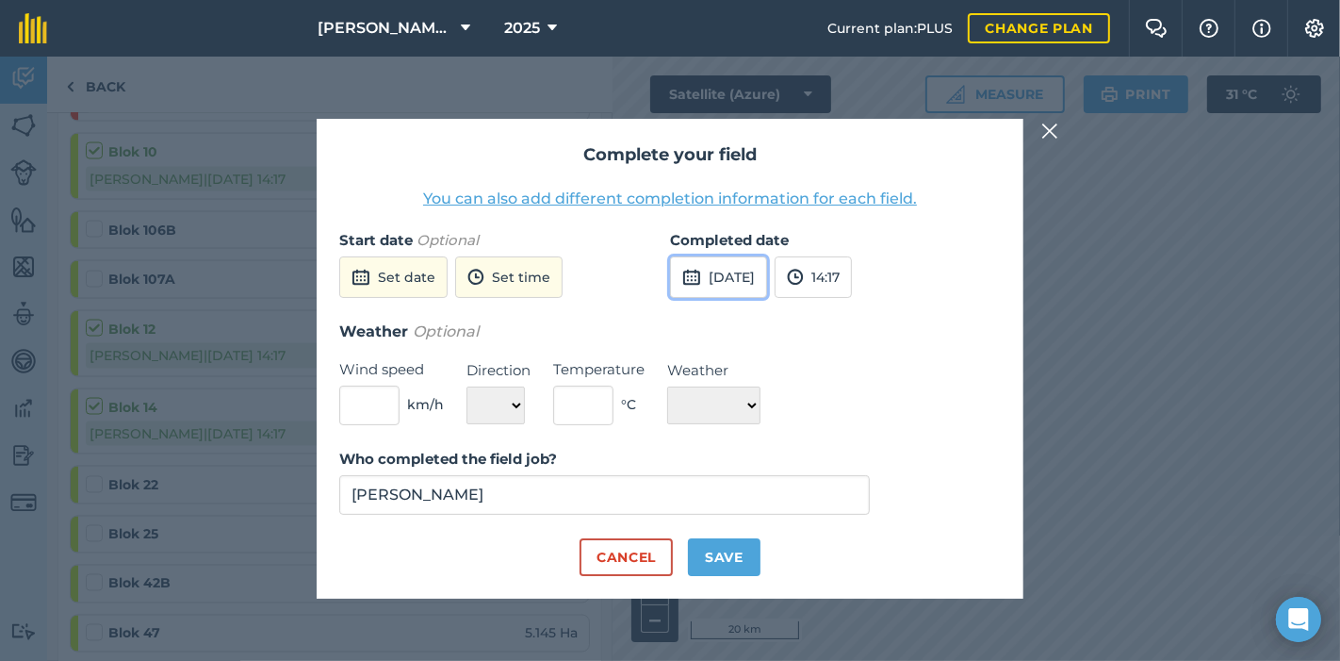
click at [744, 277] on button "[DATE]" at bounding box center [718, 276] width 97 height 41
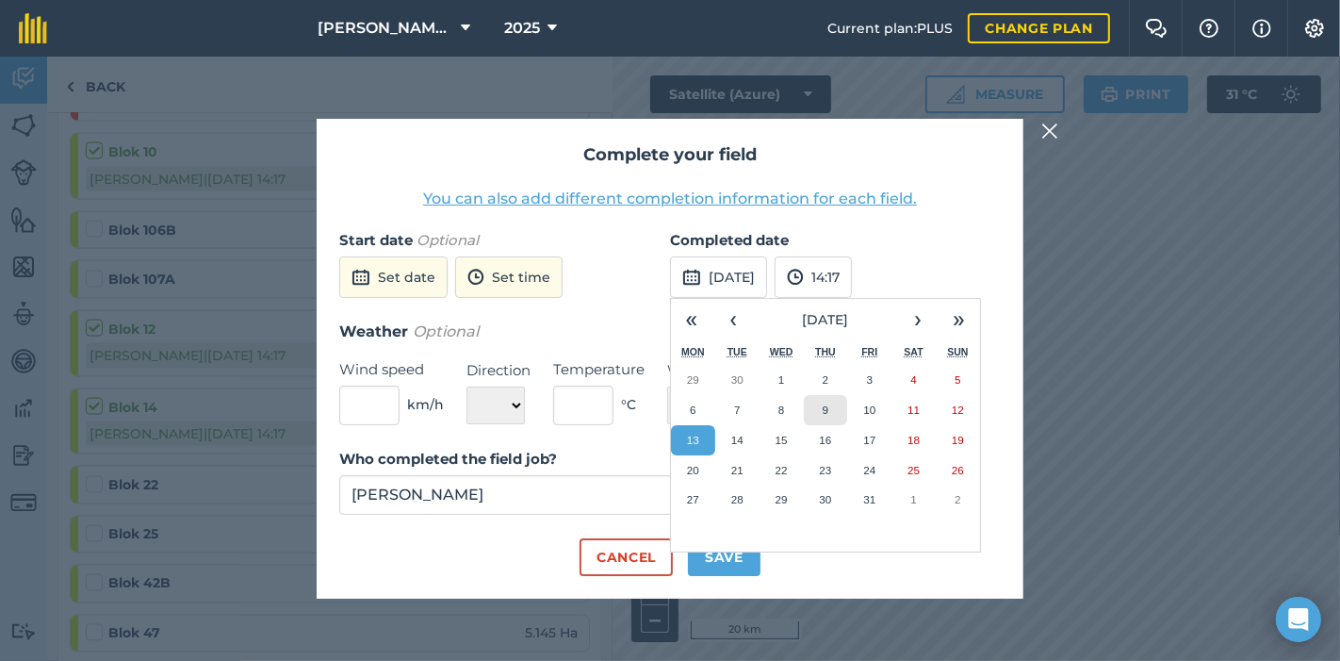
click at [817, 409] on button "9" at bounding box center [826, 410] width 44 height 30
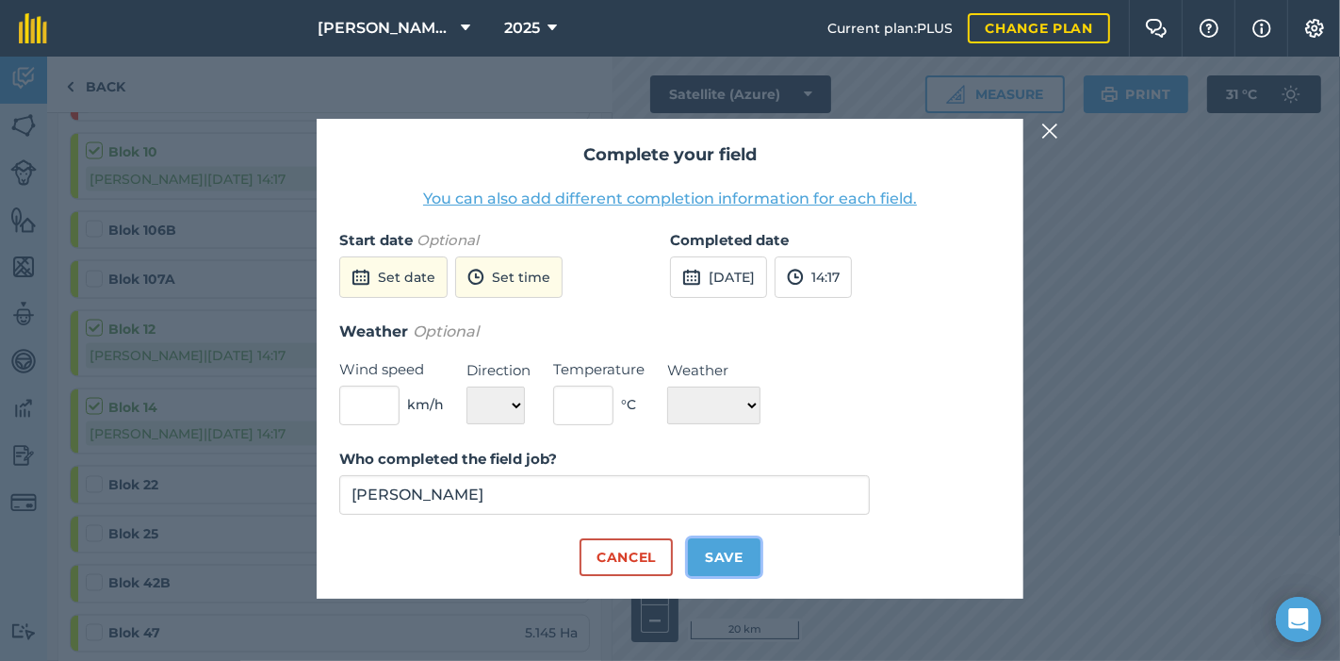
drag, startPoint x: 726, startPoint y: 546, endPoint x: 716, endPoint y: 545, distance: 9.5
click at [727, 545] on button "Save" at bounding box center [724, 557] width 73 height 38
checkbox input "true"
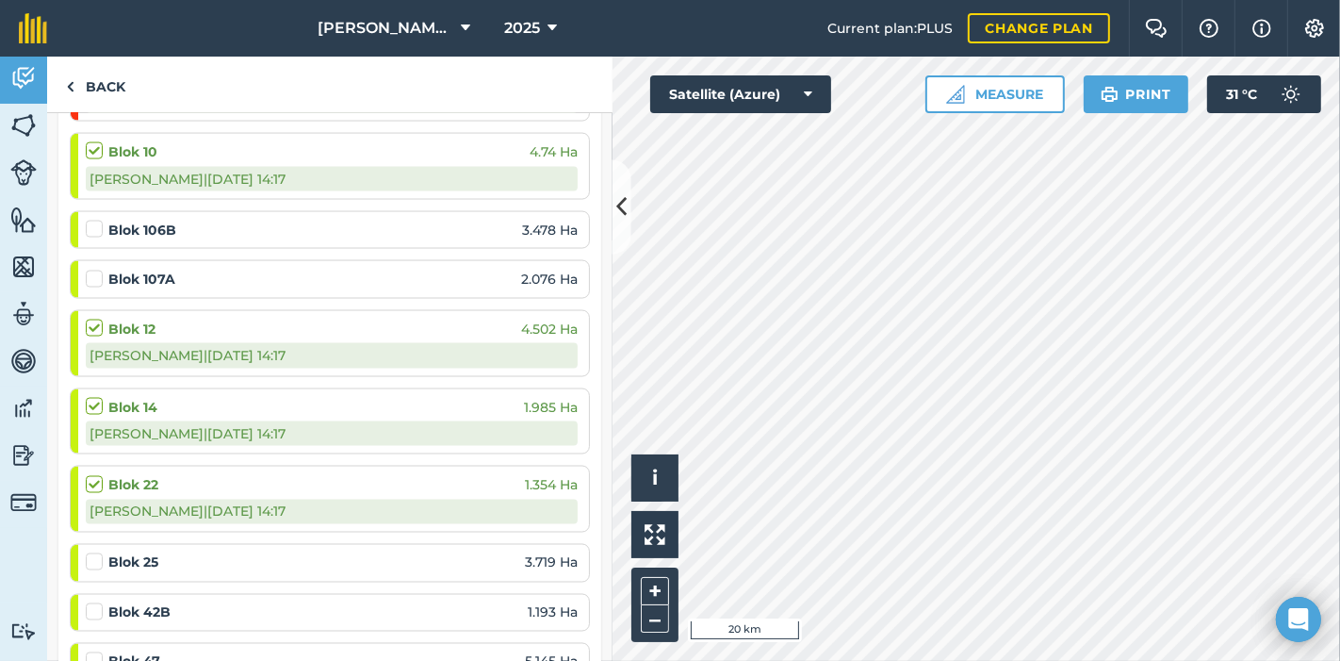
click at [91, 552] on label at bounding box center [97, 552] width 23 height 0
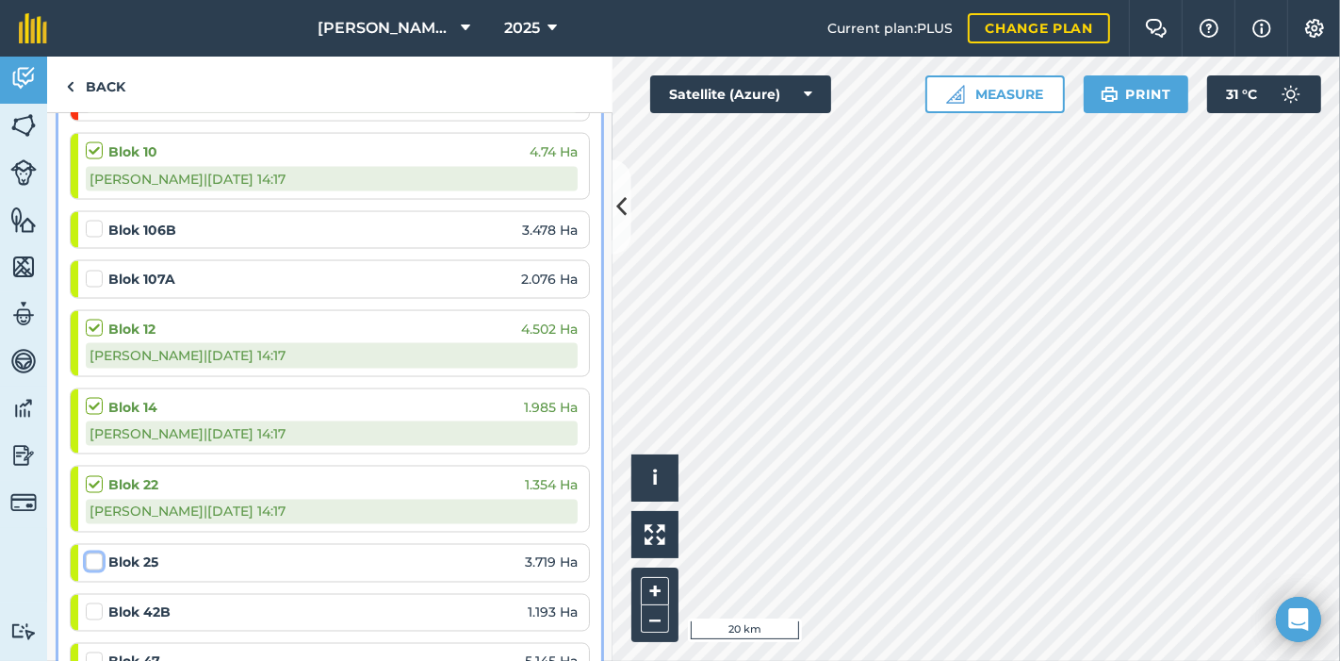
click at [91, 552] on input "checkbox" at bounding box center [92, 558] width 12 height 12
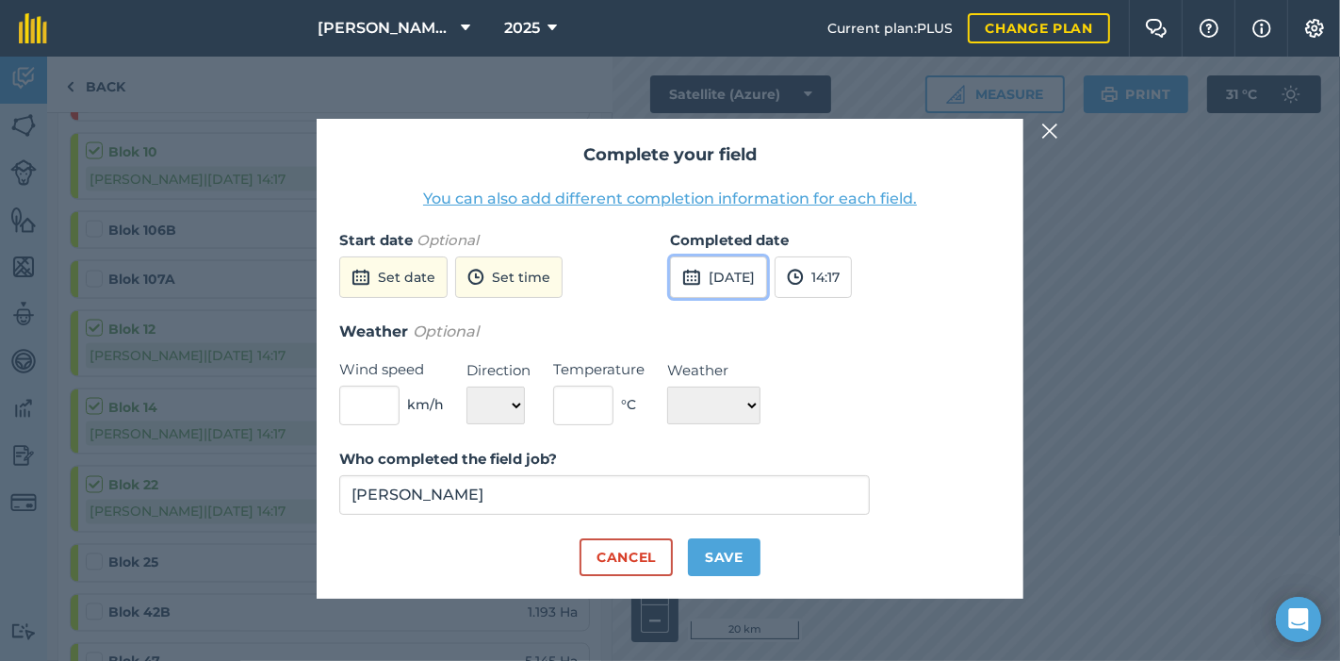
click at [735, 265] on button "[DATE]" at bounding box center [718, 276] width 97 height 41
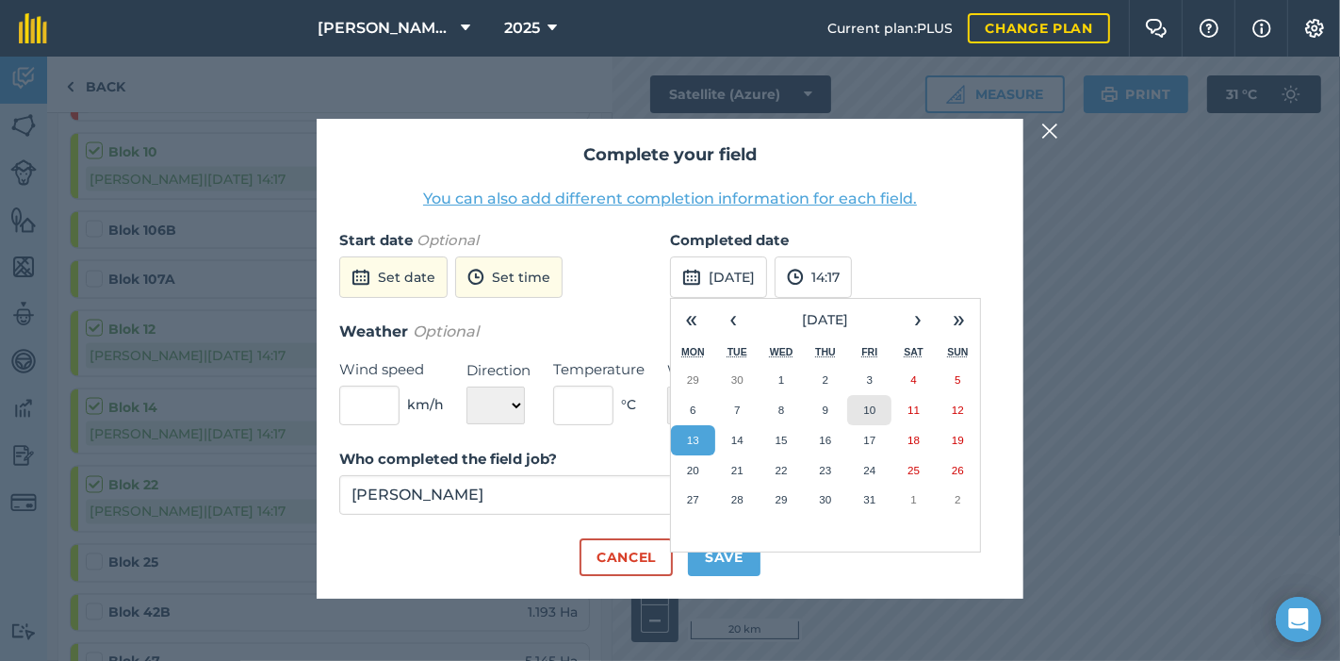
click at [869, 405] on abbr "10" at bounding box center [869, 409] width 12 height 12
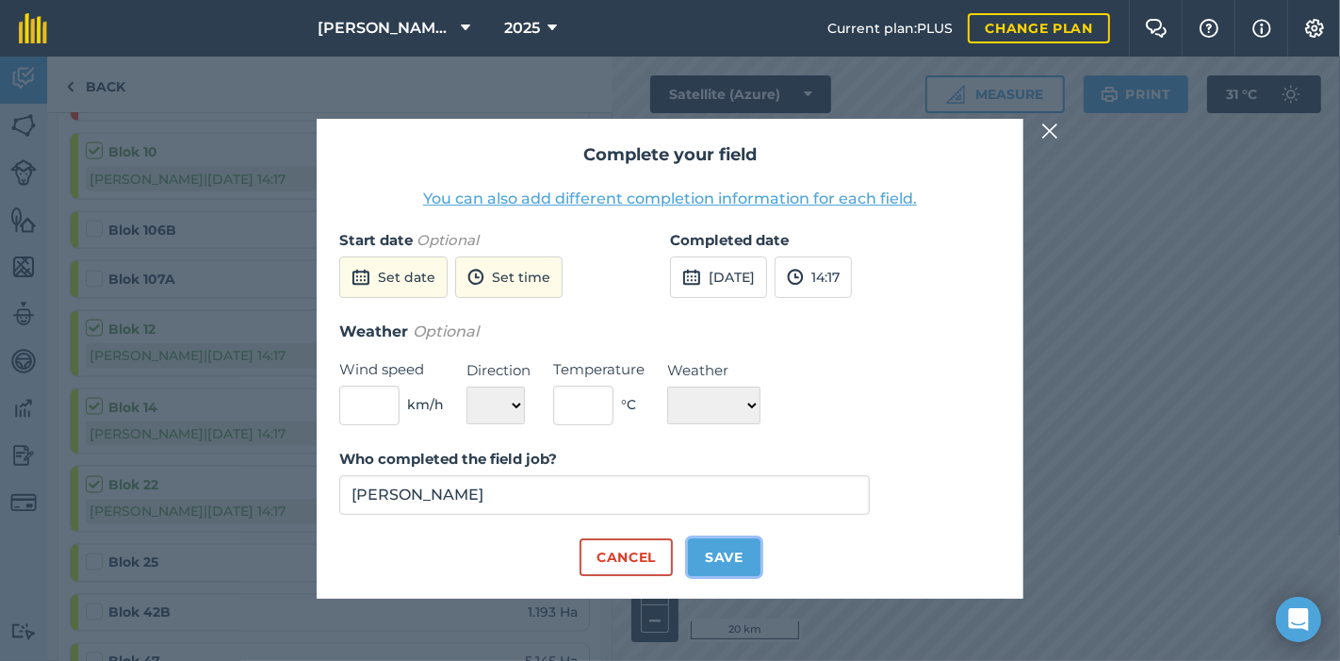
click at [723, 551] on button "Save" at bounding box center [724, 557] width 73 height 38
checkbox input "true"
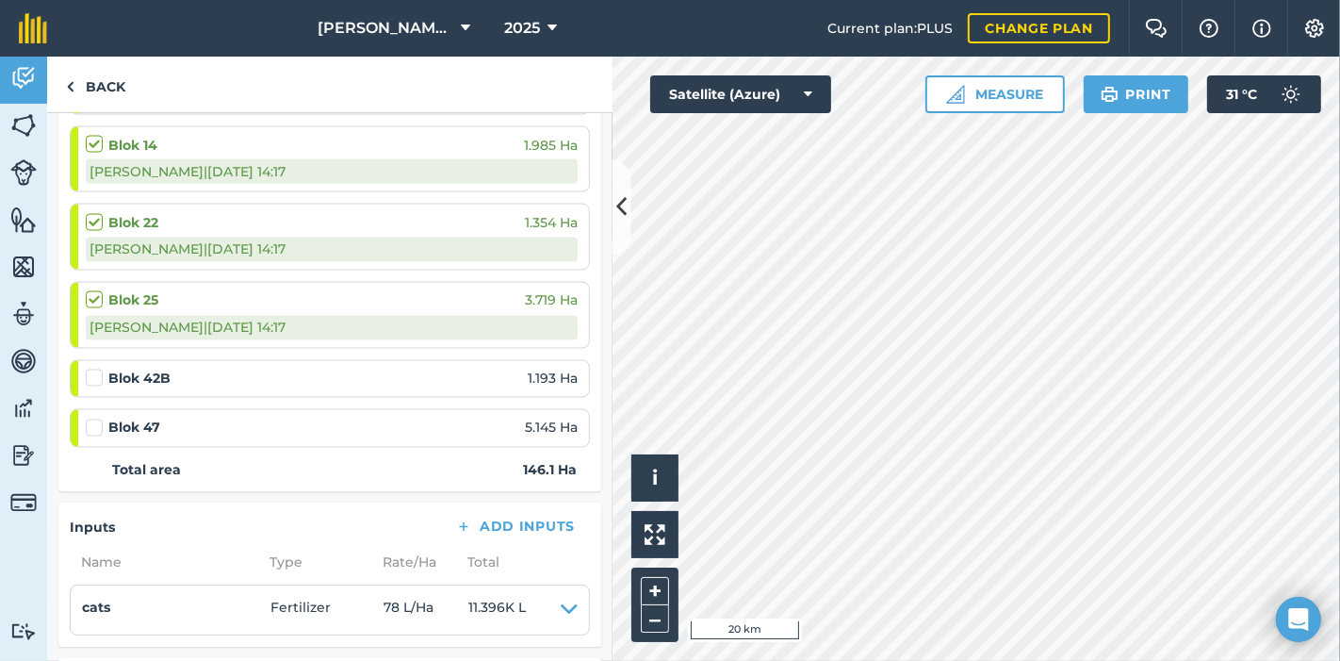
scroll to position [2932, 0]
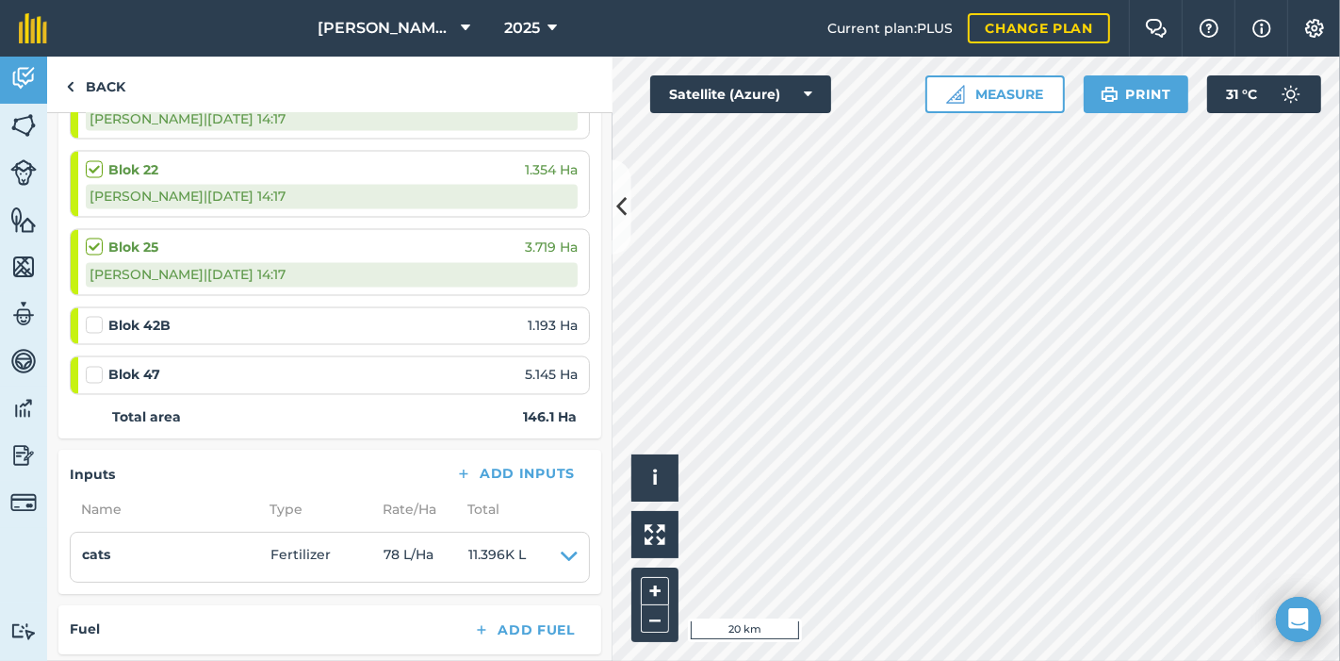
click at [96, 316] on label at bounding box center [97, 316] width 23 height 0
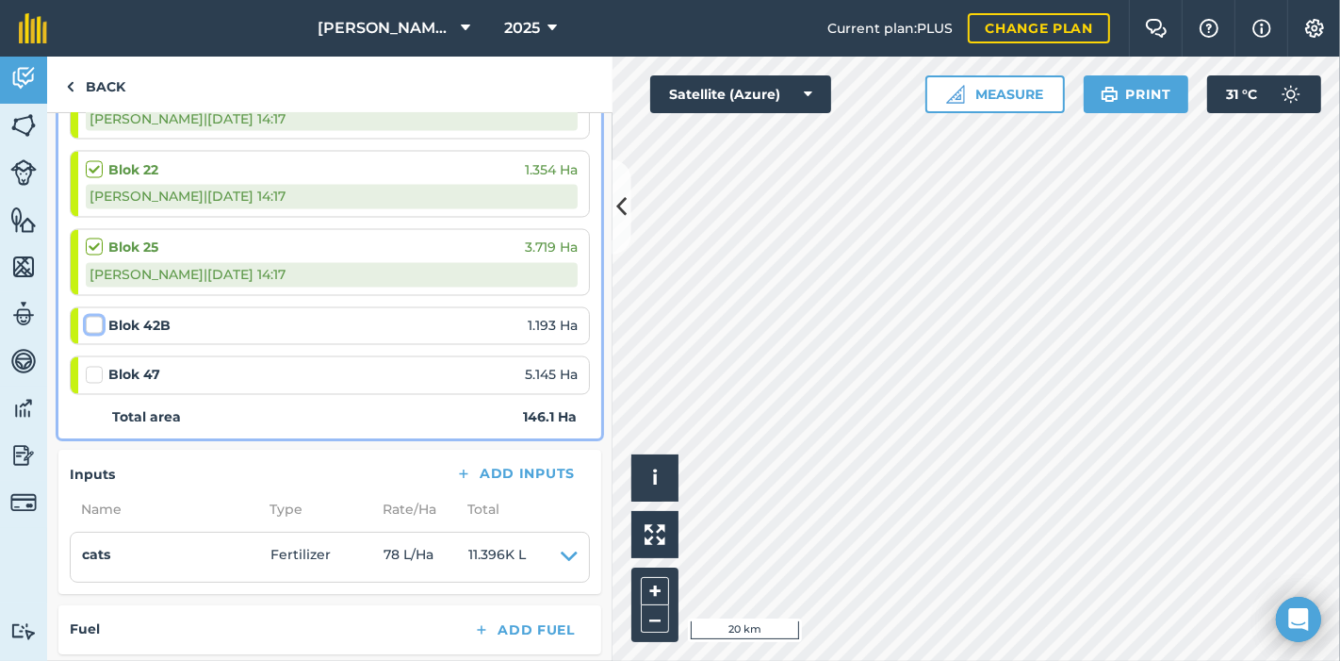
click at [96, 316] on input "checkbox" at bounding box center [92, 322] width 12 height 12
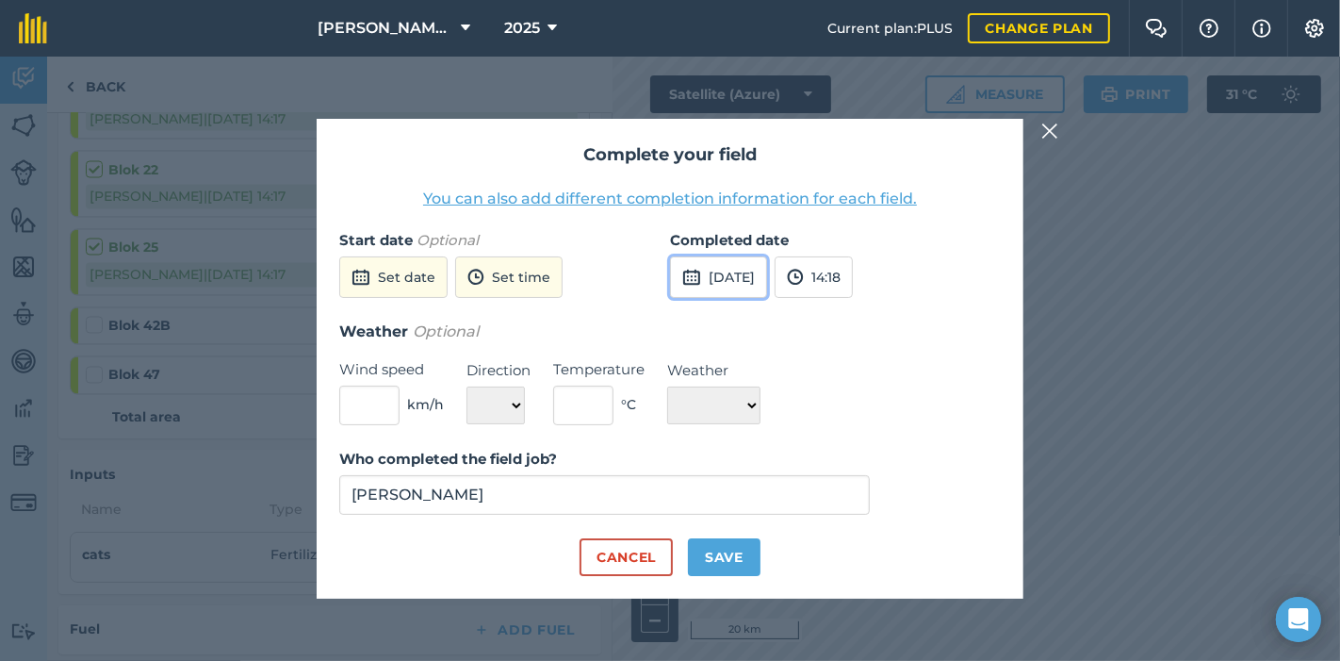
click at [736, 276] on button "[DATE]" at bounding box center [718, 276] width 97 height 41
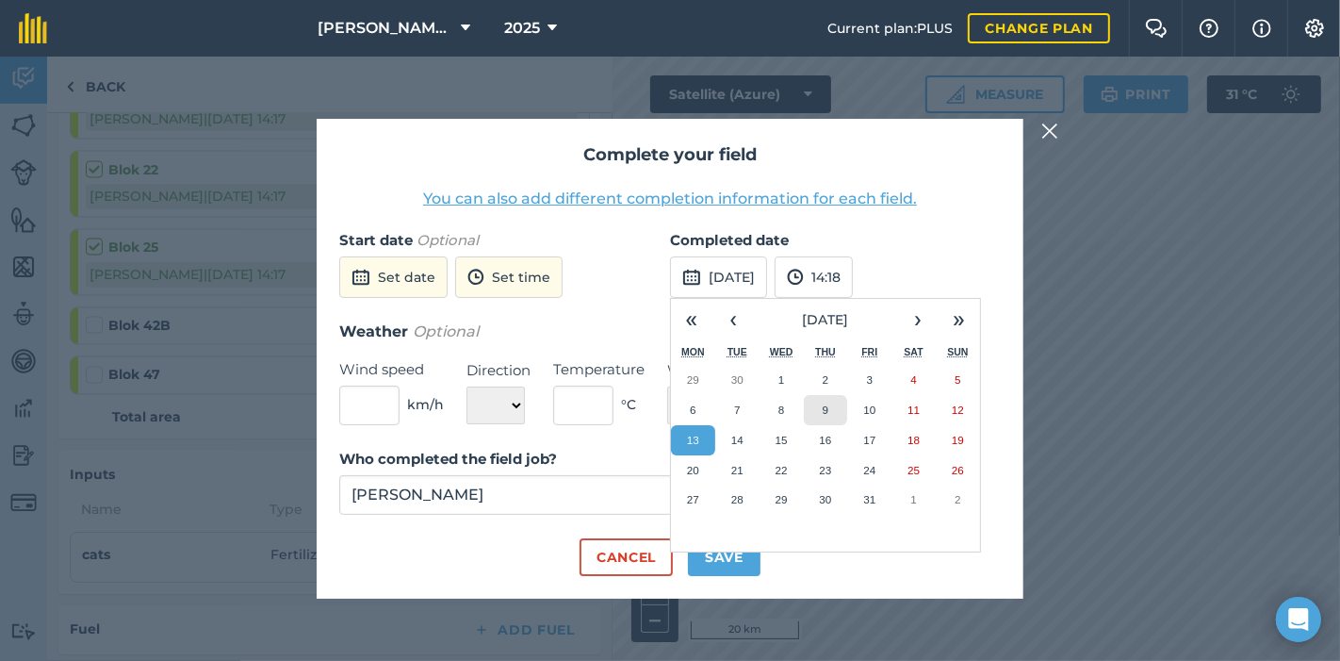
click at [830, 409] on button "9" at bounding box center [826, 410] width 44 height 30
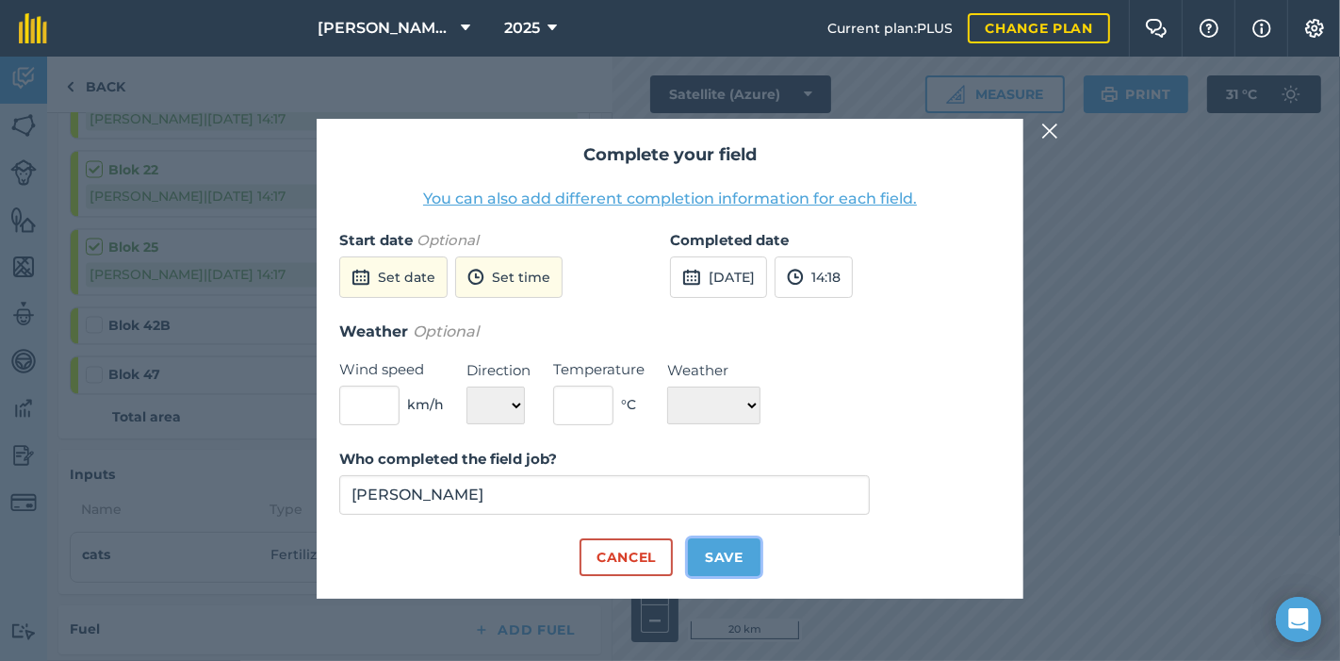
click at [721, 549] on button "Save" at bounding box center [724, 557] width 73 height 38
checkbox input "true"
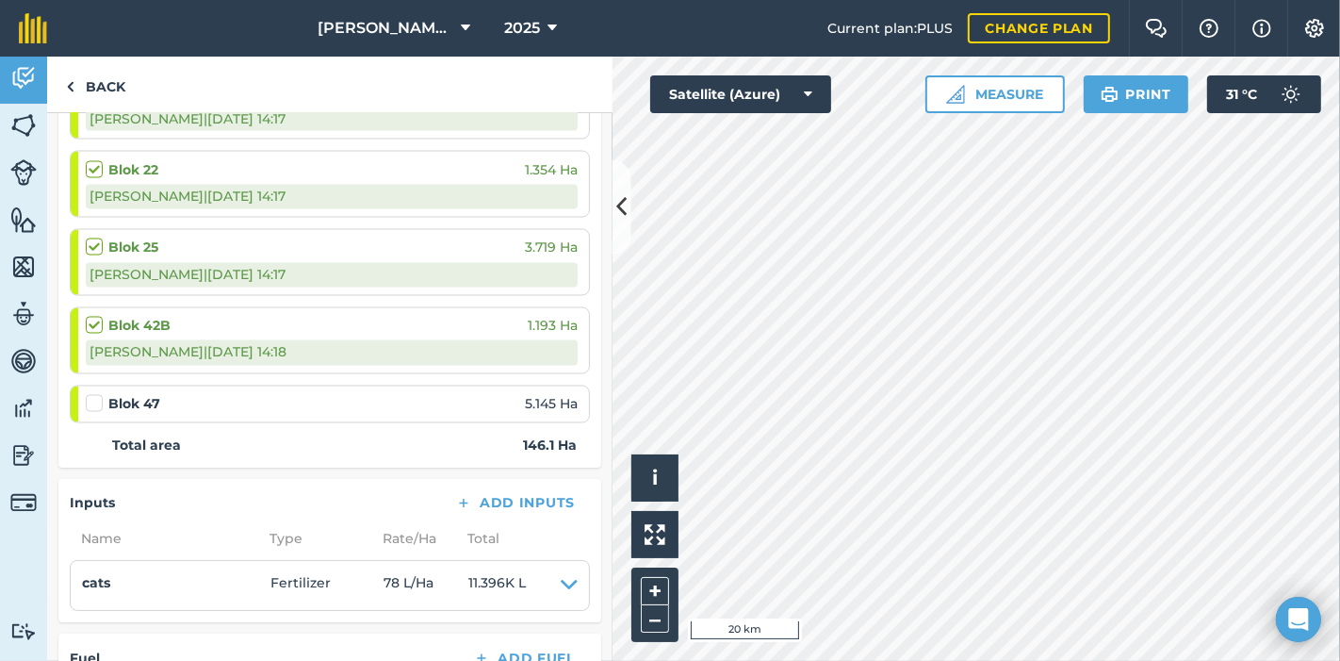
click at [94, 394] on label at bounding box center [97, 394] width 23 height 0
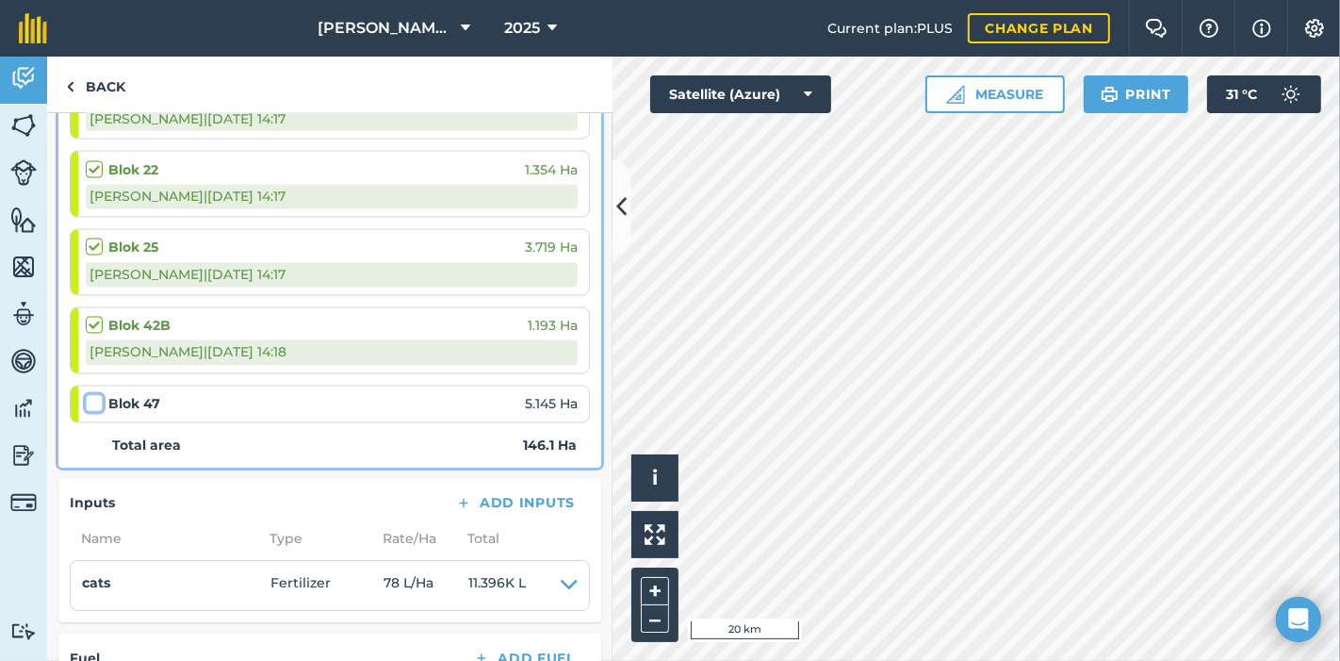
click at [94, 394] on input "checkbox" at bounding box center [92, 400] width 12 height 12
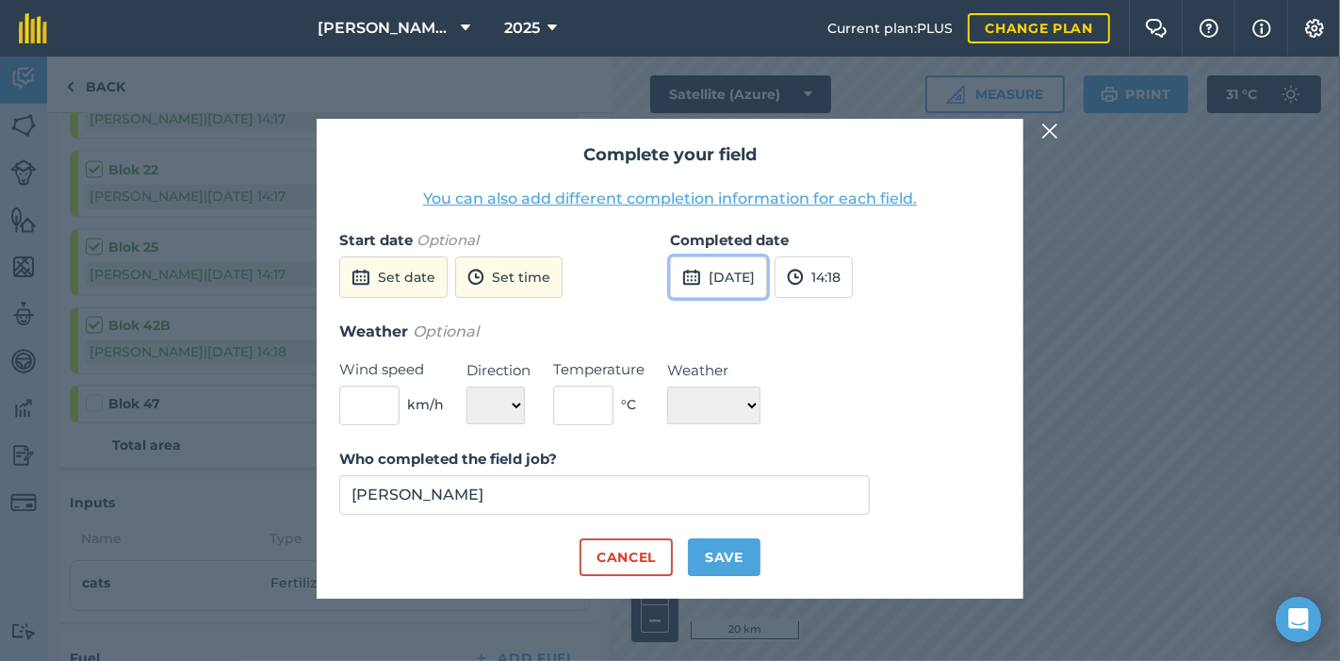
click at [739, 274] on button "[DATE]" at bounding box center [718, 276] width 97 height 41
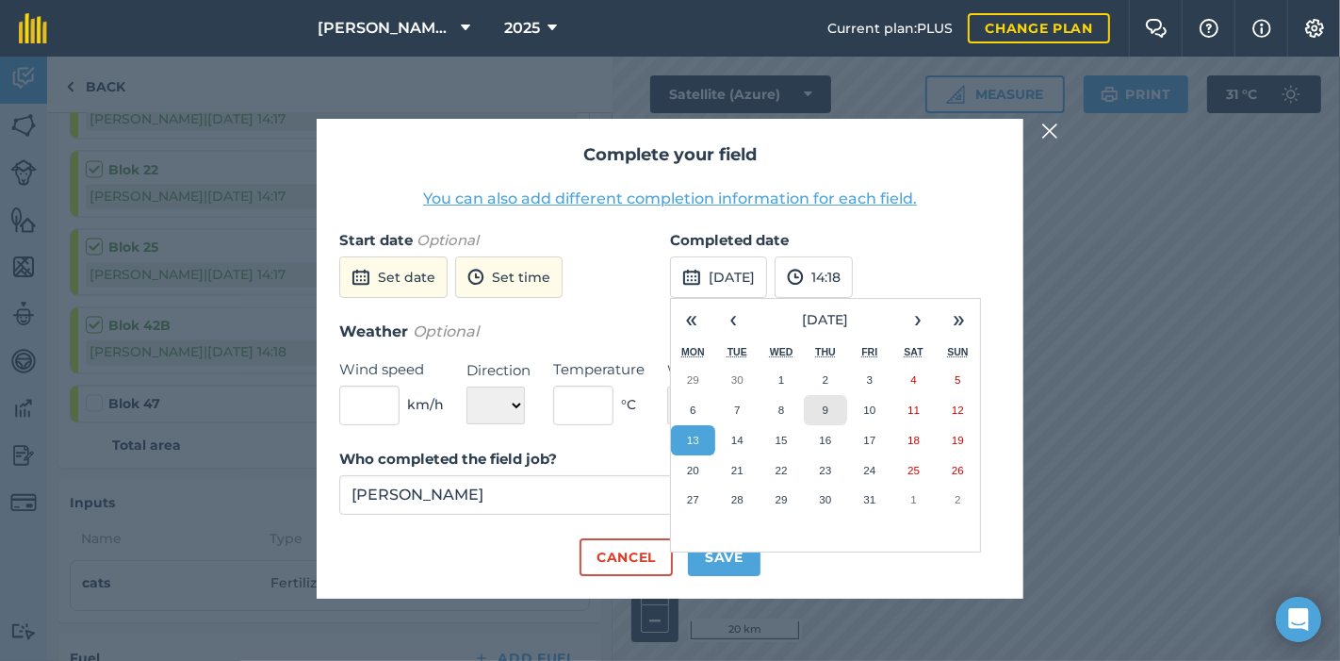
click at [825, 407] on abbr "9" at bounding box center [826, 409] width 6 height 12
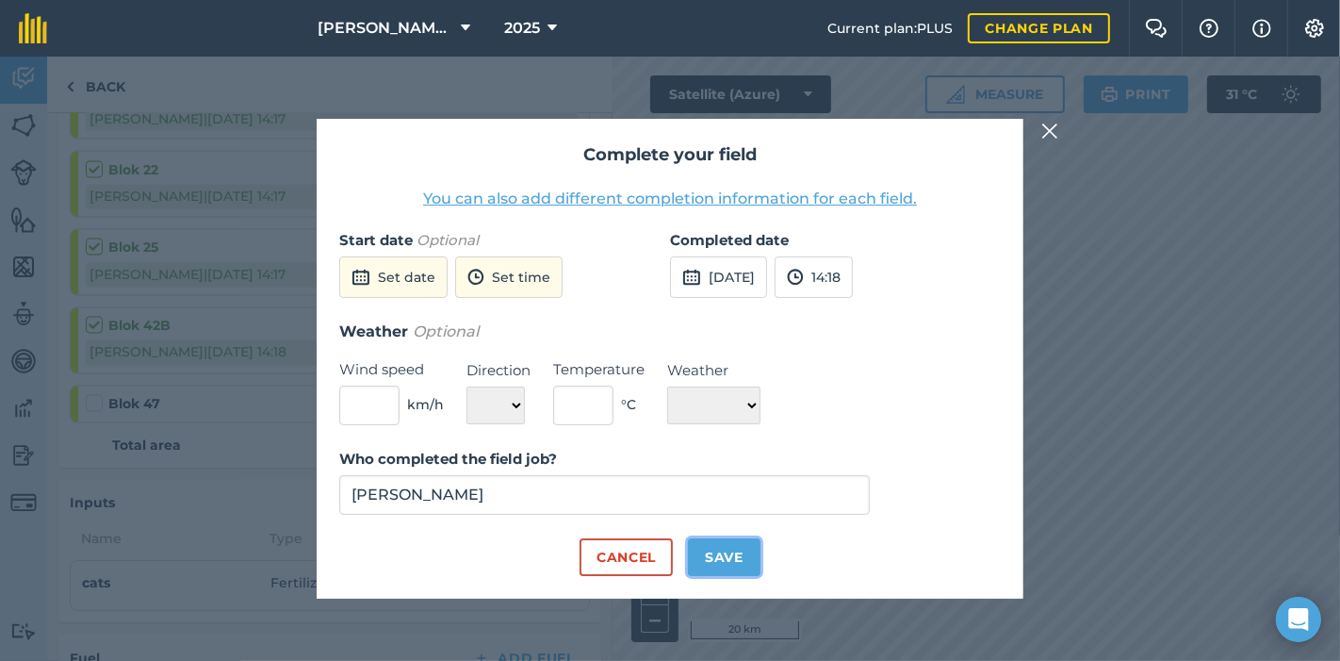
click at [732, 554] on button "Save" at bounding box center [724, 557] width 73 height 38
checkbox input "true"
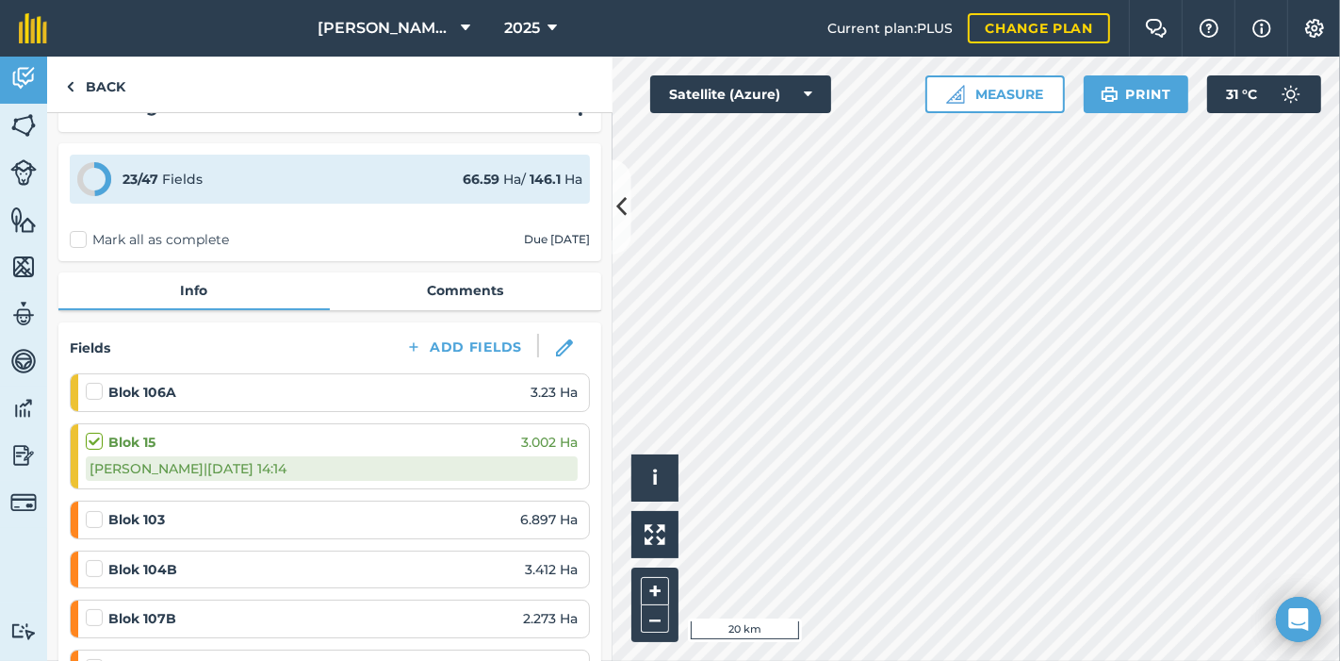
scroll to position [0, 0]
